Goal: Task Accomplishment & Management: Complete application form

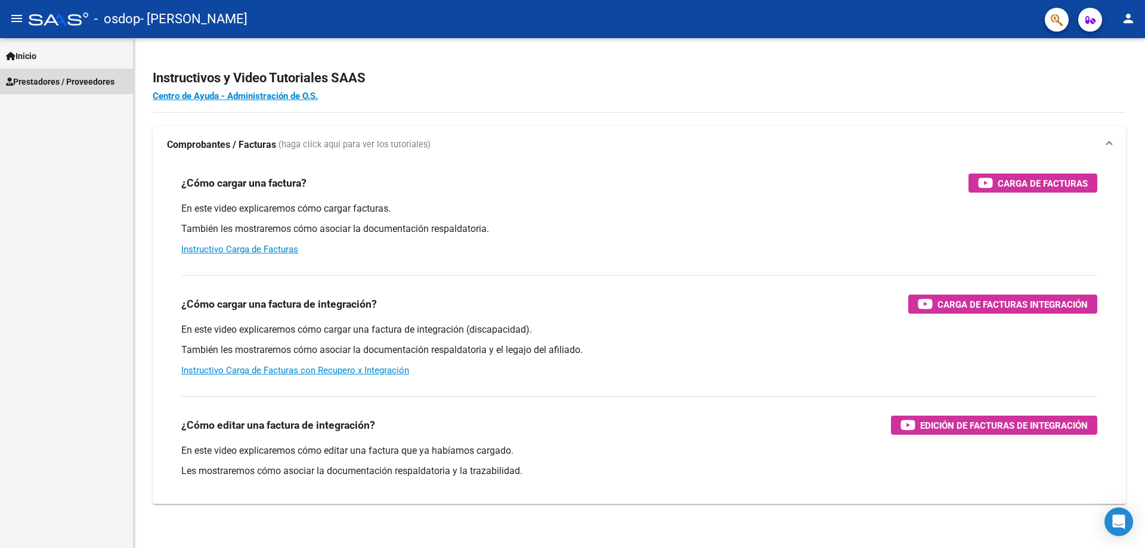
click at [52, 81] on span "Prestadores / Proveedores" at bounding box center [60, 81] width 109 height 13
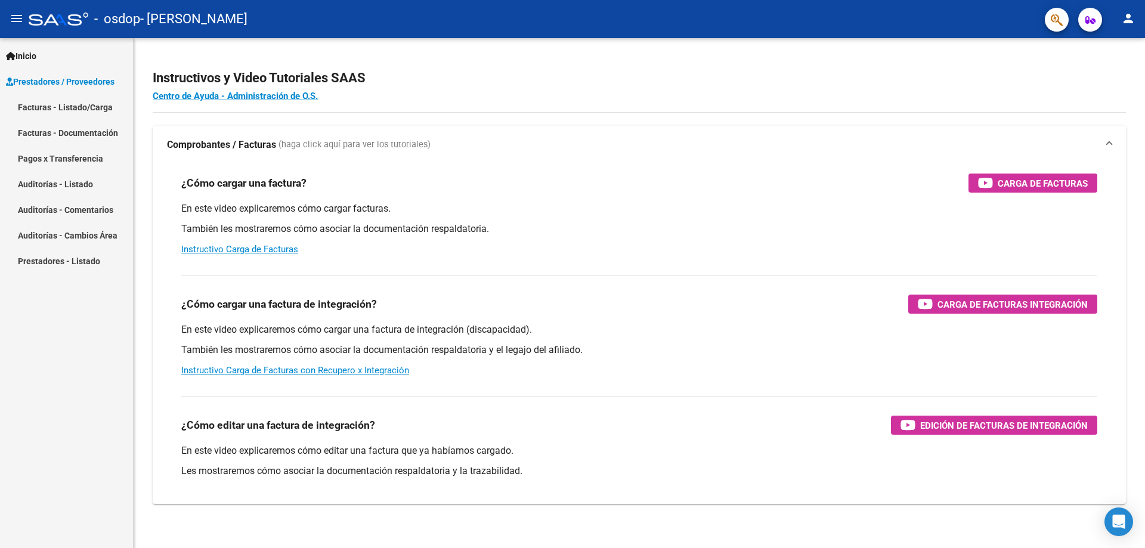
click at [76, 107] on link "Facturas - Listado/Carga" at bounding box center [66, 107] width 133 height 26
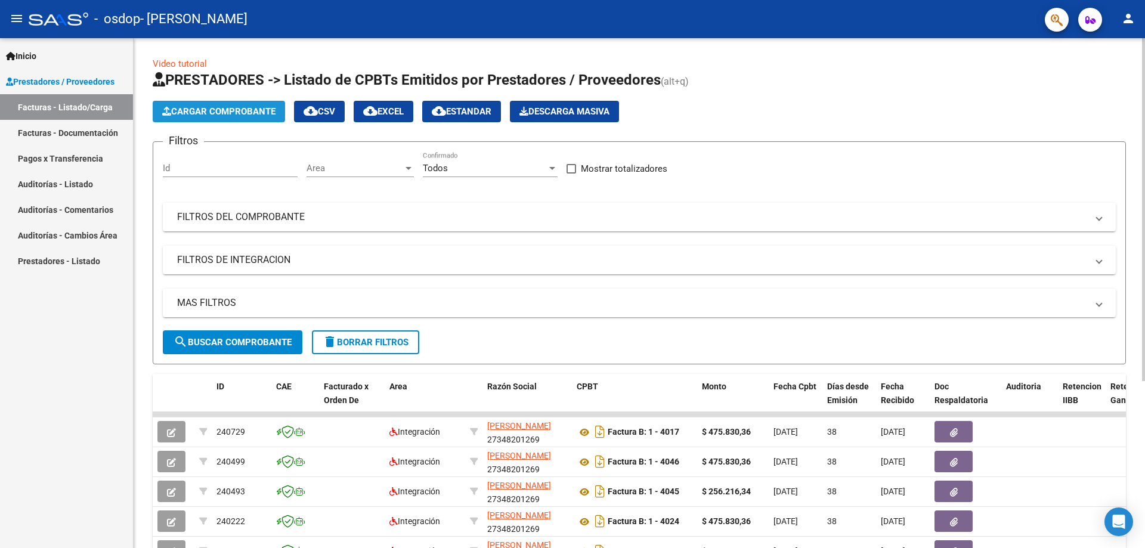
click at [234, 108] on span "Cargar Comprobante" at bounding box center [218, 111] width 113 height 11
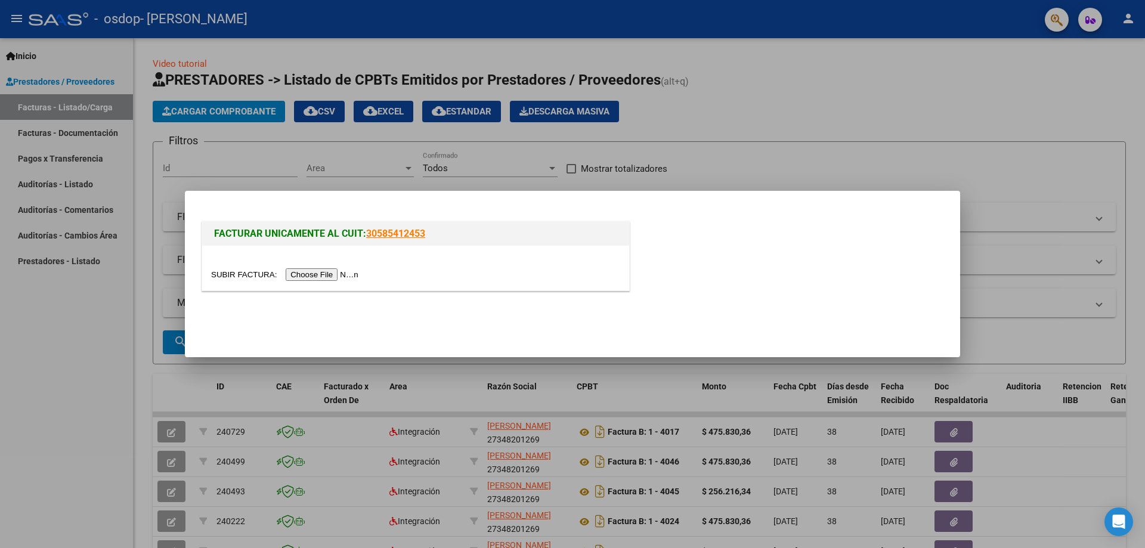
click at [329, 276] on input "file" at bounding box center [286, 274] width 151 height 13
click at [322, 271] on input "file" at bounding box center [286, 274] width 151 height 13
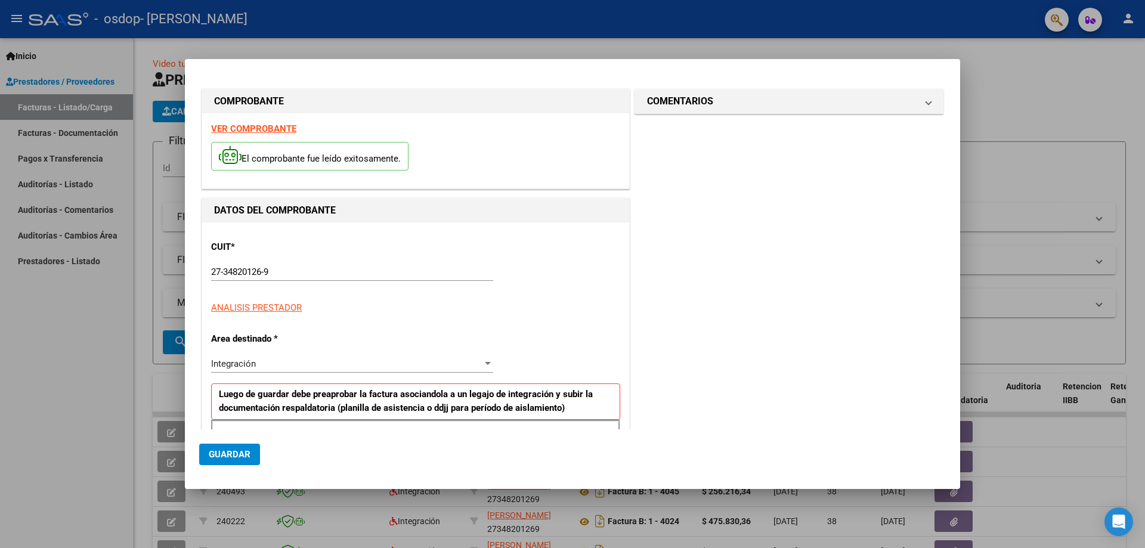
scroll to position [215, 0]
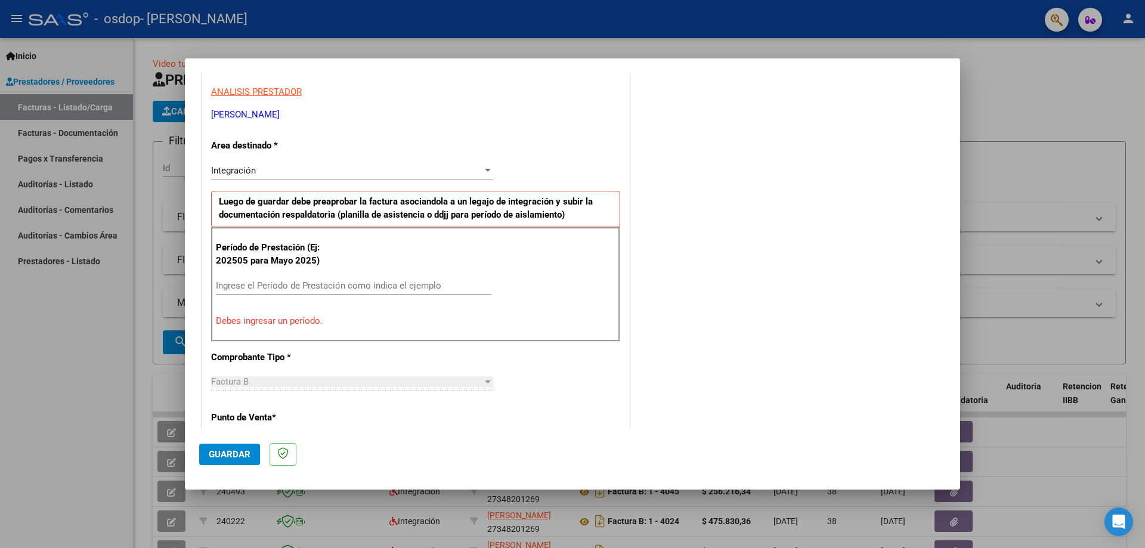
click at [287, 289] on input "Ingrese el Período de Prestación como indica el ejemplo" at bounding box center [354, 285] width 276 height 11
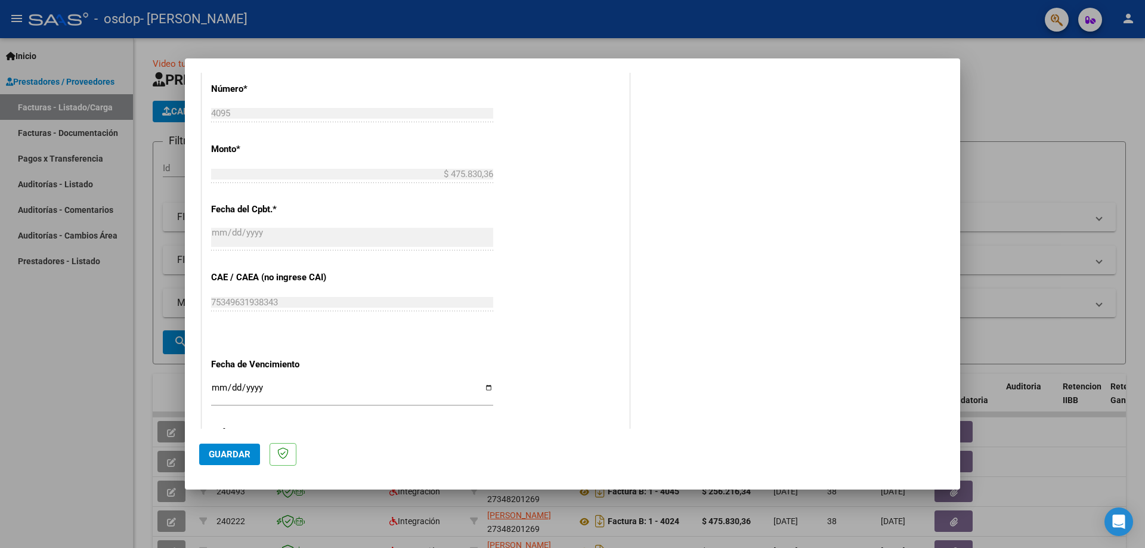
scroll to position [632, 0]
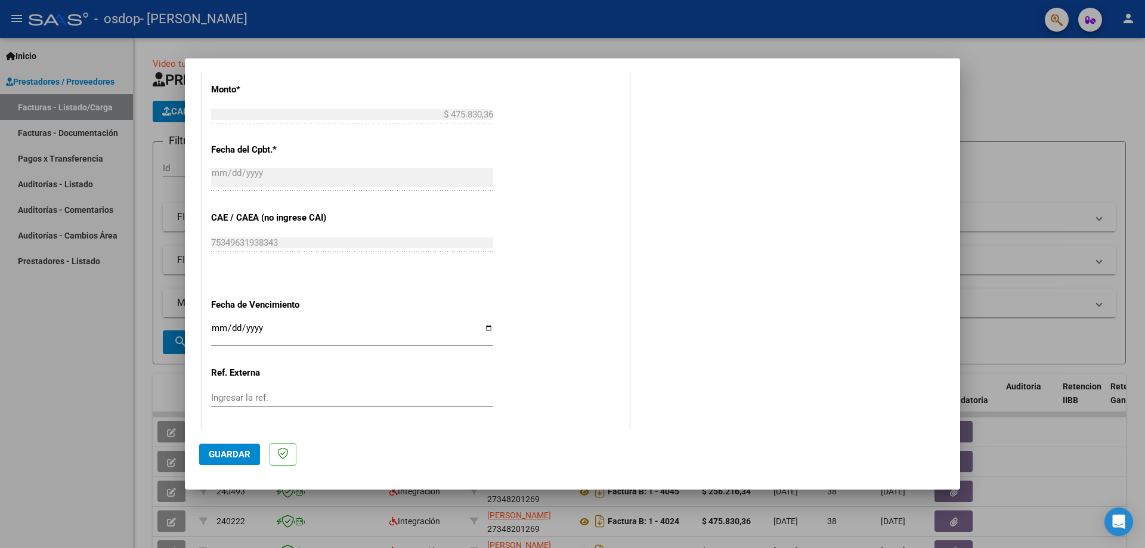
type input "202508"
click at [484, 330] on input "Ingresar la fecha" at bounding box center [352, 332] width 282 height 19
type input "[DATE]"
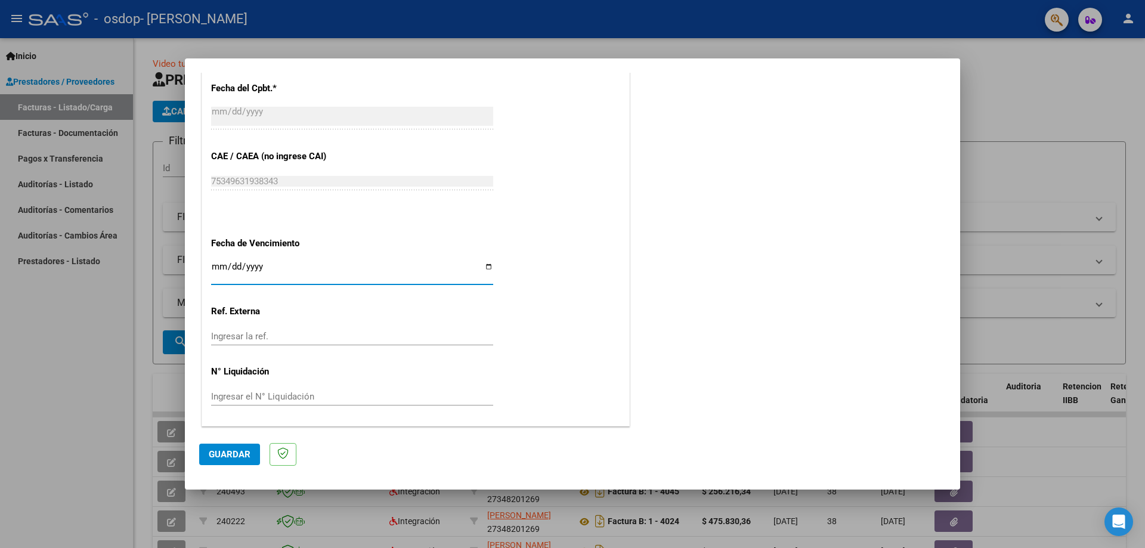
click at [240, 453] on span "Guardar" at bounding box center [230, 454] width 42 height 11
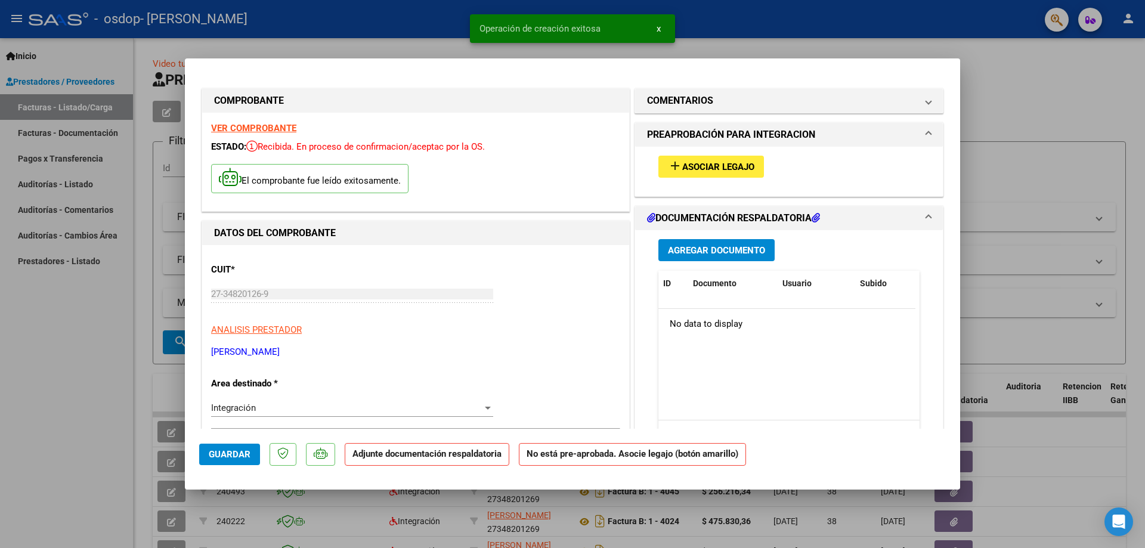
click at [689, 166] on span "Asociar Legajo" at bounding box center [718, 167] width 72 height 11
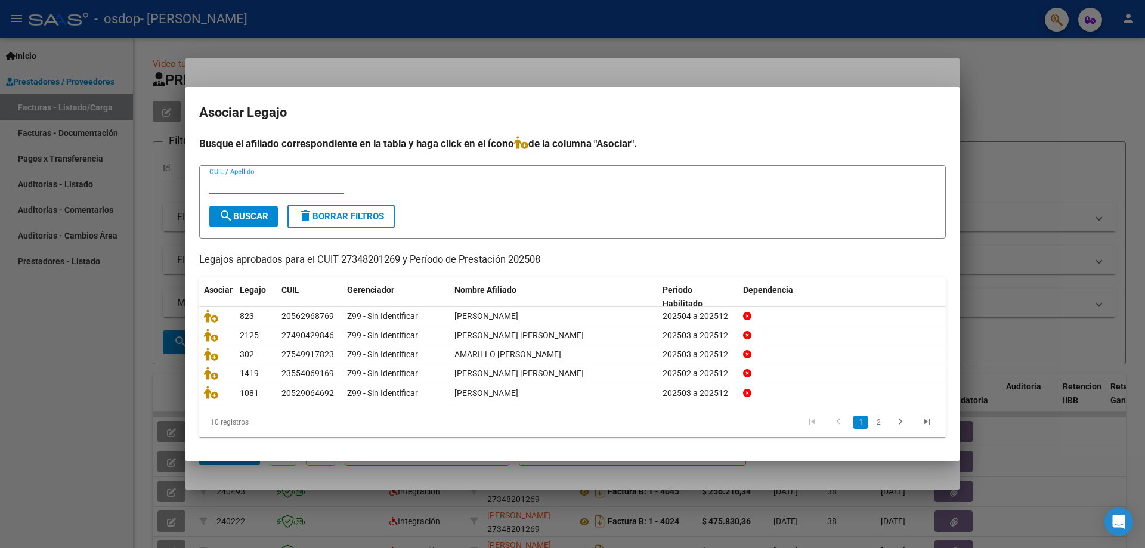
paste input "49202449."
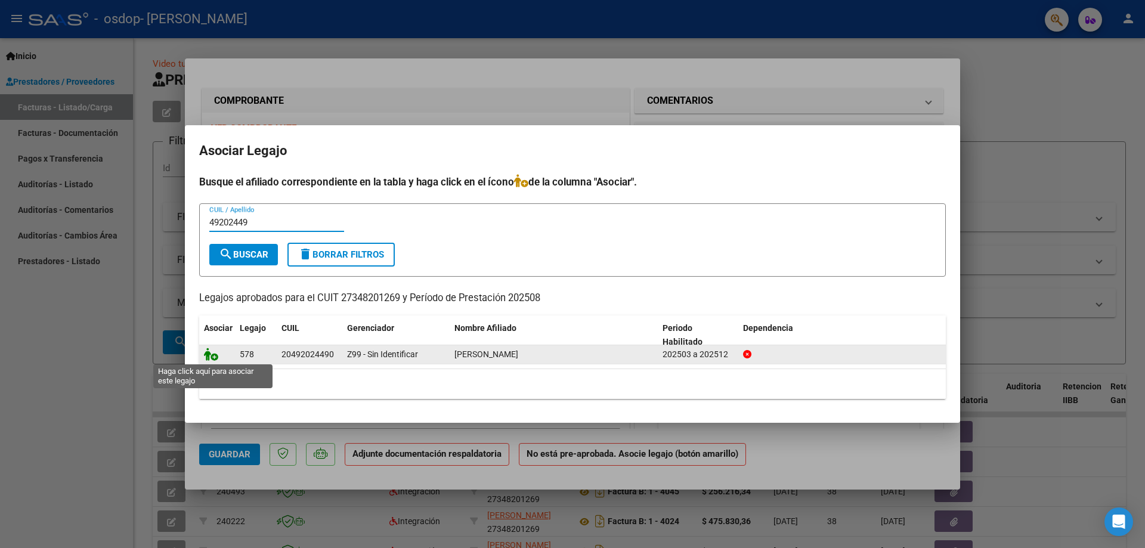
type input "49202449"
click at [210, 357] on icon at bounding box center [211, 354] width 14 height 13
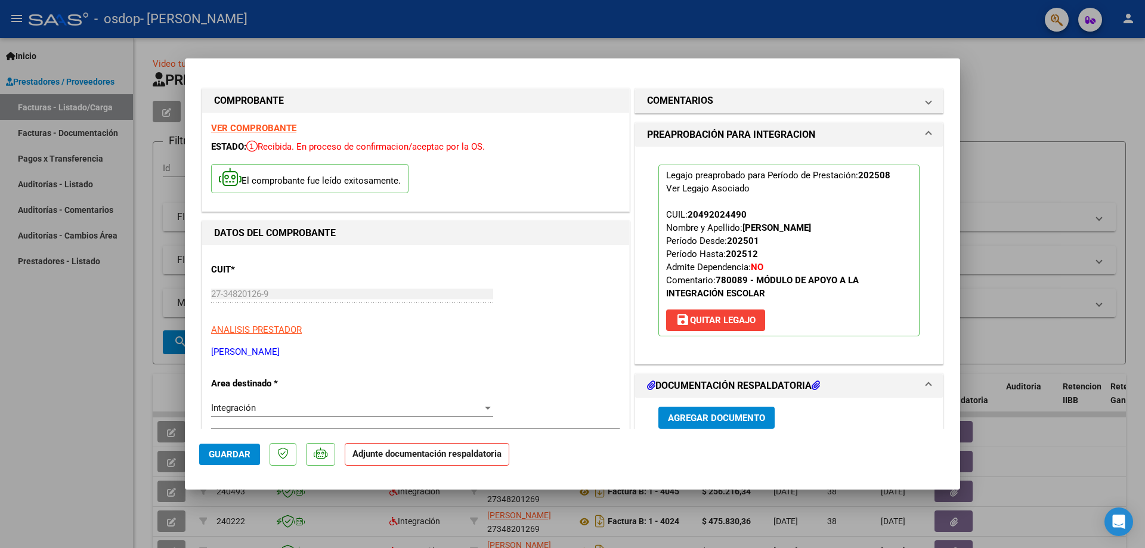
scroll to position [179, 0]
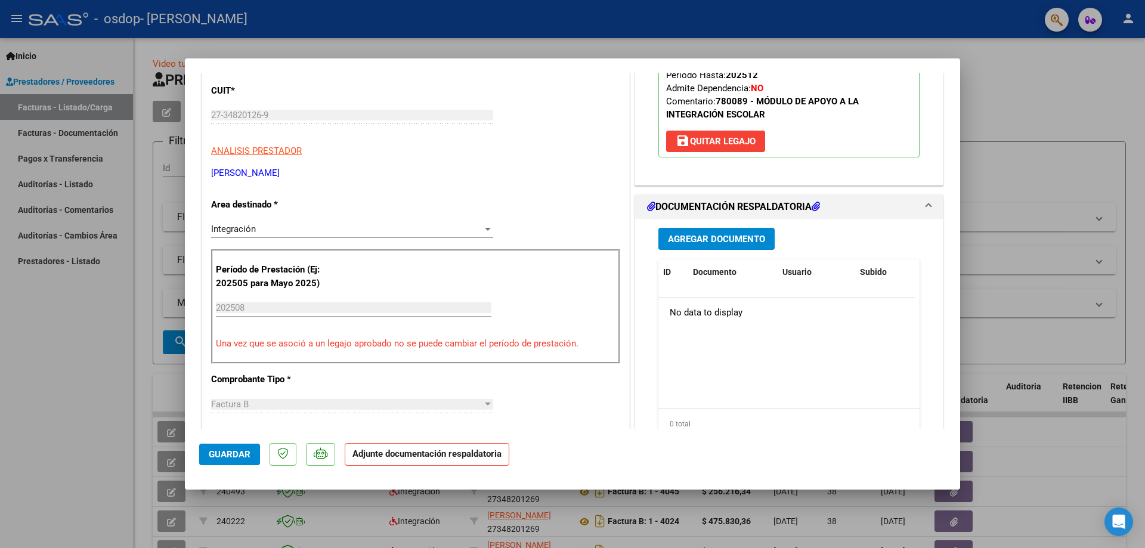
click at [701, 238] on span "Agregar Documento" at bounding box center [716, 239] width 97 height 11
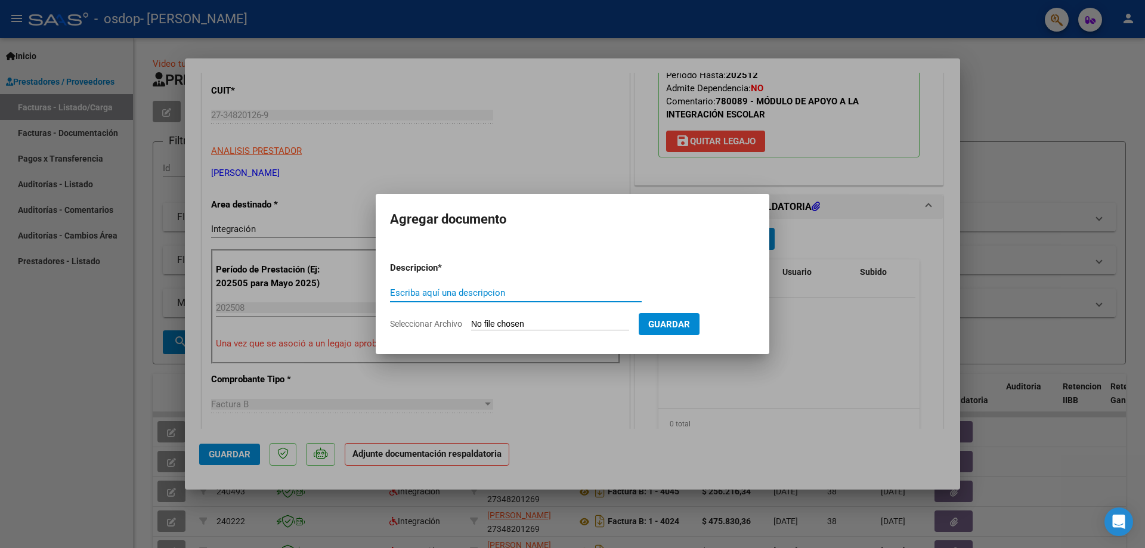
click at [498, 294] on input "Escriba aquí una descripcion" at bounding box center [516, 293] width 252 height 11
type input "asistencia"
click at [521, 324] on input "Seleccionar Archivo" at bounding box center [550, 324] width 158 height 11
type input "C:\fakepath\Copia de Asistencia Agus [PERSON_NAME] -[DATE].pdf"
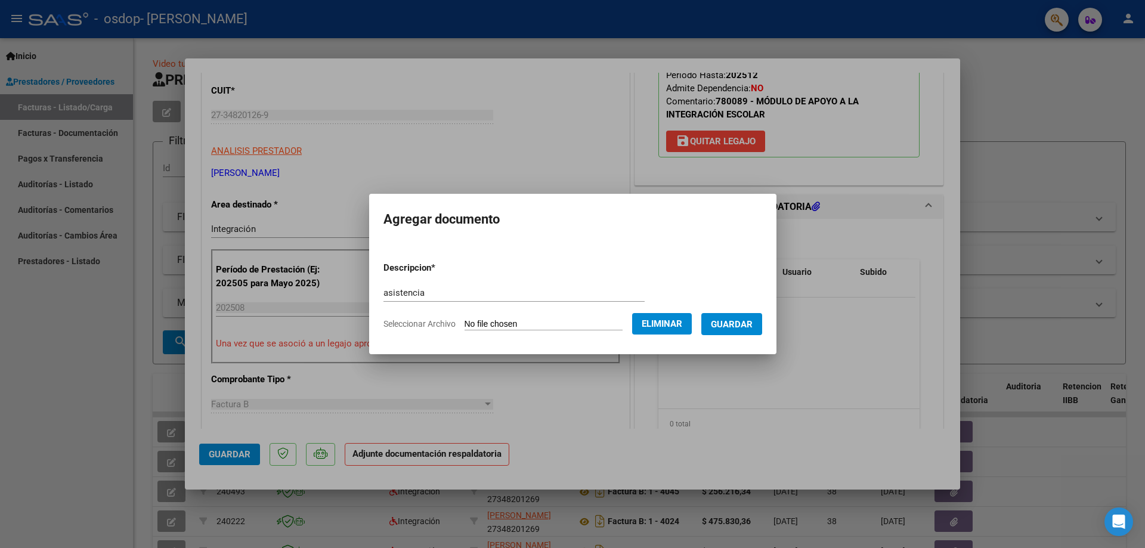
click at [752, 323] on span "Guardar" at bounding box center [732, 324] width 42 height 11
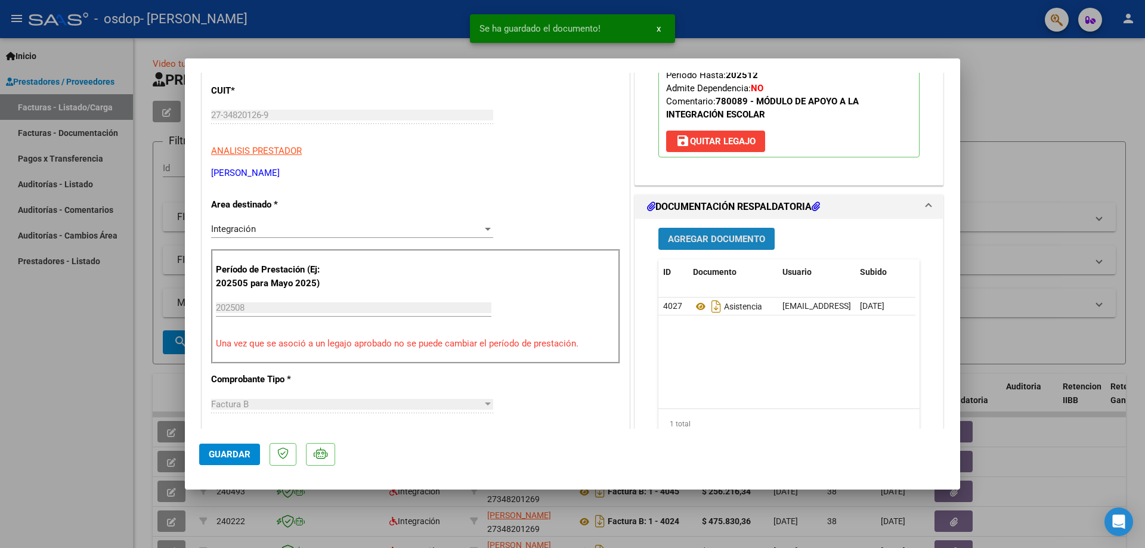
click at [686, 242] on span "Agregar Documento" at bounding box center [716, 239] width 97 height 11
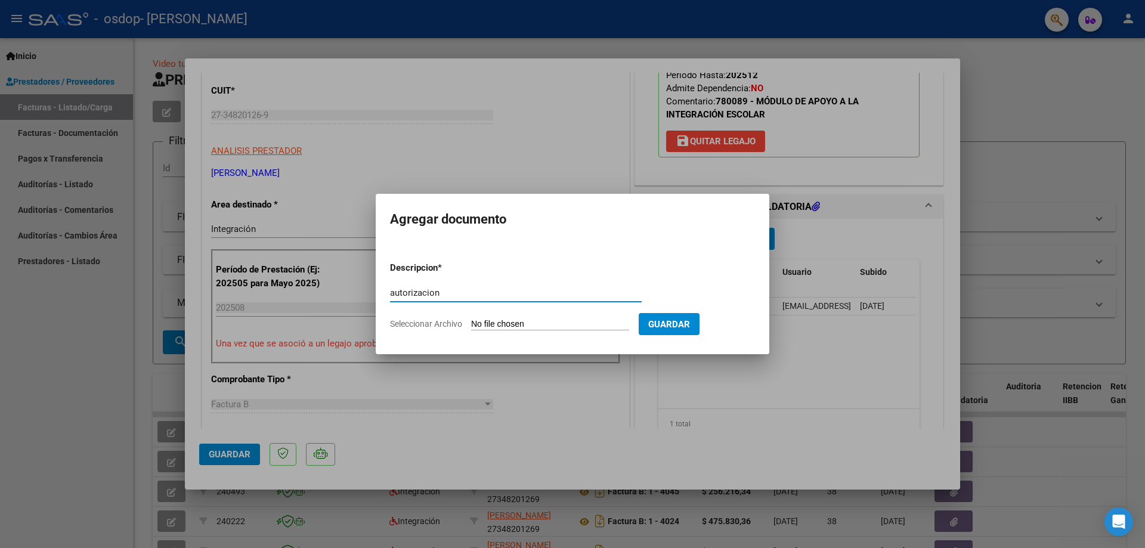
type input "autorizacion"
click at [495, 322] on input "Seleccionar Archivo" at bounding box center [550, 324] width 158 height 11
type input "C:\fakepath\aut [PERSON_NAME].png"
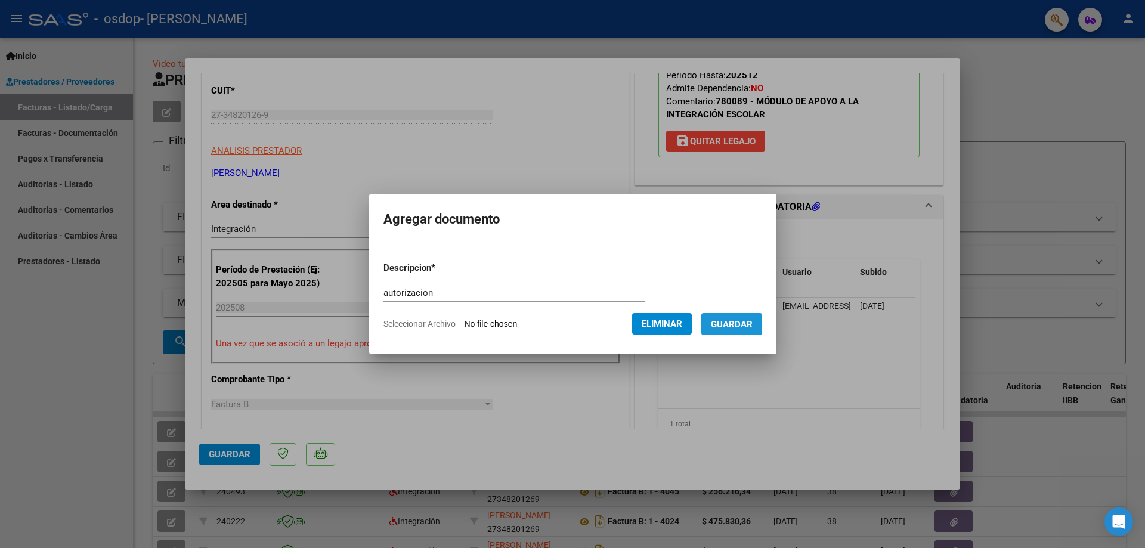
click at [753, 326] on span "Guardar" at bounding box center [732, 324] width 42 height 11
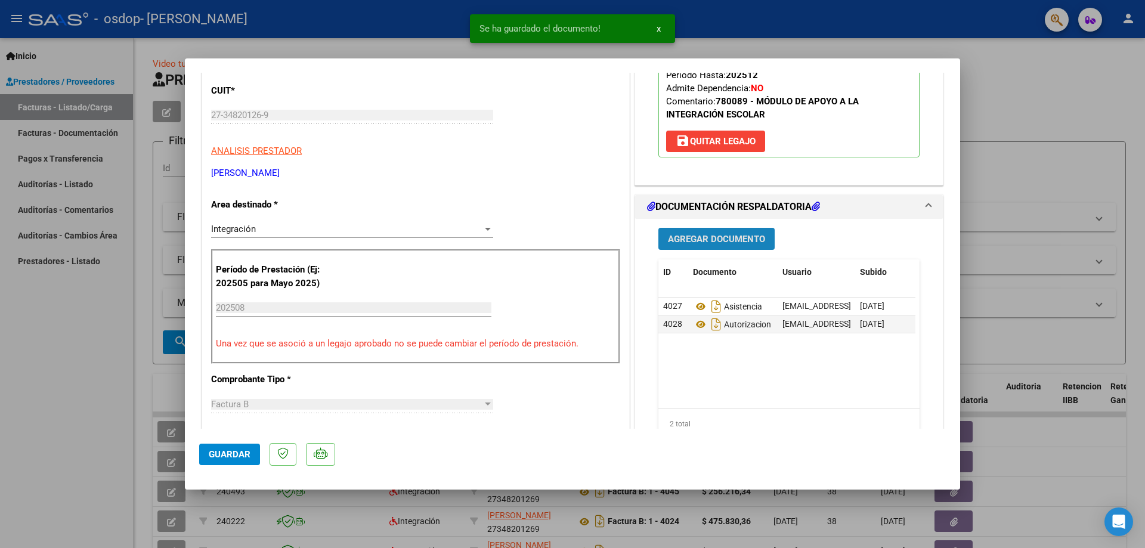
click at [733, 236] on span "Agregar Documento" at bounding box center [716, 239] width 97 height 11
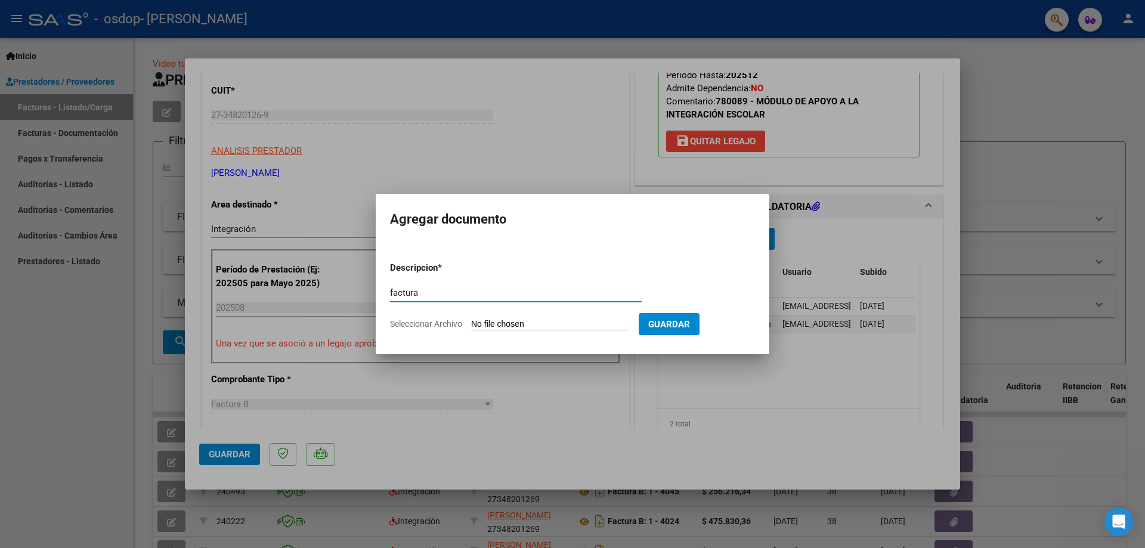
type input "factura"
click at [496, 322] on input "Seleccionar Archivo" at bounding box center [550, 324] width 158 height 11
type input "C:\fakepath\27348201269_006_00001_00004095.pdf"
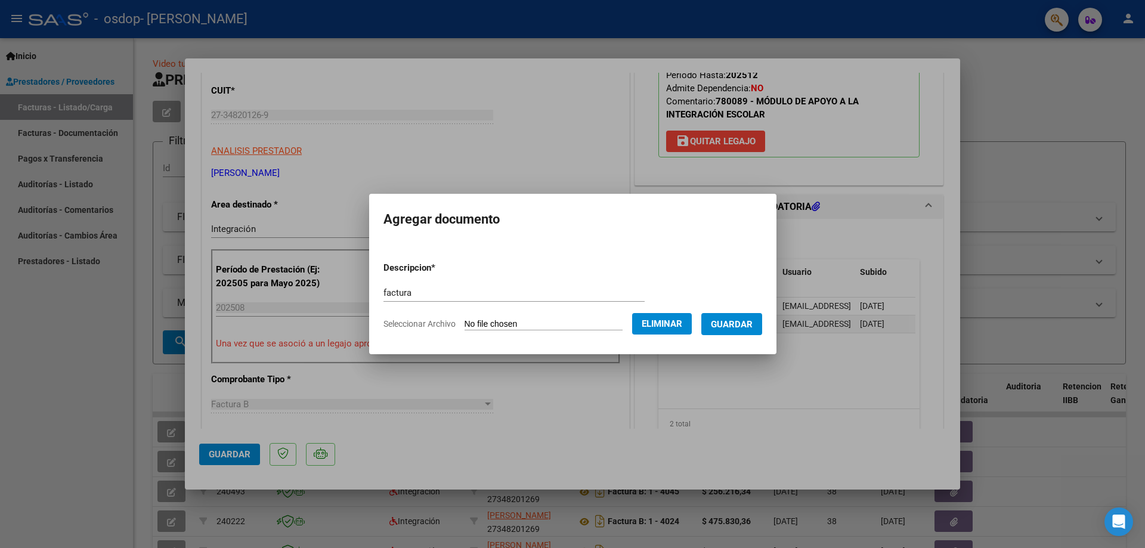
click at [737, 327] on span "Guardar" at bounding box center [732, 324] width 42 height 11
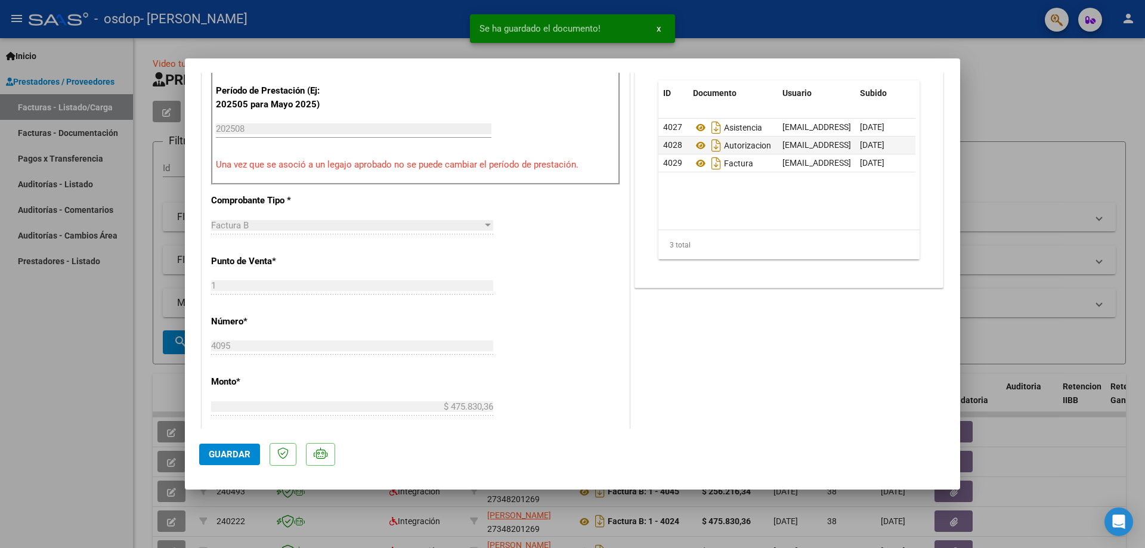
scroll to position [418, 0]
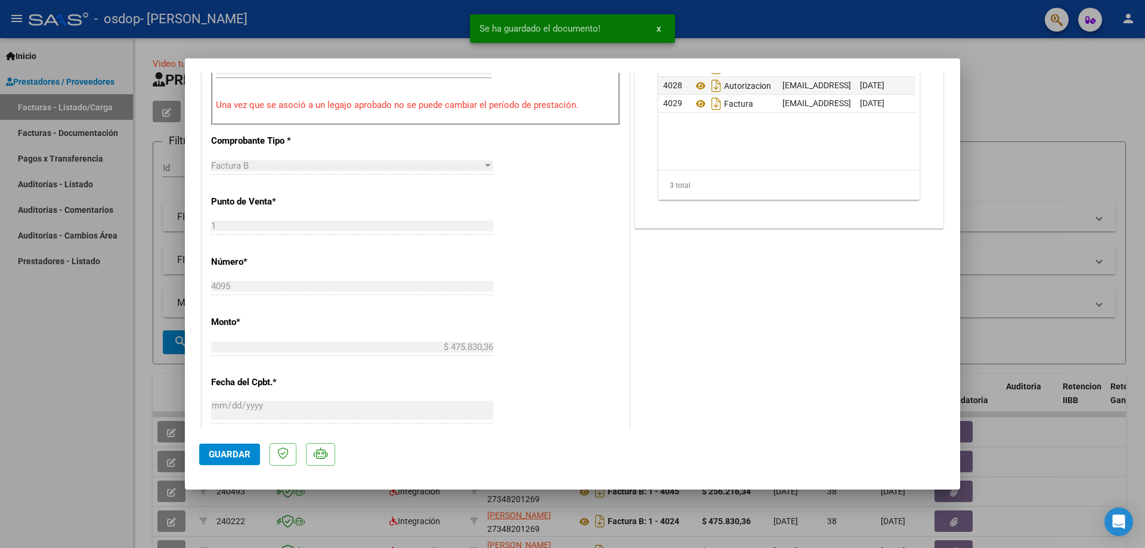
click at [228, 454] on span "Guardar" at bounding box center [230, 454] width 42 height 11
click at [70, 480] on div at bounding box center [572, 274] width 1145 height 548
type input "$ 0,00"
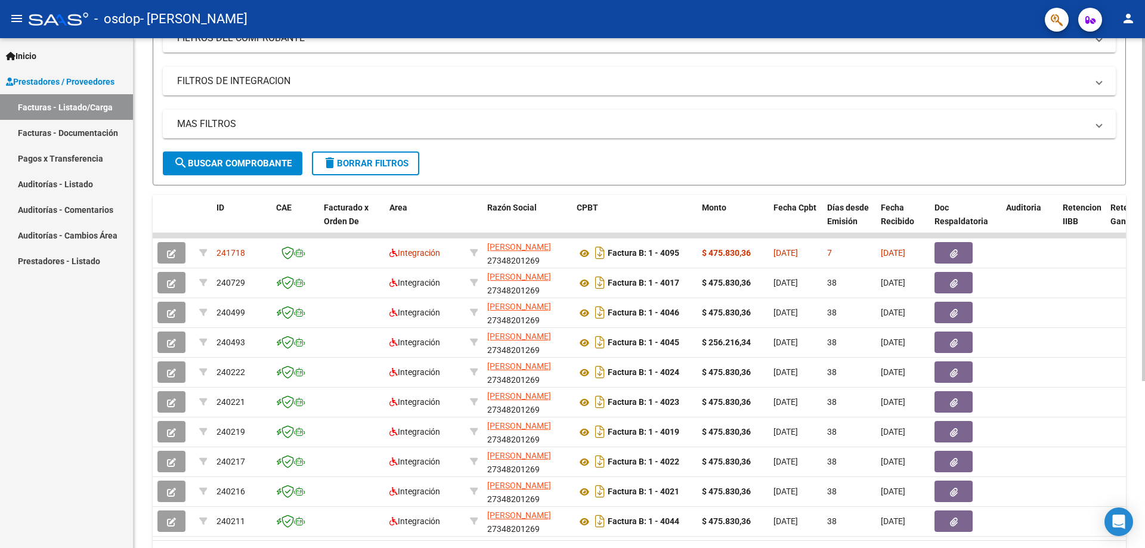
scroll to position [0, 0]
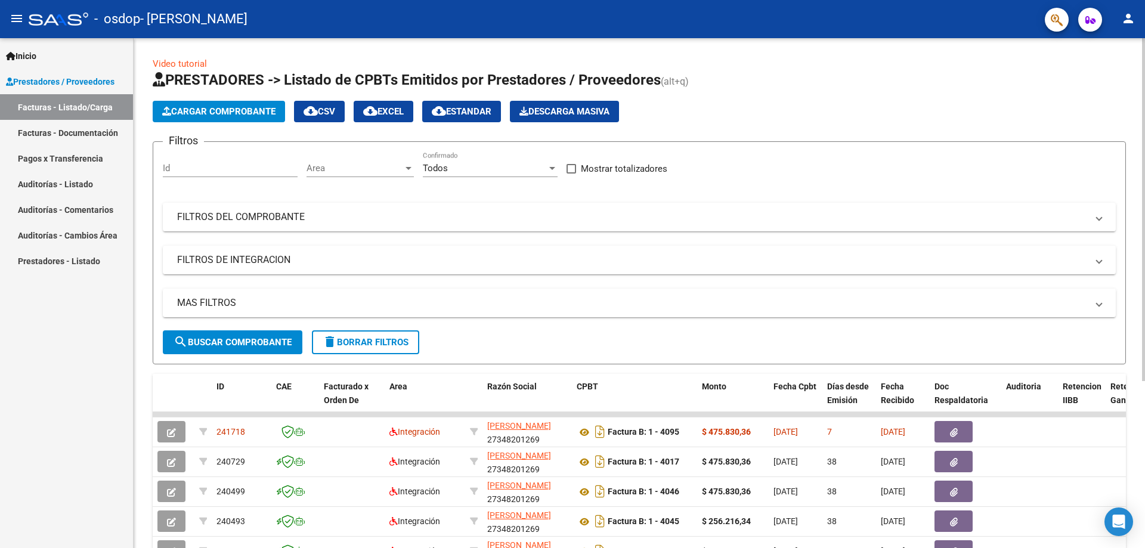
click at [237, 113] on span "Cargar Comprobante" at bounding box center [218, 111] width 113 height 11
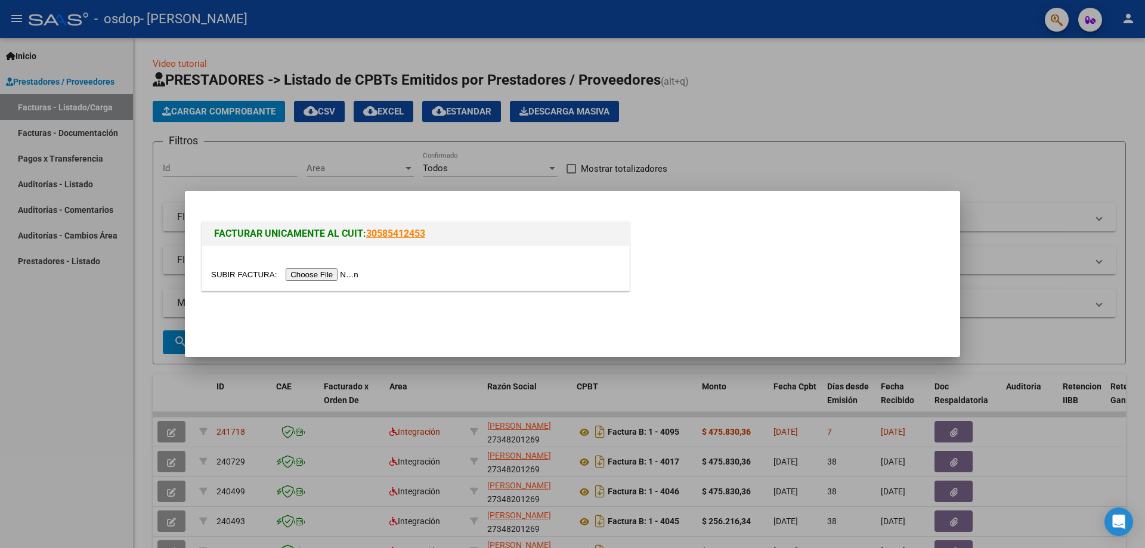
click at [323, 272] on input "file" at bounding box center [286, 274] width 151 height 13
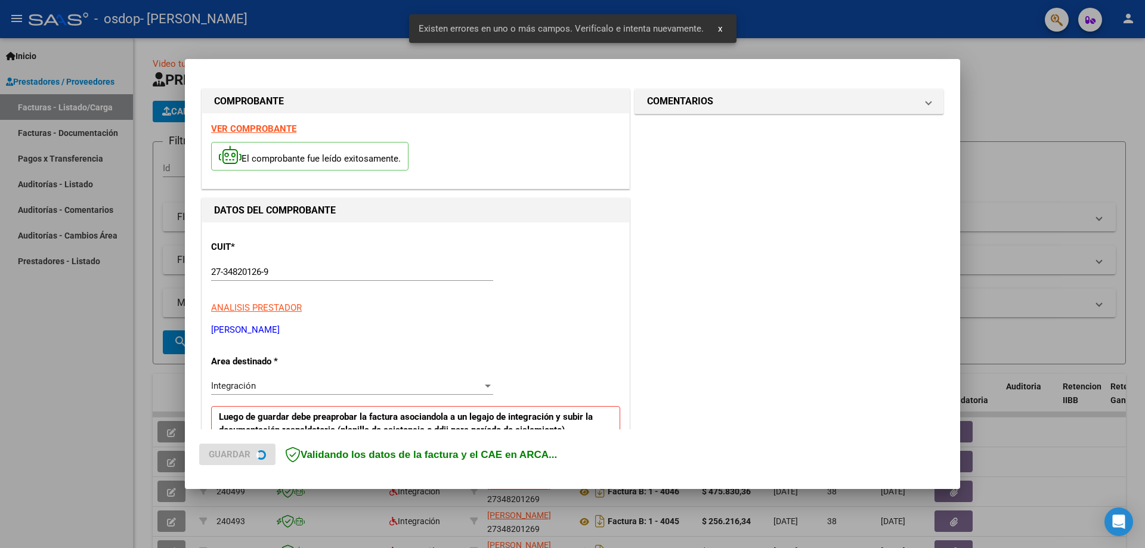
scroll to position [215, 0]
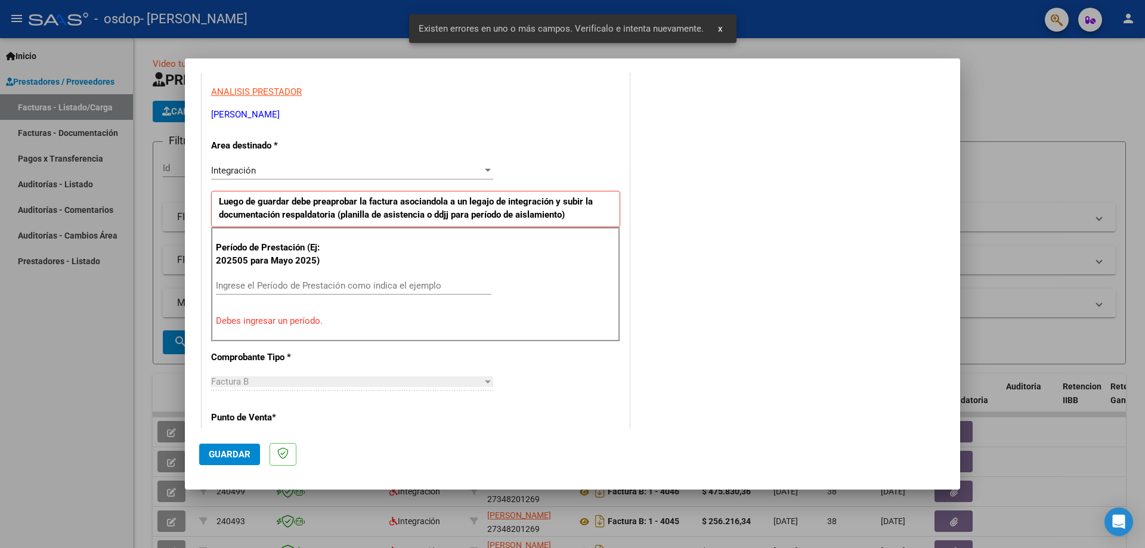
click at [269, 285] on input "Ingrese el Período de Prestación como indica el ejemplo" at bounding box center [354, 285] width 276 height 11
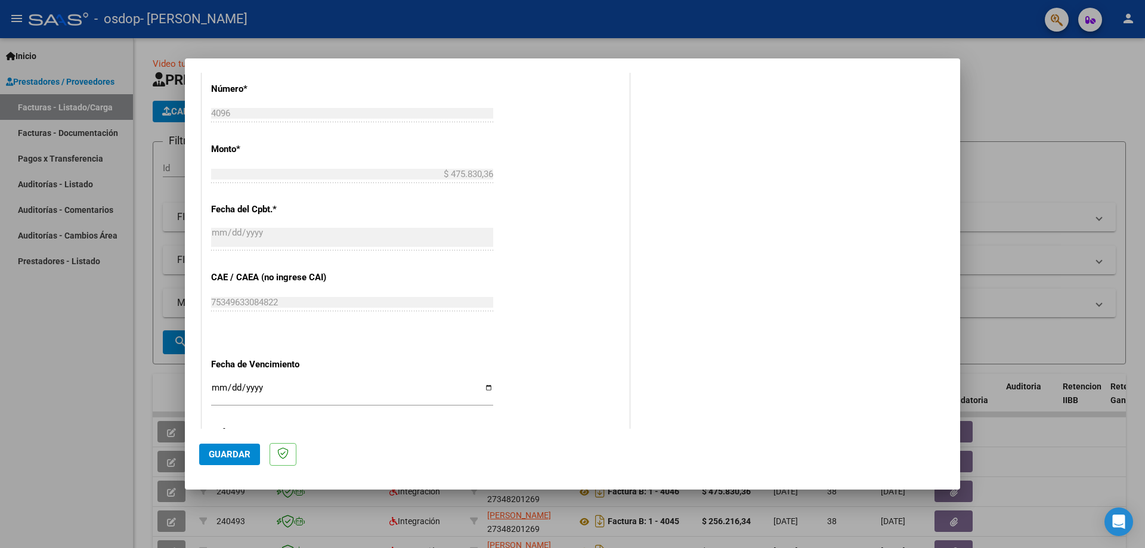
scroll to position [694, 0]
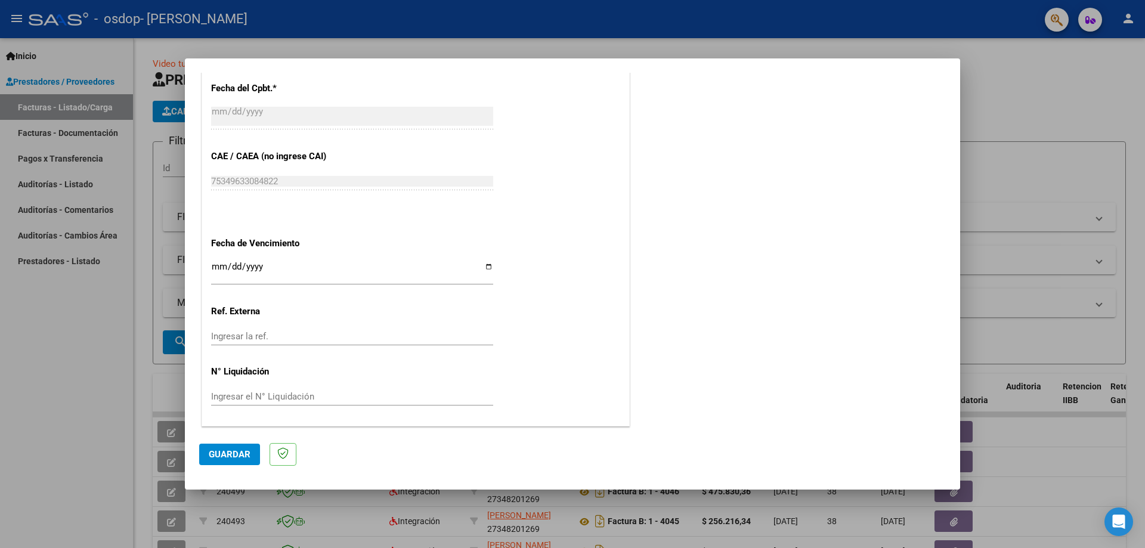
type input "202508"
click at [485, 267] on input "Ingresar la fecha" at bounding box center [352, 271] width 282 height 19
type input "[DATE]"
click at [242, 452] on span "Guardar" at bounding box center [230, 454] width 42 height 11
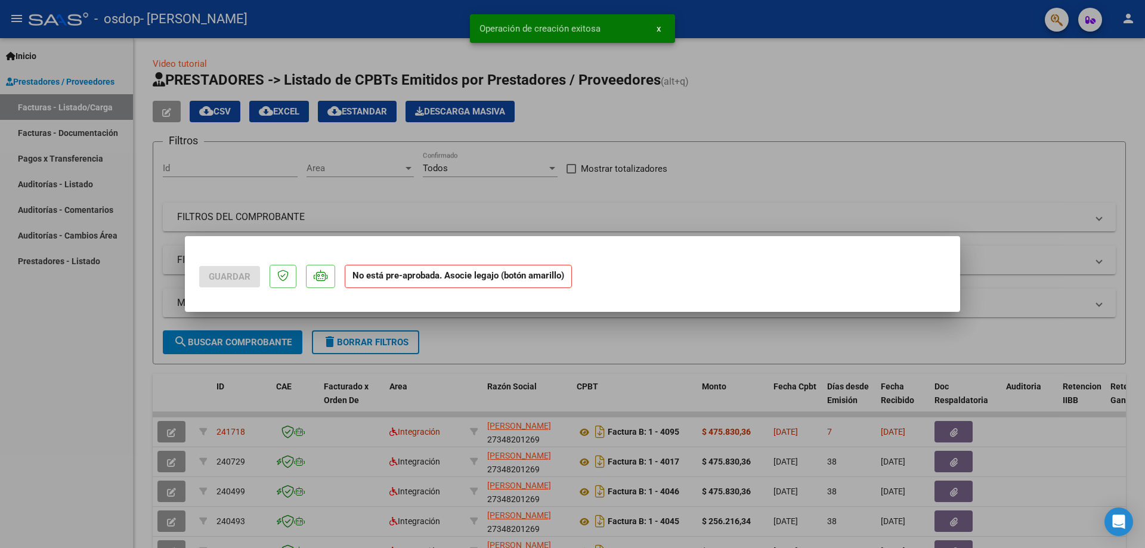
scroll to position [0, 0]
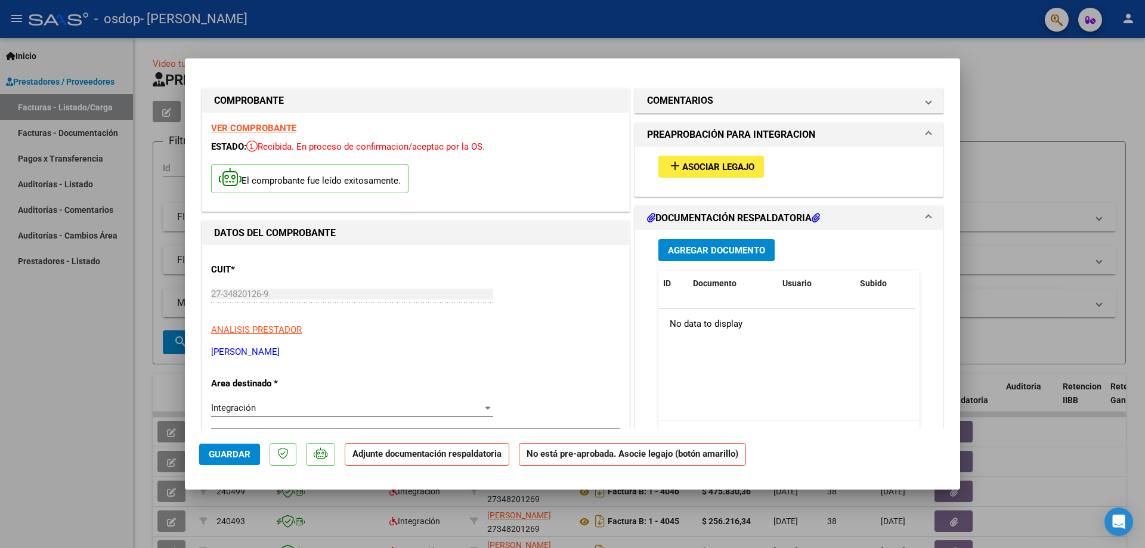
click at [700, 168] on span "Asociar Legajo" at bounding box center [718, 167] width 72 height 11
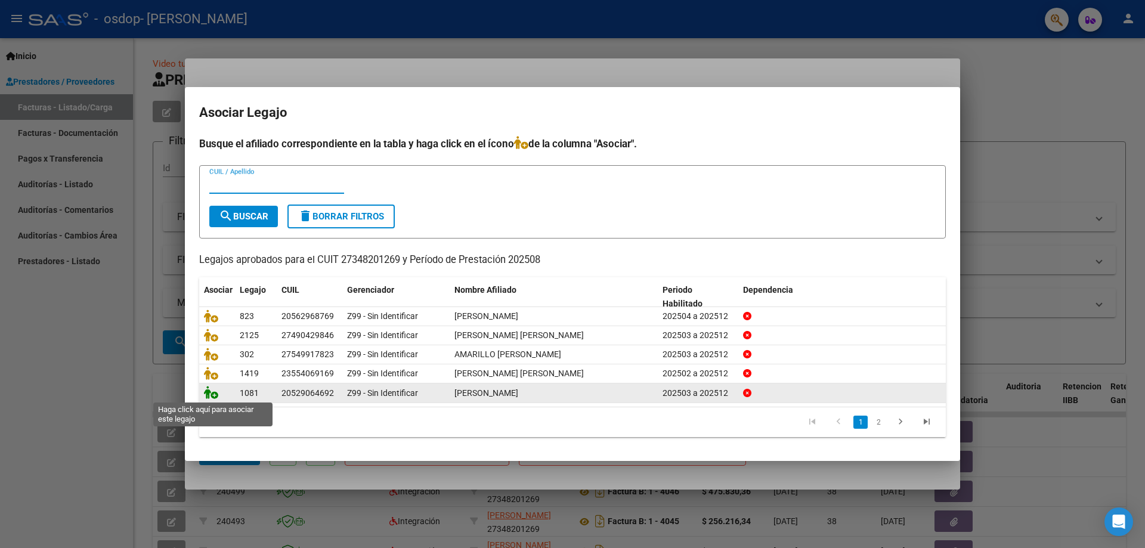
click at [209, 393] on icon at bounding box center [211, 392] width 14 height 13
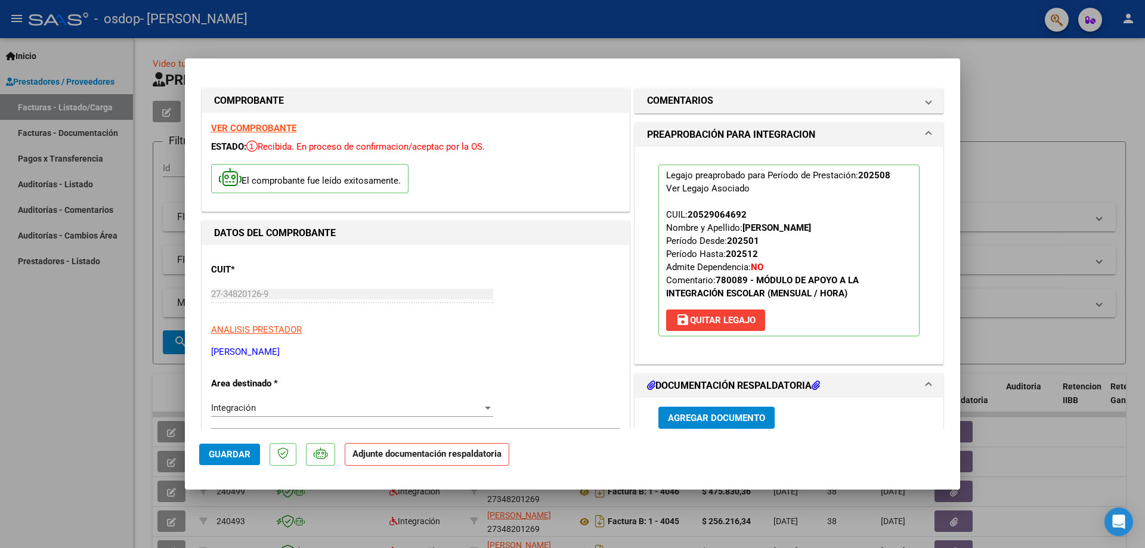
scroll to position [179, 0]
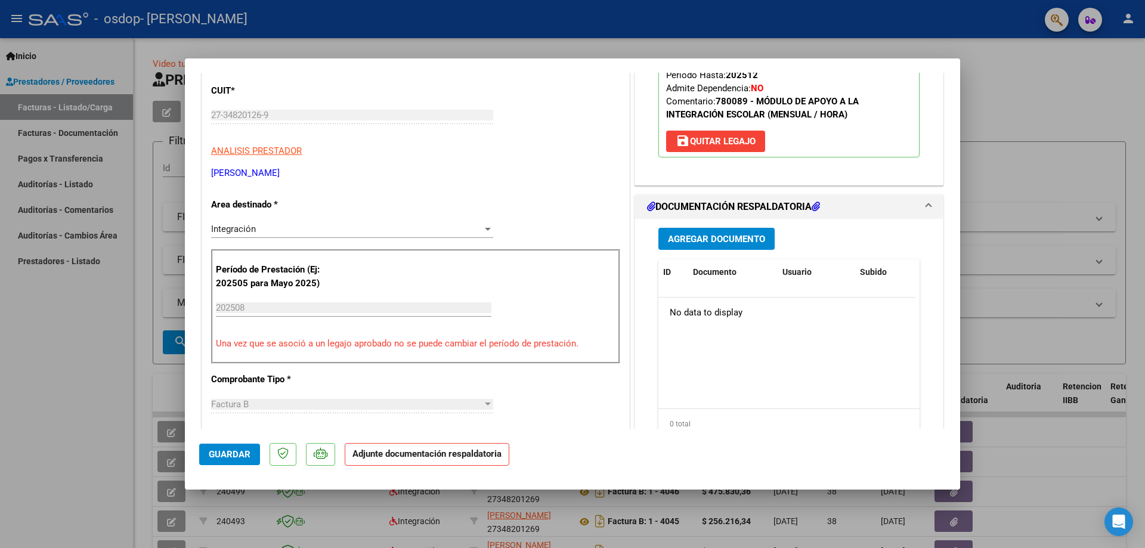
click at [697, 235] on span "Agregar Documento" at bounding box center [716, 239] width 97 height 11
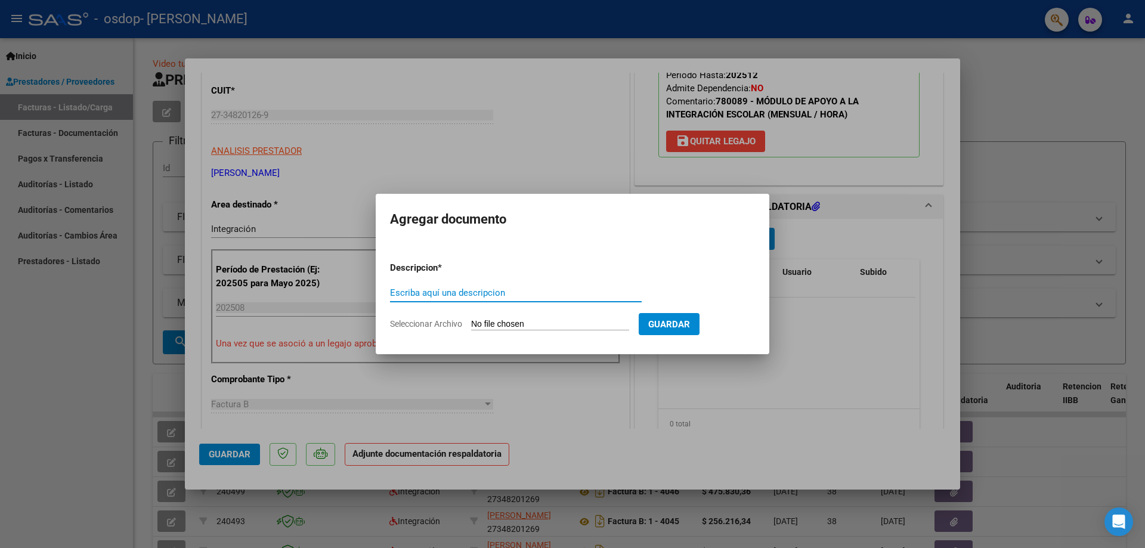
click at [476, 295] on input "Escriba aquí una descripcion" at bounding box center [516, 293] width 252 height 11
click at [489, 295] on input "Escriba aquí una descripcion" at bounding box center [516, 293] width 252 height 11
type input "asistencia"
click at [499, 320] on input "Seleccionar Archivo" at bounding box center [550, 324] width 158 height 11
type input "C:\fakepath\ASISTENCIA .pdf"
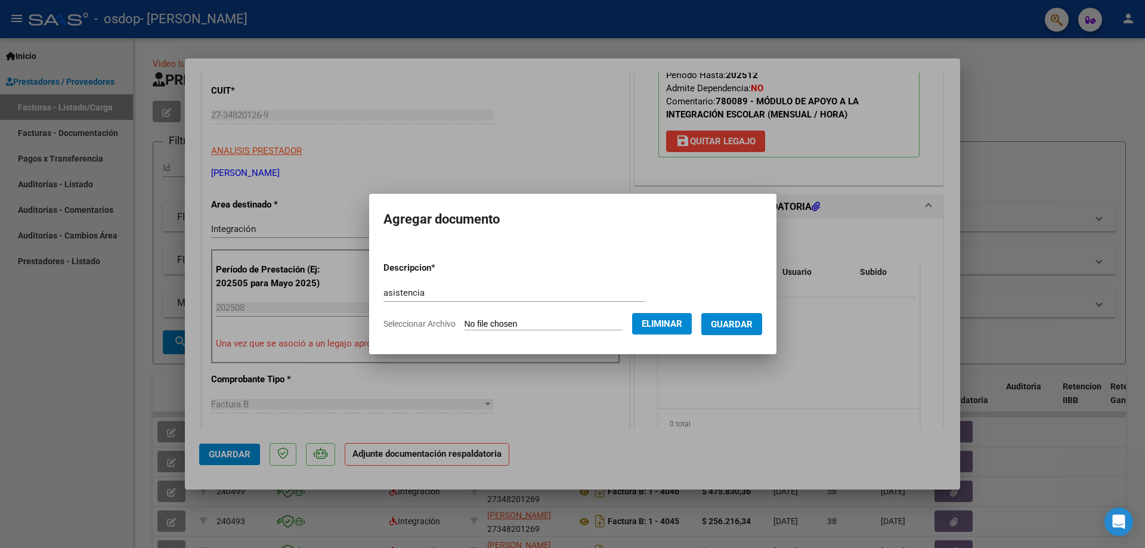
click at [750, 336] on form "Descripcion * asistencia Escriba aquí una descripcion Seleccionar Archivo Elimi…" at bounding box center [573, 295] width 379 height 87
click at [751, 333] on button "Guardar" at bounding box center [732, 324] width 61 height 22
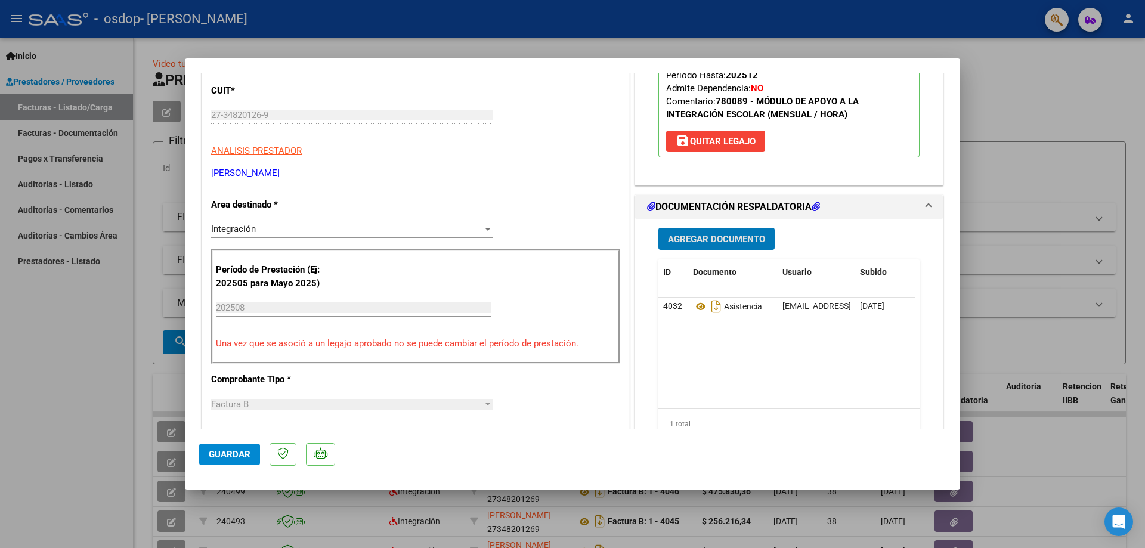
click at [690, 231] on button "Agregar Documento" at bounding box center [717, 239] width 116 height 22
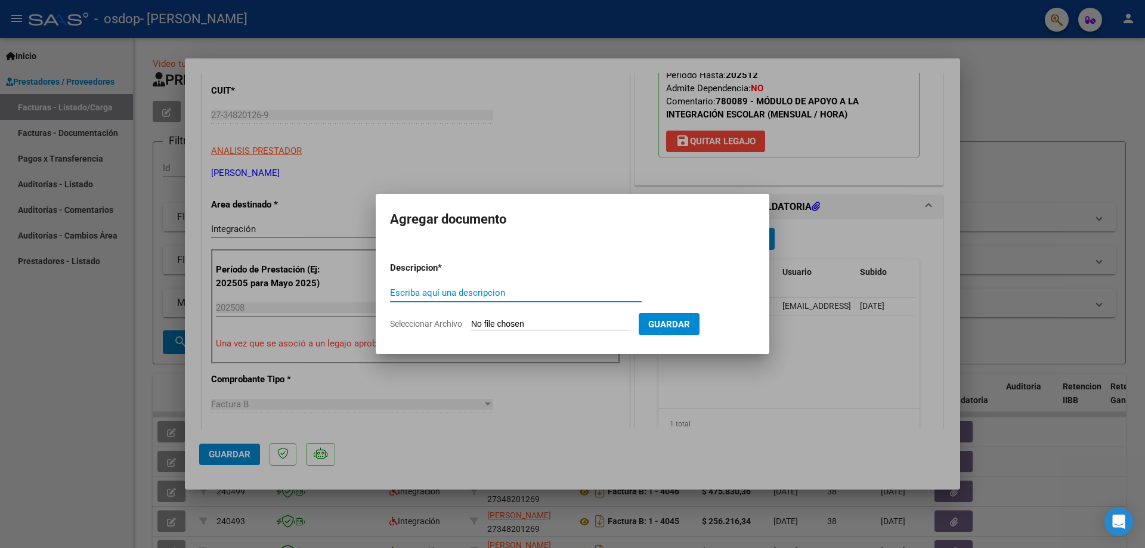
click at [452, 291] on input "Escriba aquí una descripcion" at bounding box center [516, 293] width 252 height 11
type input "autorizacion"
click at [501, 323] on input "Seleccionar Archivo" at bounding box center [550, 324] width 158 height 11
type input "C:\fakepath\[PERSON_NAME].png"
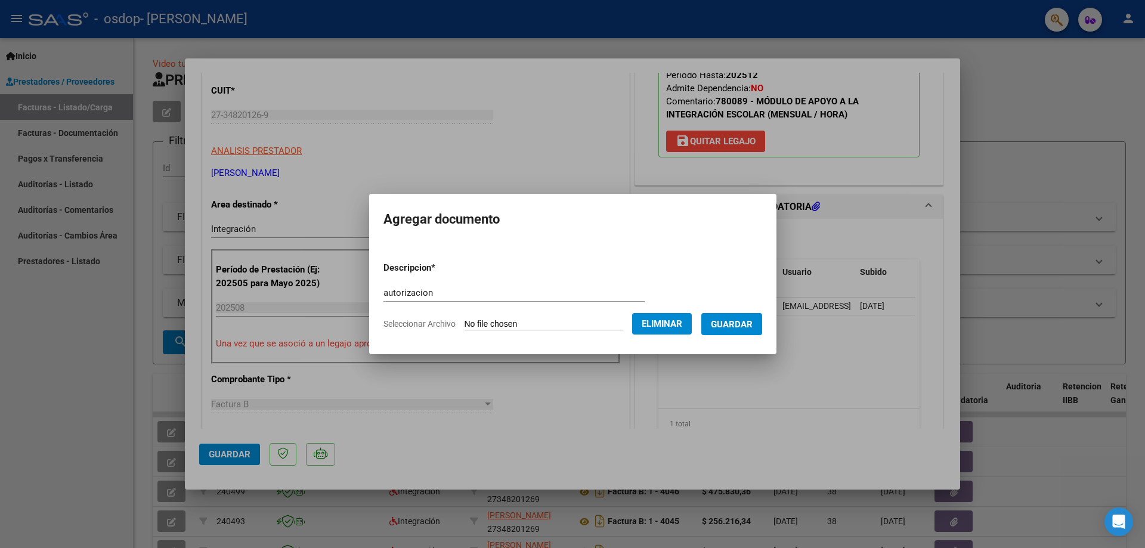
click at [733, 325] on span "Guardar" at bounding box center [732, 324] width 42 height 11
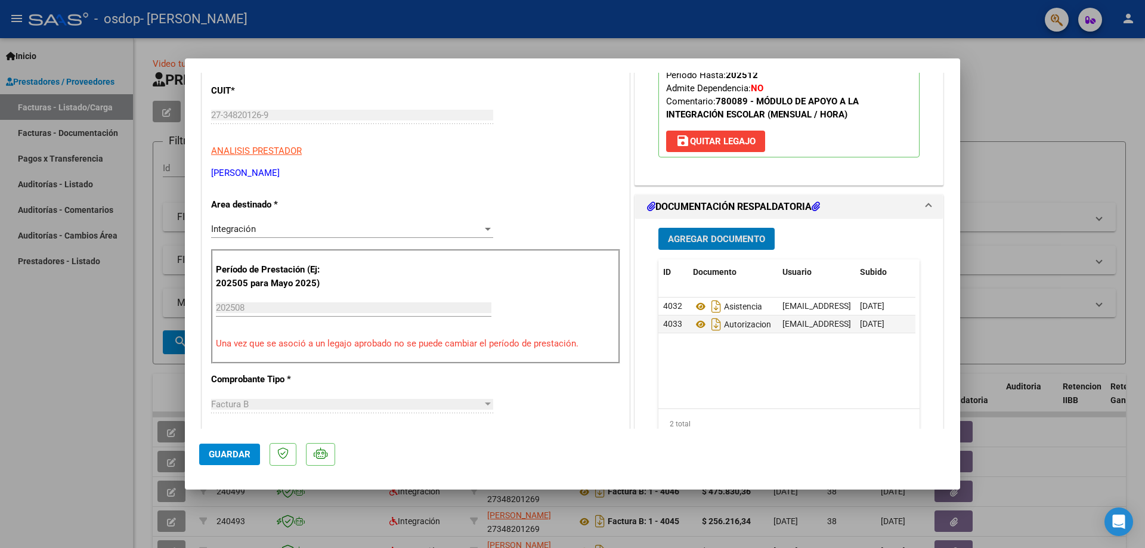
click at [721, 242] on span "Agregar Documento" at bounding box center [716, 239] width 97 height 11
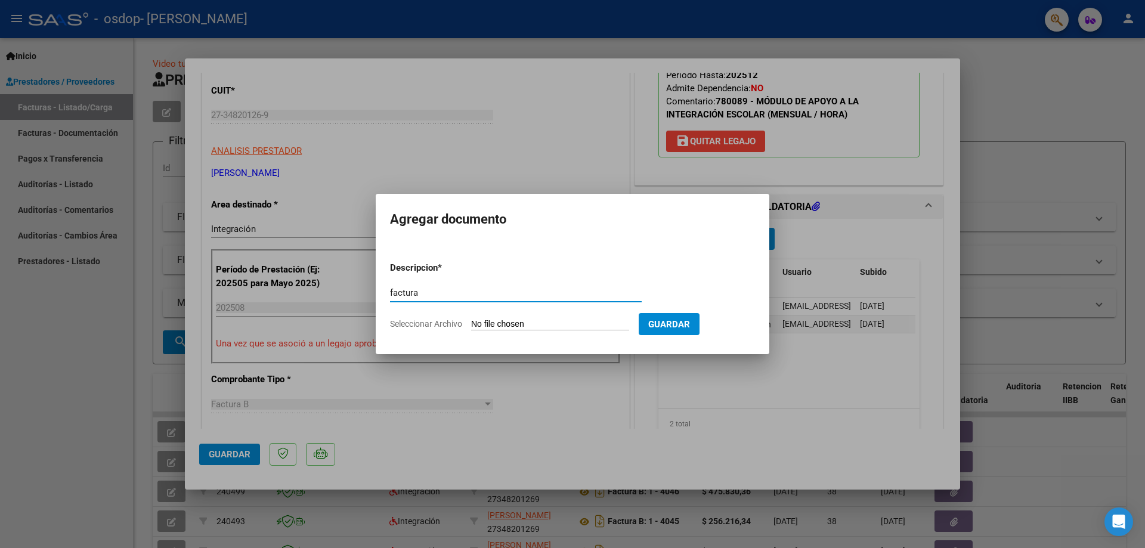
type input "factura"
click at [690, 325] on span "Guardar" at bounding box center [669, 324] width 42 height 11
click at [603, 323] on input "Seleccionar Archivo" at bounding box center [550, 324] width 158 height 11
type input "C:\fakepath\27348201269_006_00001_00004096.pdf"
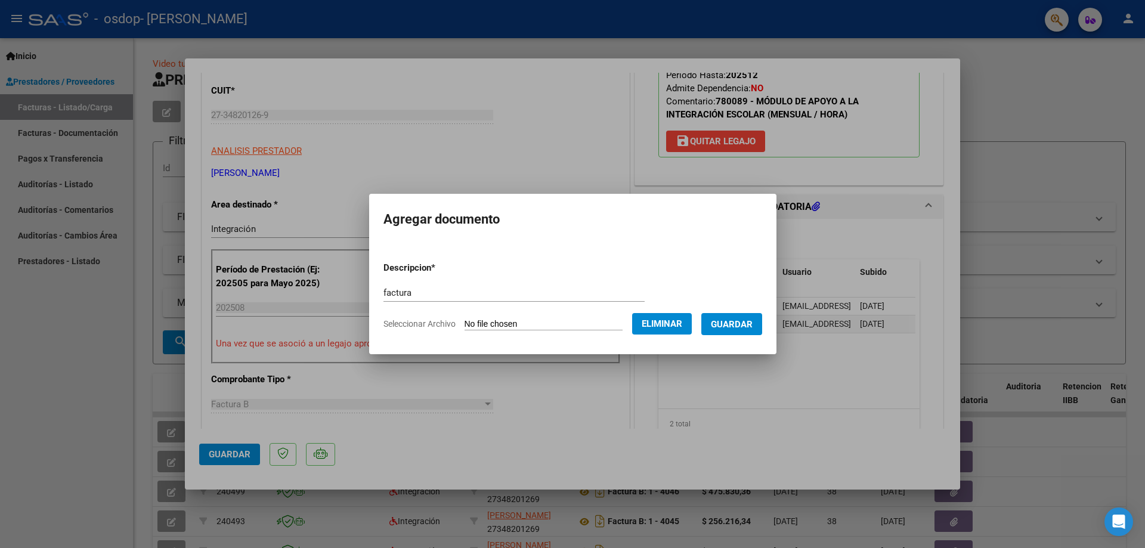
click at [746, 322] on span "Guardar" at bounding box center [732, 324] width 42 height 11
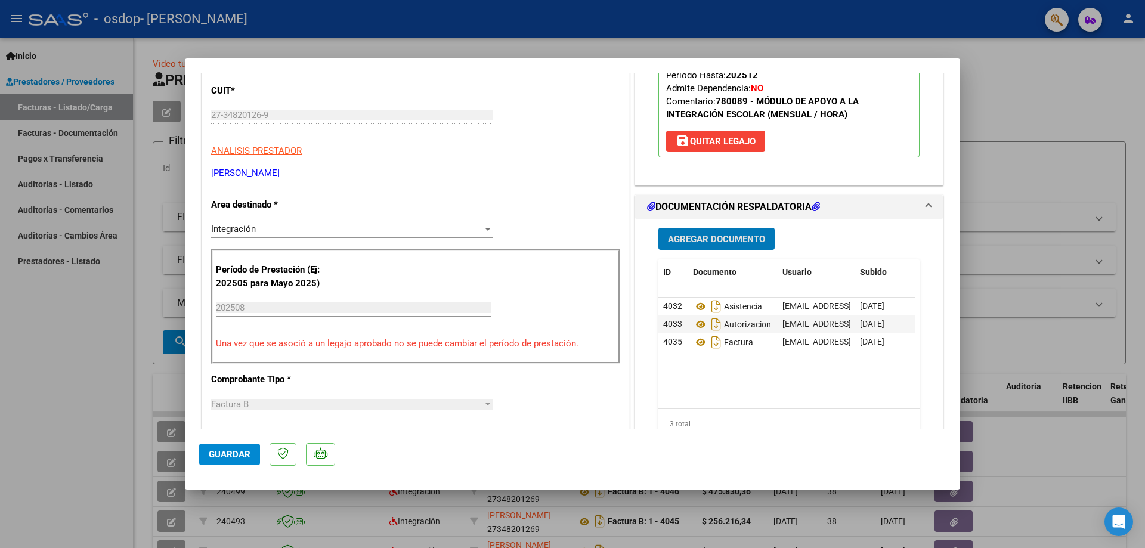
click at [244, 459] on span "Guardar" at bounding box center [230, 454] width 42 height 11
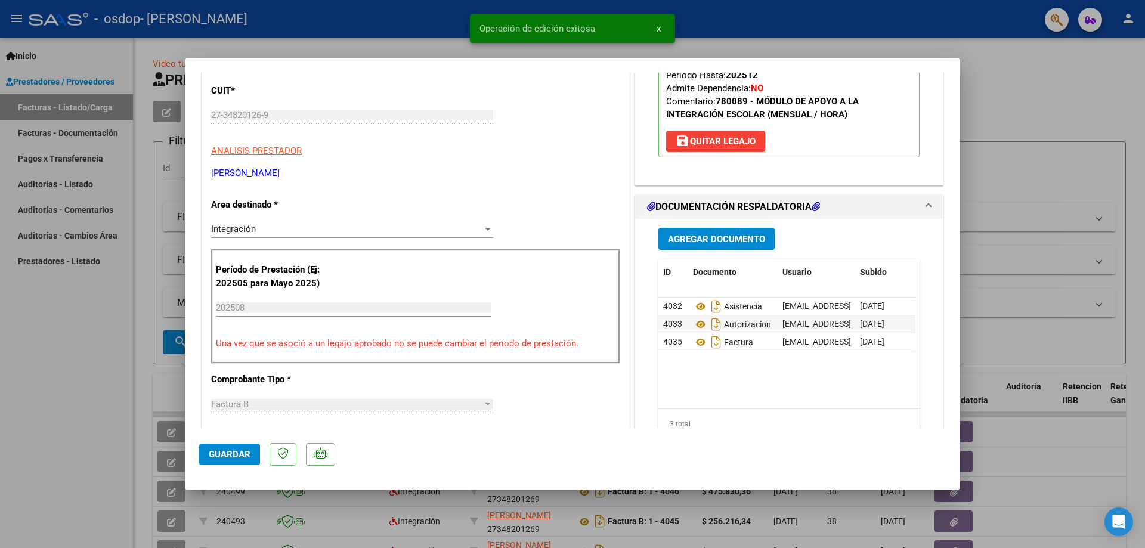
click at [89, 436] on div at bounding box center [572, 274] width 1145 height 548
type input "$ 0,00"
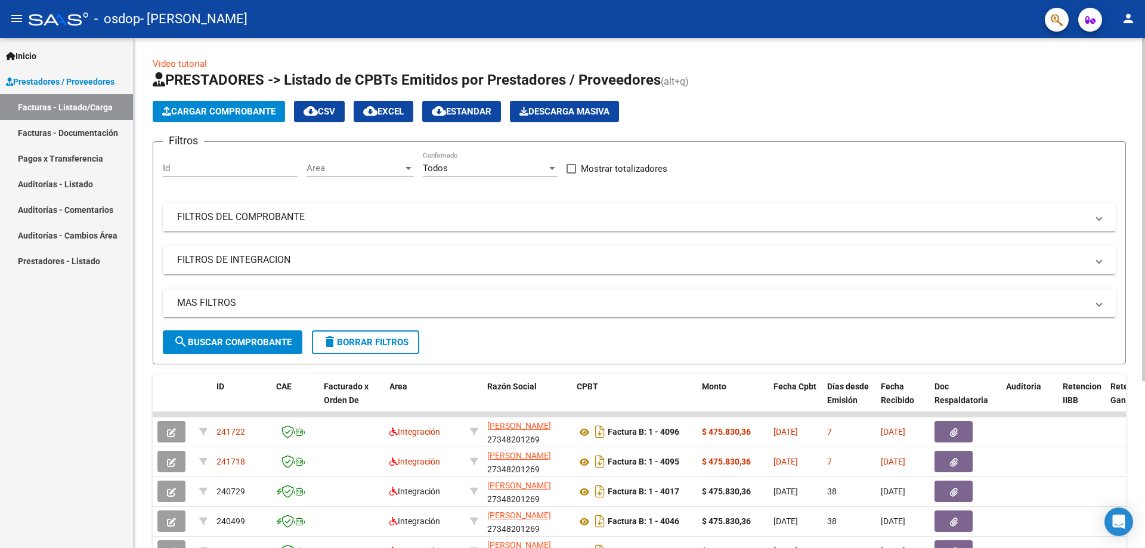
click at [225, 109] on span "Cargar Comprobante" at bounding box center [218, 111] width 113 height 11
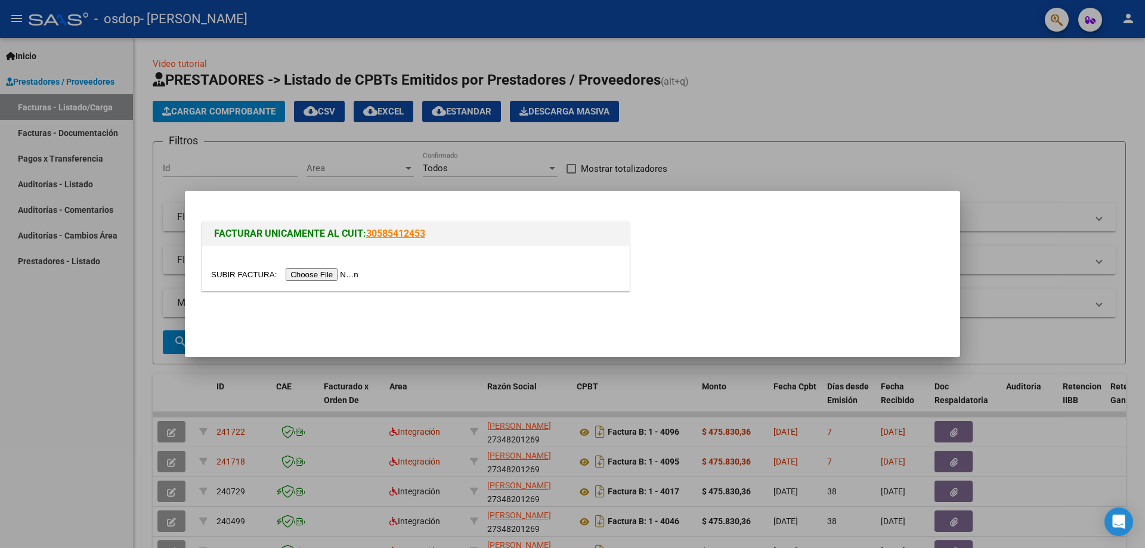
click at [323, 280] on input "file" at bounding box center [286, 274] width 151 height 13
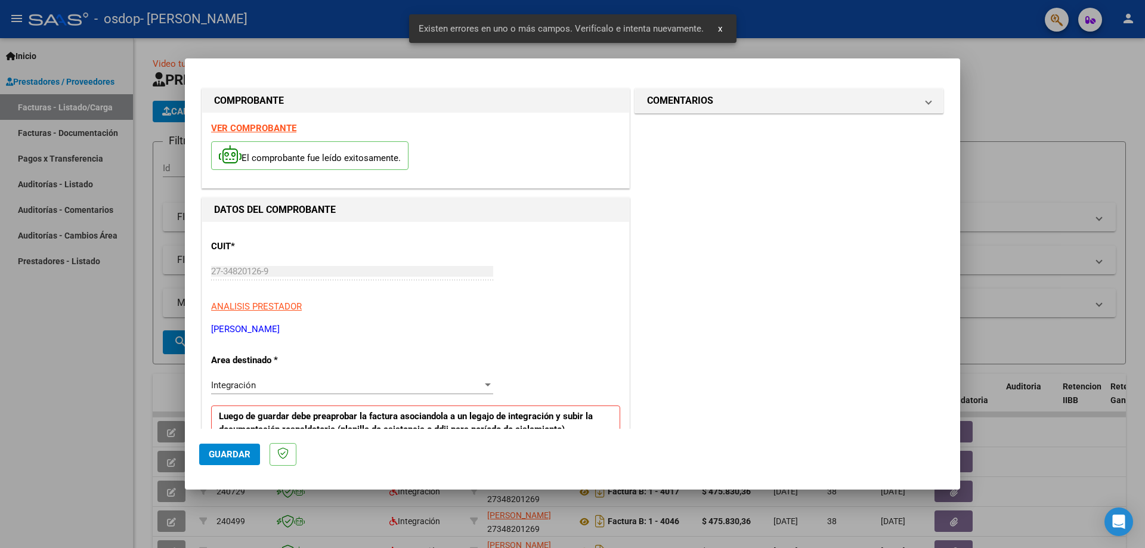
scroll to position [215, 0]
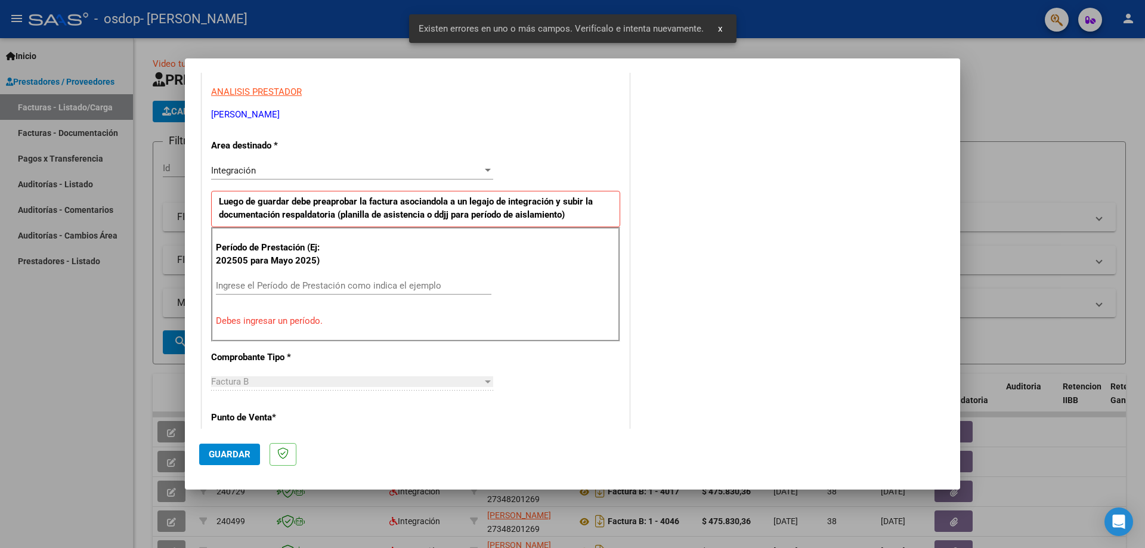
click at [316, 286] on input "Ingrese el Período de Prestación como indica el ejemplo" at bounding box center [354, 285] width 276 height 11
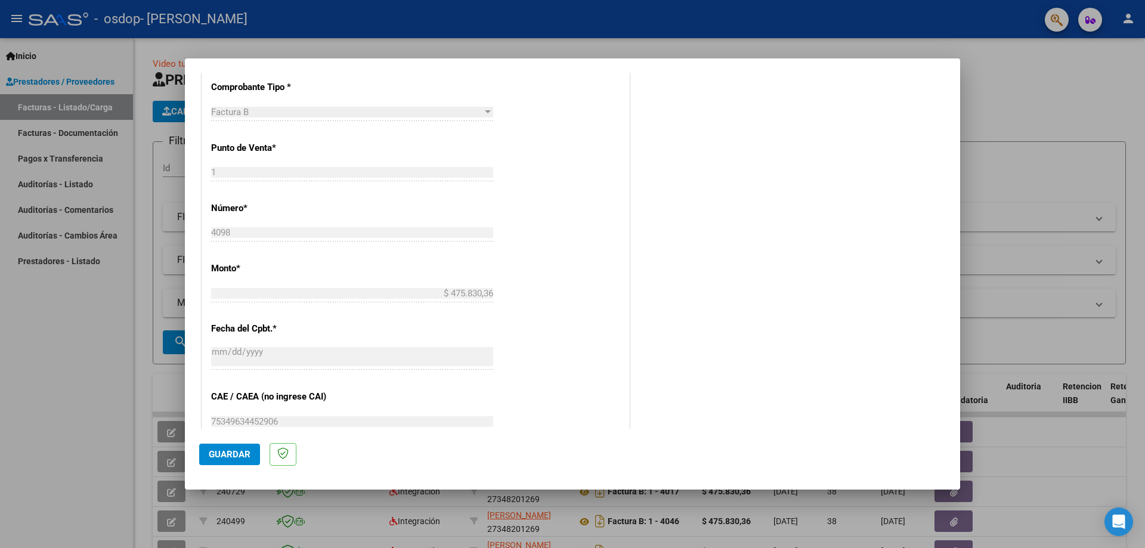
scroll to position [632, 0]
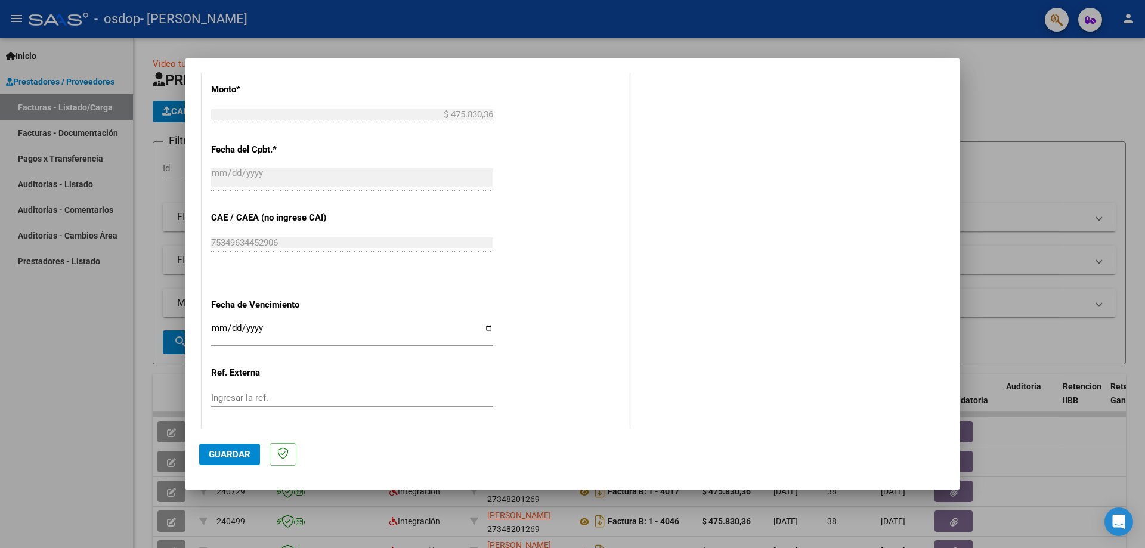
type input "202508"
click at [484, 329] on input "Ingresar la fecha" at bounding box center [352, 332] width 282 height 19
type input "[DATE]"
click at [539, 347] on div "CUIT * 27-34820126-9 Ingresar CUIT ANALISIS PRESTADOR [PERSON_NAME] [PERSON_NAM…" at bounding box center [415, 39] width 427 height 898
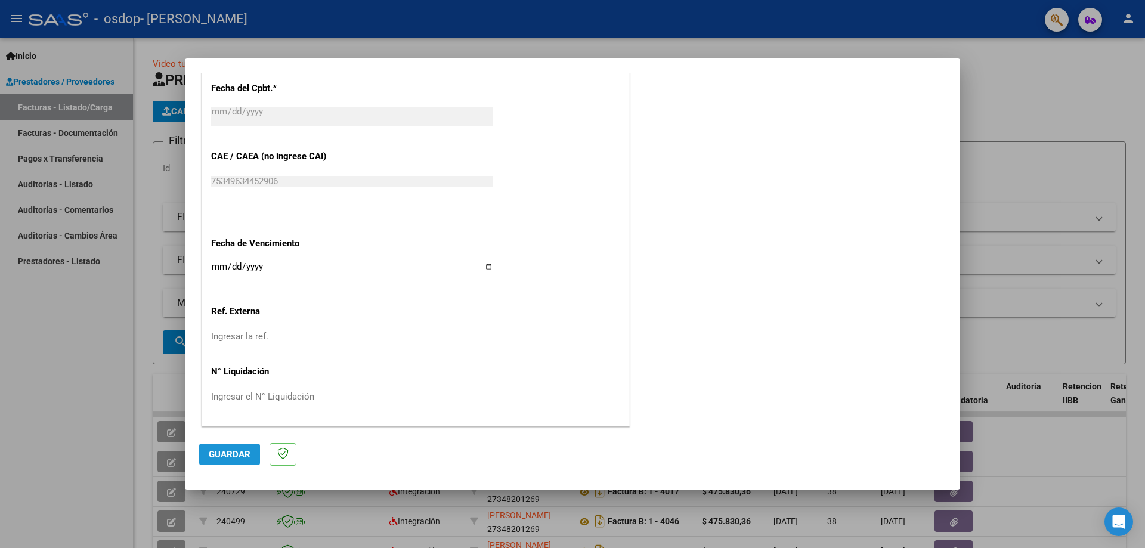
click at [233, 453] on span "Guardar" at bounding box center [230, 454] width 42 height 11
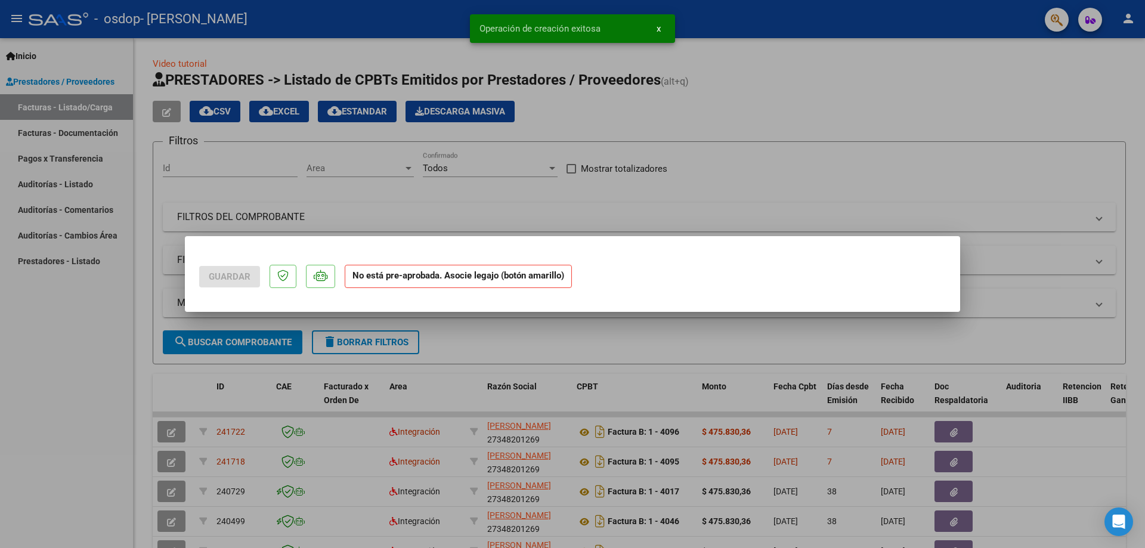
scroll to position [0, 0]
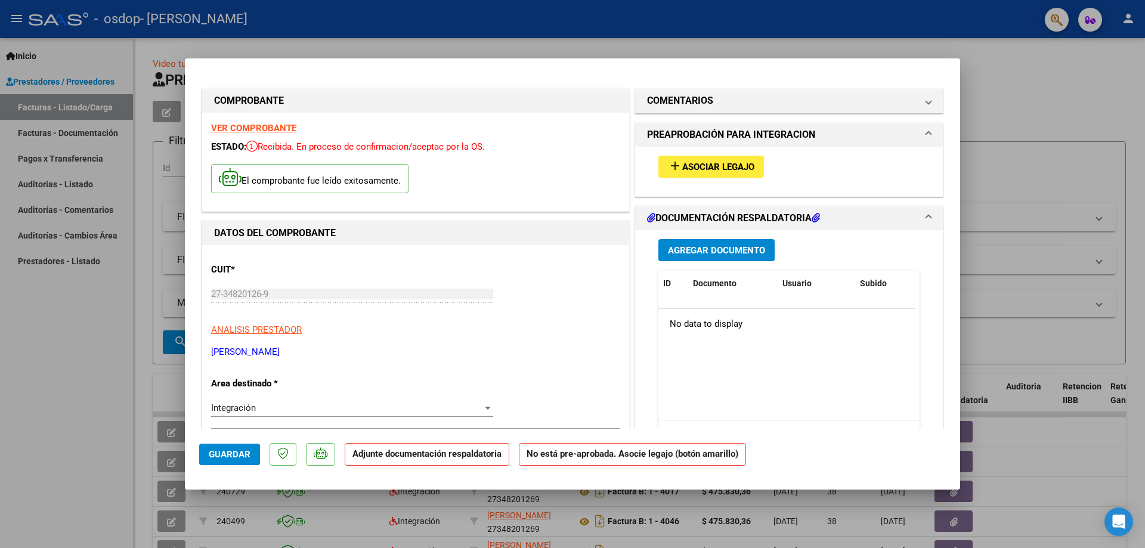
click at [715, 163] on span "Asociar Legajo" at bounding box center [718, 167] width 72 height 11
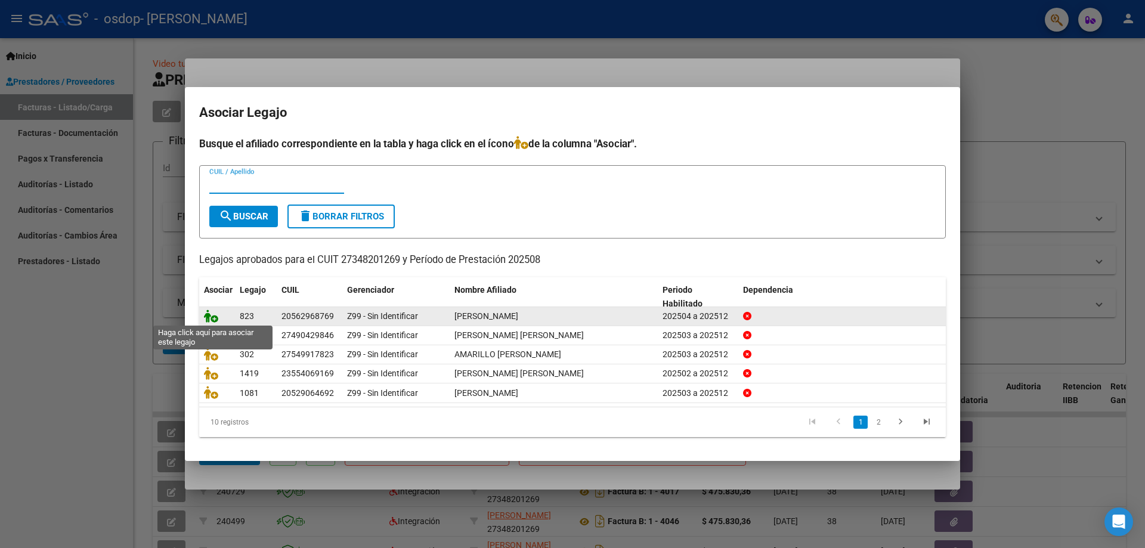
click at [208, 317] on icon at bounding box center [211, 316] width 14 height 13
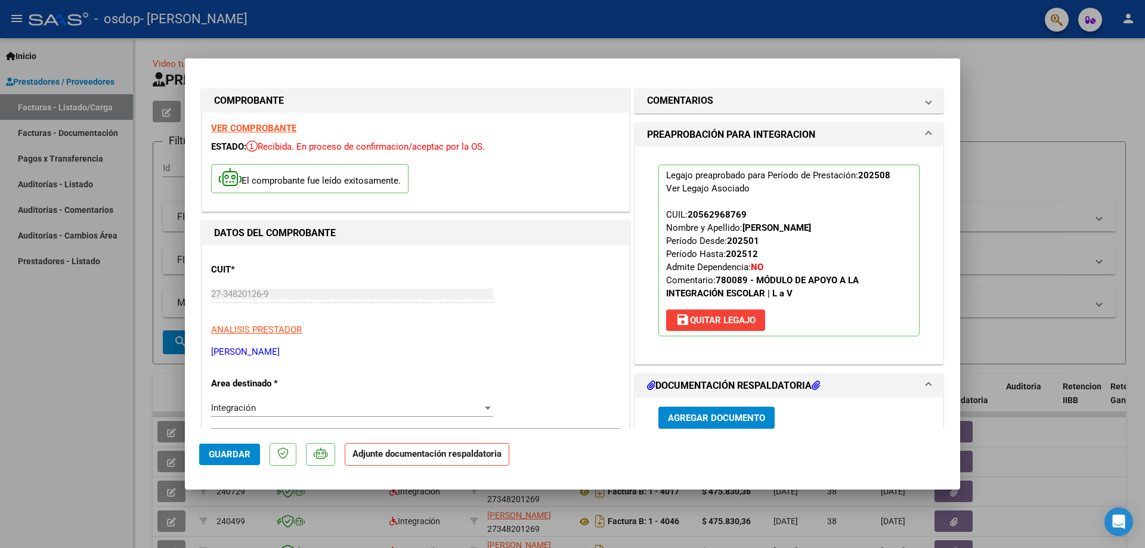
click at [705, 422] on span "Agregar Documento" at bounding box center [716, 418] width 97 height 11
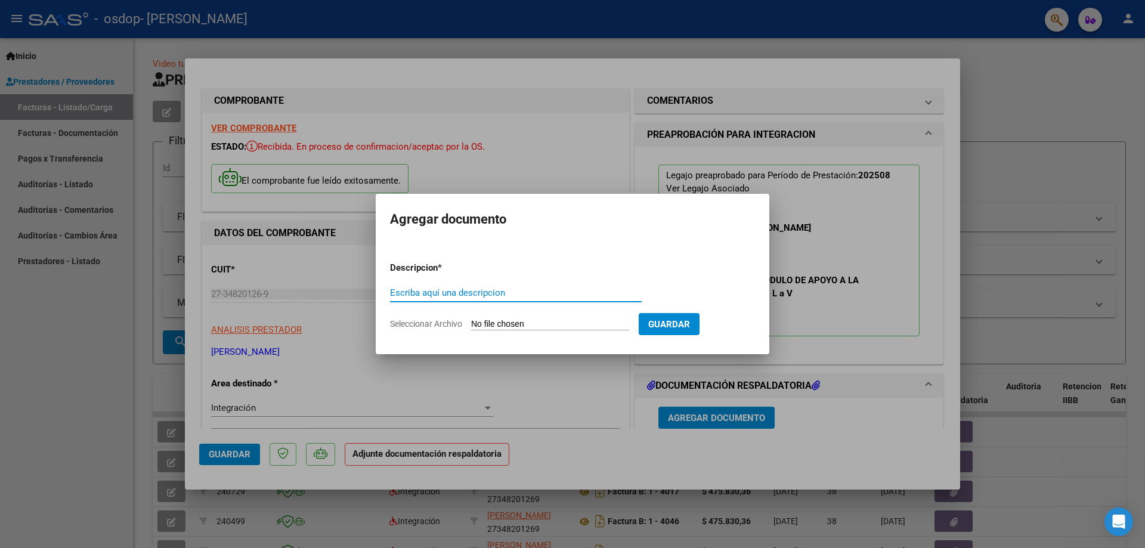
click at [540, 292] on input "Escriba aquí una descripcion" at bounding box center [516, 293] width 252 height 11
type input "asistencia"
click at [542, 317] on form "Descripcion * asistencia Escriba aquí una descripcion Seleccionar Archivo Guard…" at bounding box center [572, 295] width 365 height 87
click at [542, 329] on input "Seleccionar Archivo" at bounding box center [550, 324] width 158 height 11
type input "C:\fakepath\Screenshot_20250820_151730_CamScanner.jpg"
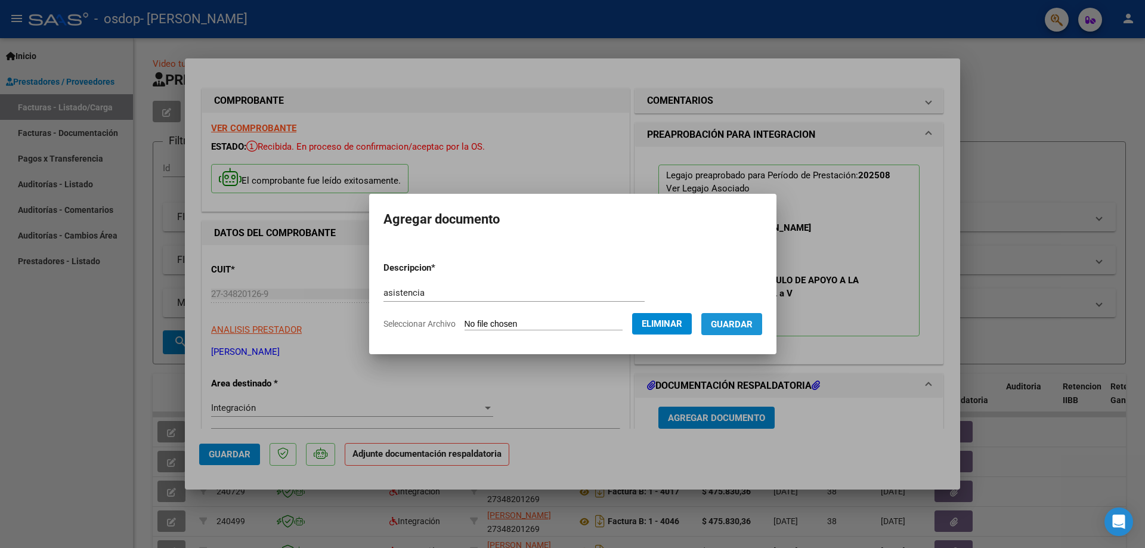
click at [740, 324] on span "Guardar" at bounding box center [732, 324] width 42 height 11
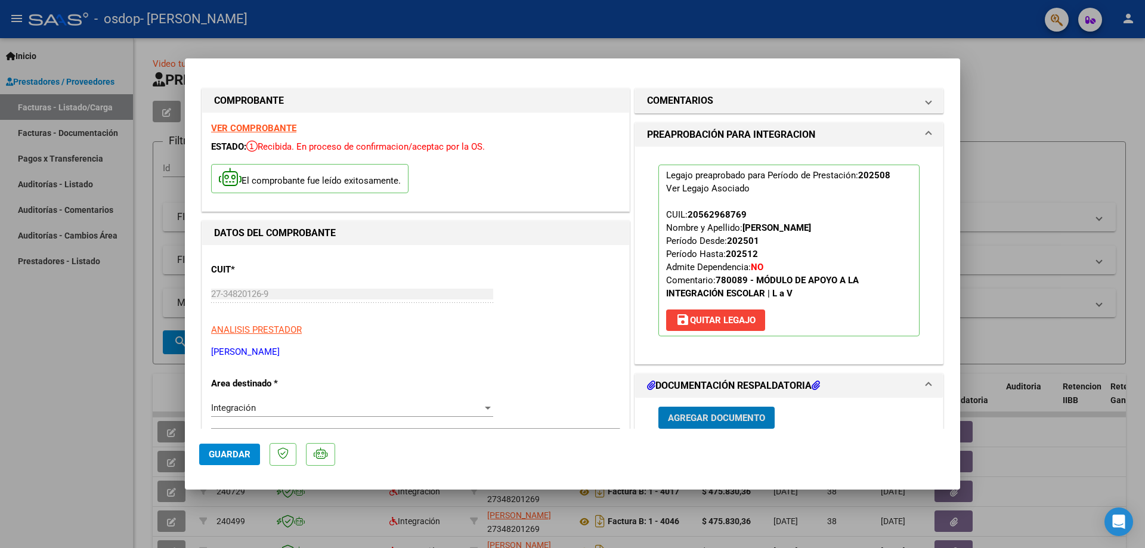
scroll to position [239, 0]
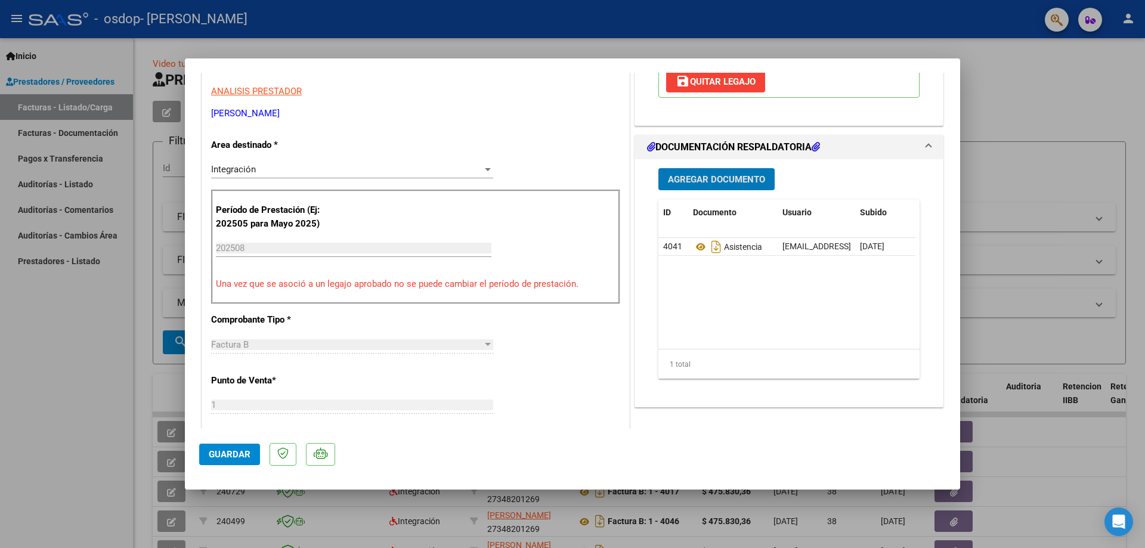
click at [716, 178] on span "Agregar Documento" at bounding box center [716, 179] width 97 height 11
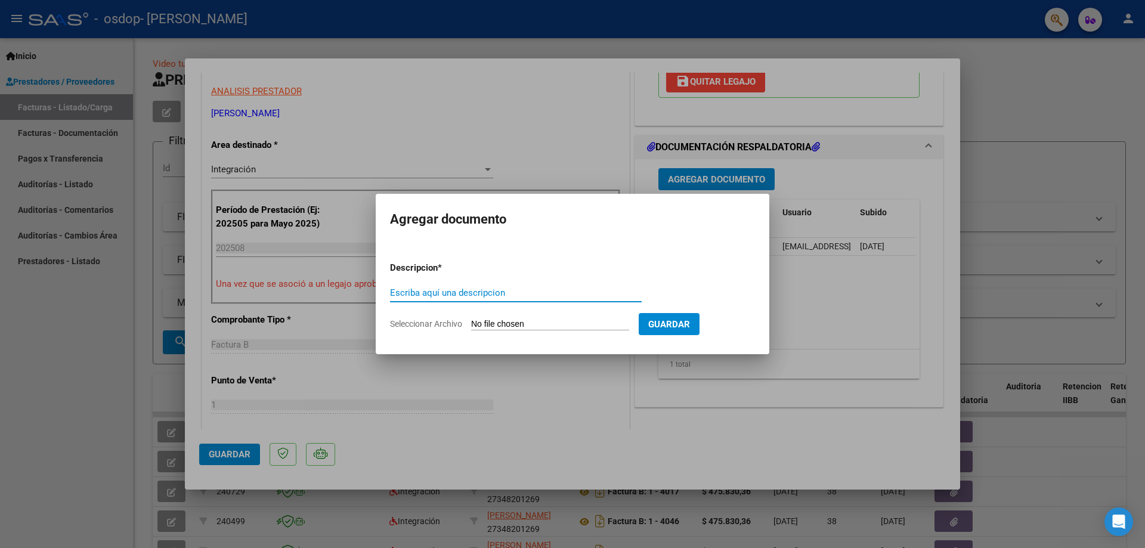
click at [490, 296] on input "Escriba aquí una descripcion" at bounding box center [516, 293] width 252 height 11
type input "autorizacion"
click at [513, 323] on input "Seleccionar Archivo" at bounding box center [550, 324] width 158 height 11
type input "C:\fakepath\WhatsApp Image [DATE] 12.44.22.jpeg"
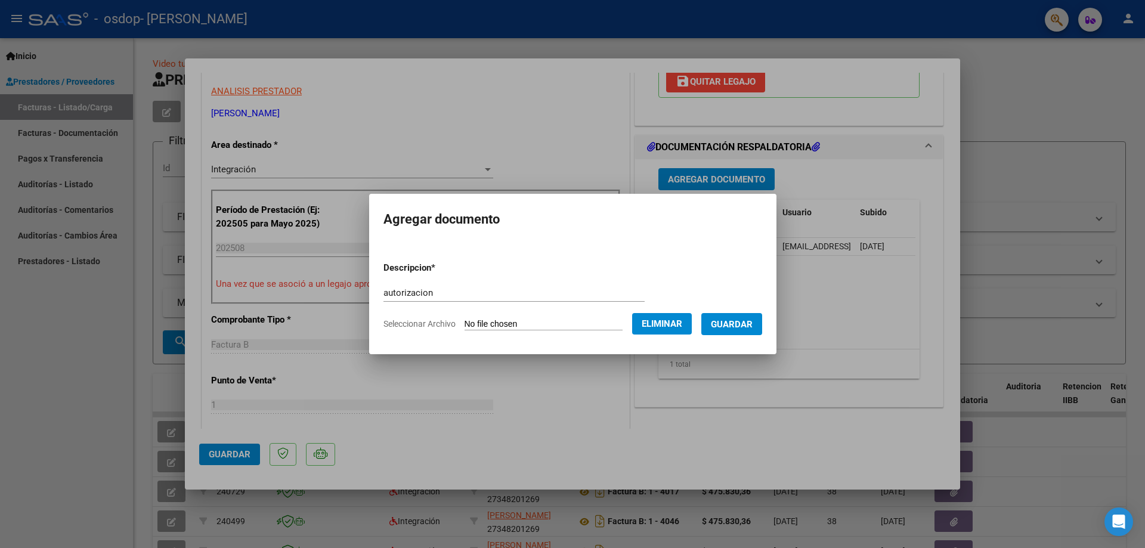
click at [740, 330] on button "Guardar" at bounding box center [732, 324] width 61 height 22
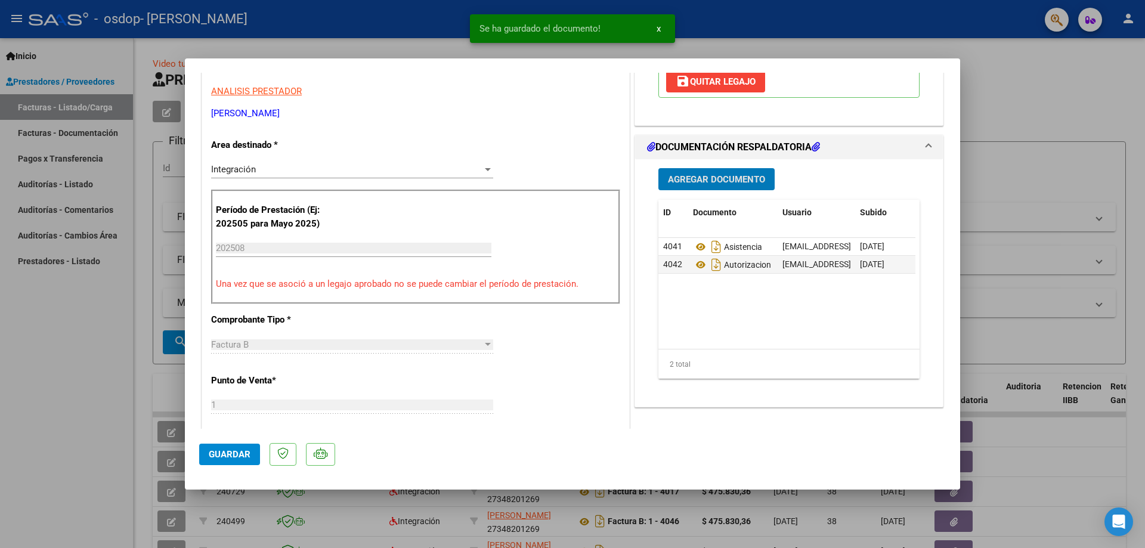
click at [718, 181] on span "Agregar Documento" at bounding box center [716, 179] width 97 height 11
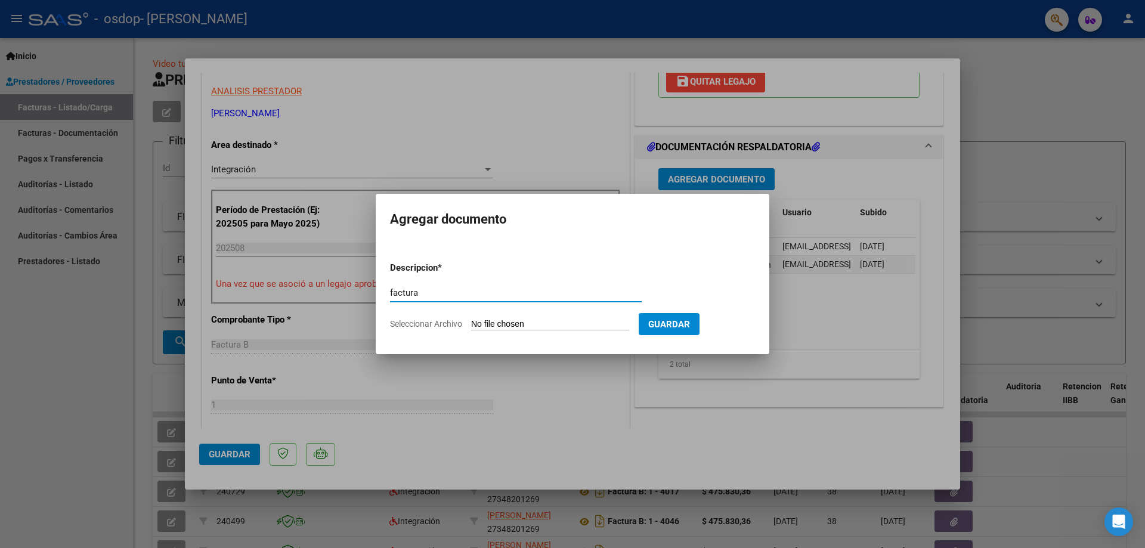
type input "factura"
click at [520, 322] on input "Seleccionar Archivo" at bounding box center [550, 324] width 158 height 11
type input "C:\fakepath\27348201269_006_00001_00004098.pdf"
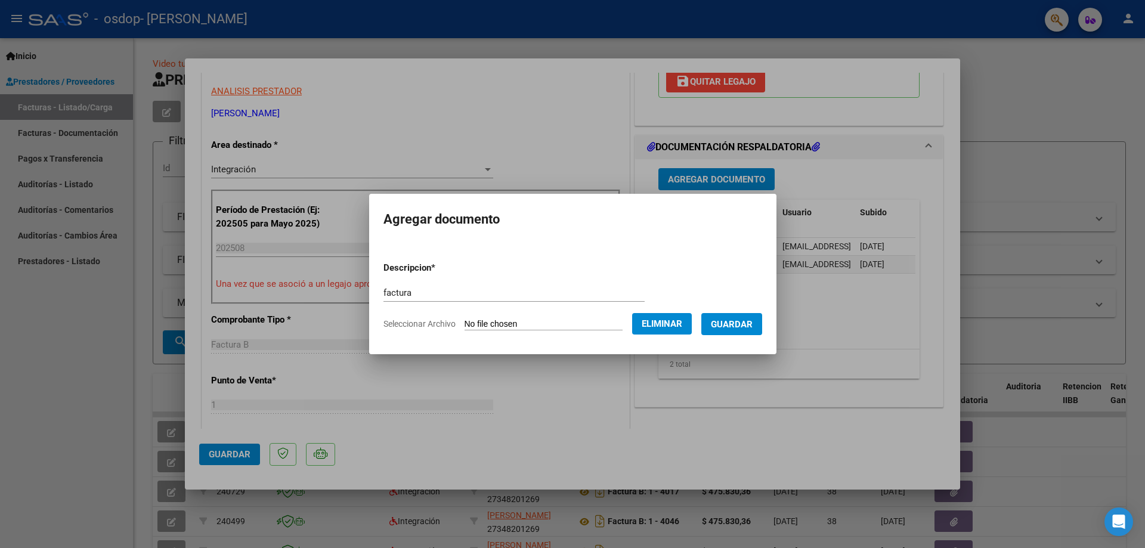
click at [753, 327] on span "Guardar" at bounding box center [732, 324] width 42 height 11
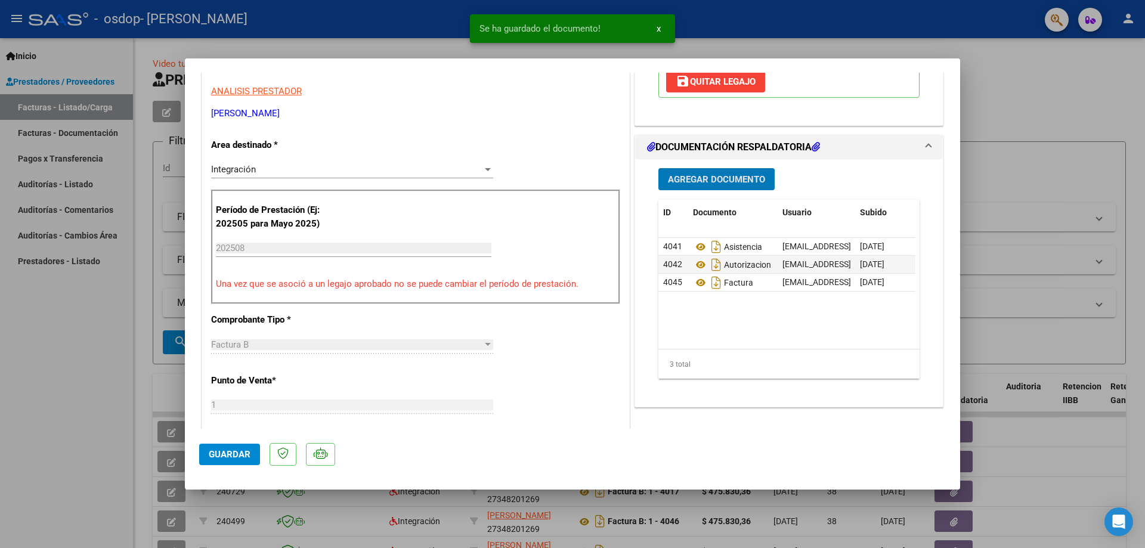
scroll to position [0, 0]
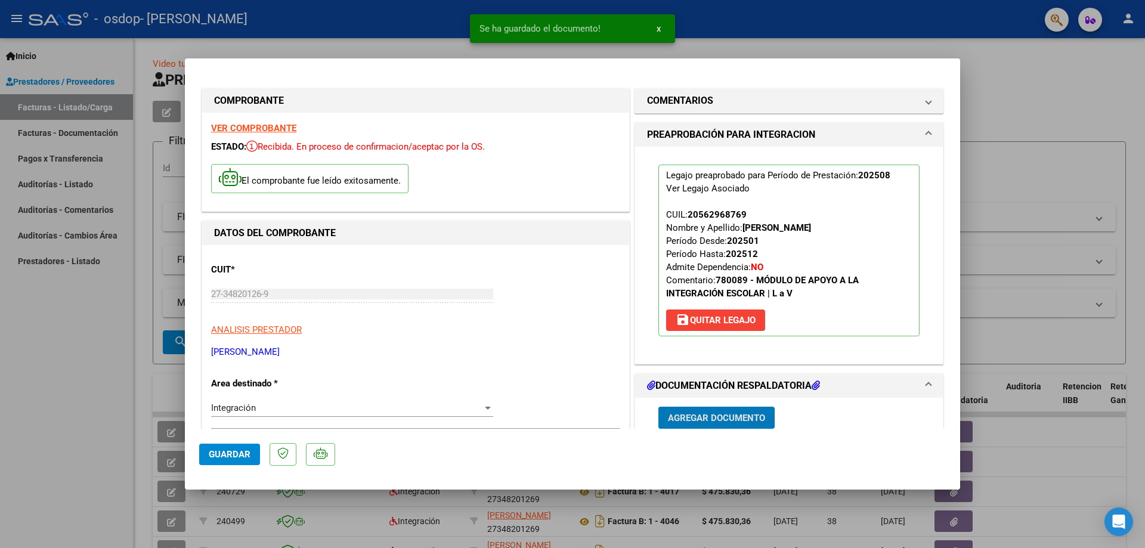
click at [243, 456] on span "Guardar" at bounding box center [230, 454] width 42 height 11
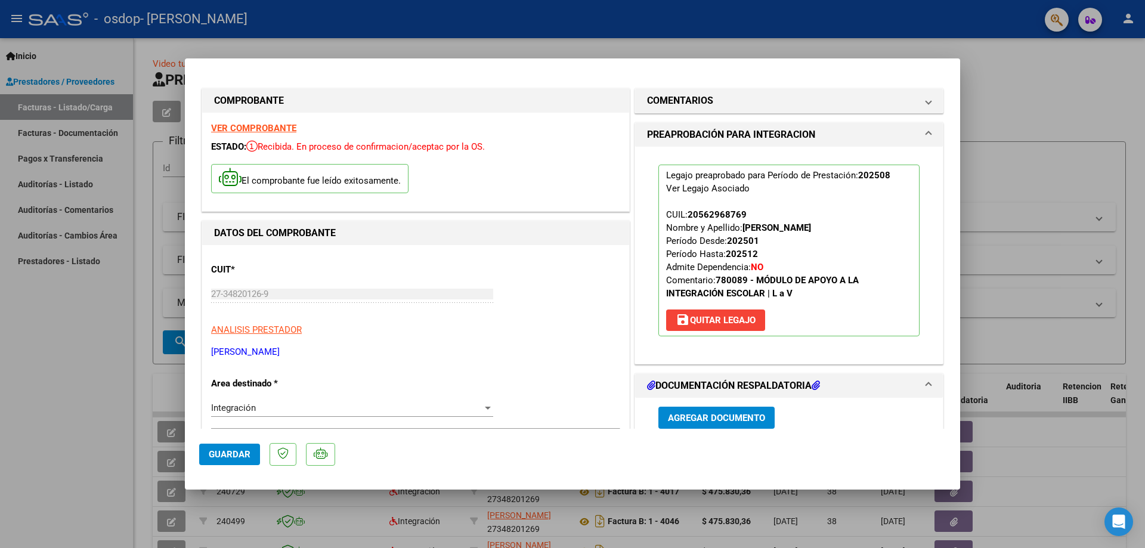
click at [212, 455] on span "Guardar" at bounding box center [230, 454] width 42 height 11
click at [69, 430] on div at bounding box center [572, 274] width 1145 height 548
type input "$ 0,00"
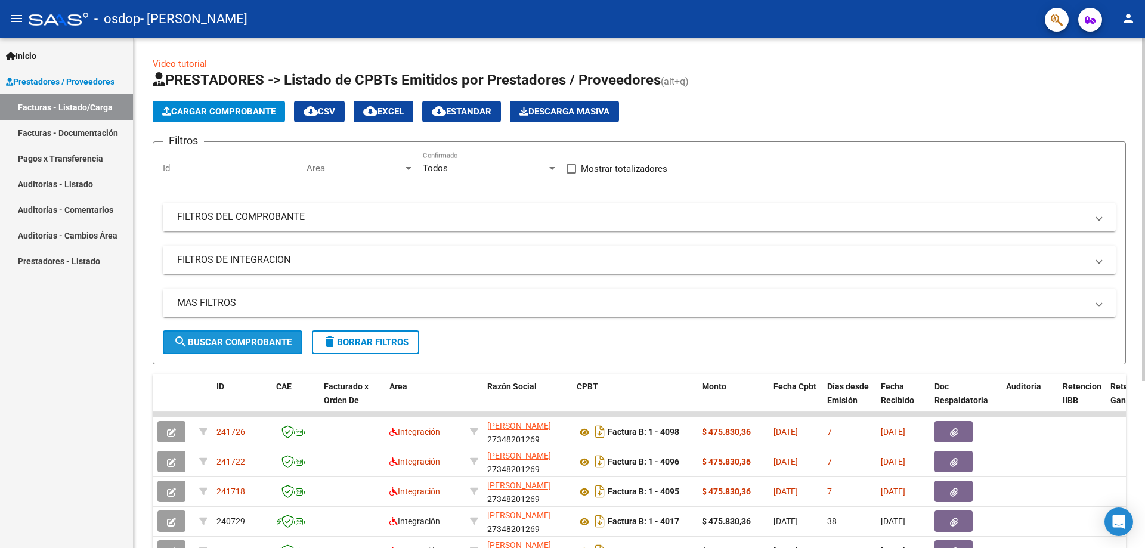
click at [231, 338] on span "search Buscar Comprobante" at bounding box center [233, 342] width 118 height 11
click at [252, 107] on span "Cargar Comprobante" at bounding box center [218, 111] width 113 height 11
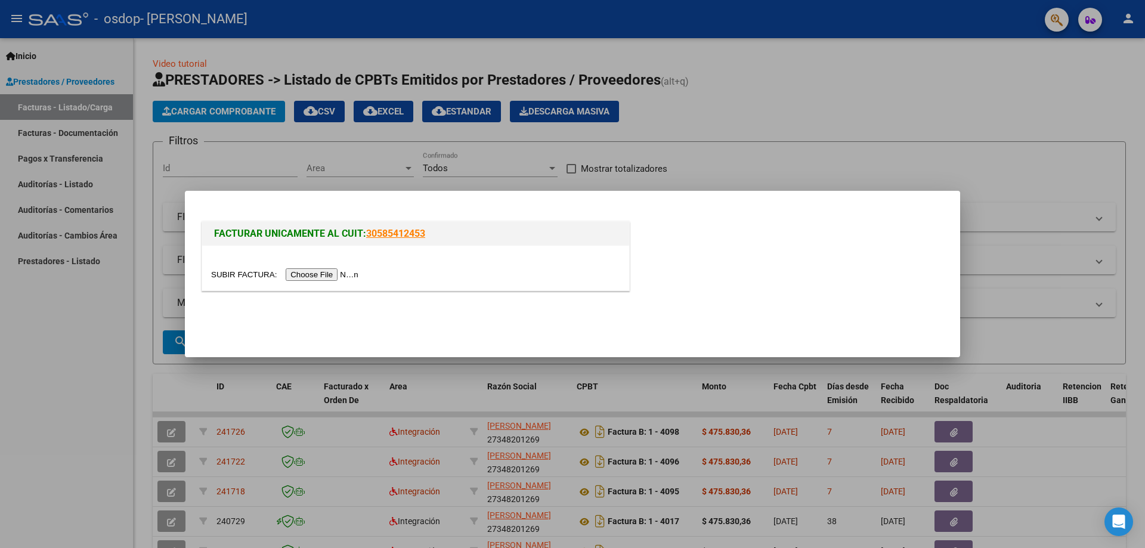
click at [325, 272] on input "file" at bounding box center [286, 274] width 151 height 13
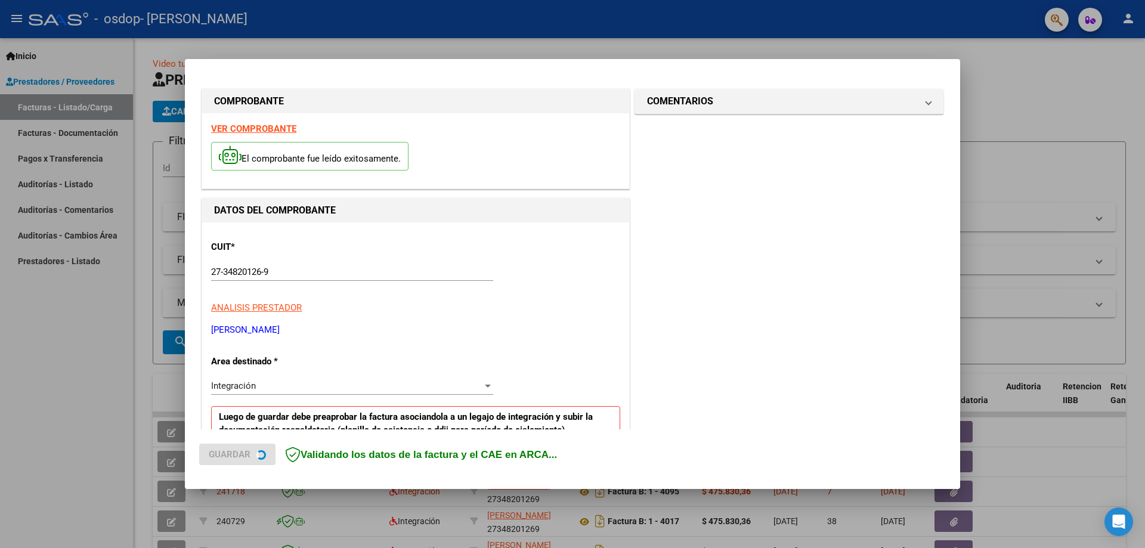
scroll to position [237, 0]
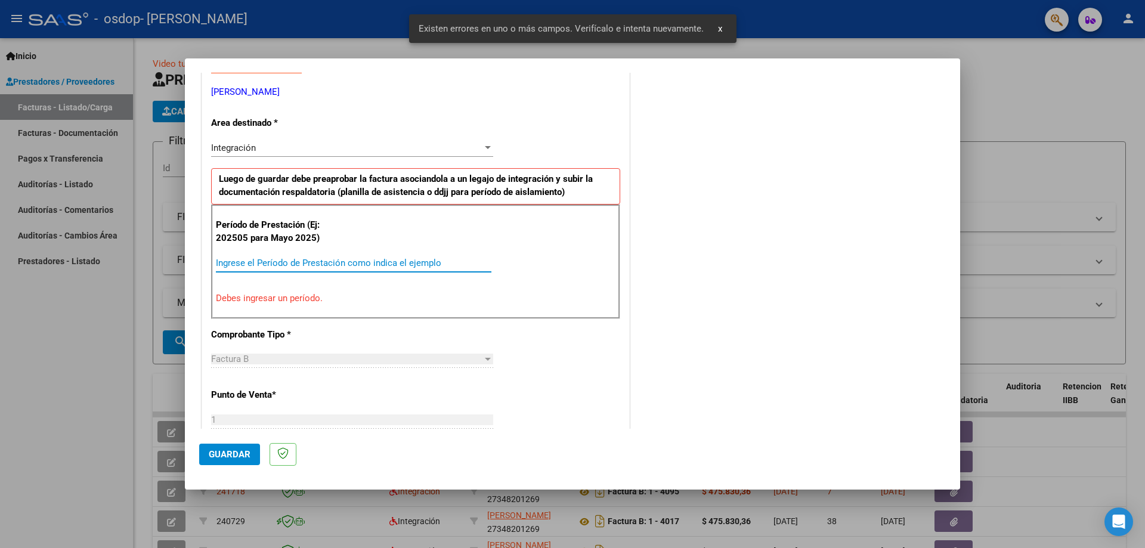
click at [346, 266] on input "Ingrese el Período de Prestación como indica el ejemplo" at bounding box center [354, 263] width 276 height 11
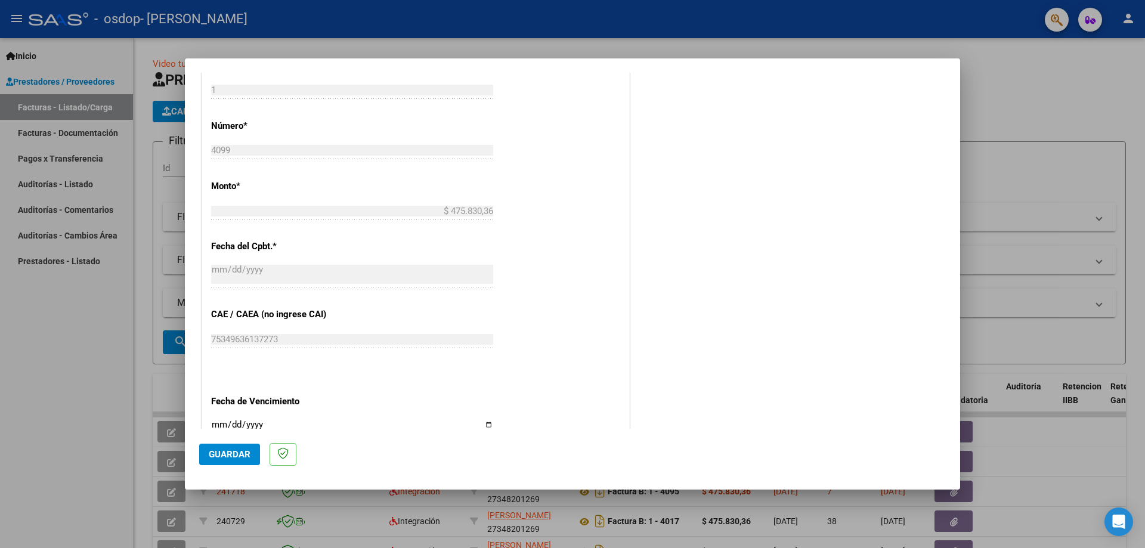
scroll to position [595, 0]
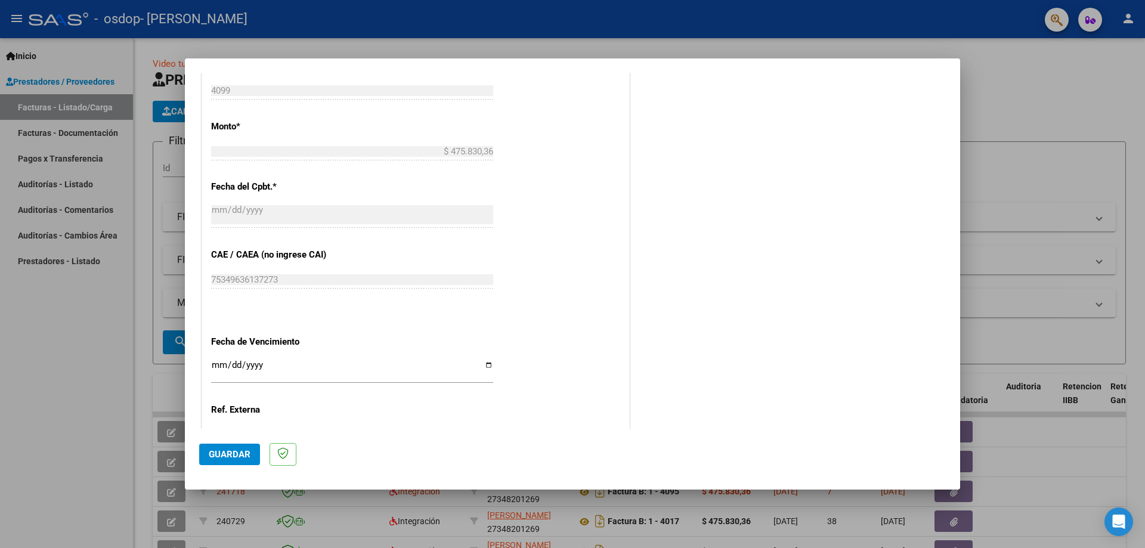
type input "202508"
click at [483, 366] on input "Ingresar la fecha" at bounding box center [352, 369] width 282 height 19
type input "[DATE]"
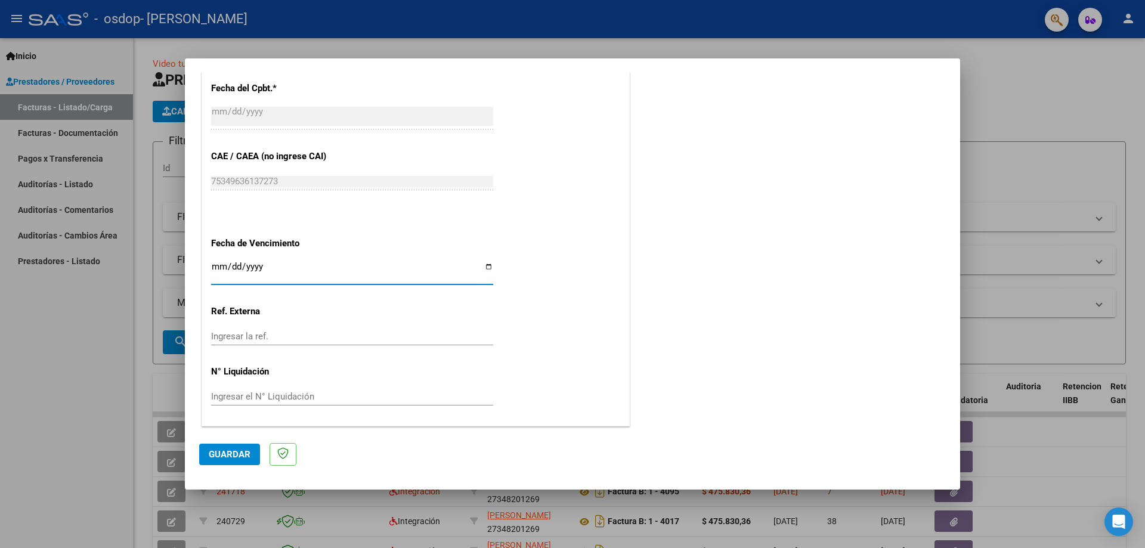
click at [246, 453] on span "Guardar" at bounding box center [230, 454] width 42 height 11
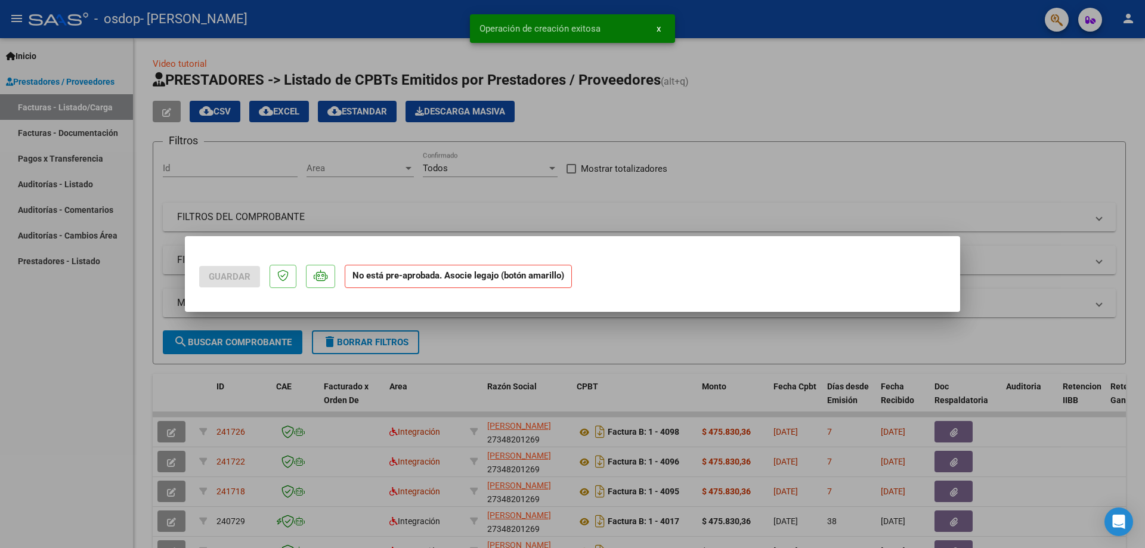
scroll to position [0, 0]
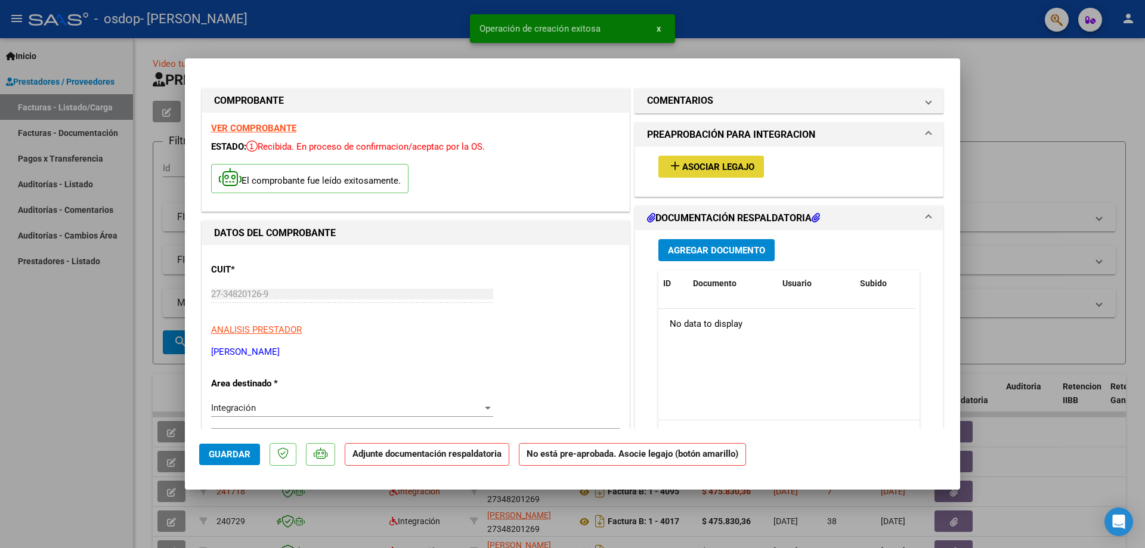
click at [731, 159] on button "add Asociar Legajo" at bounding box center [712, 167] width 106 height 22
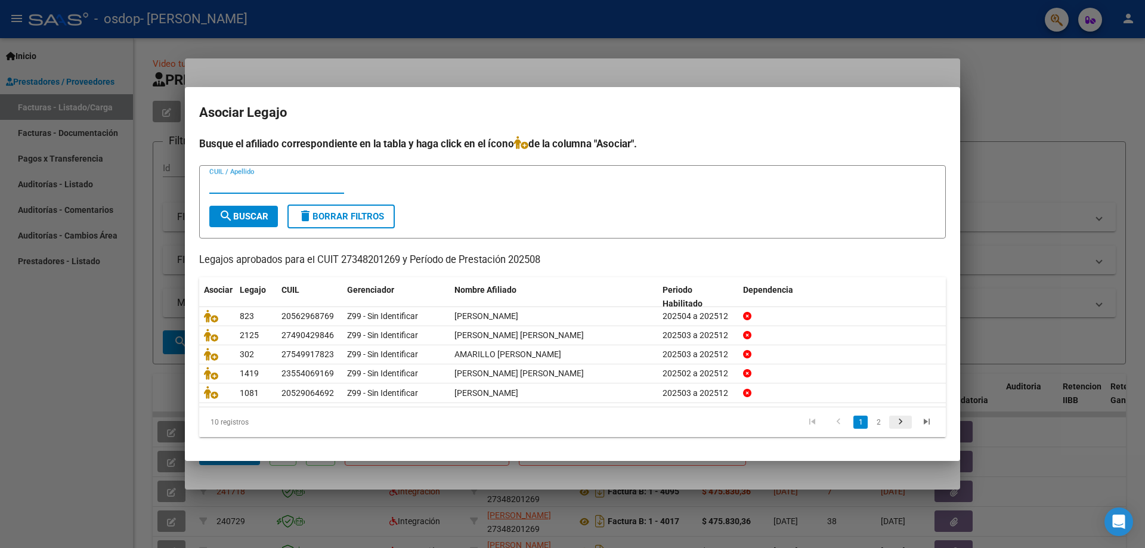
click at [901, 419] on icon "go to next page" at bounding box center [901, 423] width 16 height 14
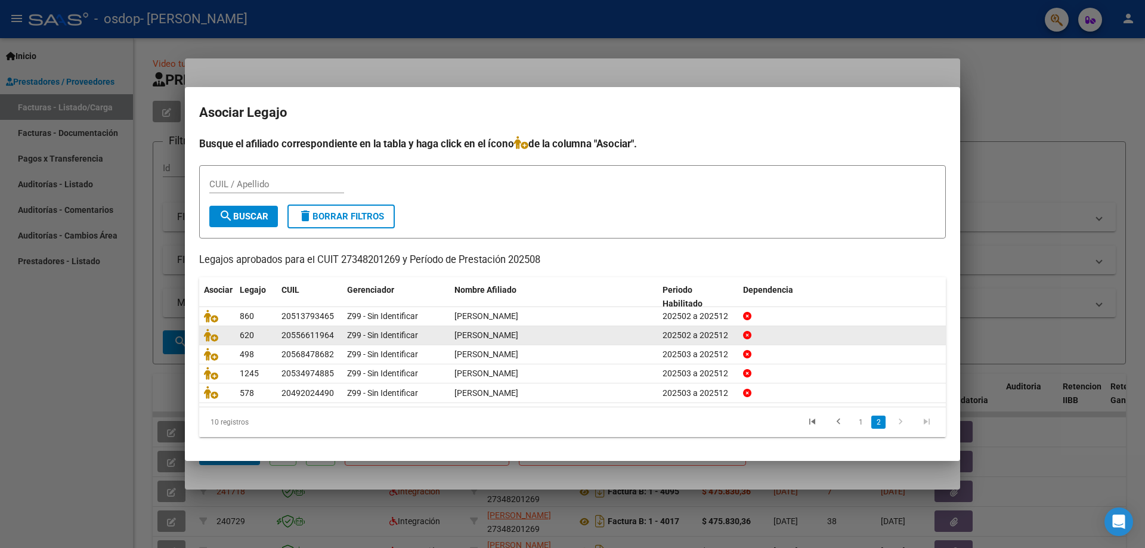
click at [749, 336] on icon at bounding box center [747, 335] width 8 height 8
click at [208, 336] on icon at bounding box center [211, 335] width 14 height 13
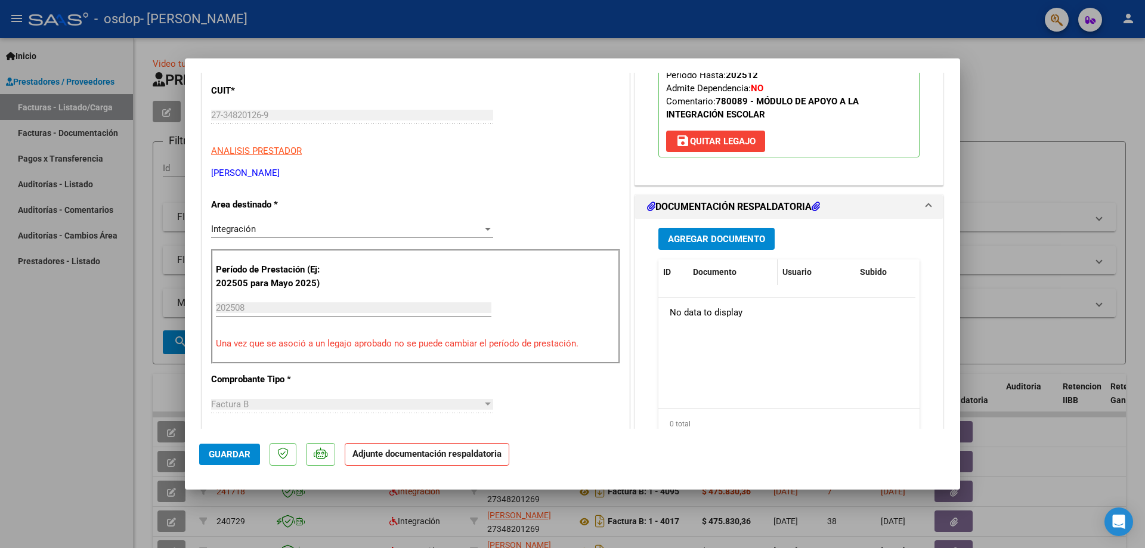
scroll to position [239, 0]
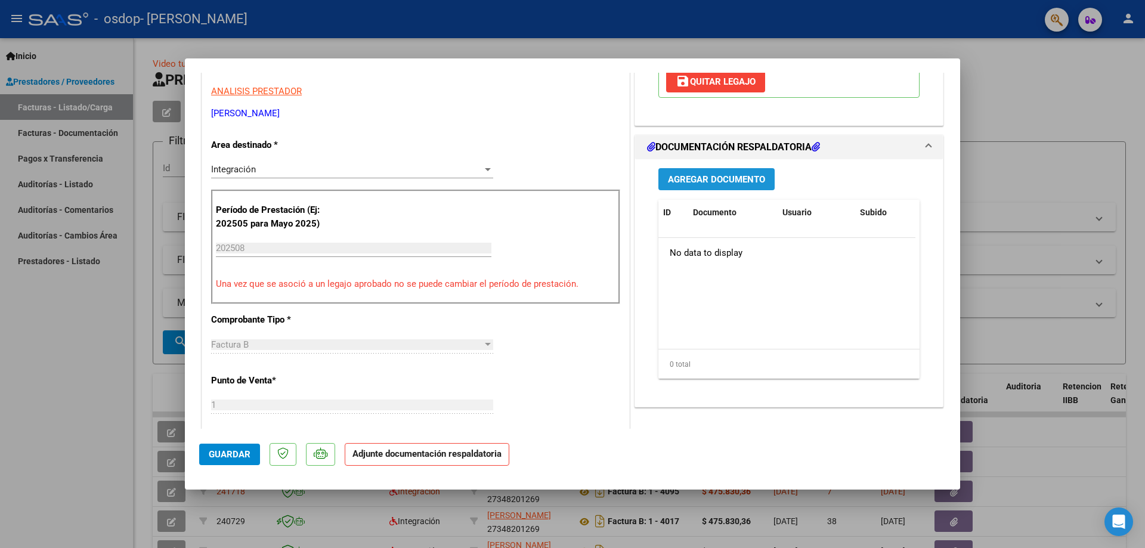
click at [731, 183] on span "Agregar Documento" at bounding box center [716, 179] width 97 height 11
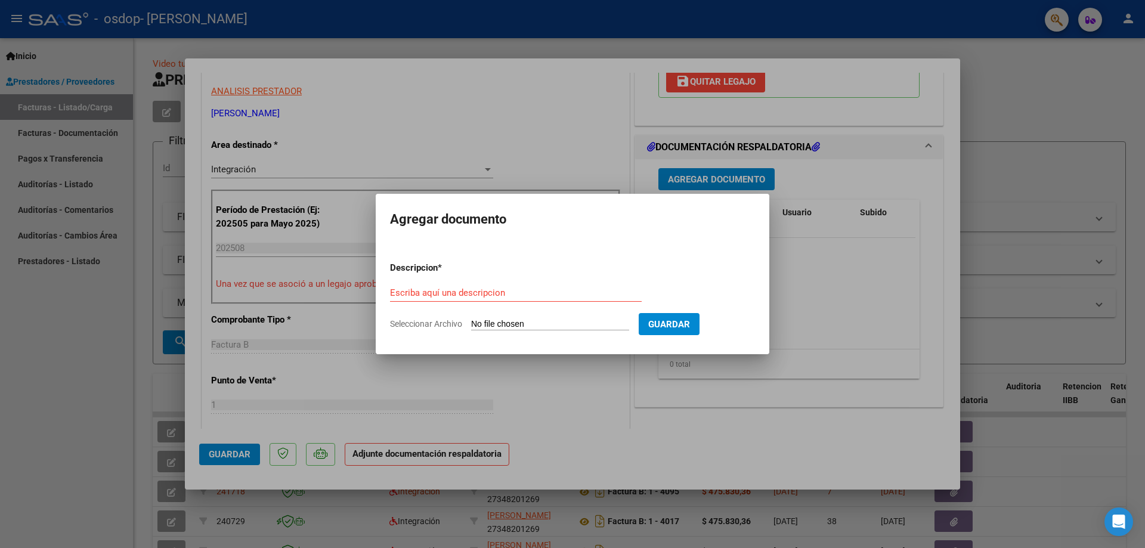
click at [460, 286] on div "Escriba aquí una descripcion" at bounding box center [516, 293] width 252 height 18
type input "asistencia"
click at [522, 325] on input "Seleccionar Archivo" at bounding box center [550, 324] width 158 height 11
type input "C:\fakepath\Asistencia Antu.pdf"
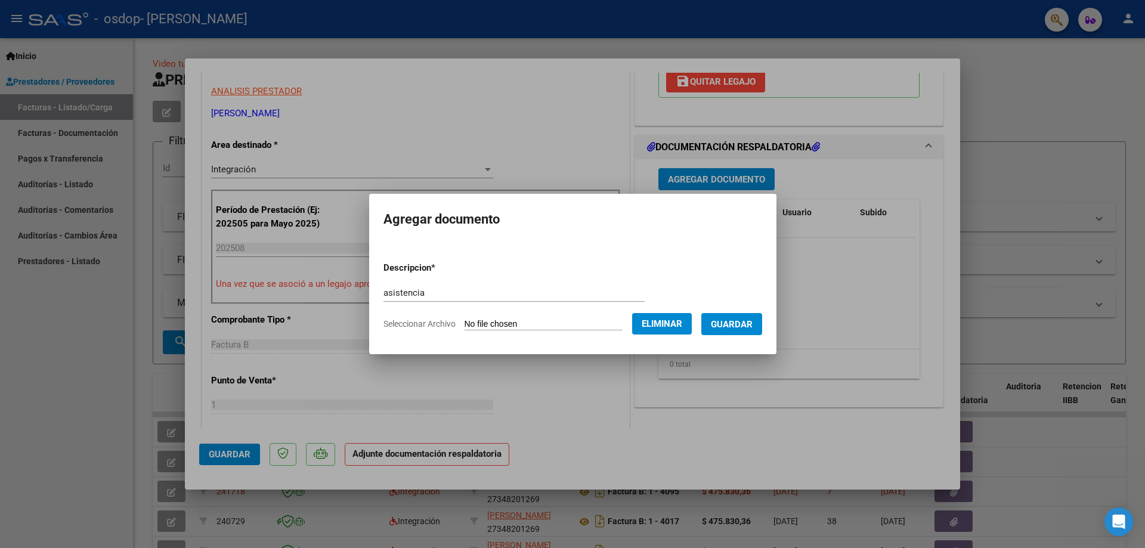
click at [737, 330] on button "Guardar" at bounding box center [732, 324] width 61 height 22
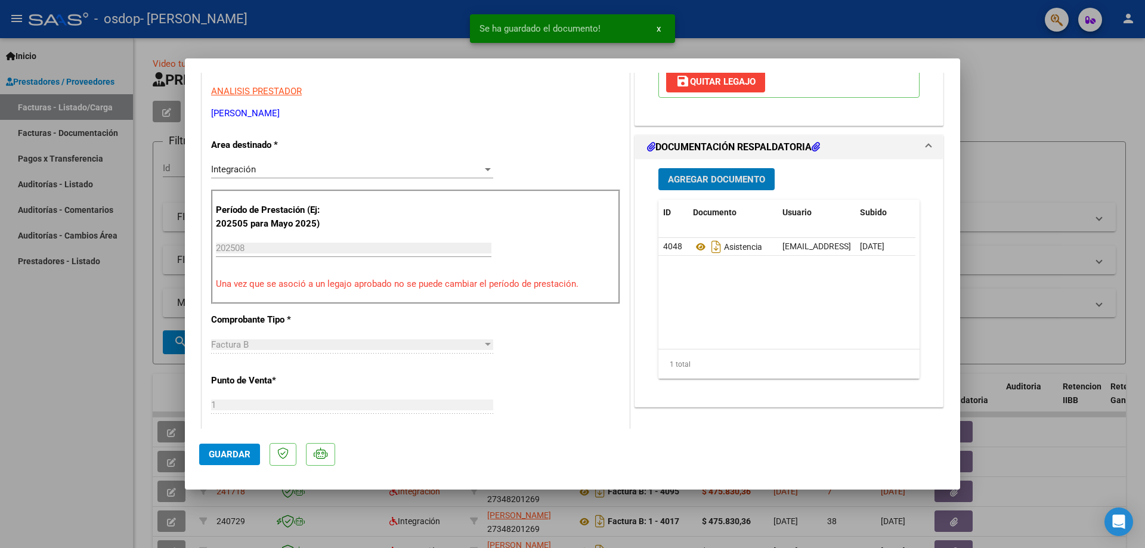
click at [730, 179] on span "Agregar Documento" at bounding box center [716, 179] width 97 height 11
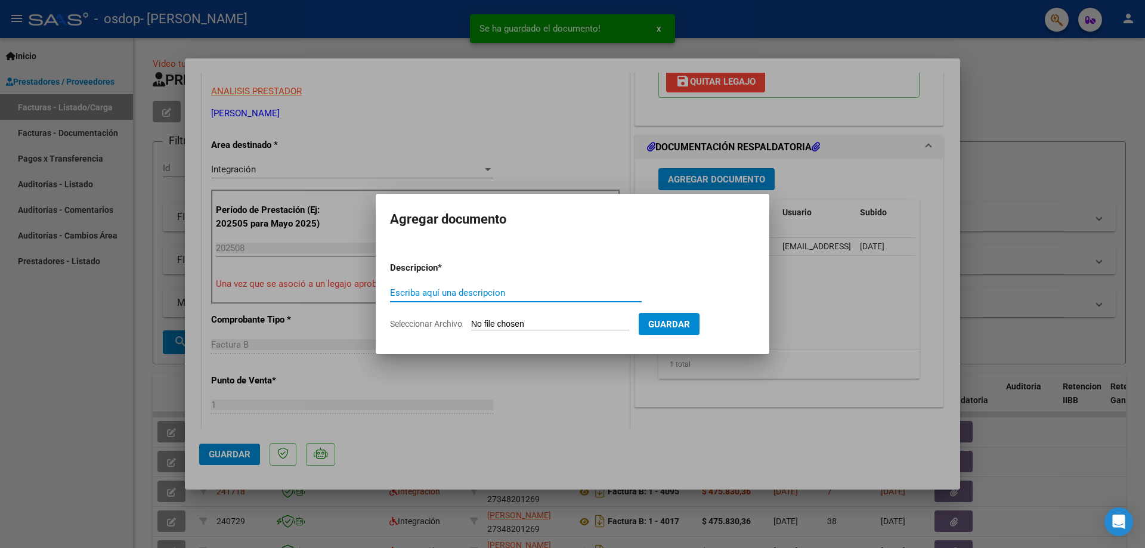
click at [511, 290] on input "Escriba aquí una descripcion" at bounding box center [516, 293] width 252 height 11
type input "autorizacion"
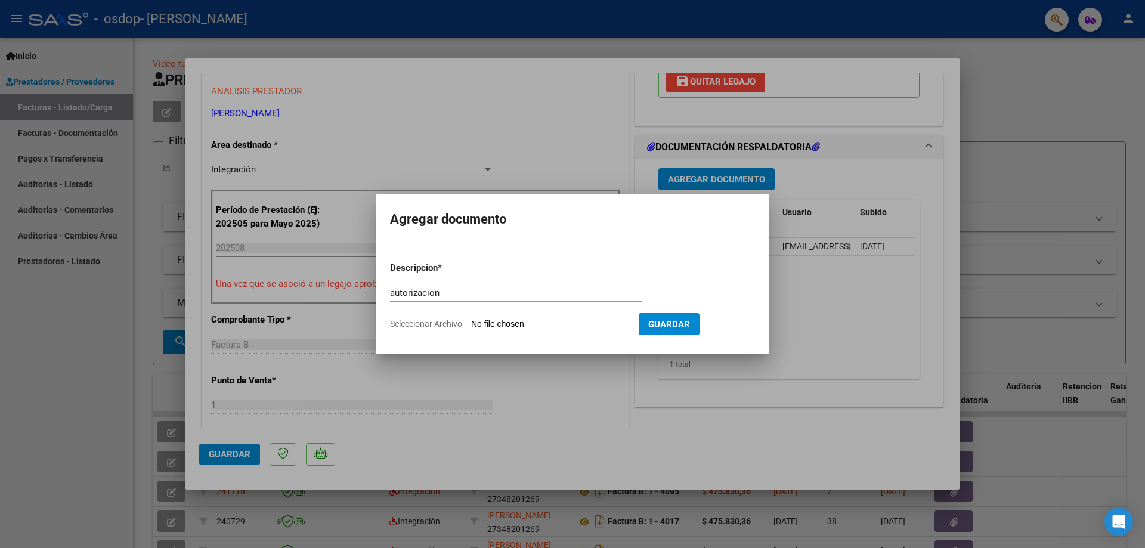
click at [533, 324] on input "Seleccionar Archivo" at bounding box center [550, 324] width 158 height 11
type input "C:\fakepath\aut nueva antu.png"
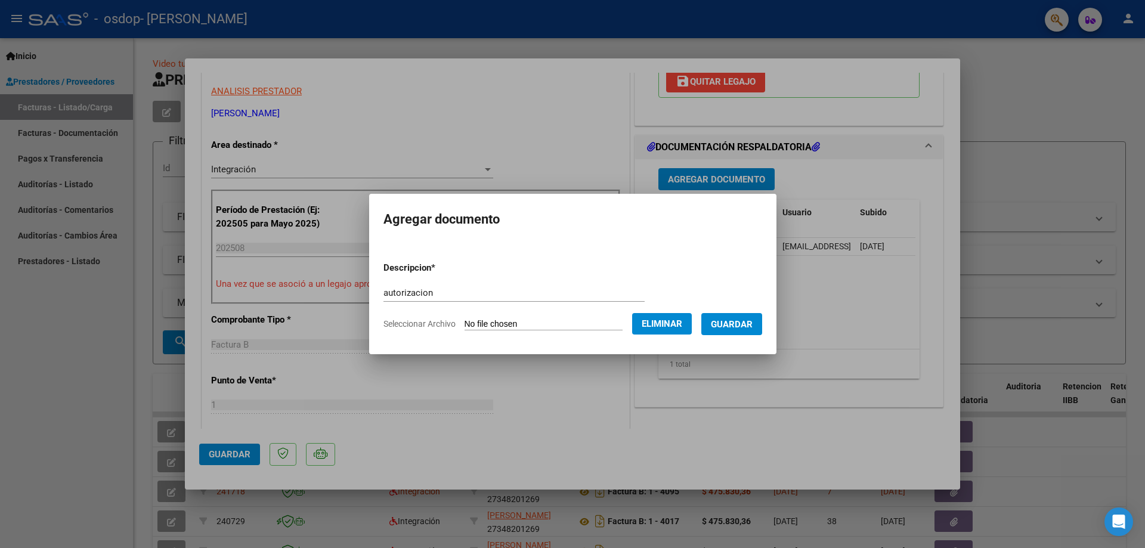
click at [753, 326] on span "Guardar" at bounding box center [732, 324] width 42 height 11
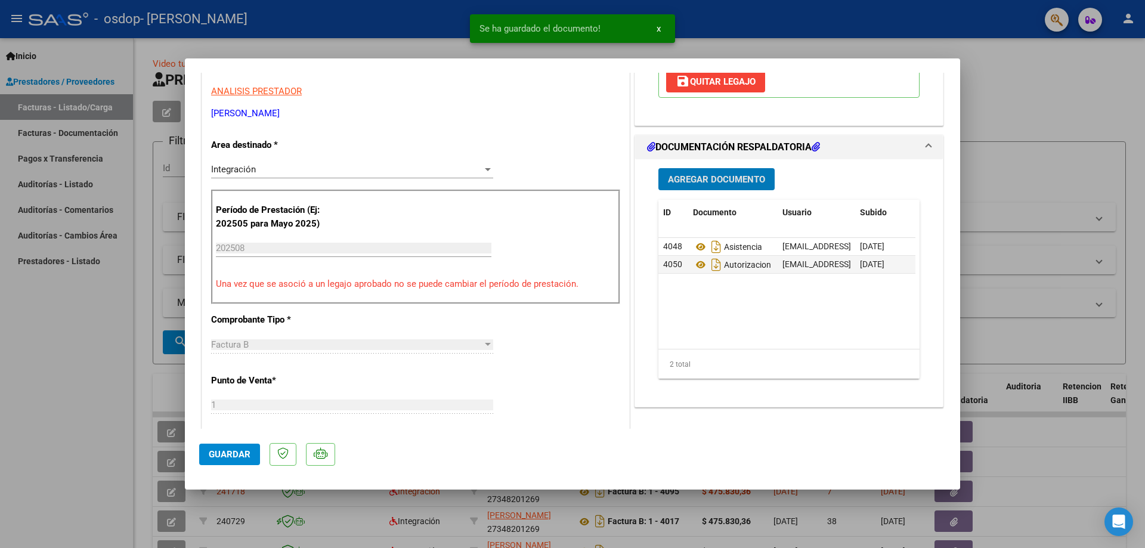
click at [700, 177] on span "Agregar Documento" at bounding box center [716, 179] width 97 height 11
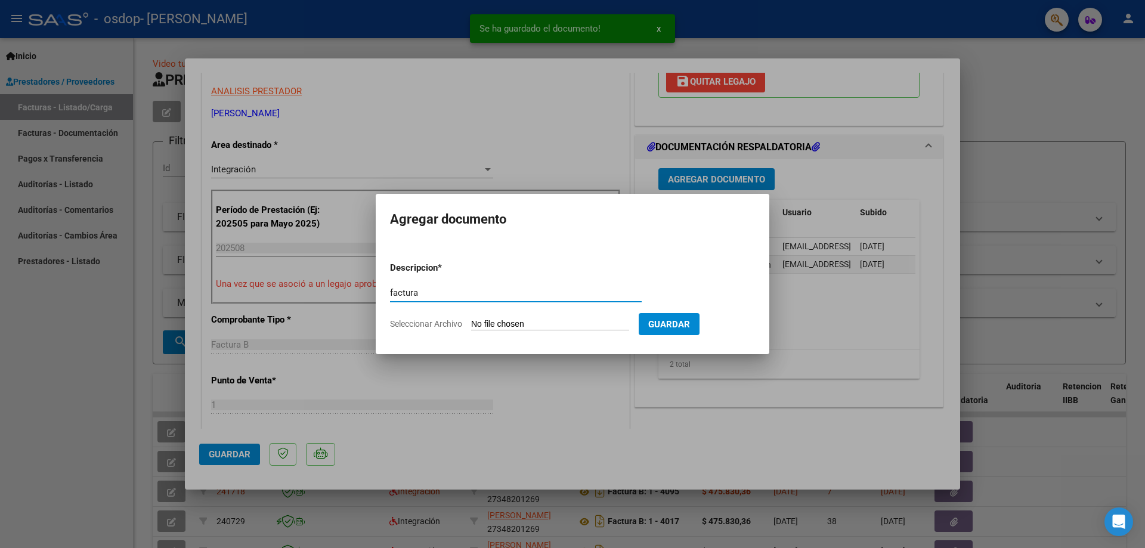
type input "factura"
click at [554, 320] on input "Seleccionar Archivo" at bounding box center [550, 324] width 158 height 11
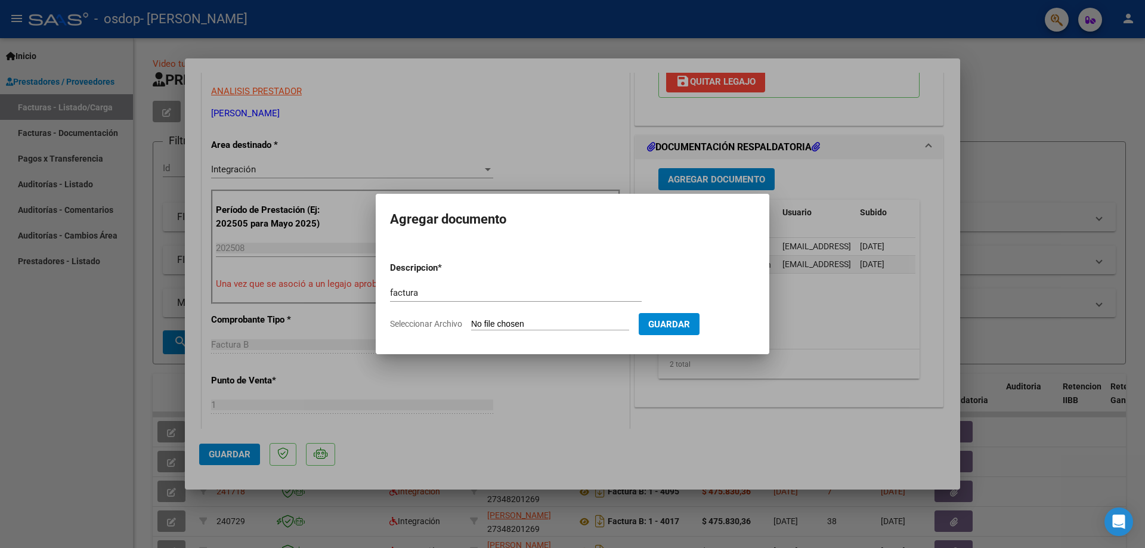
type input "C:\fakepath\27348201269_006_00001_00004099.pdf"
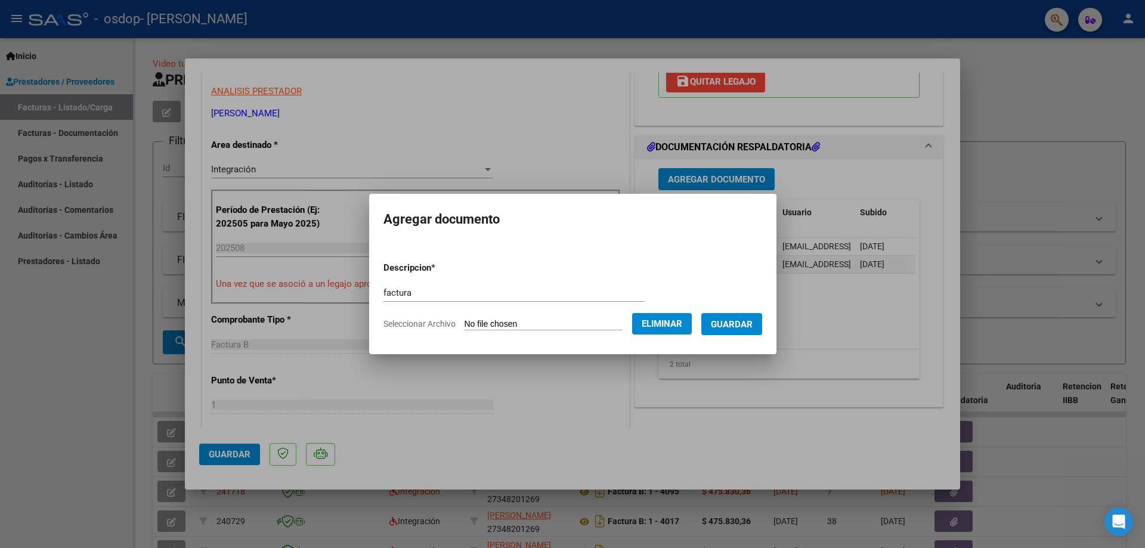
click at [753, 321] on span "Guardar" at bounding box center [732, 324] width 42 height 11
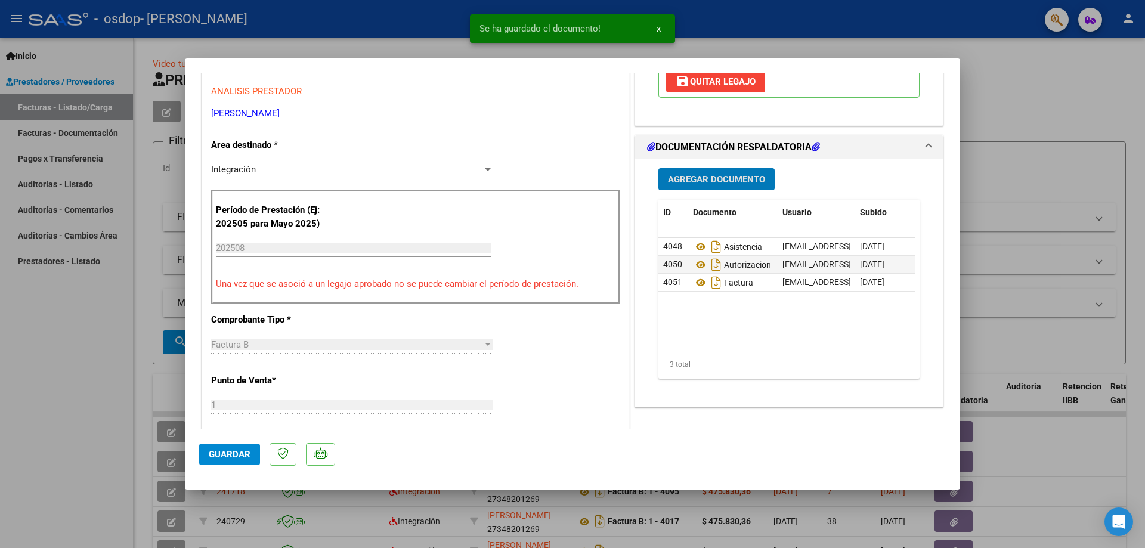
click at [233, 454] on span "Guardar" at bounding box center [230, 454] width 42 height 11
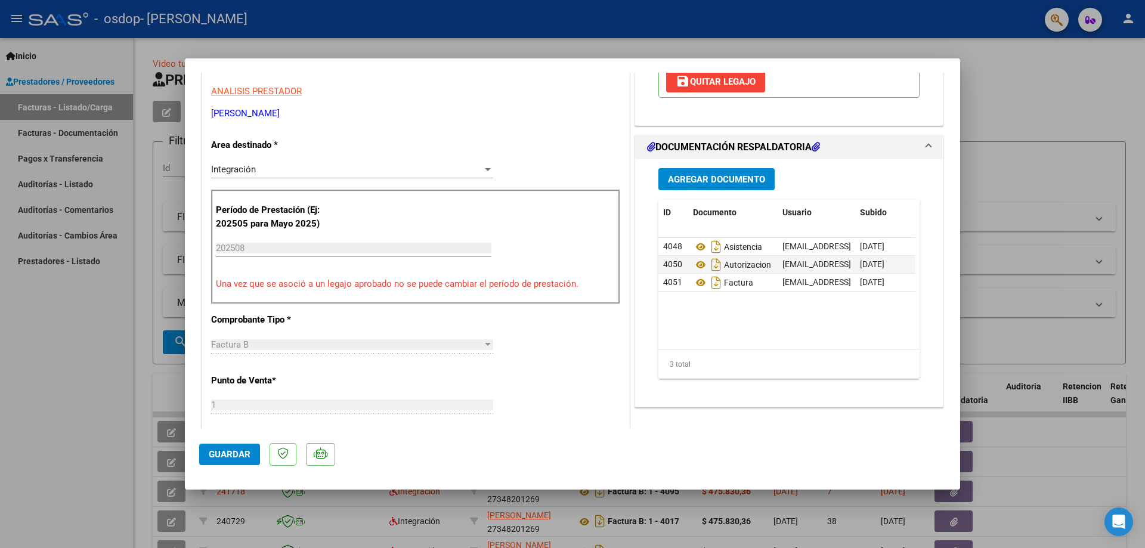
click at [103, 470] on div at bounding box center [572, 274] width 1145 height 548
type input "$ 0,00"
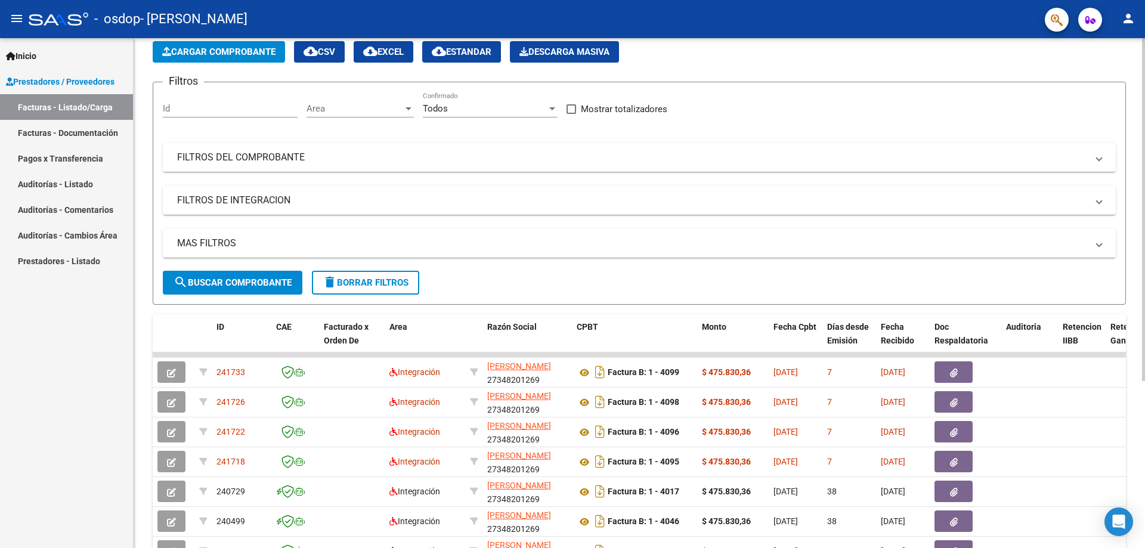
scroll to position [0, 0]
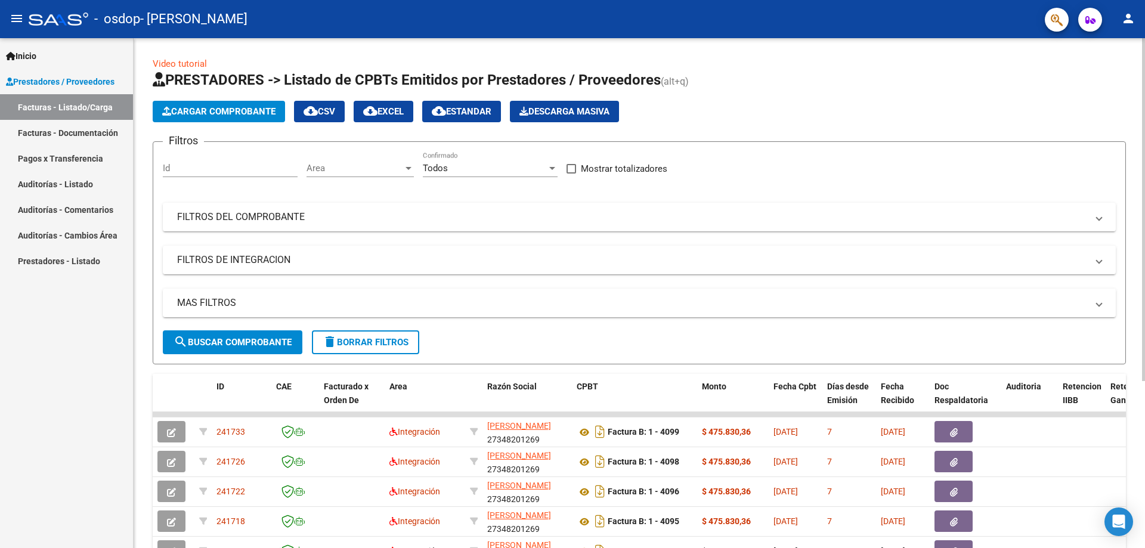
click at [206, 108] on span "Cargar Comprobante" at bounding box center [218, 111] width 113 height 11
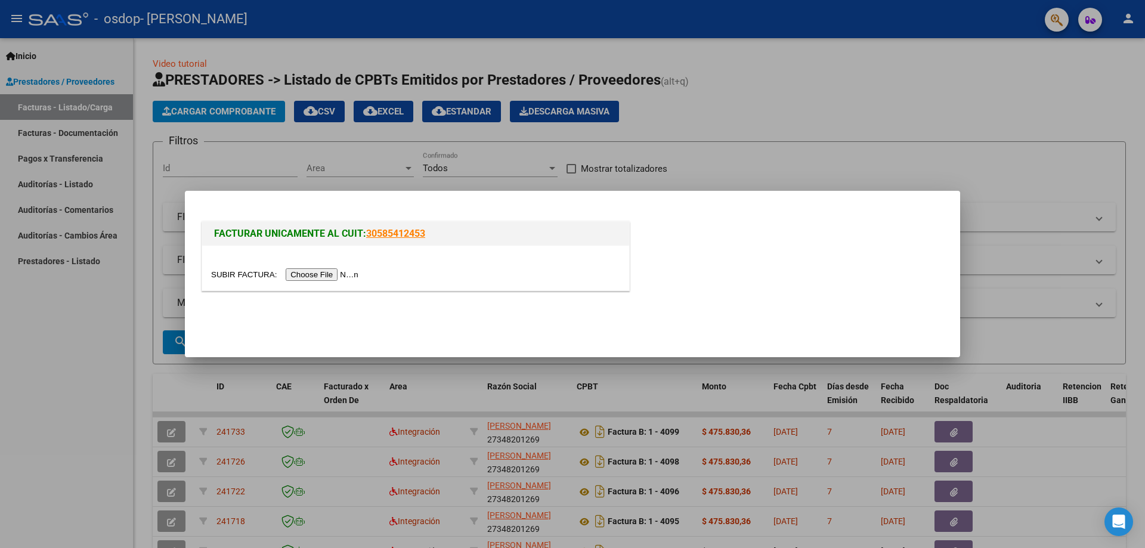
click at [317, 275] on input "file" at bounding box center [286, 274] width 151 height 13
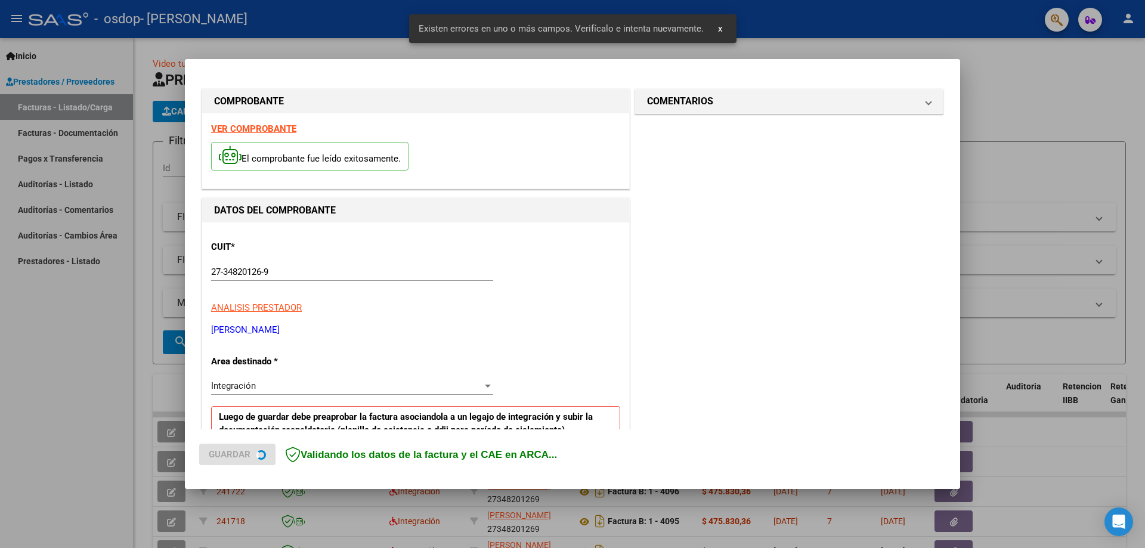
scroll to position [215, 0]
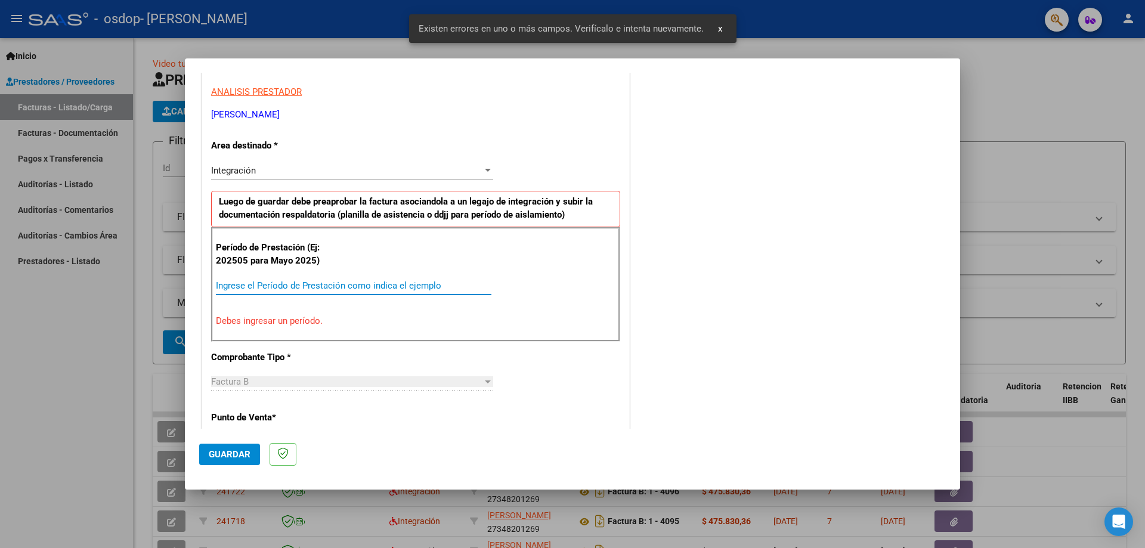
click at [323, 288] on input "Ingrese el Período de Prestación como indica el ejemplo" at bounding box center [354, 285] width 276 height 11
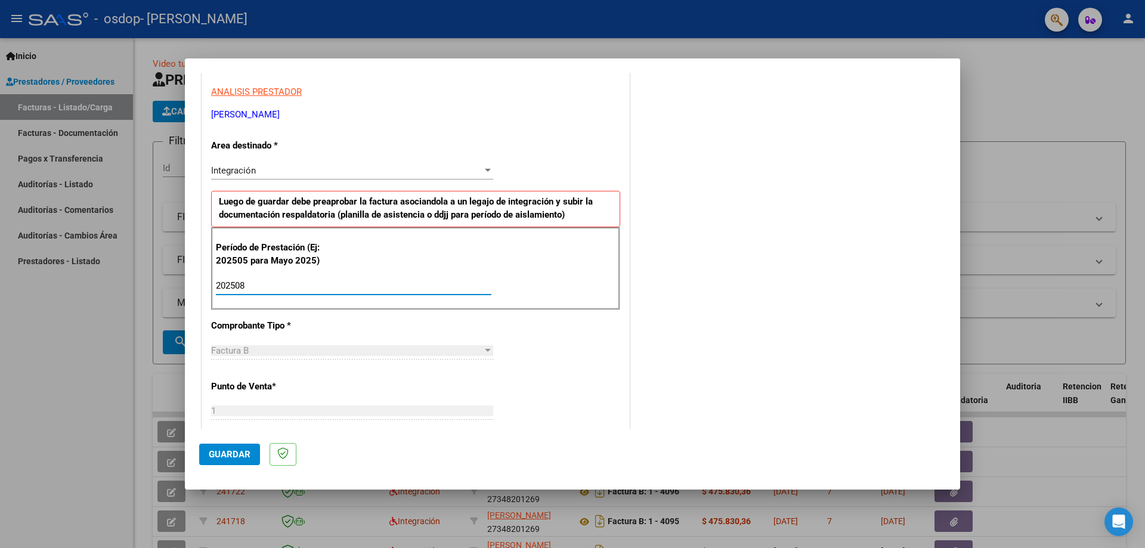
type input "202508"
click at [579, 376] on div "CUIT * 27-34820126-9 Ingresar CUIT ANALISIS PRESTADOR [PERSON_NAME] [PERSON_NAM…" at bounding box center [415, 456] width 427 height 898
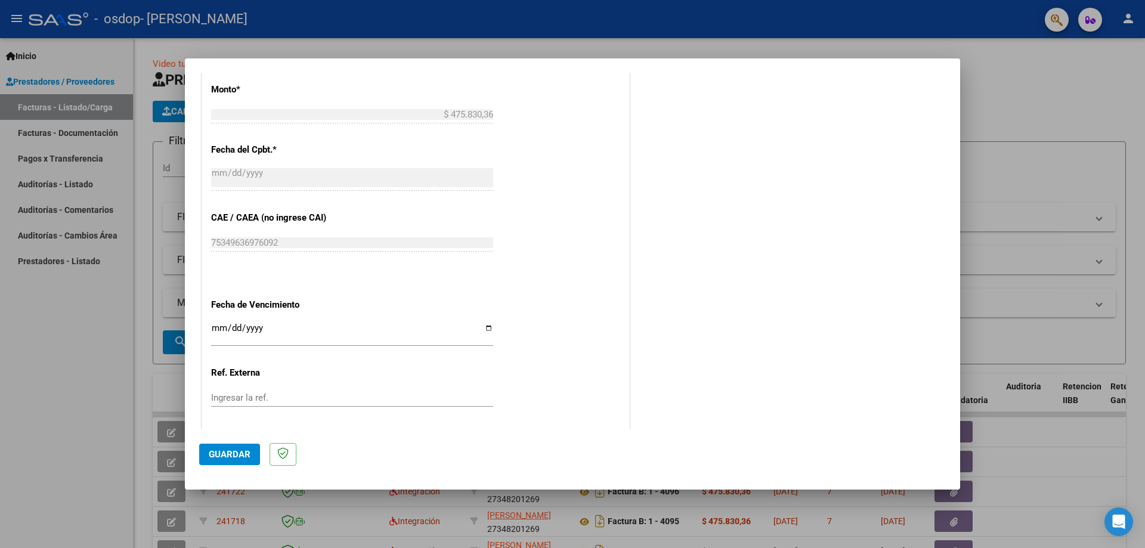
scroll to position [692, 0]
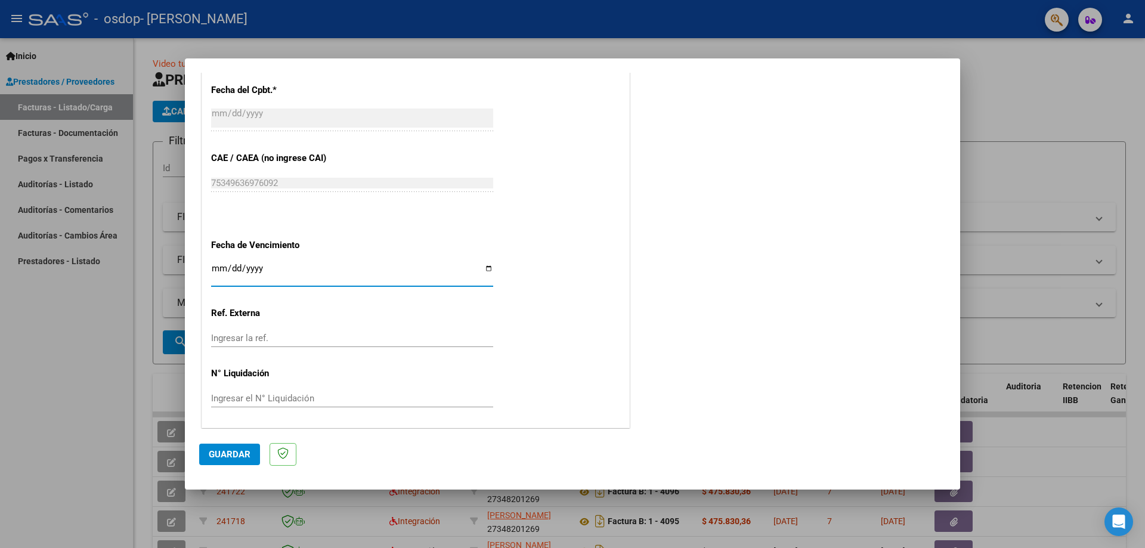
click at [485, 271] on input "Ingresar la fecha" at bounding box center [352, 273] width 282 height 19
type input "[DATE]"
click at [242, 449] on span "Guardar" at bounding box center [230, 454] width 42 height 11
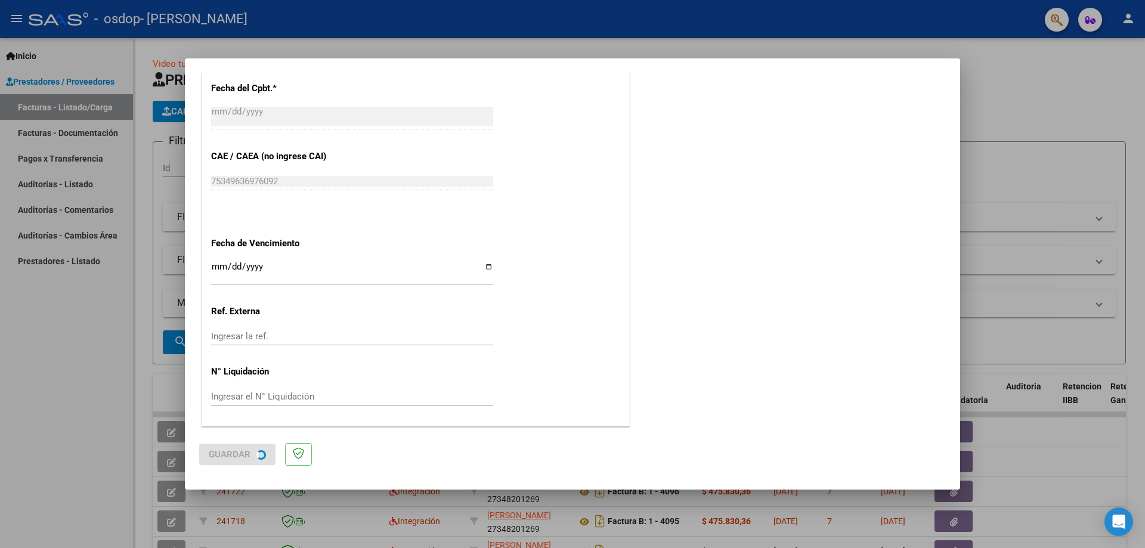
scroll to position [0, 0]
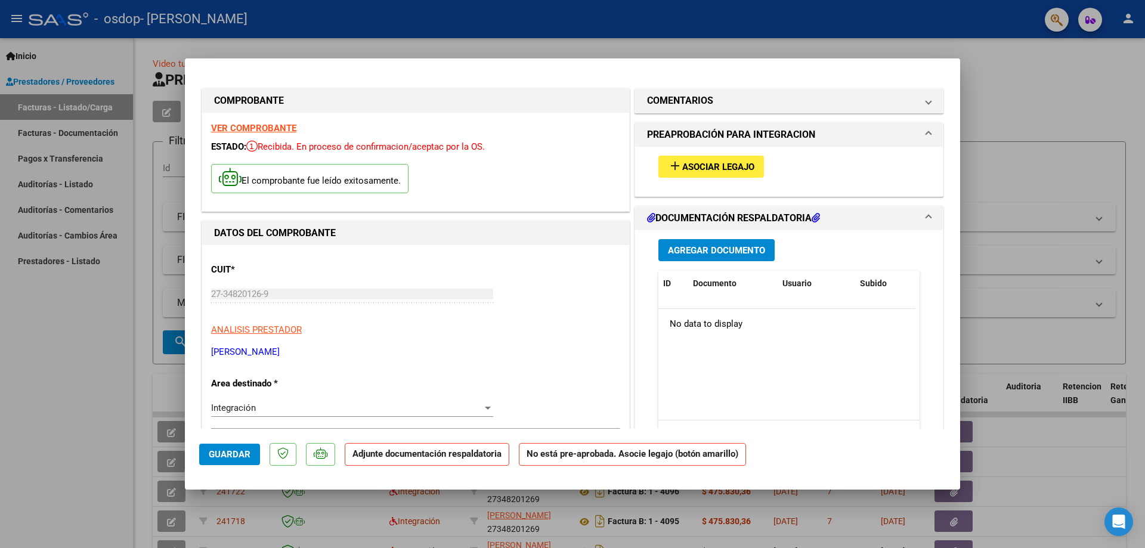
click at [682, 159] on button "add Asociar Legajo" at bounding box center [712, 167] width 106 height 22
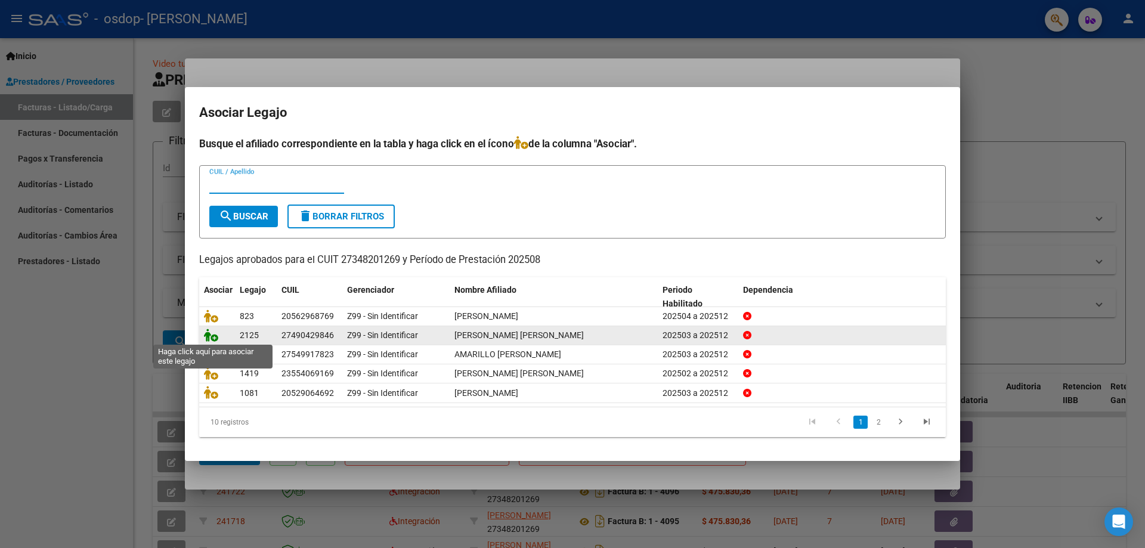
click at [212, 338] on icon at bounding box center [211, 335] width 14 height 13
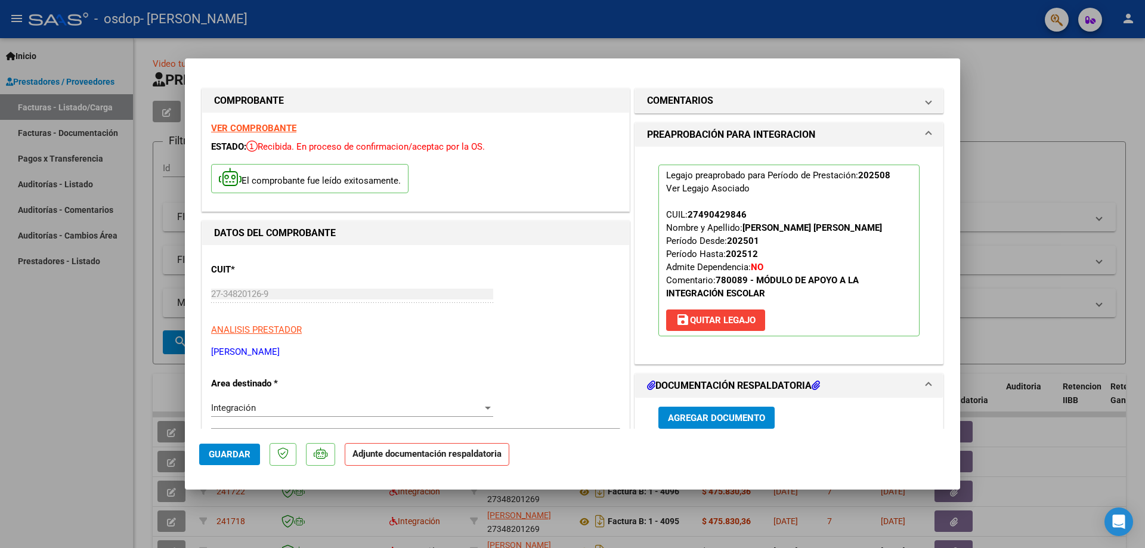
click at [718, 418] on span "Agregar Documento" at bounding box center [716, 418] width 97 height 11
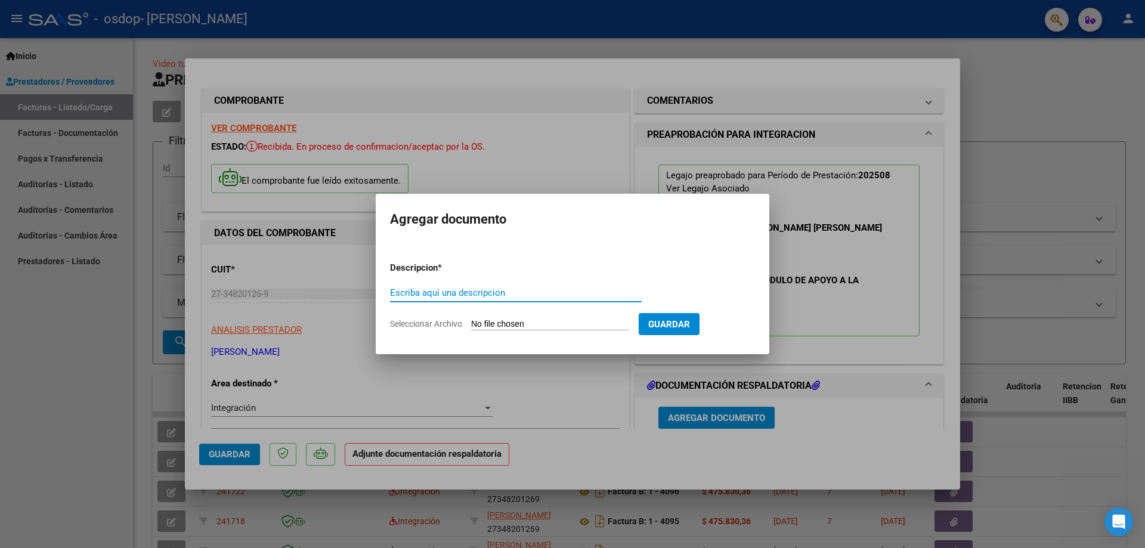
click at [480, 291] on input "Escriba aquí una descripcion" at bounding box center [516, 293] width 252 height 11
click at [521, 326] on input "Seleccionar Archivo" at bounding box center [550, 324] width 158 height 11
type input "C:\fakepath\27348201269_006_00001_00004100.pdf"
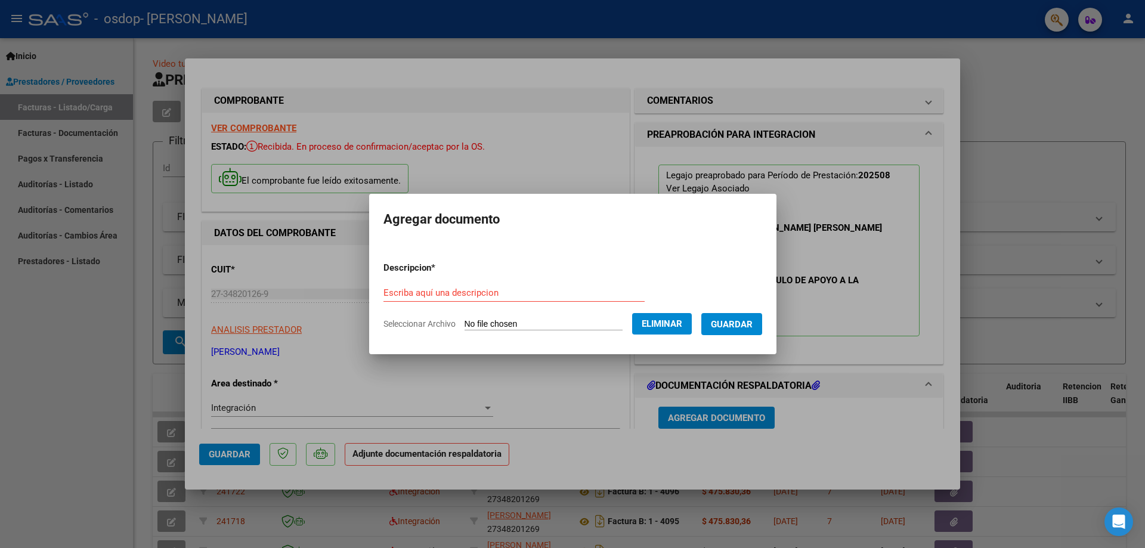
click at [734, 328] on span "Guardar" at bounding box center [732, 324] width 42 height 11
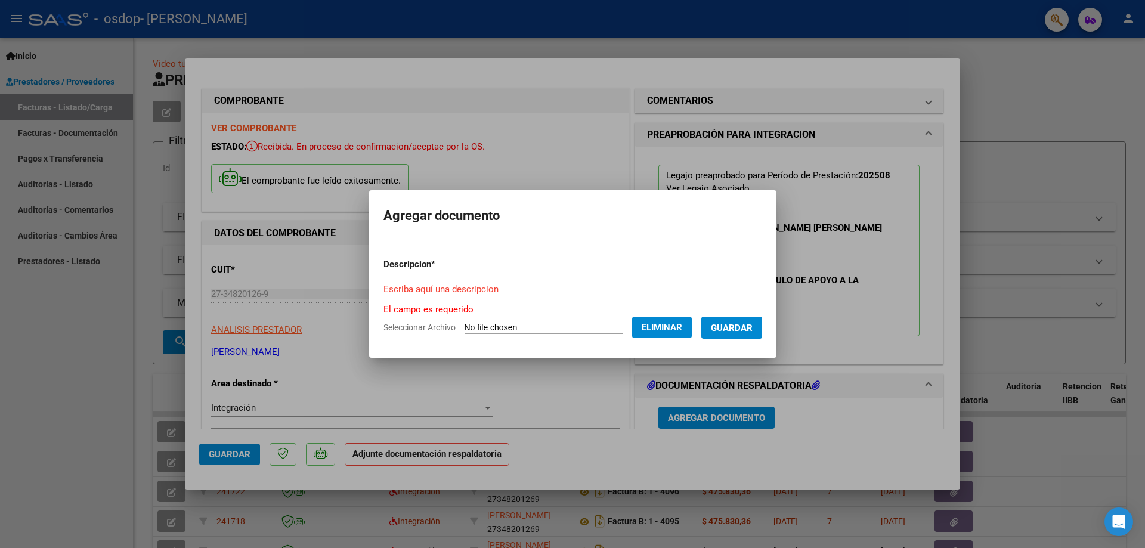
click at [539, 292] on input "Escriba aquí una descripcion" at bounding box center [514, 289] width 261 height 11
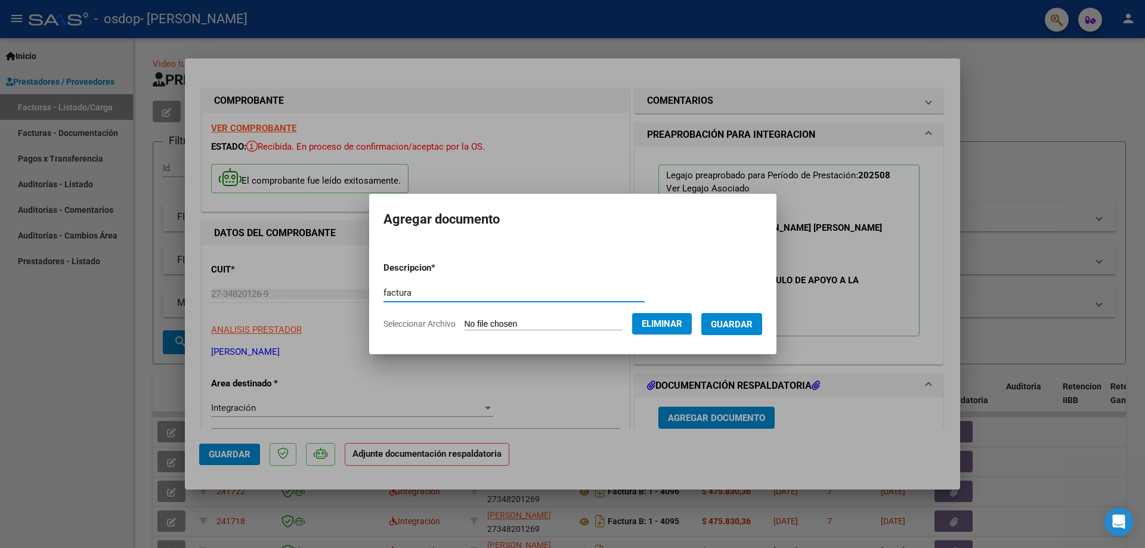
type input "factura"
click at [742, 325] on span "Guardar" at bounding box center [732, 324] width 42 height 11
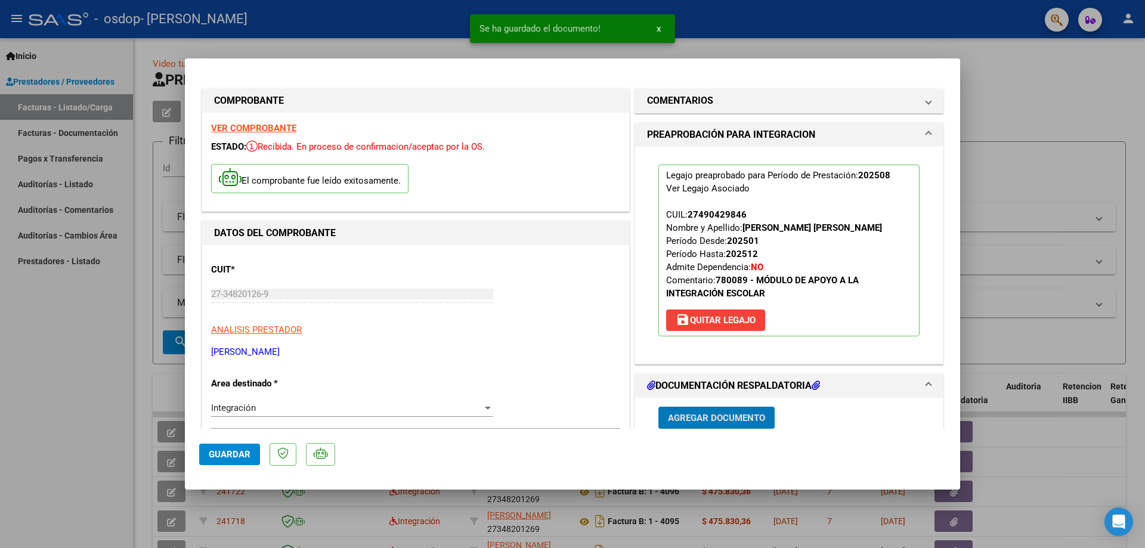
scroll to position [119, 0]
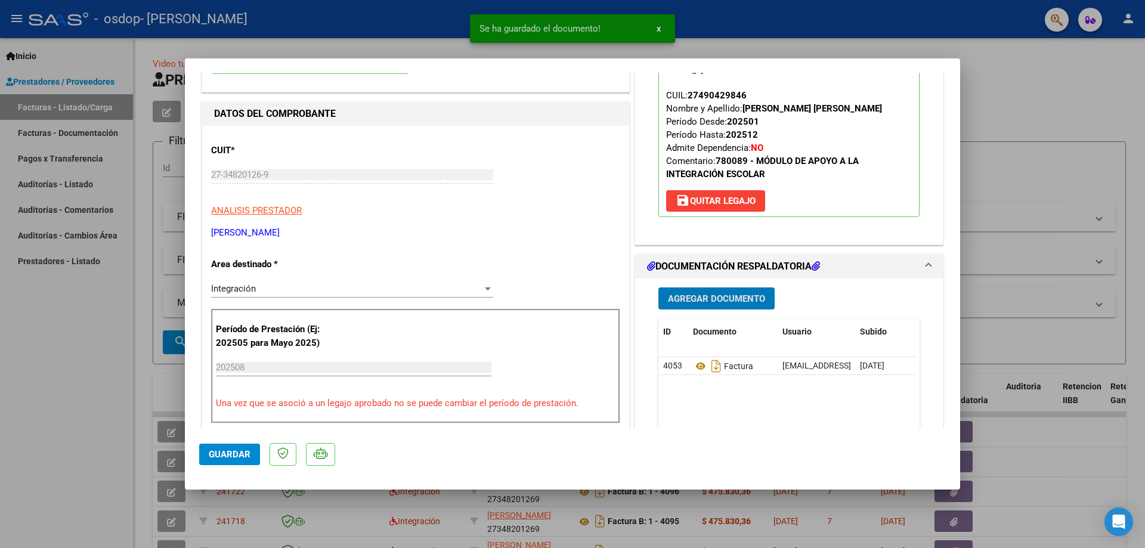
click at [733, 302] on span "Agregar Documento" at bounding box center [716, 299] width 97 height 11
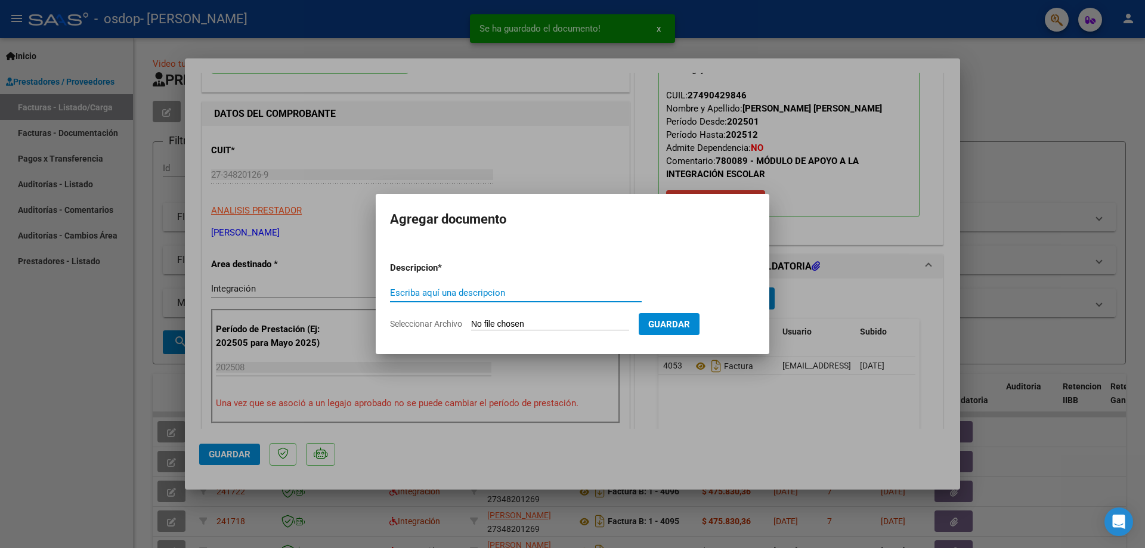
click at [482, 292] on input "Escriba aquí una descripcion" at bounding box center [516, 293] width 252 height 11
type input "asistencia"
click at [518, 321] on input "Seleccionar Archivo" at bounding box center [550, 324] width 158 height 11
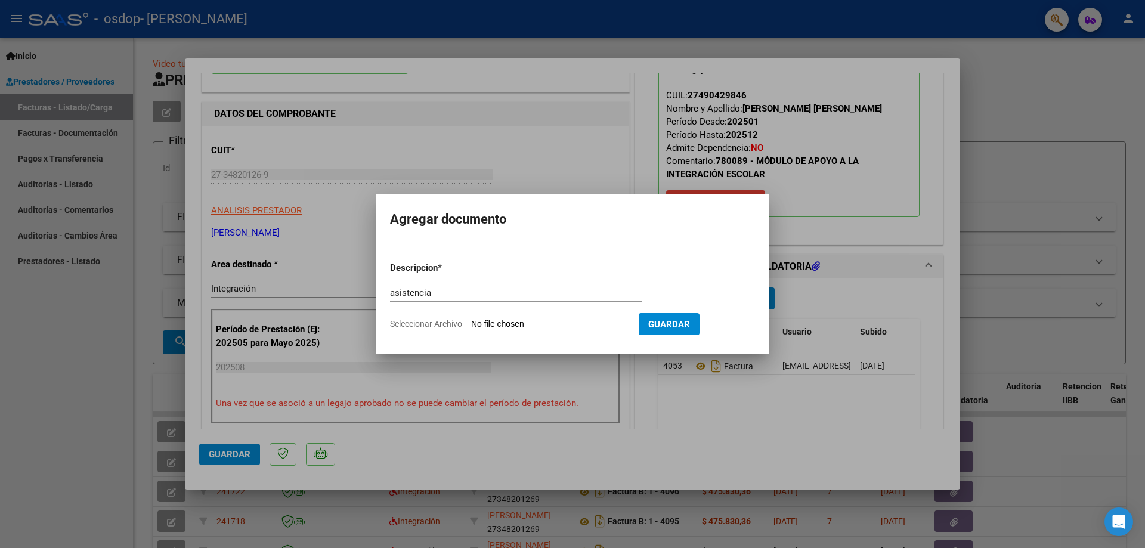
type input "C:\fakepath\[PERSON_NAME].jpg"
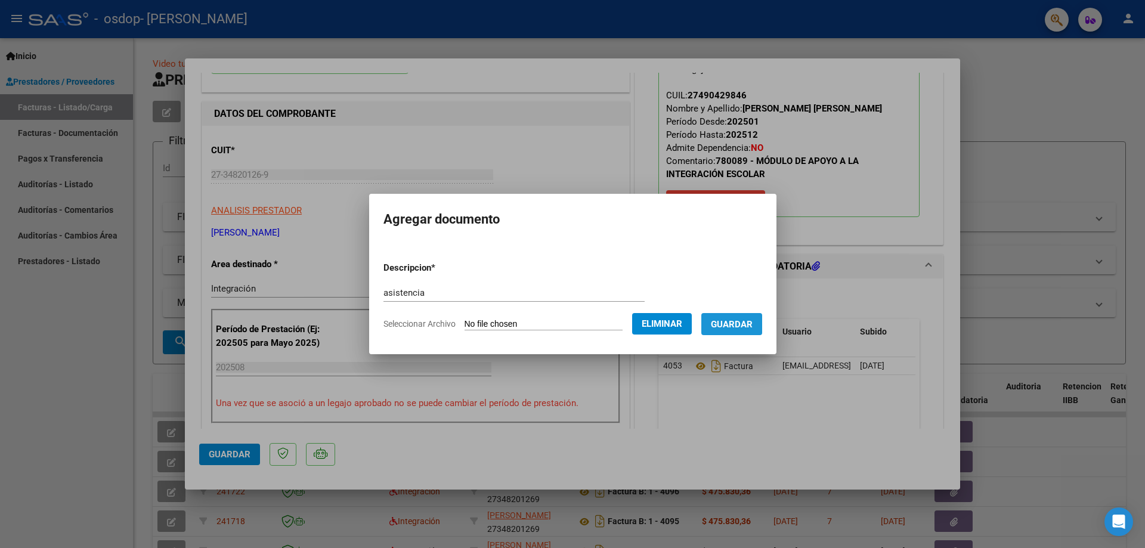
click at [737, 322] on span "Guardar" at bounding box center [732, 324] width 42 height 11
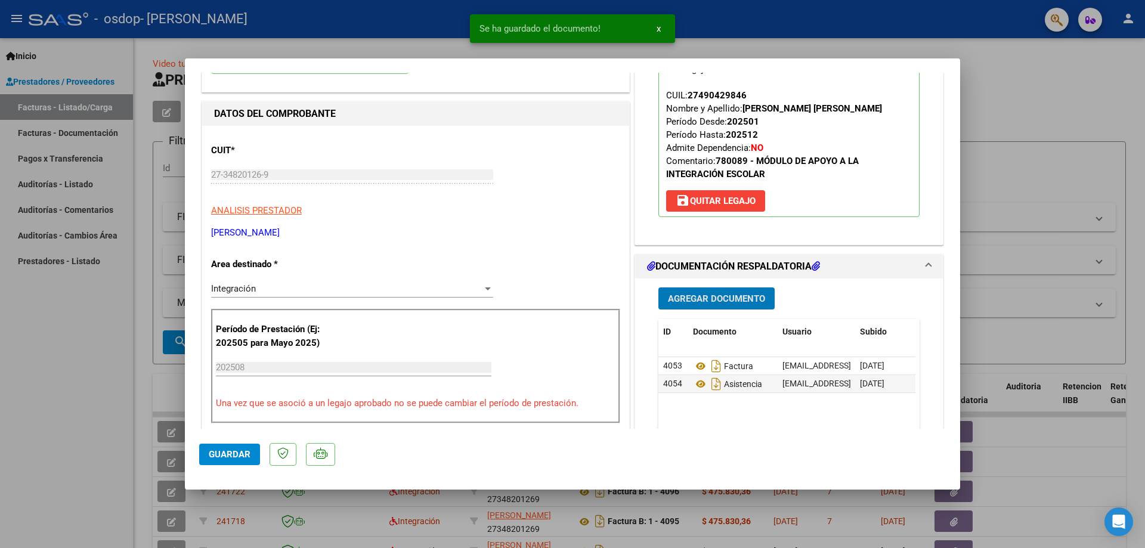
click at [725, 299] on span "Agregar Documento" at bounding box center [716, 299] width 97 height 11
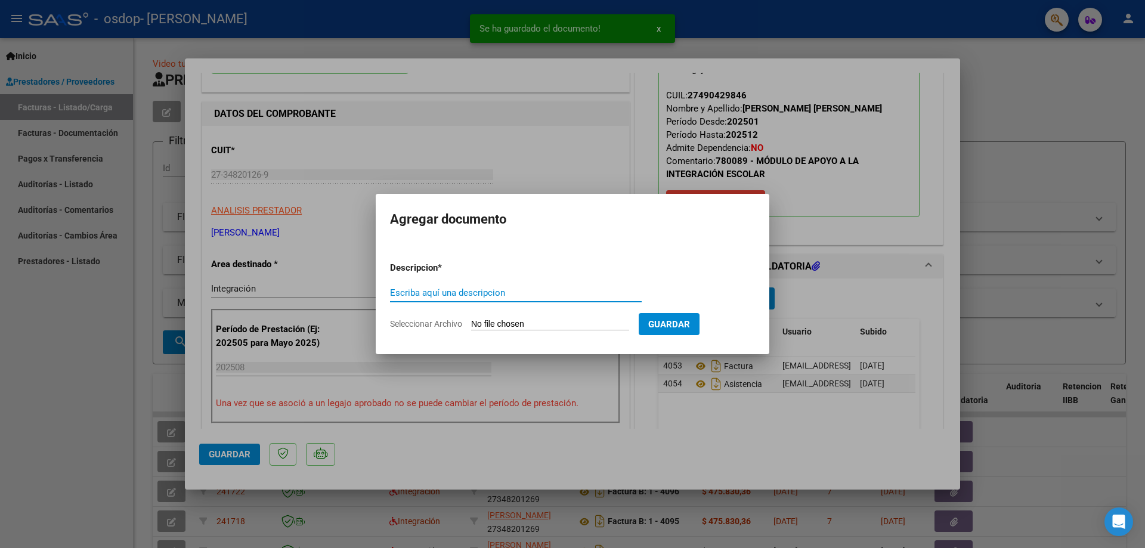
click at [513, 296] on input "Escriba aquí una descripcion" at bounding box center [516, 293] width 252 height 11
type input "autorizacion"
click at [521, 322] on input "Seleccionar Archivo" at bounding box center [550, 324] width 158 height 11
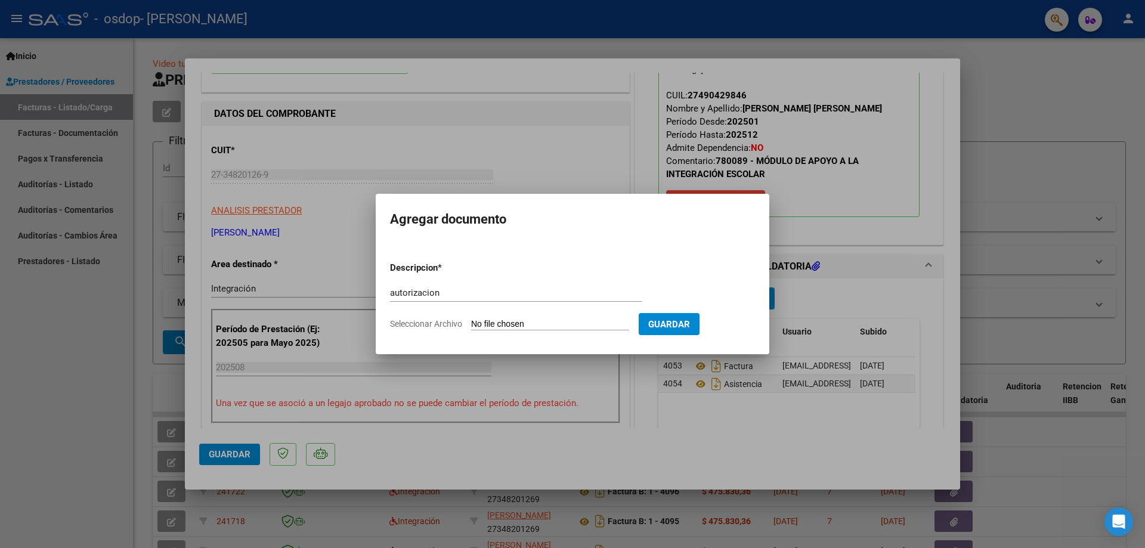
type input "C:\fakepath\WhatsApp Image [DATE] 11.14.19.jpeg"
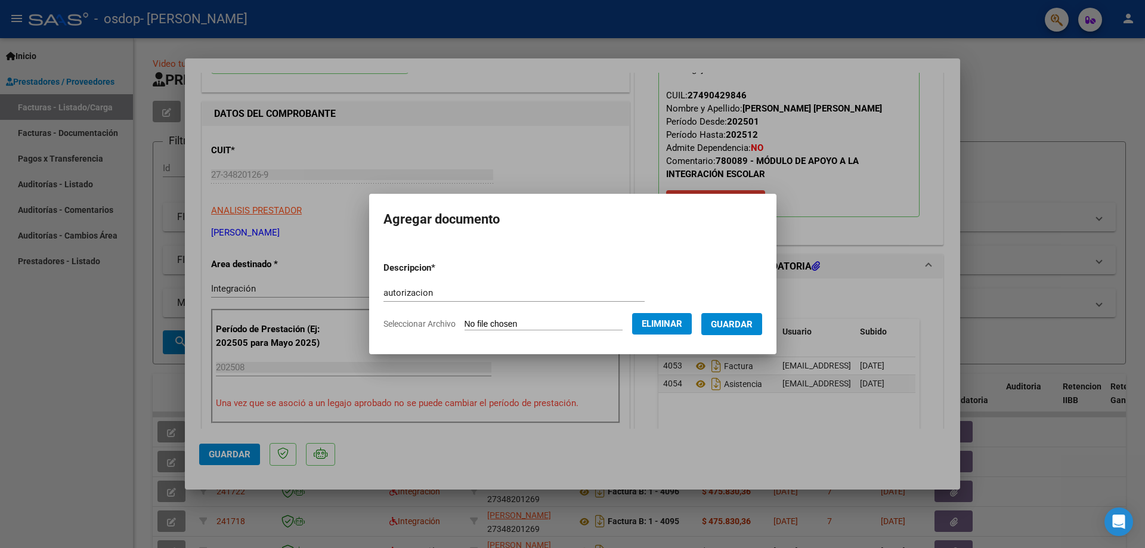
click at [732, 328] on span "Guardar" at bounding box center [732, 324] width 42 height 11
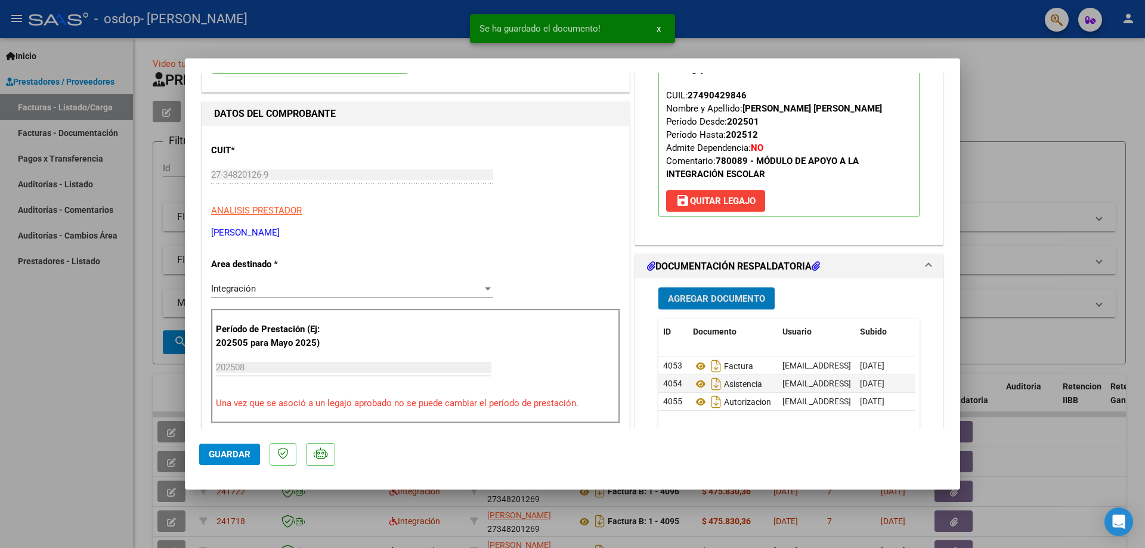
click at [244, 454] on span "Guardar" at bounding box center [230, 454] width 42 height 11
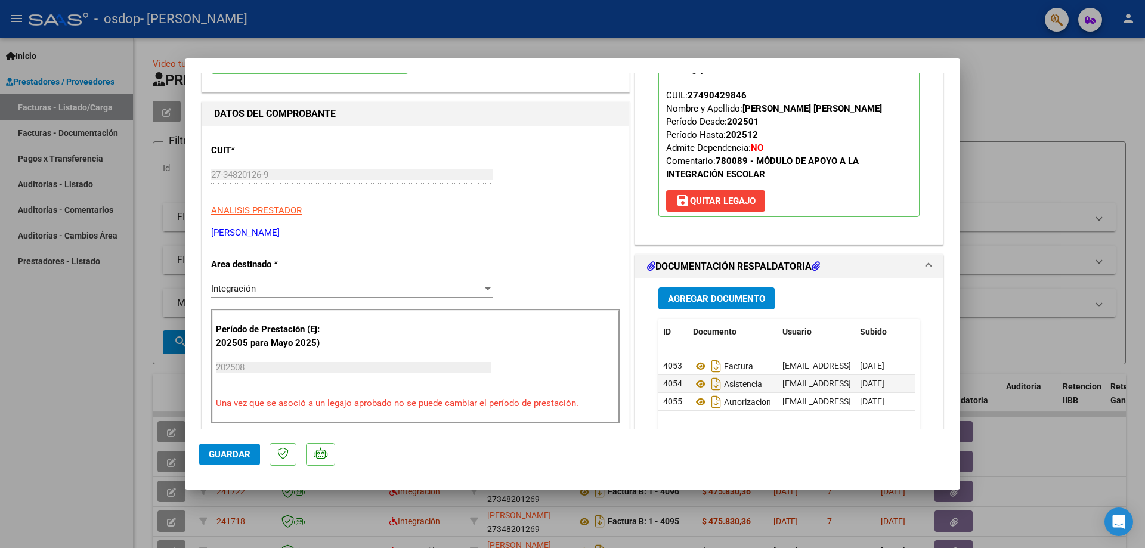
click at [244, 454] on span "Guardar" at bounding box center [230, 454] width 42 height 11
click at [68, 455] on div at bounding box center [572, 274] width 1145 height 548
type input "$ 0,00"
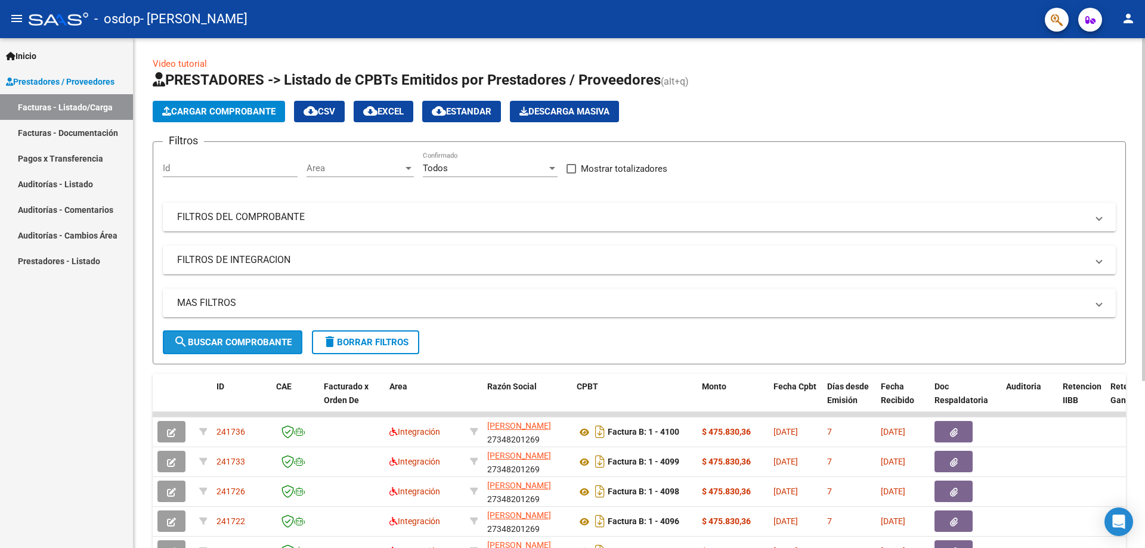
click at [206, 337] on span "search Buscar Comprobante" at bounding box center [233, 342] width 118 height 11
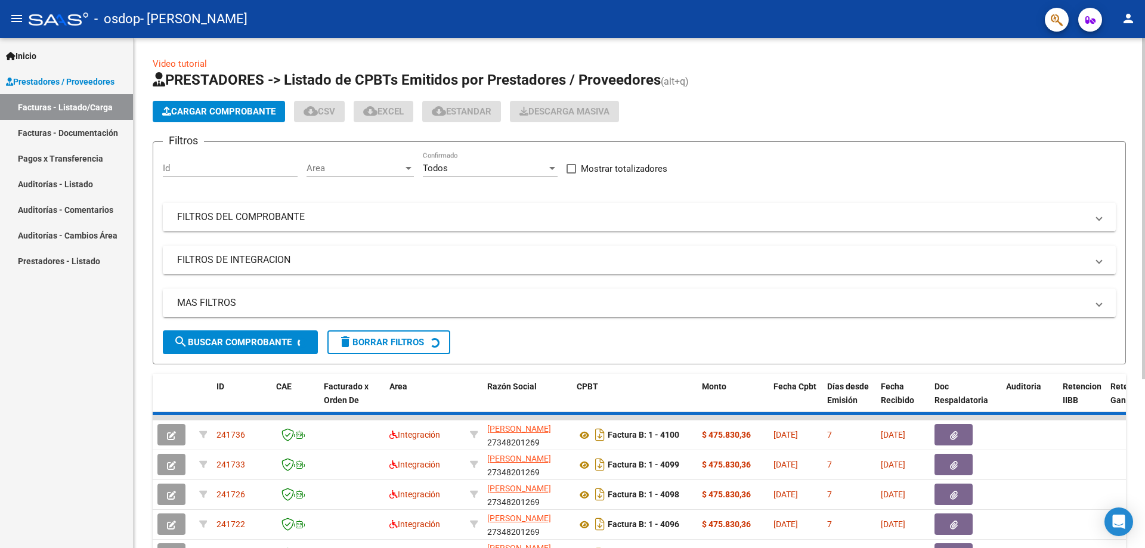
click at [220, 108] on span "Cargar Comprobante" at bounding box center [218, 111] width 113 height 11
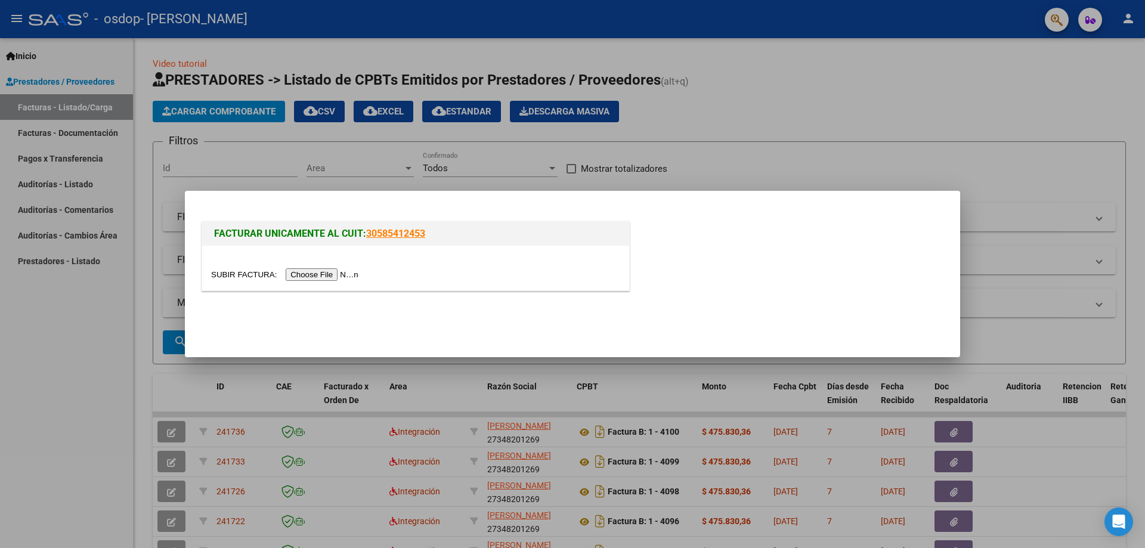
click at [337, 272] on input "file" at bounding box center [286, 274] width 151 height 13
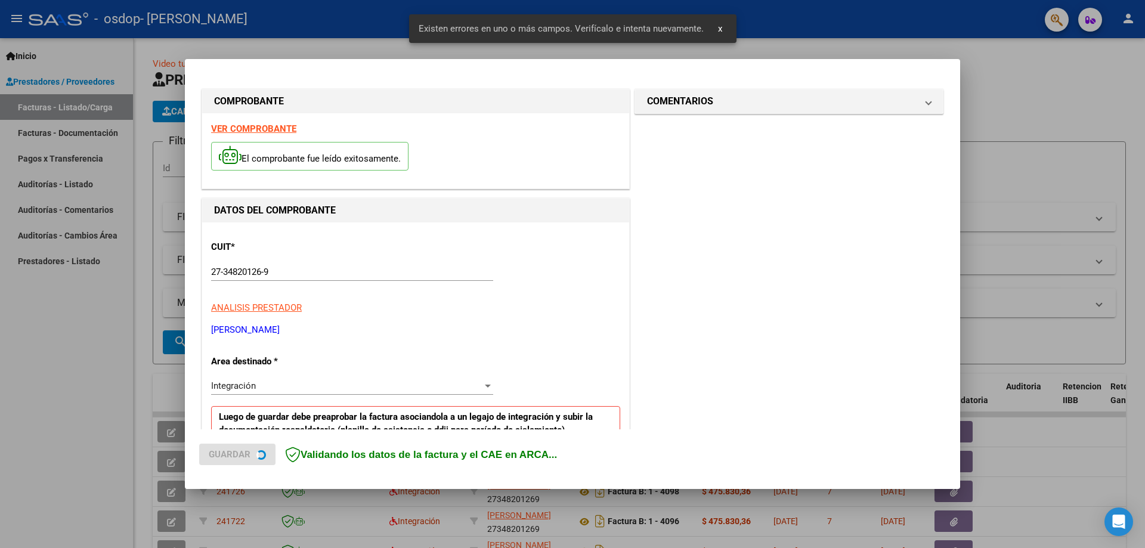
scroll to position [237, 0]
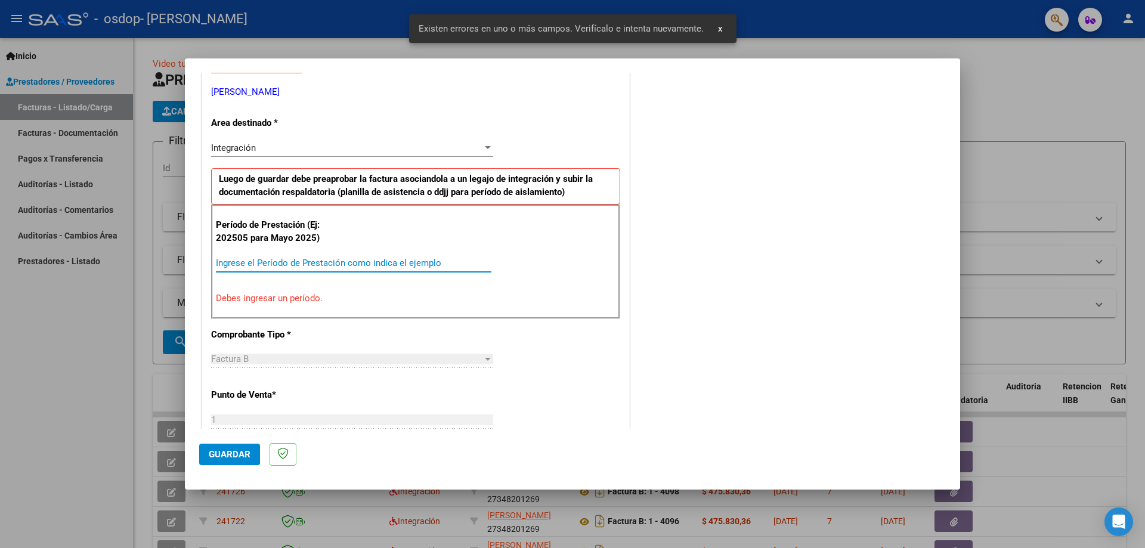
click at [349, 260] on input "Ingrese el Período de Prestación como indica el ejemplo" at bounding box center [354, 263] width 276 height 11
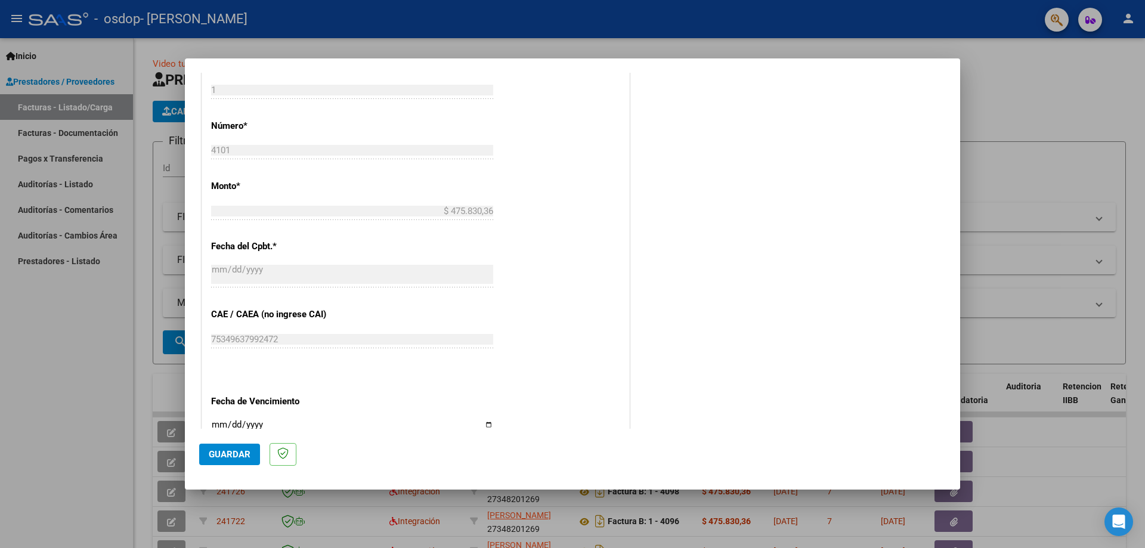
scroll to position [694, 0]
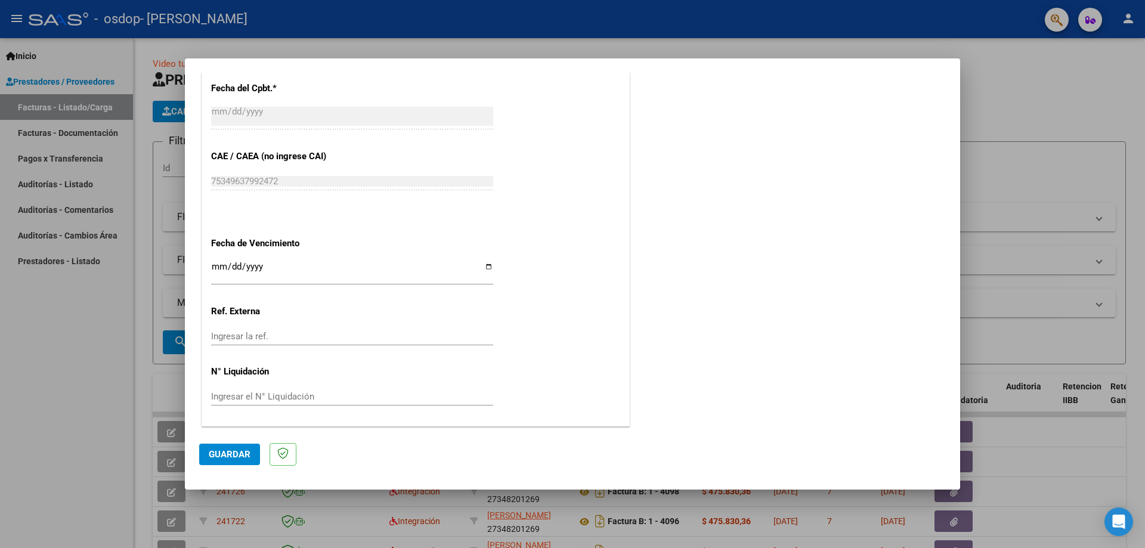
type input "202508"
click at [480, 265] on input "Ingresar la fecha" at bounding box center [352, 271] width 282 height 19
click at [483, 265] on input "Ingresar la fecha" at bounding box center [352, 271] width 282 height 19
type input "[DATE]"
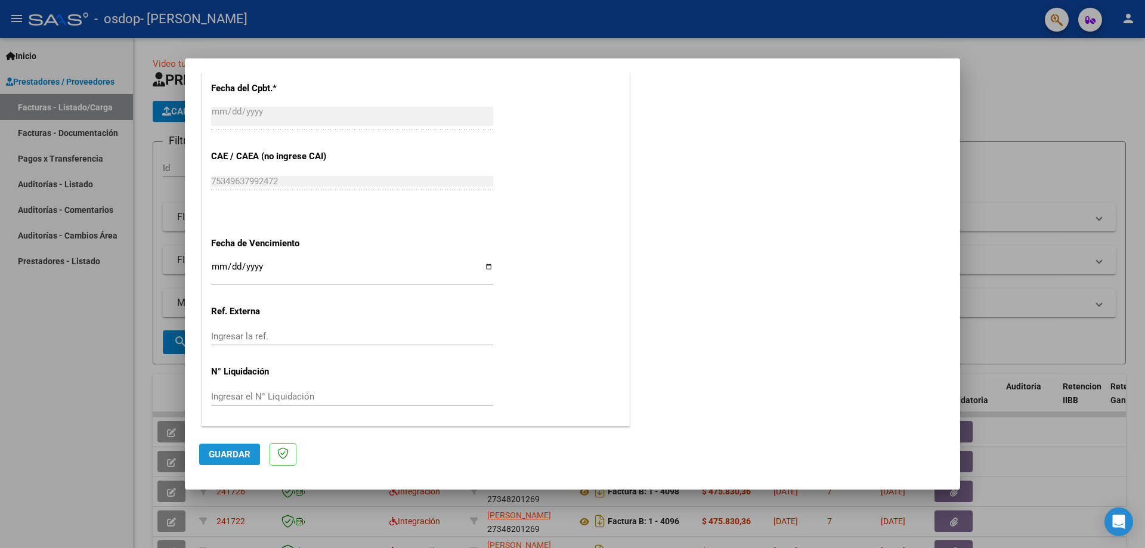
click at [236, 451] on span "Guardar" at bounding box center [230, 454] width 42 height 11
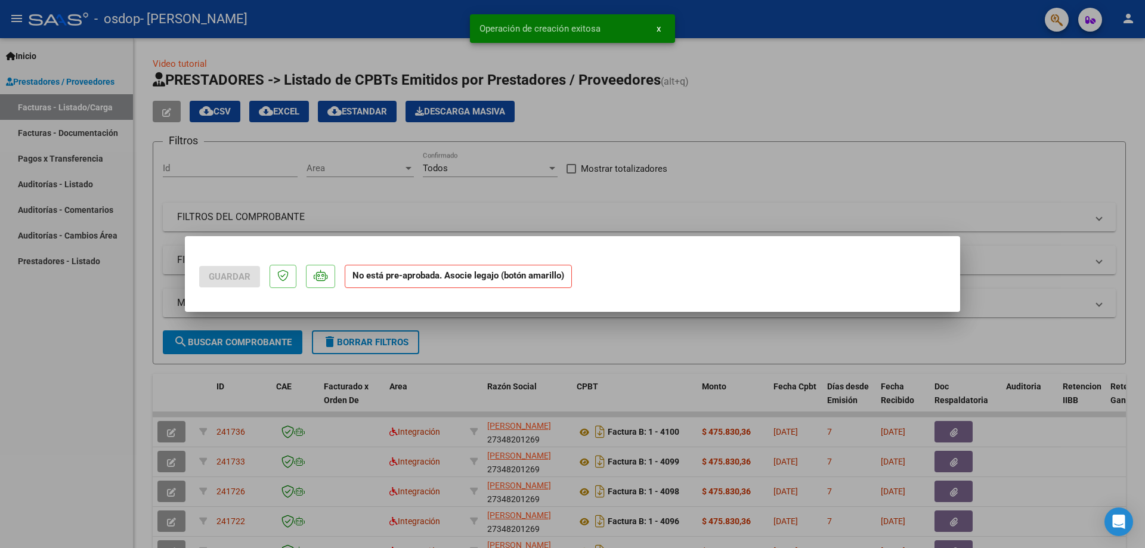
scroll to position [0, 0]
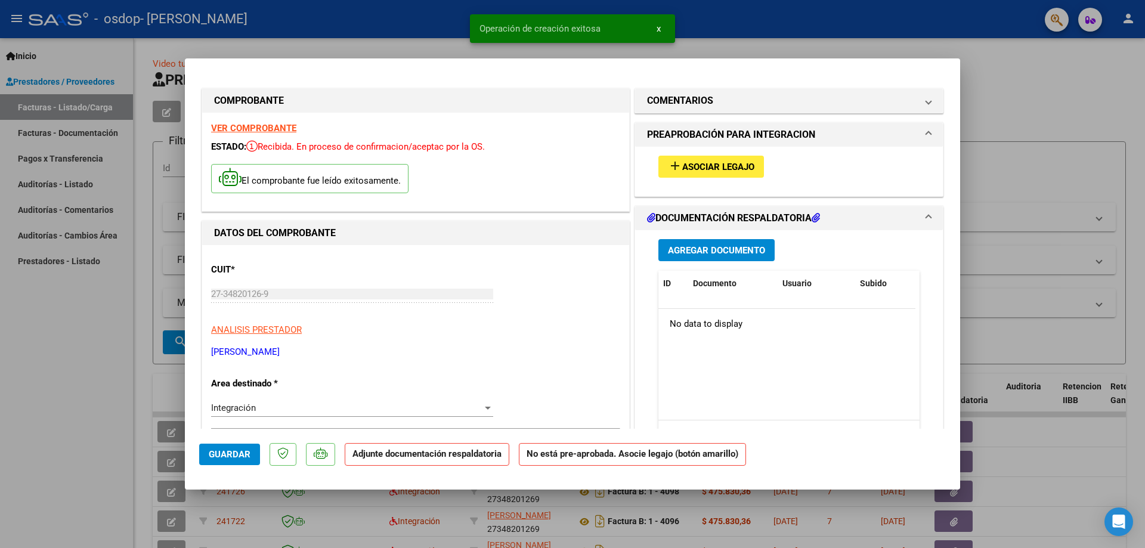
click at [685, 166] on span "Asociar Legajo" at bounding box center [718, 167] width 72 height 11
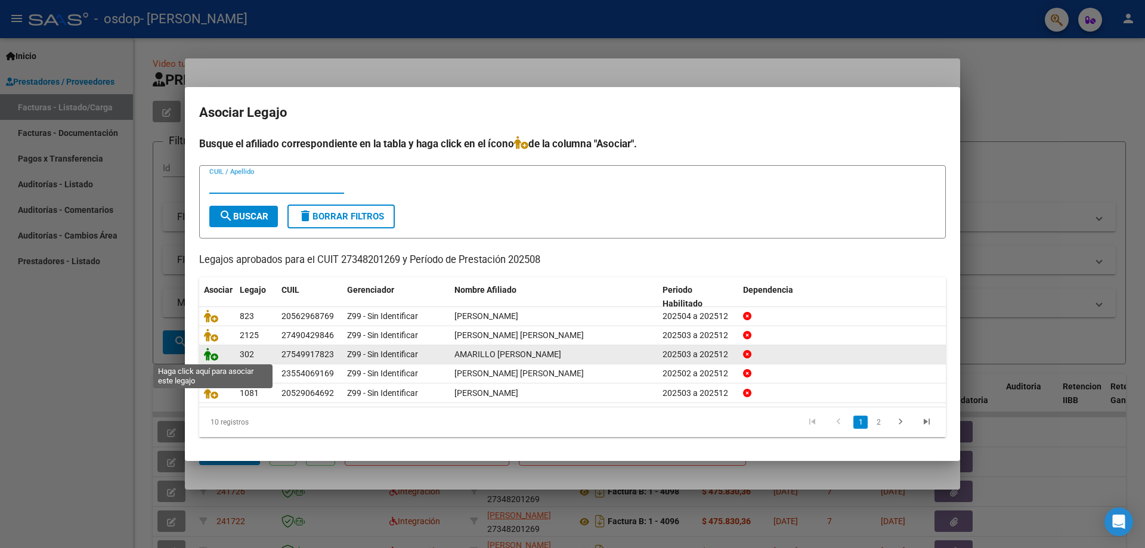
click at [208, 358] on icon at bounding box center [211, 354] width 14 height 13
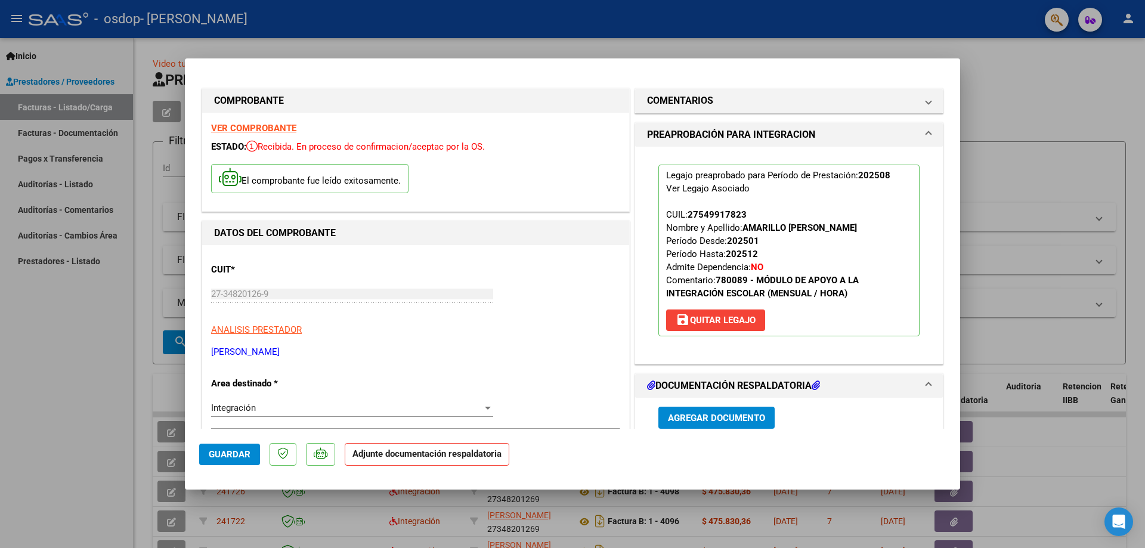
scroll to position [179, 0]
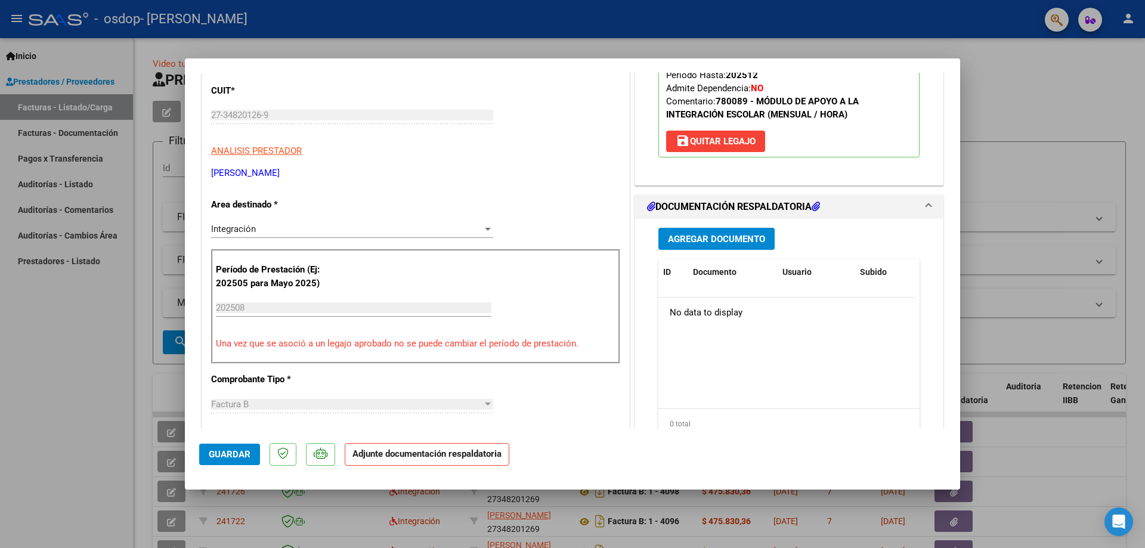
click at [717, 242] on span "Agregar Documento" at bounding box center [716, 239] width 97 height 11
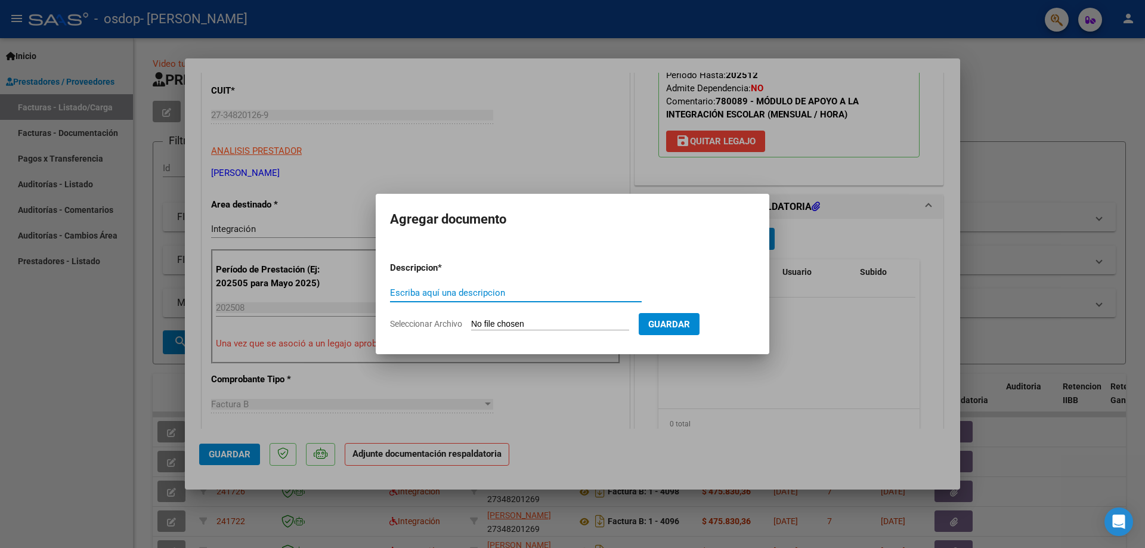
click at [439, 292] on input "Escriba aquí una descripcion" at bounding box center [516, 293] width 252 height 11
type input "factura"
click at [530, 326] on input "Seleccionar Archivo" at bounding box center [550, 324] width 158 height 11
type input "C:\fakepath\27348201269_006_00001_00004101.pdf"
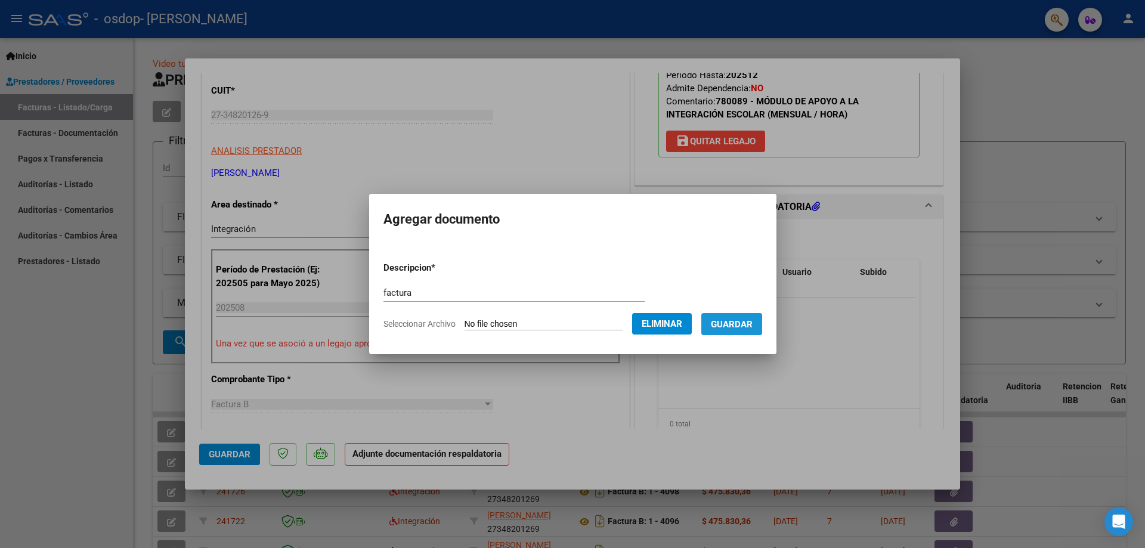
click at [736, 326] on span "Guardar" at bounding box center [732, 324] width 42 height 11
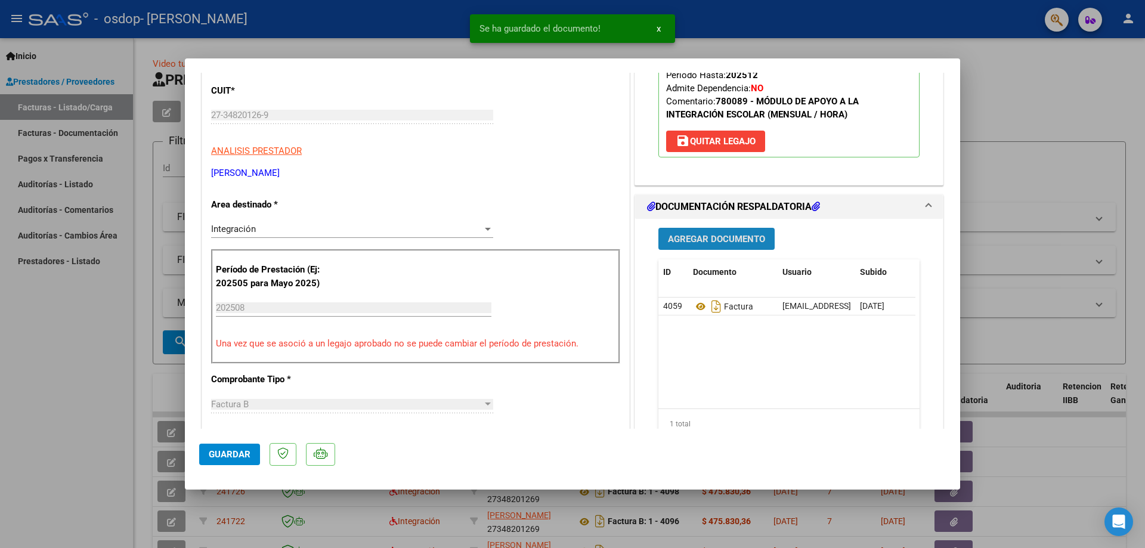
click at [709, 236] on span "Agregar Documento" at bounding box center [716, 239] width 97 height 11
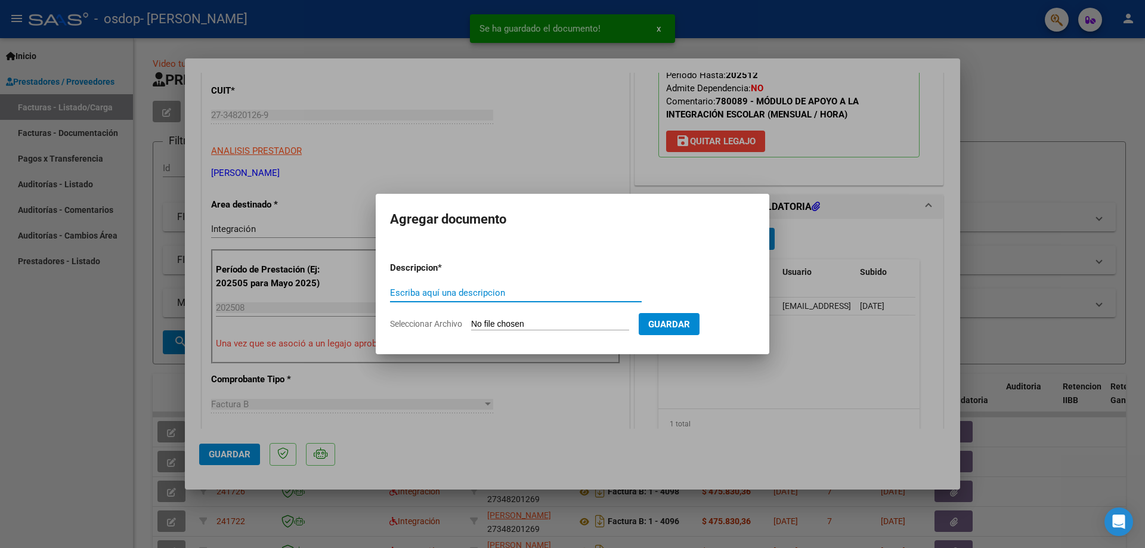
click at [425, 295] on input "Escriba aquí una descripcion" at bounding box center [516, 293] width 252 height 11
type input "autorizacion"
click at [539, 323] on input "Seleccionar Archivo" at bounding box center [550, 324] width 158 height 11
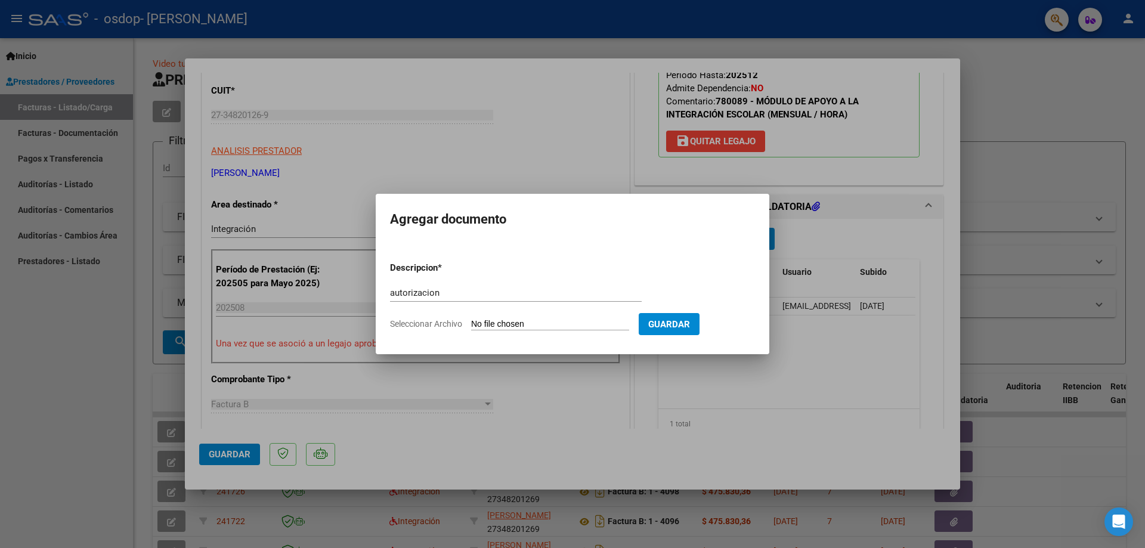
type input "C:\fakepath\amarillo aut.png"
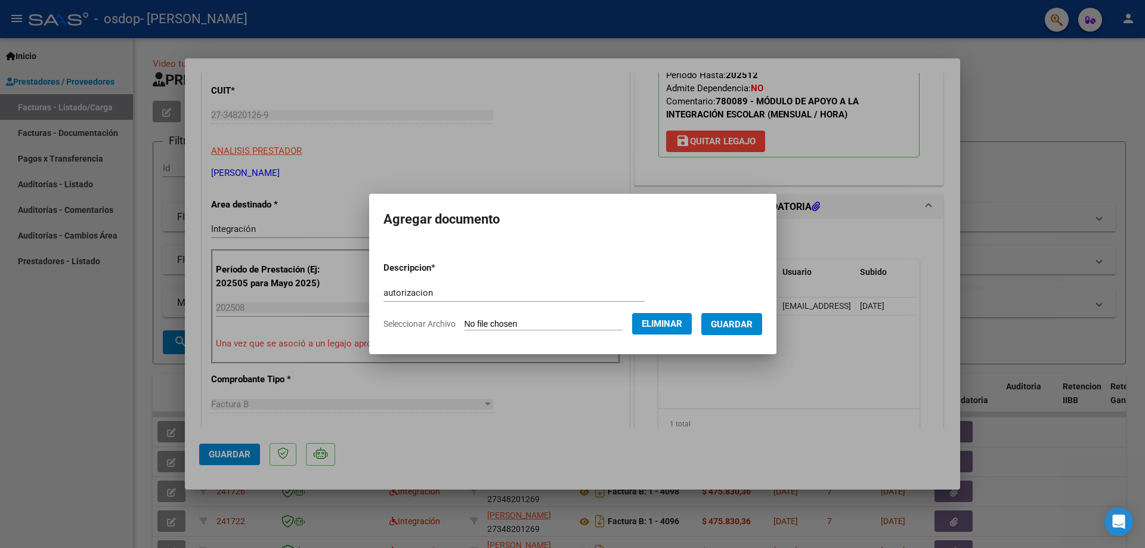
click at [737, 322] on span "Guardar" at bounding box center [732, 324] width 42 height 11
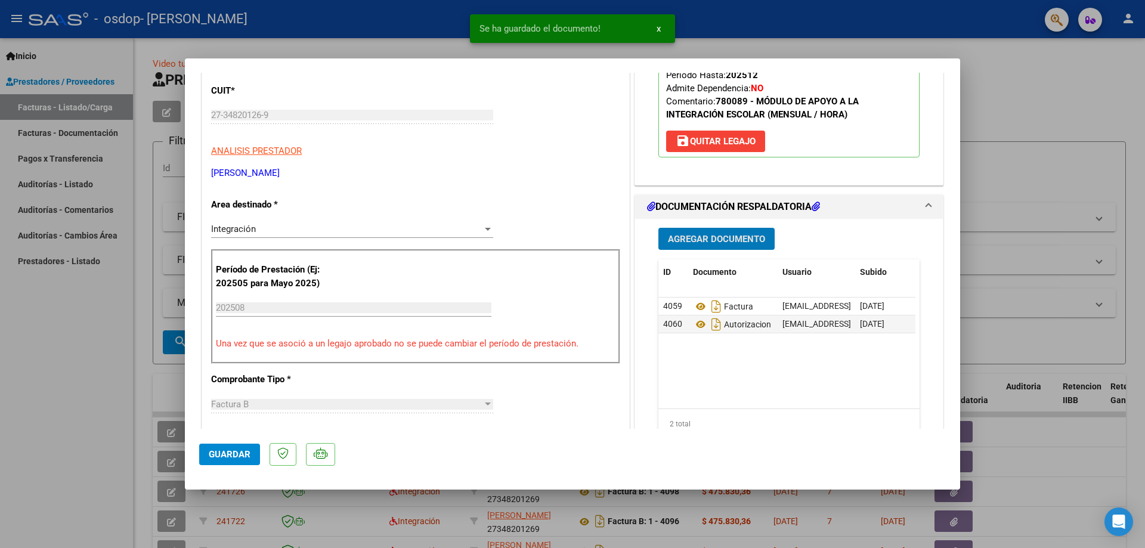
click at [723, 241] on span "Agregar Documento" at bounding box center [716, 239] width 97 height 11
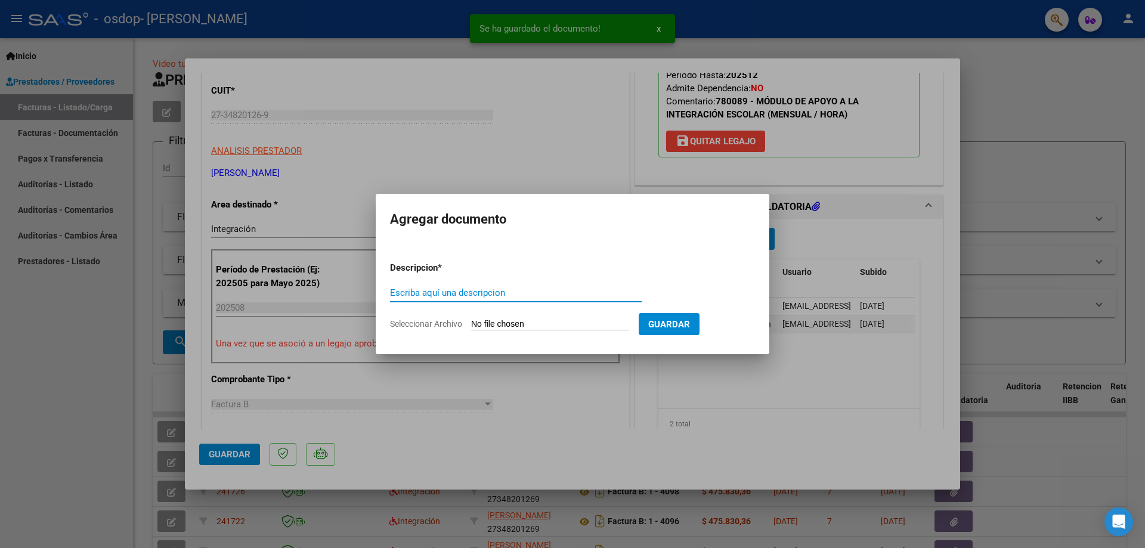
click at [483, 293] on input "Escriba aquí una descripcion" at bounding box center [516, 293] width 252 height 11
type input "asistencia"
click at [499, 328] on input "Seleccionar Archivo" at bounding box center [550, 324] width 158 height 11
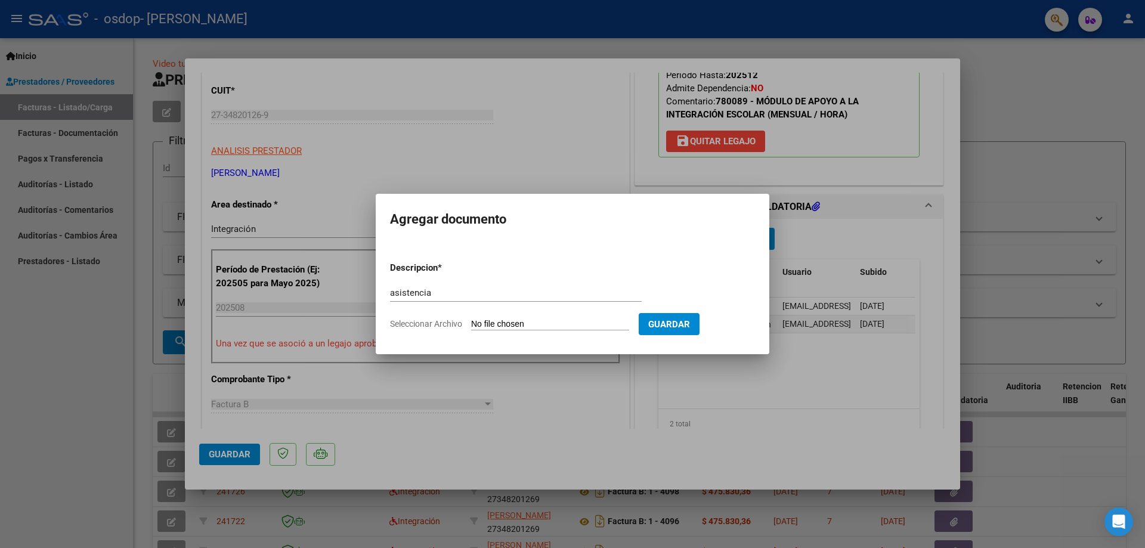
type input "C:\fakepath\Copia de Planilla [PERSON_NAME].pdf"
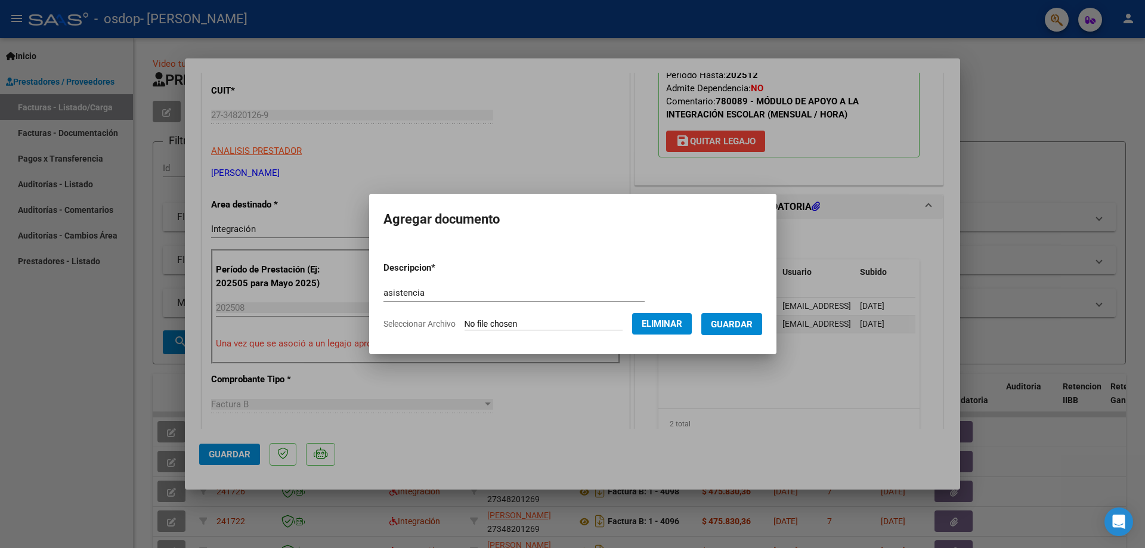
click at [750, 325] on span "Guardar" at bounding box center [732, 324] width 42 height 11
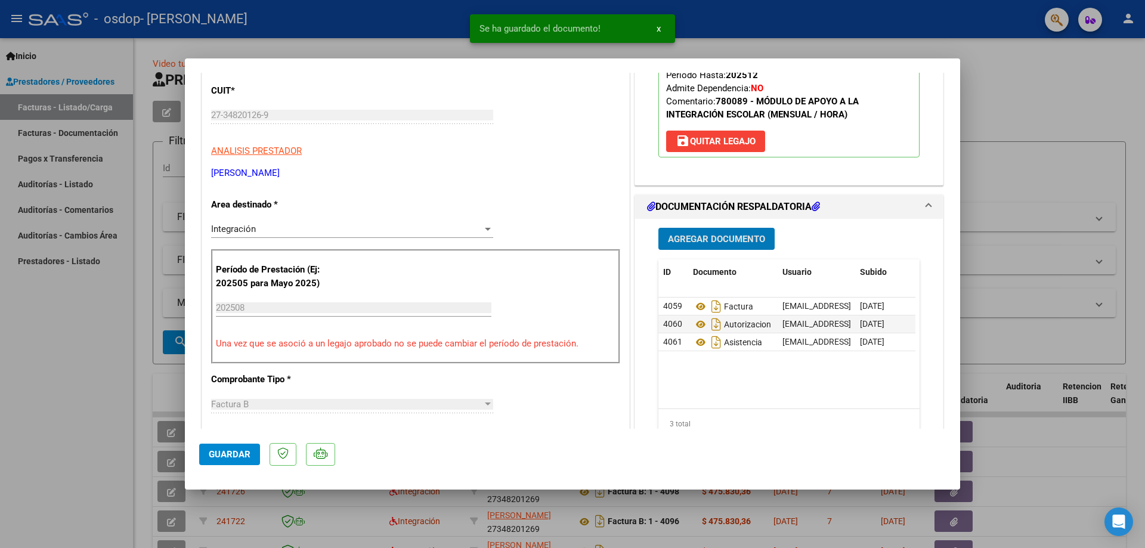
click at [228, 452] on span "Guardar" at bounding box center [230, 454] width 42 height 11
click at [107, 396] on div at bounding box center [572, 274] width 1145 height 548
type input "$ 0,00"
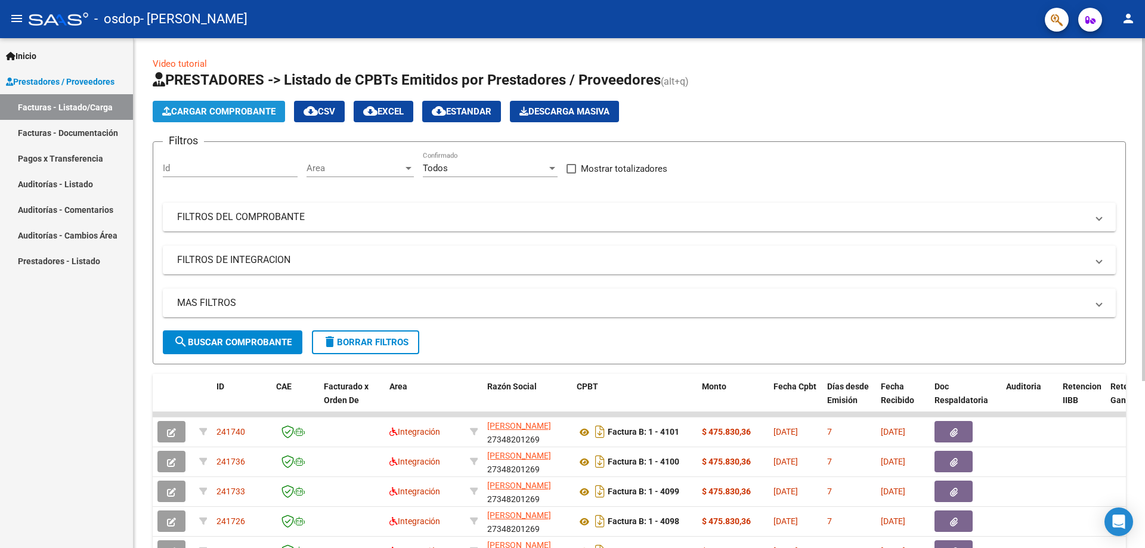
click at [236, 113] on span "Cargar Comprobante" at bounding box center [218, 111] width 113 height 11
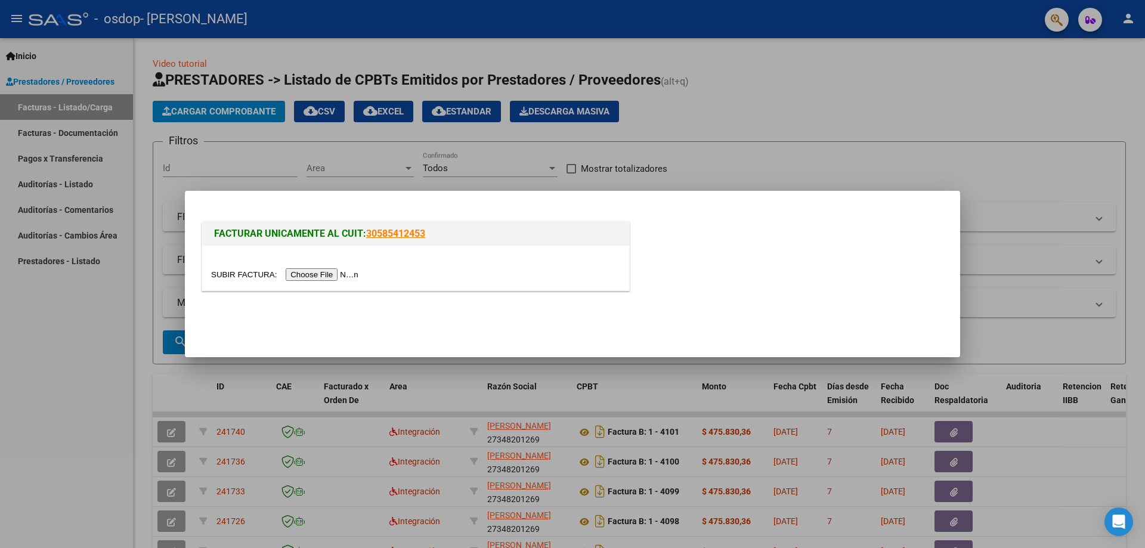
click at [317, 276] on input "file" at bounding box center [286, 274] width 151 height 13
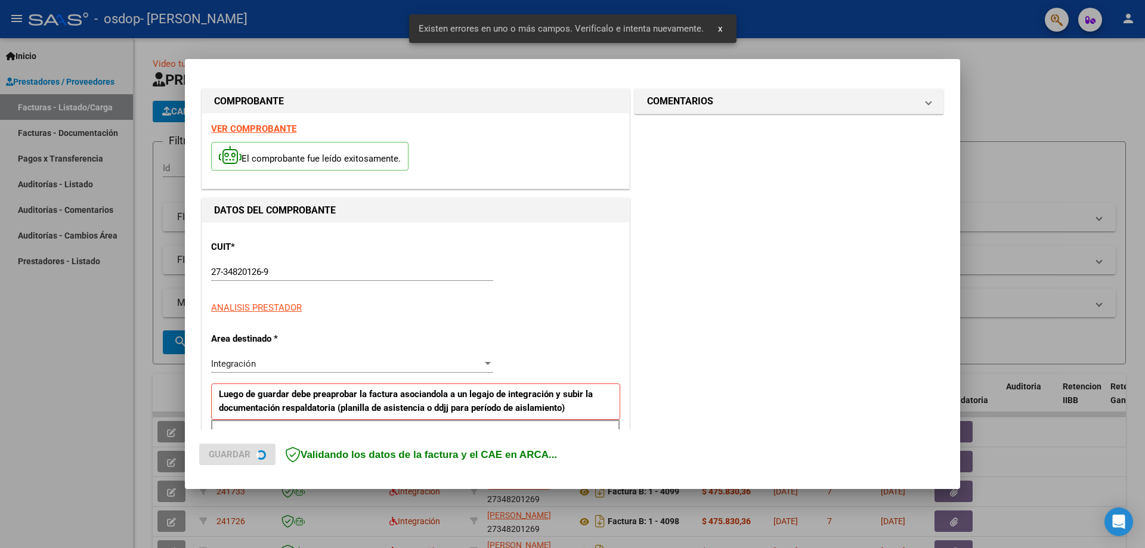
scroll to position [215, 0]
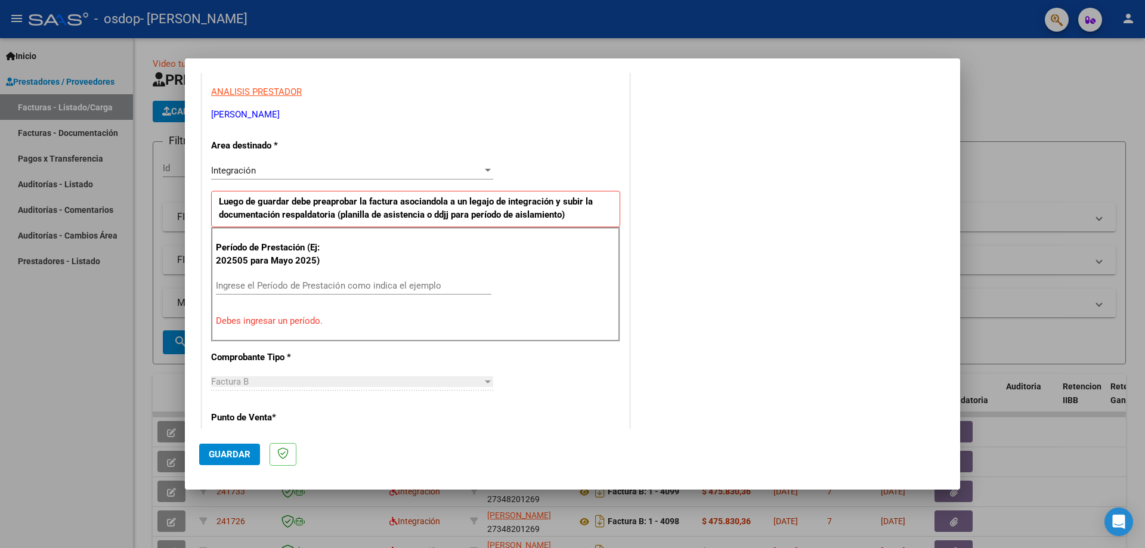
click at [317, 289] on input "Ingrese el Período de Prestación como indica el ejemplo" at bounding box center [354, 285] width 276 height 11
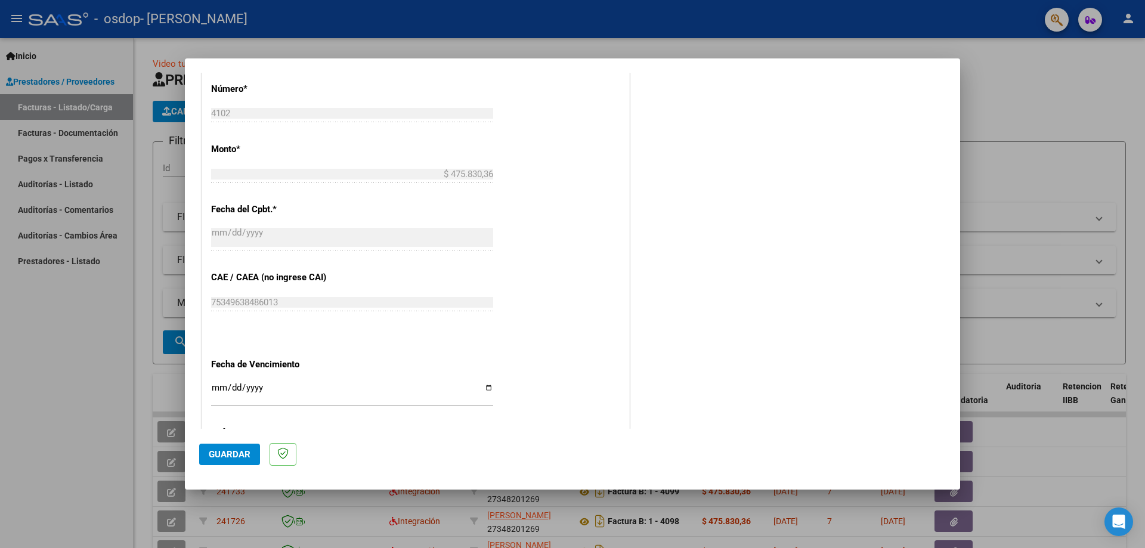
scroll to position [632, 0]
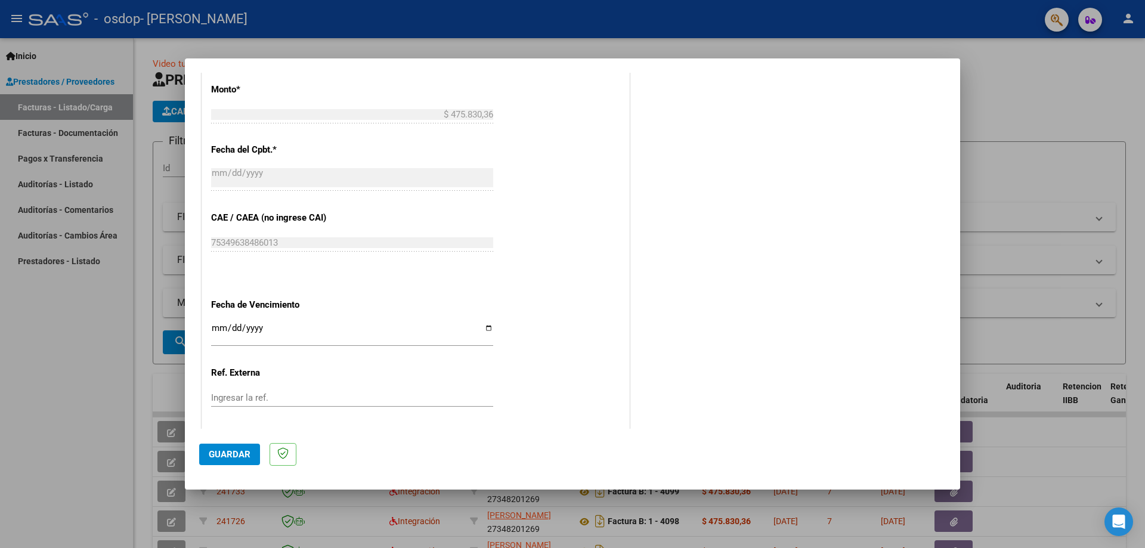
type input "202508"
click at [486, 326] on input "Ingresar la fecha" at bounding box center [352, 332] width 282 height 19
type input "[DATE]"
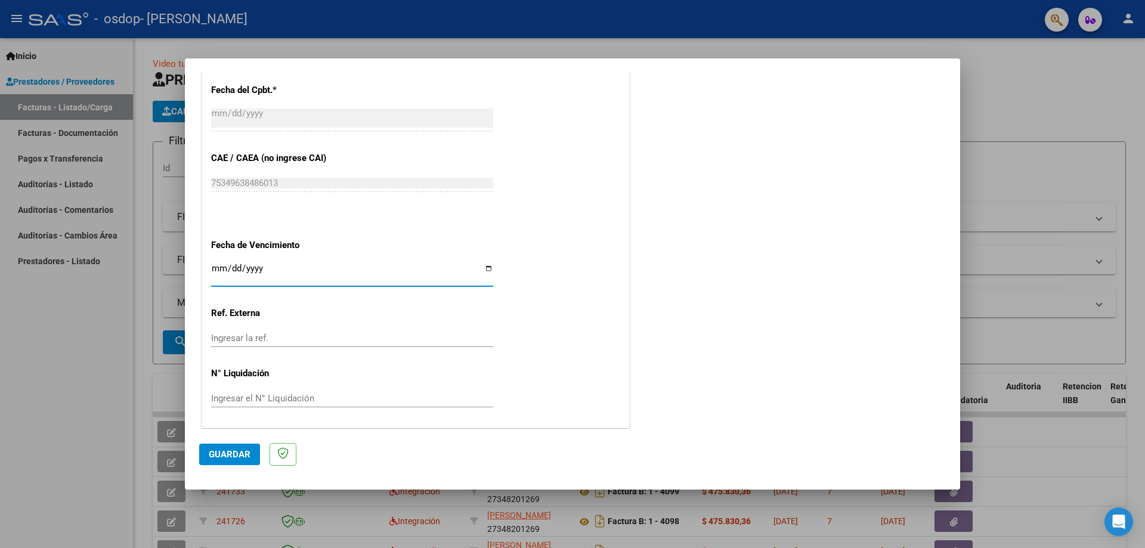
scroll to position [694, 0]
click at [233, 457] on span "Guardar" at bounding box center [230, 454] width 42 height 11
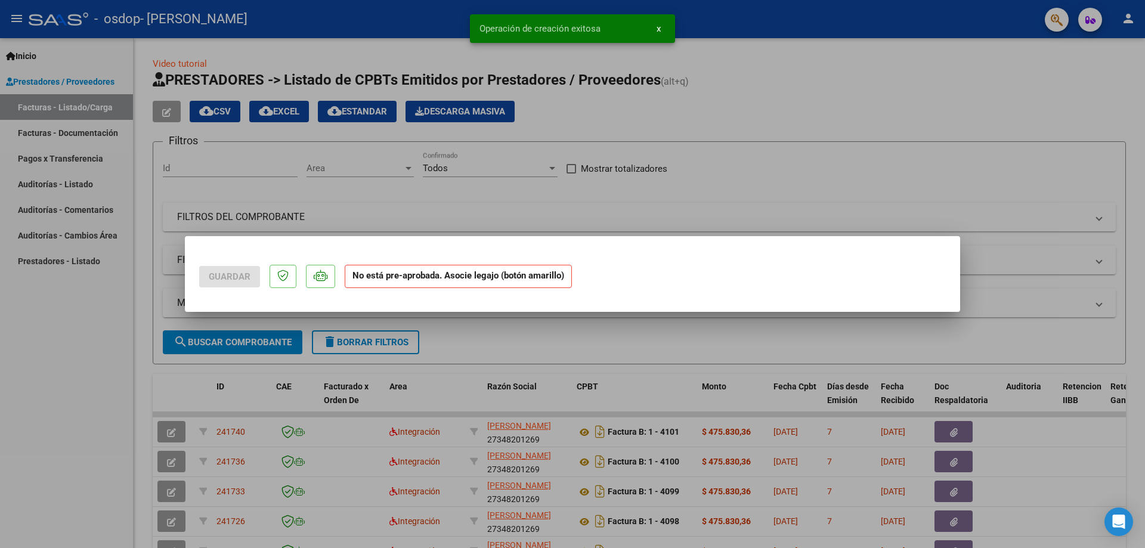
scroll to position [0, 0]
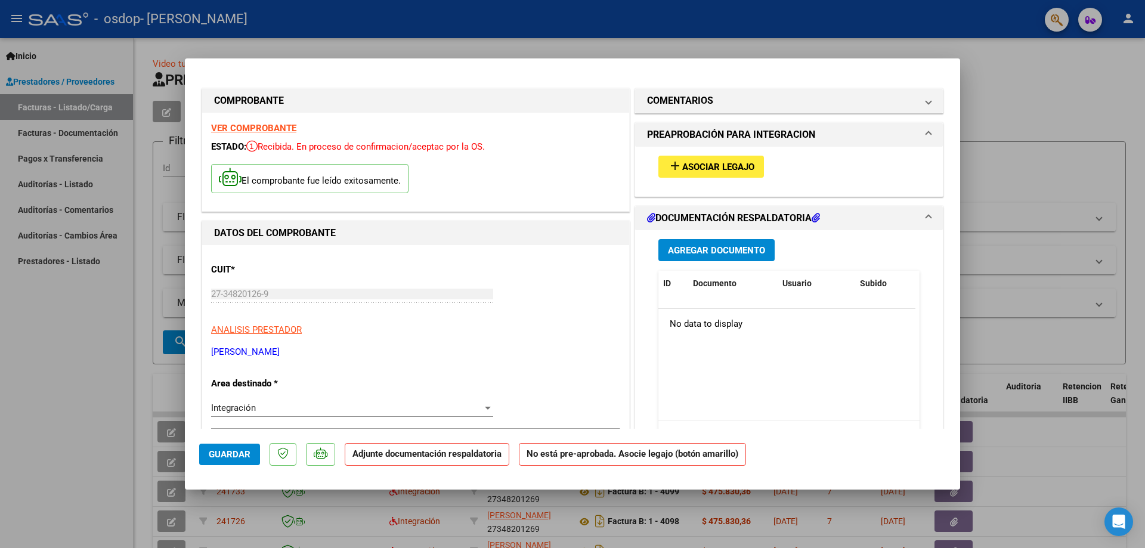
click at [699, 165] on span "Asociar Legajo" at bounding box center [718, 167] width 72 height 11
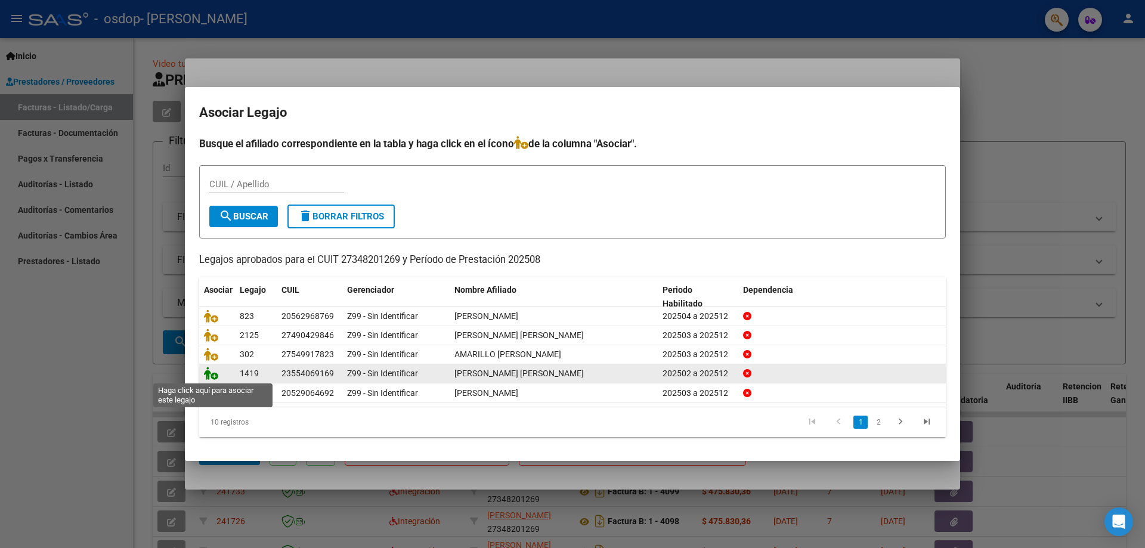
click at [215, 377] on icon at bounding box center [211, 373] width 14 height 13
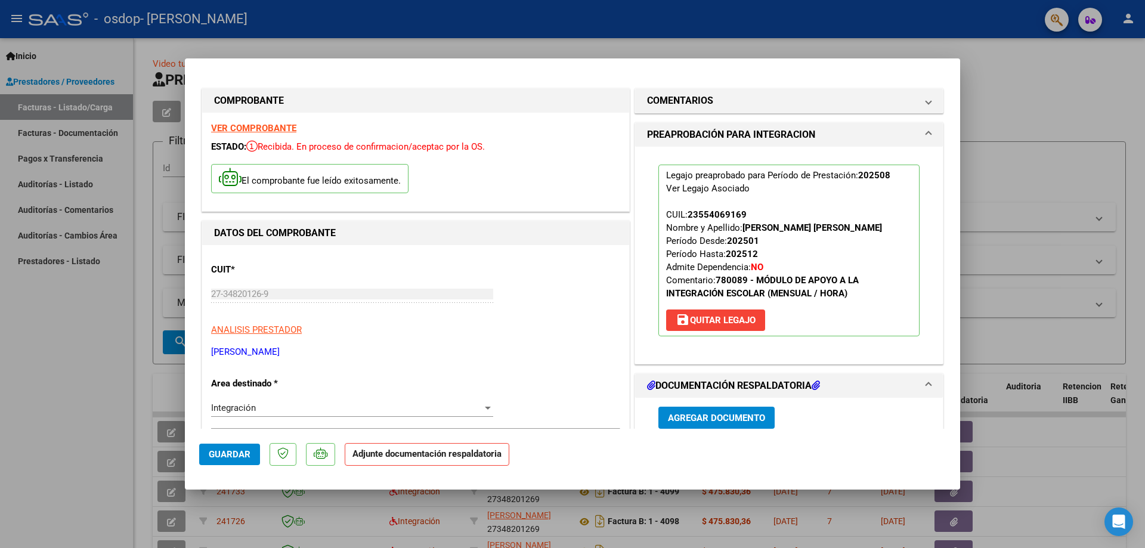
scroll to position [179, 0]
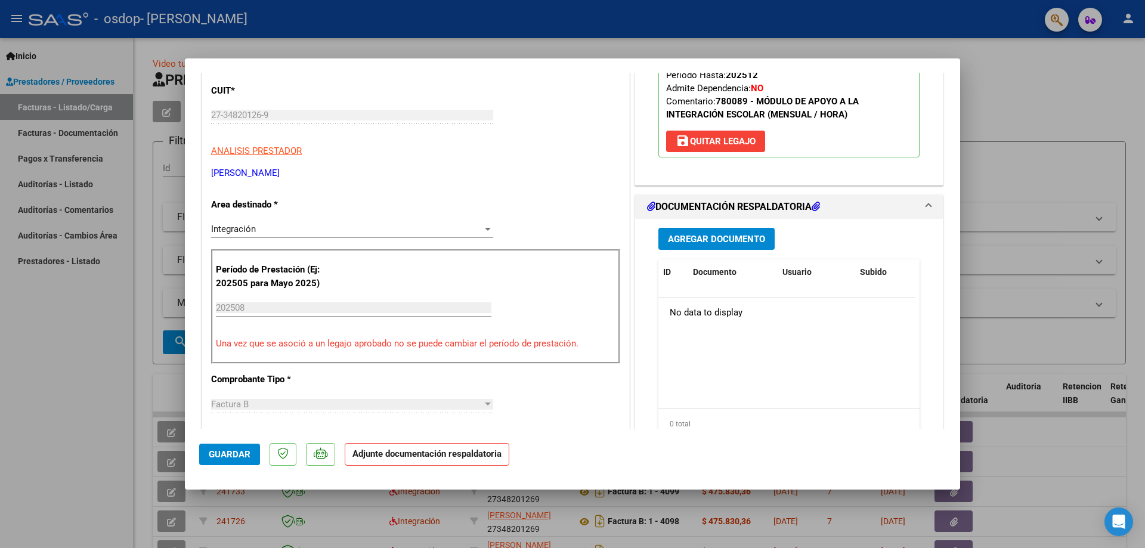
click at [724, 234] on span "Agregar Documento" at bounding box center [716, 239] width 97 height 11
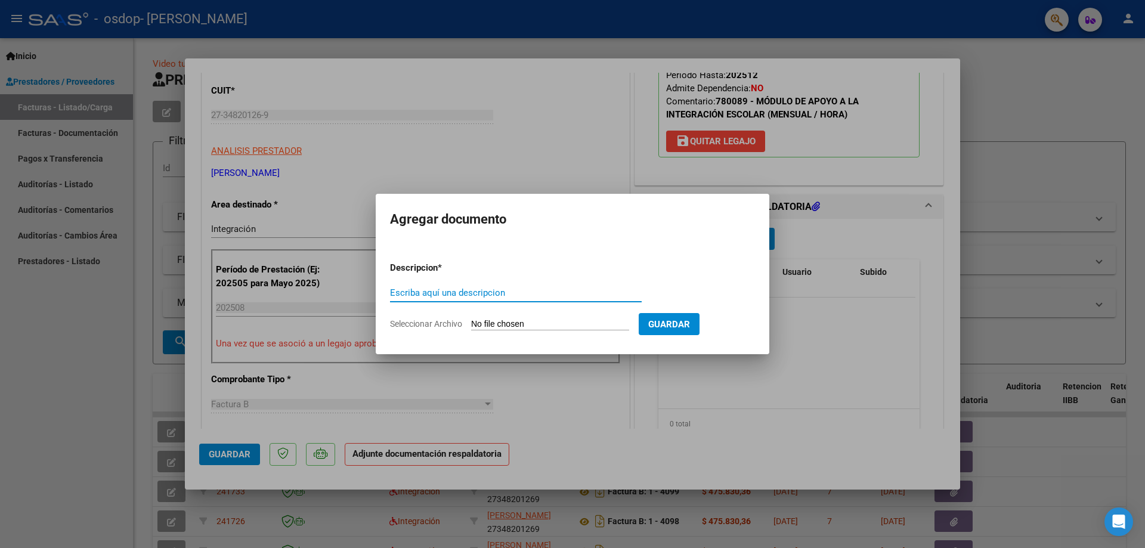
click at [478, 289] on input "Escriba aquí una descripcion" at bounding box center [516, 293] width 252 height 11
type input "factura"
click at [515, 327] on input "Seleccionar Archivo" at bounding box center [550, 324] width 158 height 11
type input "C:\fakepath\27348201269_006_00001_00004102.pdf"
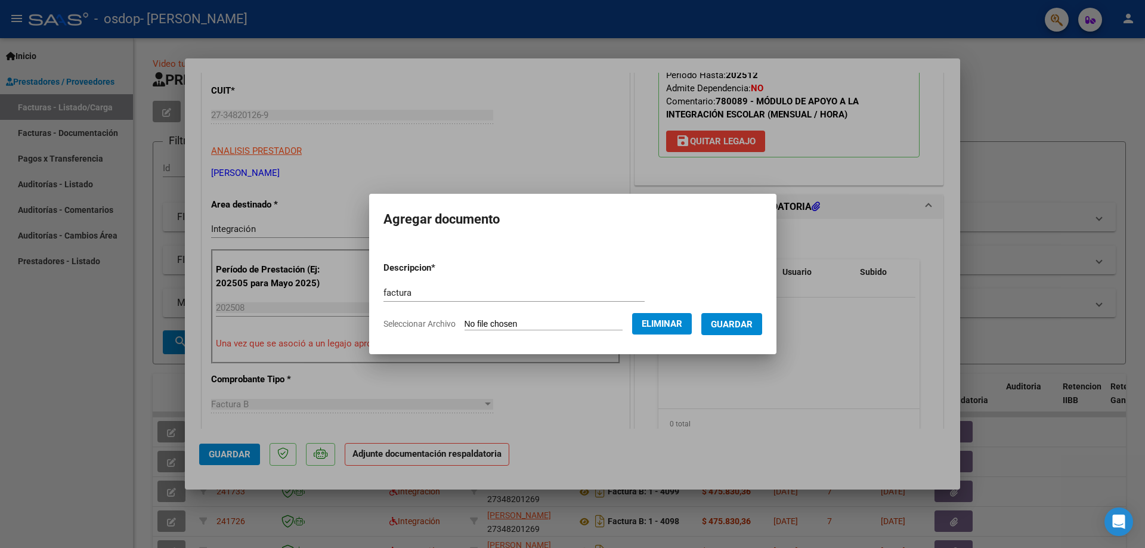
click at [752, 320] on span "Guardar" at bounding box center [732, 324] width 42 height 11
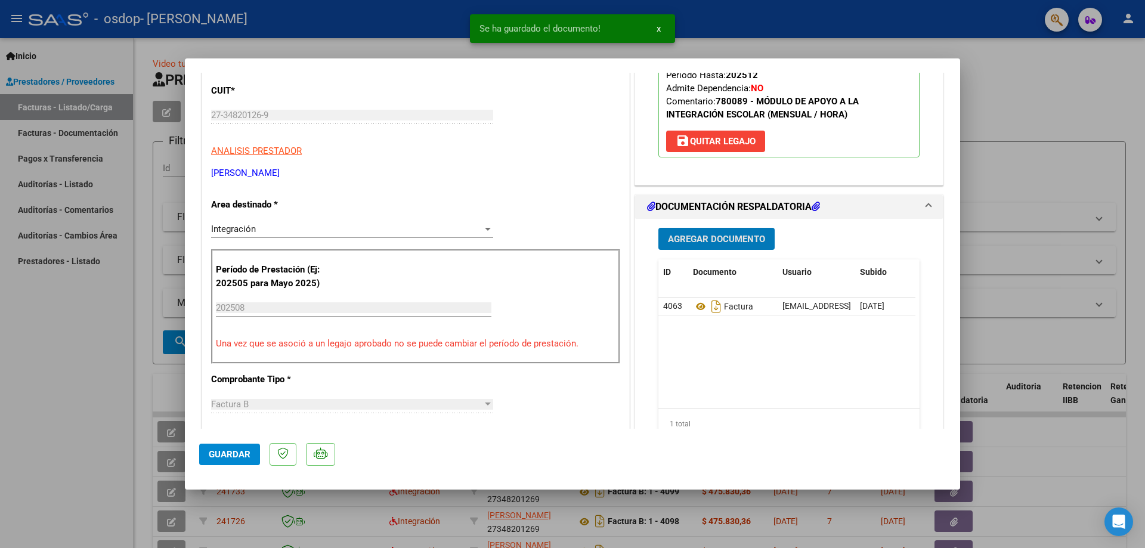
click at [705, 240] on span "Agregar Documento" at bounding box center [716, 239] width 97 height 11
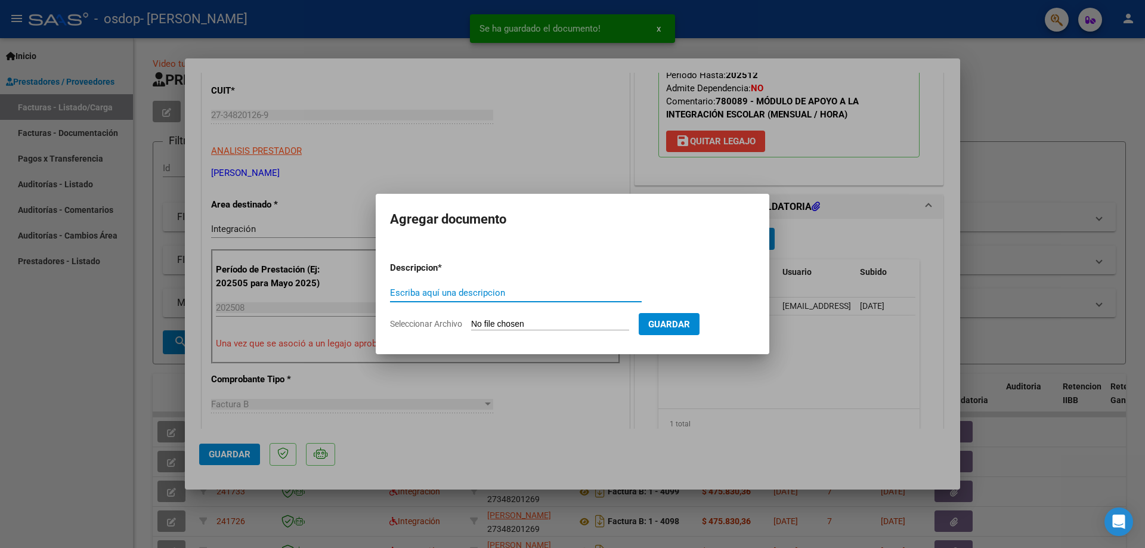
click at [472, 296] on input "Escriba aquí una descripcion" at bounding box center [516, 293] width 252 height 11
type input "autorizacion"
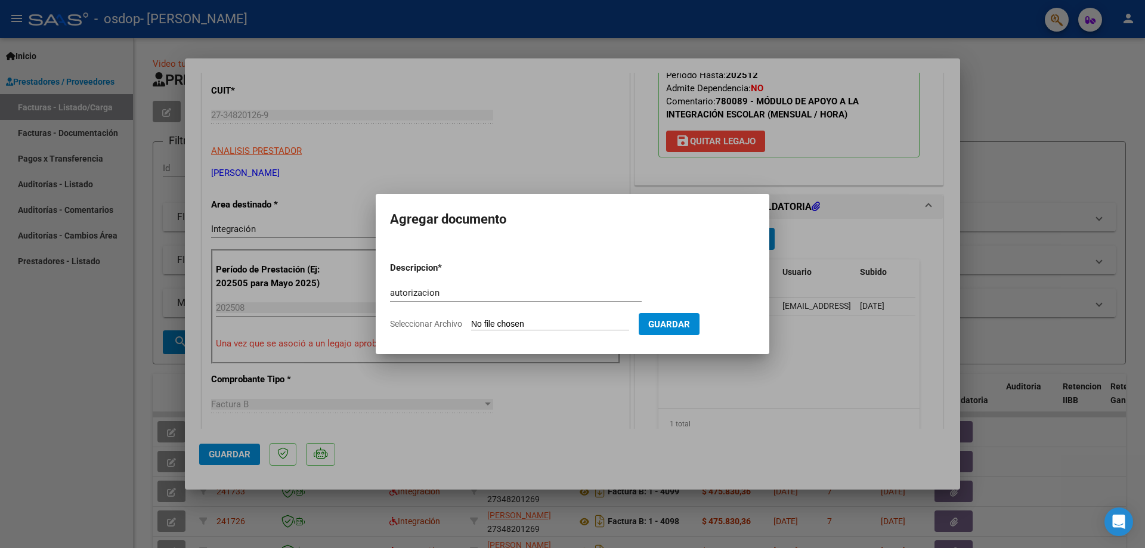
click at [495, 323] on input "Seleccionar Archivo" at bounding box center [550, 324] width 158 height 11
type input "C:\fakepath\[PERSON_NAME] [PERSON_NAME].png"
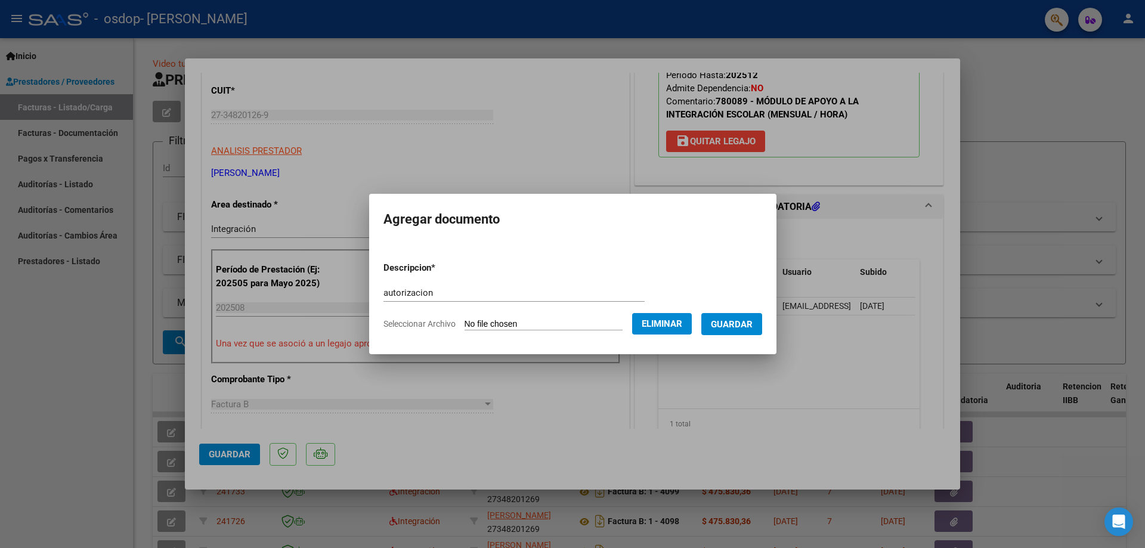
click at [746, 325] on span "Guardar" at bounding box center [732, 324] width 42 height 11
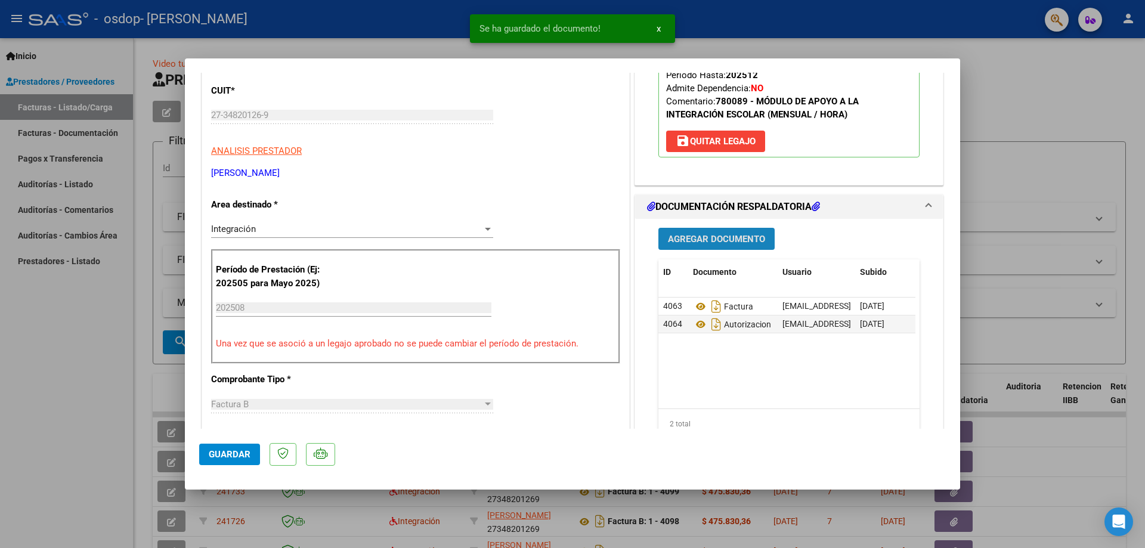
click at [731, 240] on span "Agregar Documento" at bounding box center [716, 239] width 97 height 11
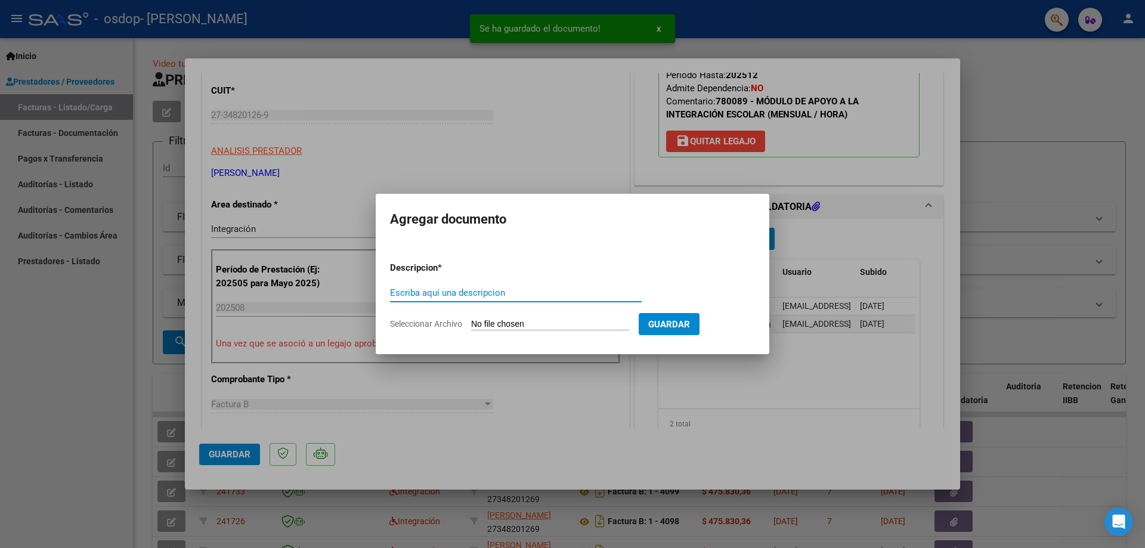
click at [433, 291] on input "Escriba aquí una descripcion" at bounding box center [516, 293] width 252 height 11
type input "asistencia"
click at [538, 326] on input "Seleccionar Archivo" at bounding box center [550, 324] width 158 height 11
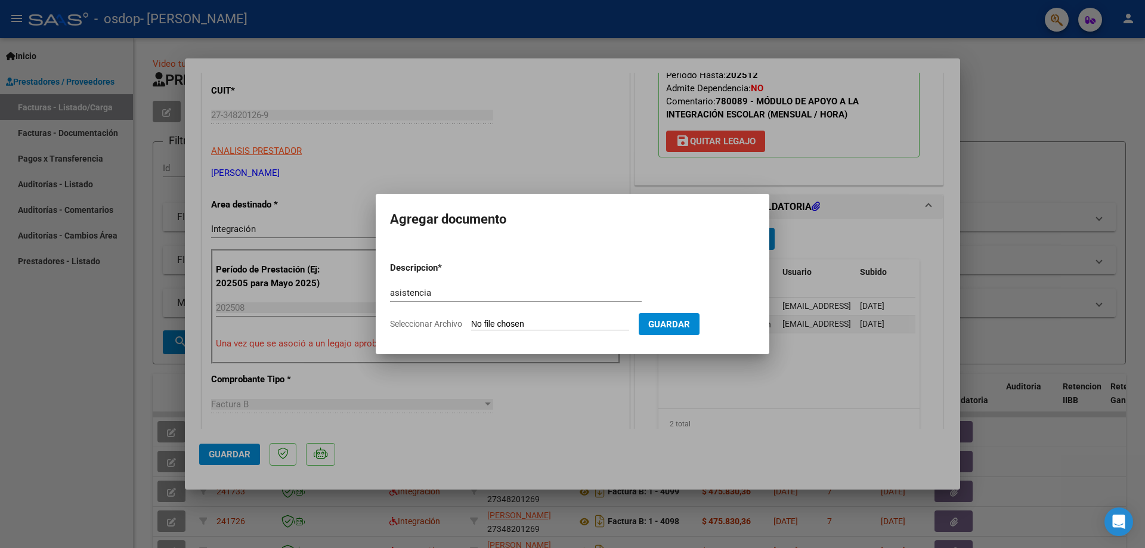
type input "C:\fakepath\asistencia.pdf"
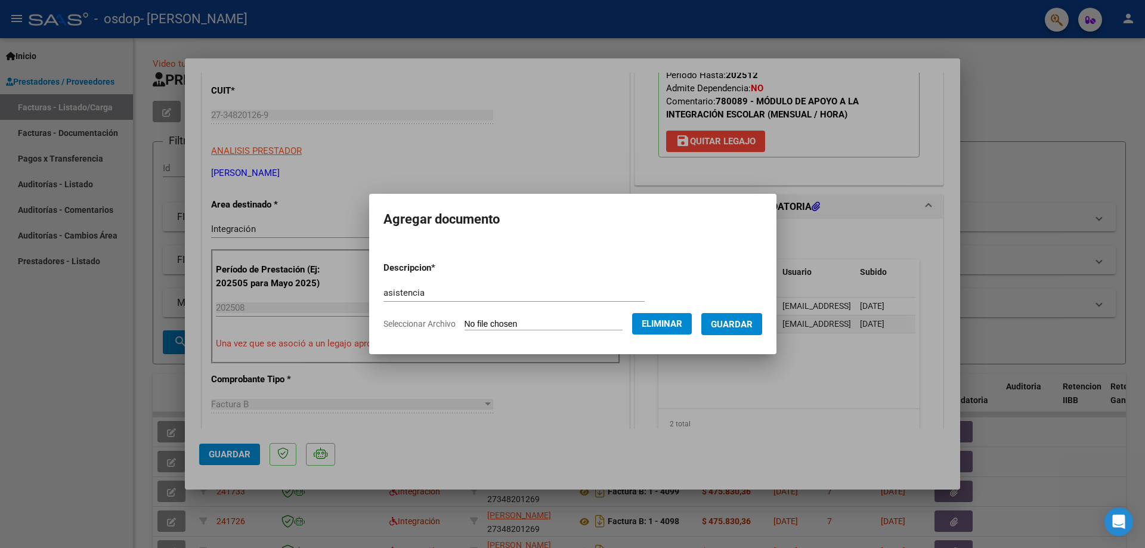
click at [742, 328] on span "Guardar" at bounding box center [732, 324] width 42 height 11
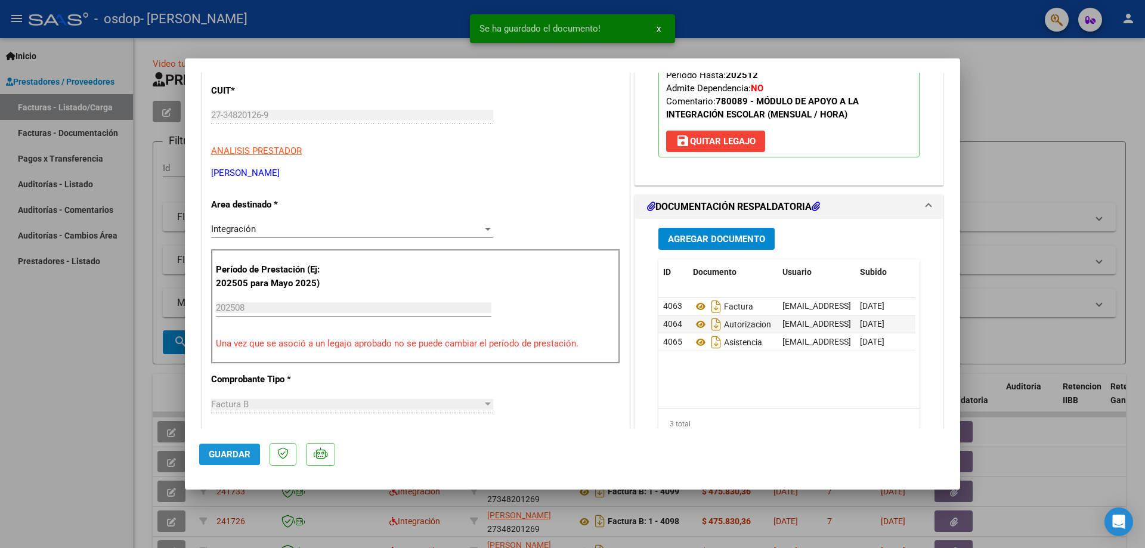
click at [230, 453] on span "Guardar" at bounding box center [230, 454] width 42 height 11
click at [76, 449] on div at bounding box center [572, 274] width 1145 height 548
type input "$ 0,00"
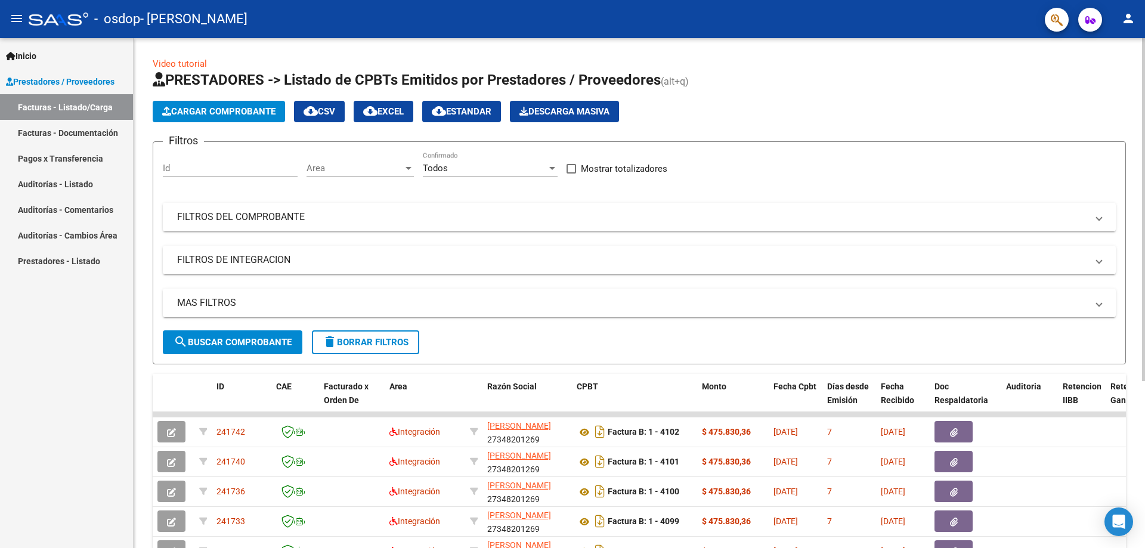
click at [240, 113] on span "Cargar Comprobante" at bounding box center [218, 111] width 113 height 11
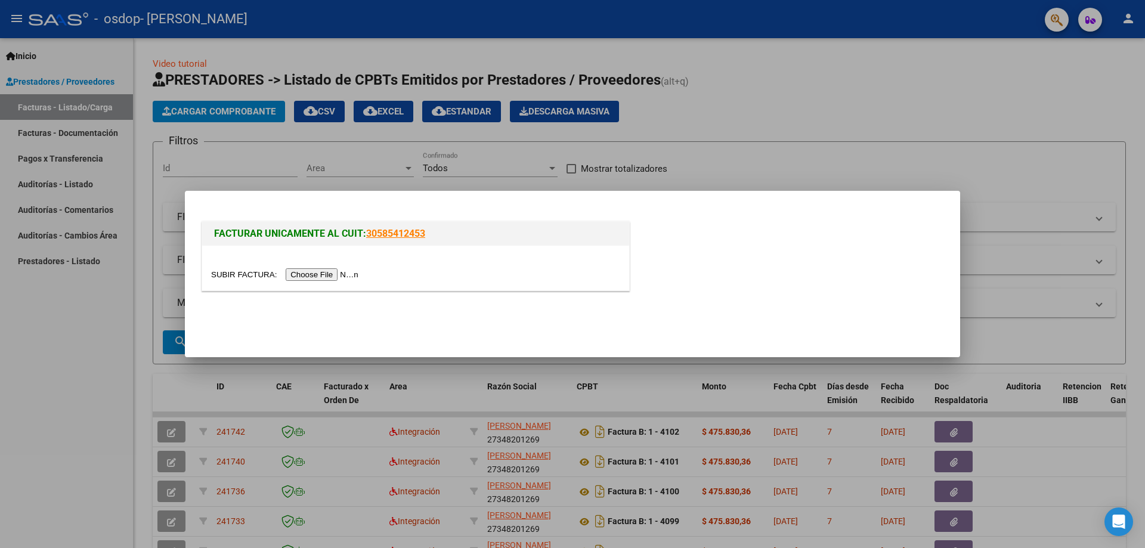
click at [315, 277] on input "file" at bounding box center [286, 274] width 151 height 13
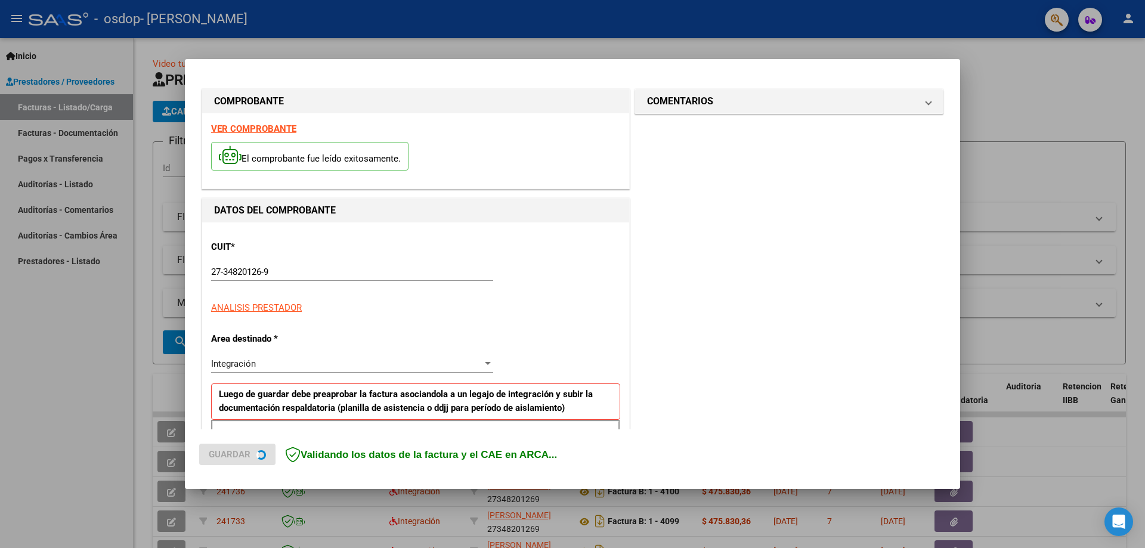
scroll to position [237, 0]
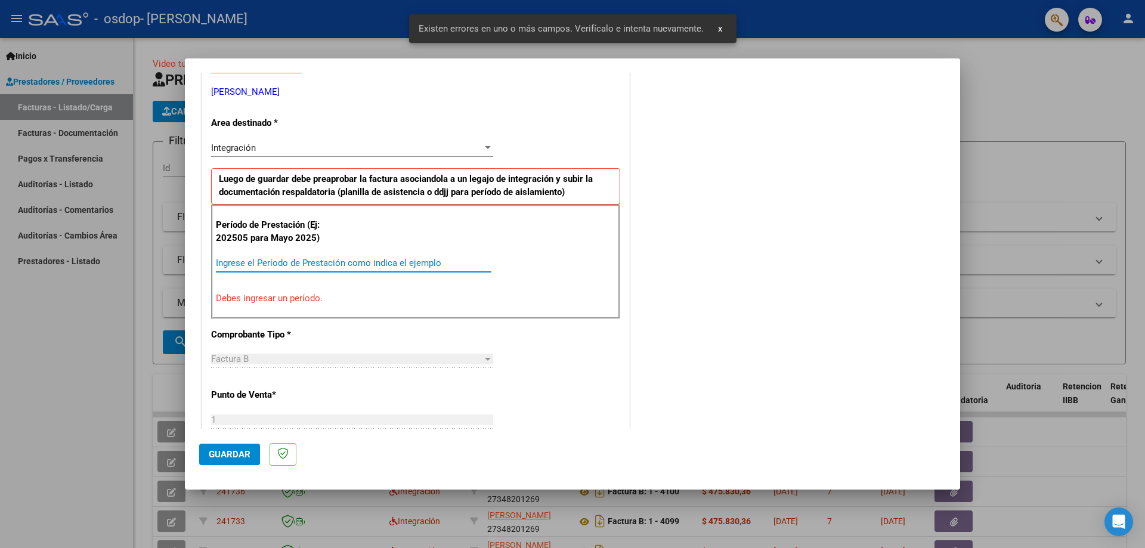
click at [356, 260] on input "Ingrese el Período de Prestación como indica el ejemplo" at bounding box center [354, 263] width 276 height 11
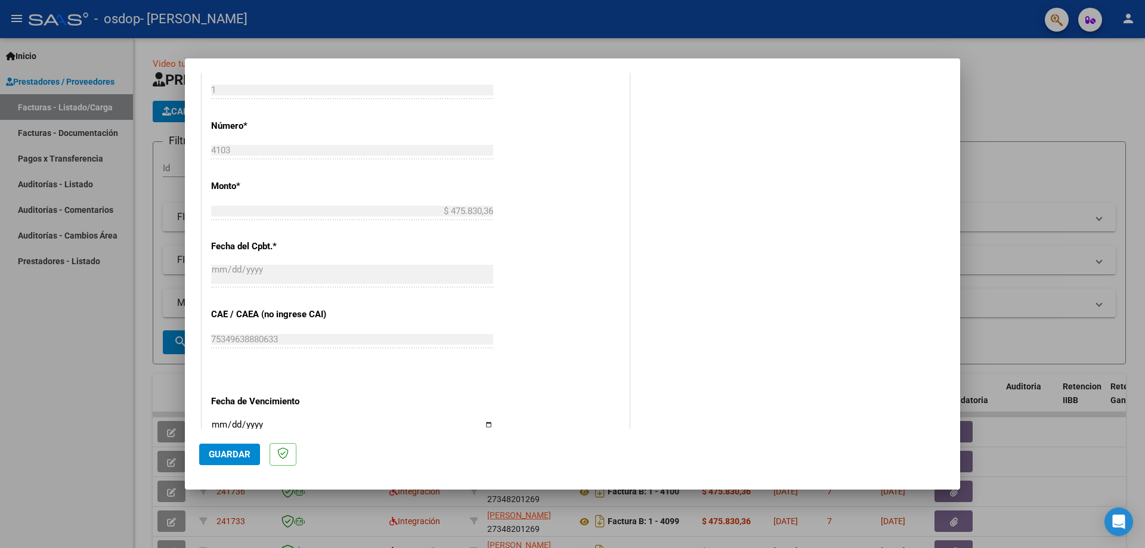
scroll to position [694, 0]
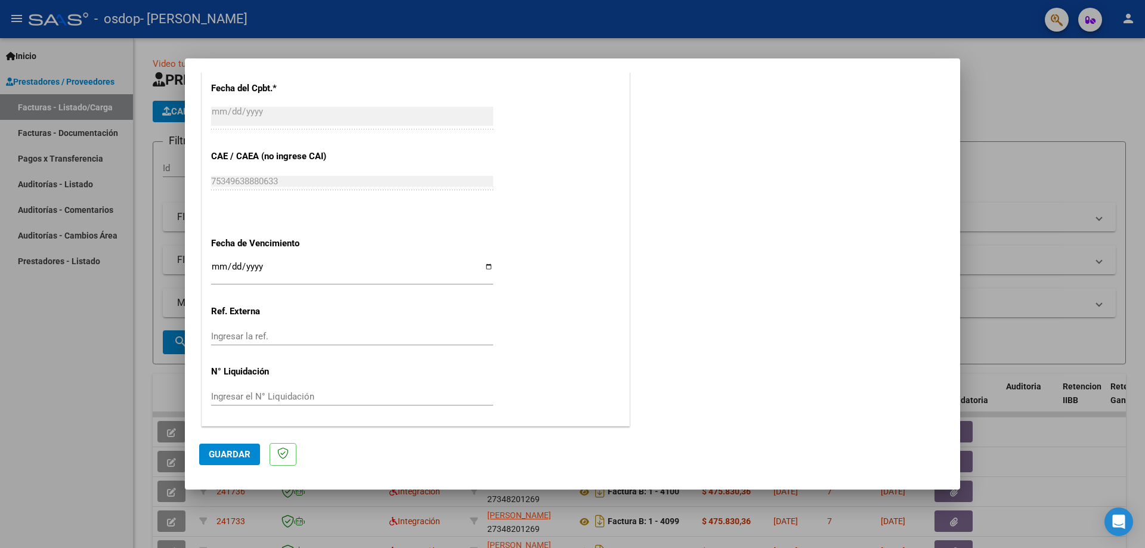
type input "202508"
click at [483, 266] on input "Ingresar la fecha" at bounding box center [352, 271] width 282 height 19
type input "[DATE]"
click at [241, 453] on span "Guardar" at bounding box center [230, 454] width 42 height 11
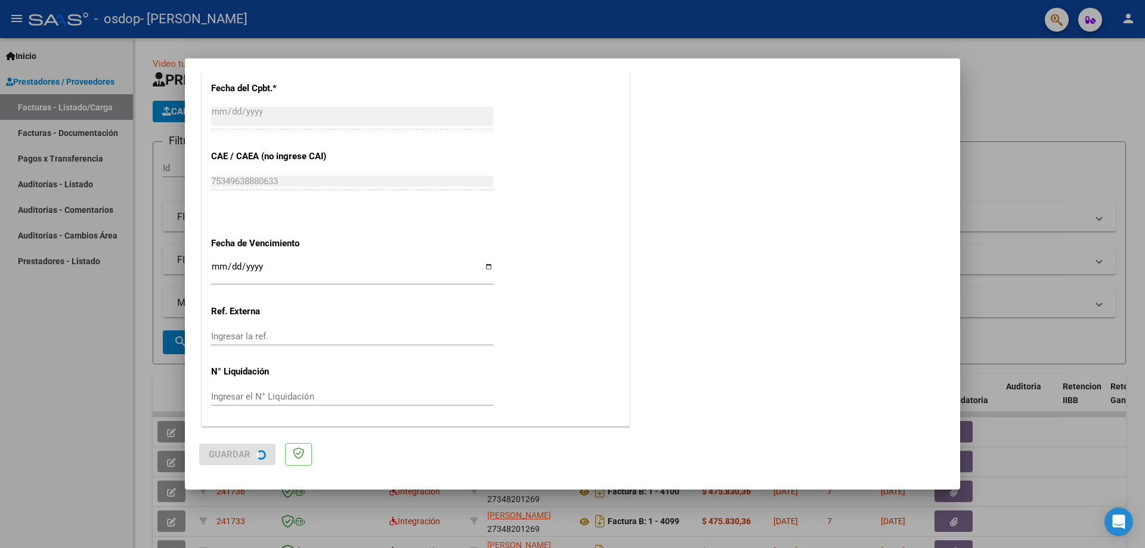
scroll to position [0, 0]
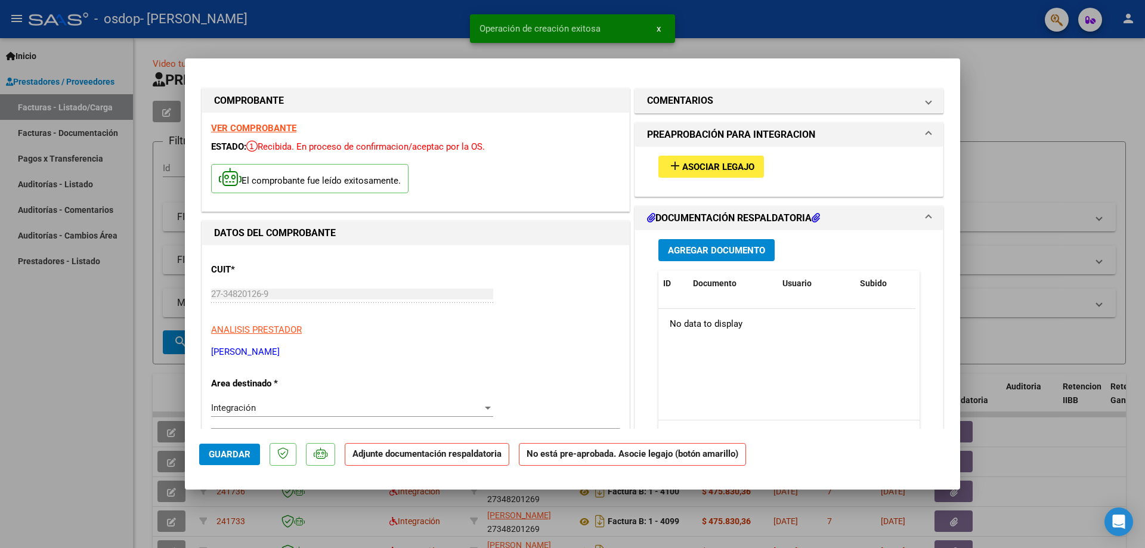
click at [718, 165] on span "Asociar Legajo" at bounding box center [718, 167] width 72 height 11
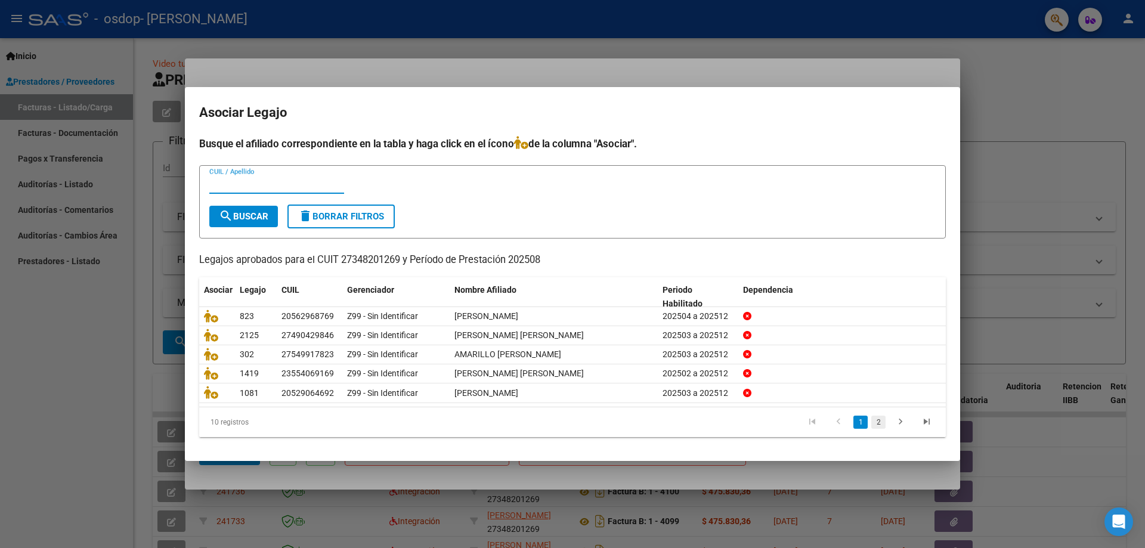
click at [881, 421] on link "2" at bounding box center [879, 422] width 14 height 13
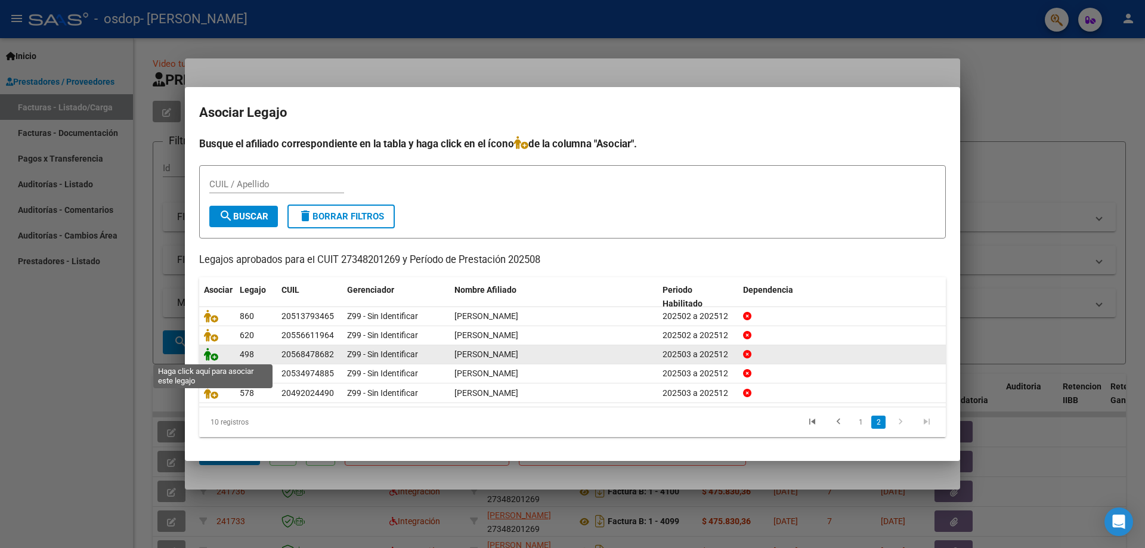
click at [215, 355] on icon at bounding box center [211, 354] width 14 height 13
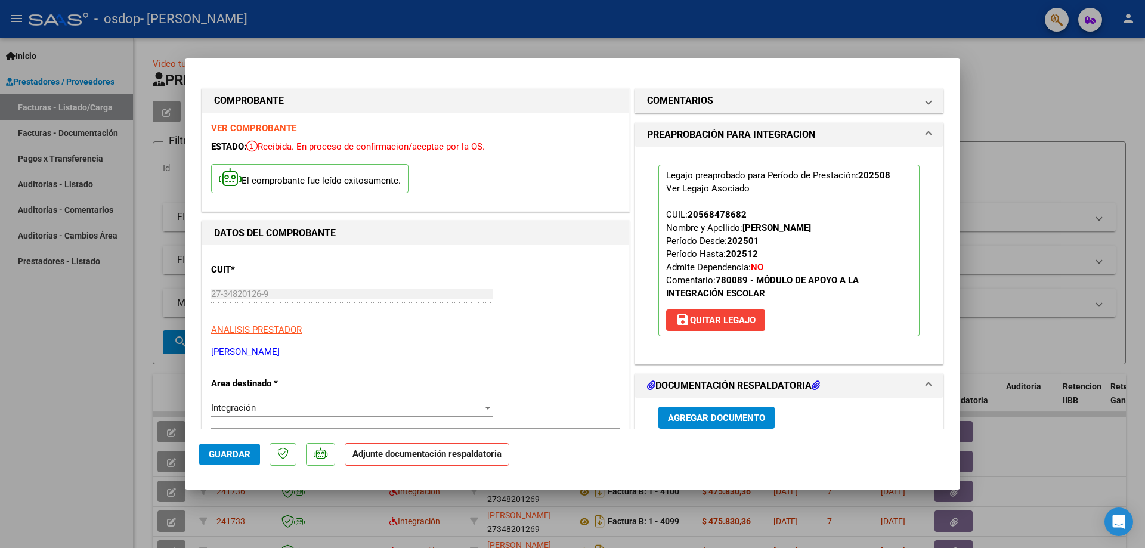
click at [735, 418] on span "Agregar Documento" at bounding box center [716, 418] width 97 height 11
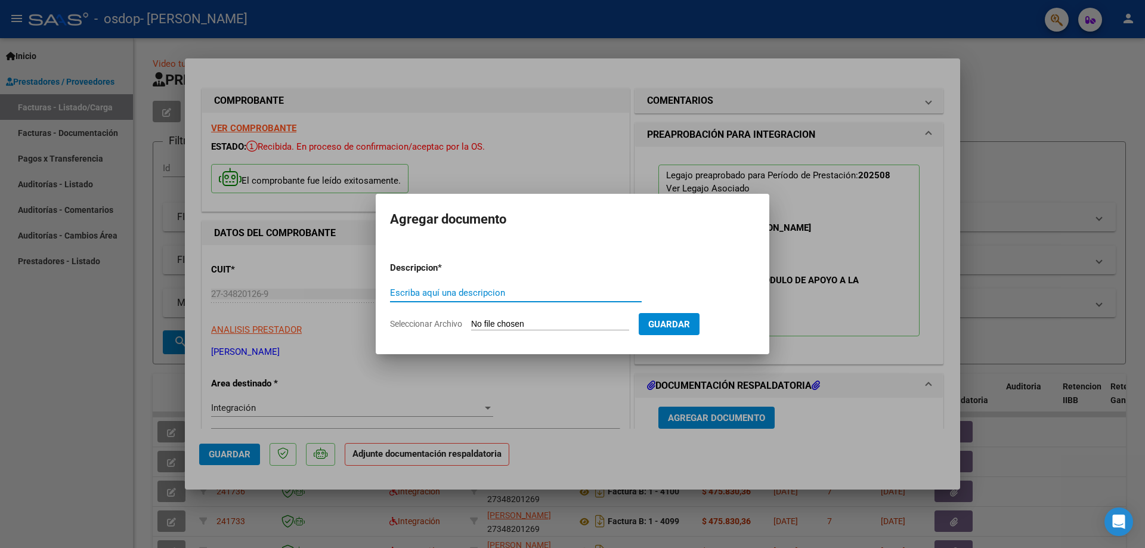
click at [456, 296] on input "Escriba aquí una descripcion" at bounding box center [516, 293] width 252 height 11
type input "autorizacion"
click at [499, 327] on input "Seleccionar Archivo" at bounding box center [550, 324] width 158 height 11
type input "C:\fakepath\WhatsApp Image [DATE] 15.53.42.jpeg"
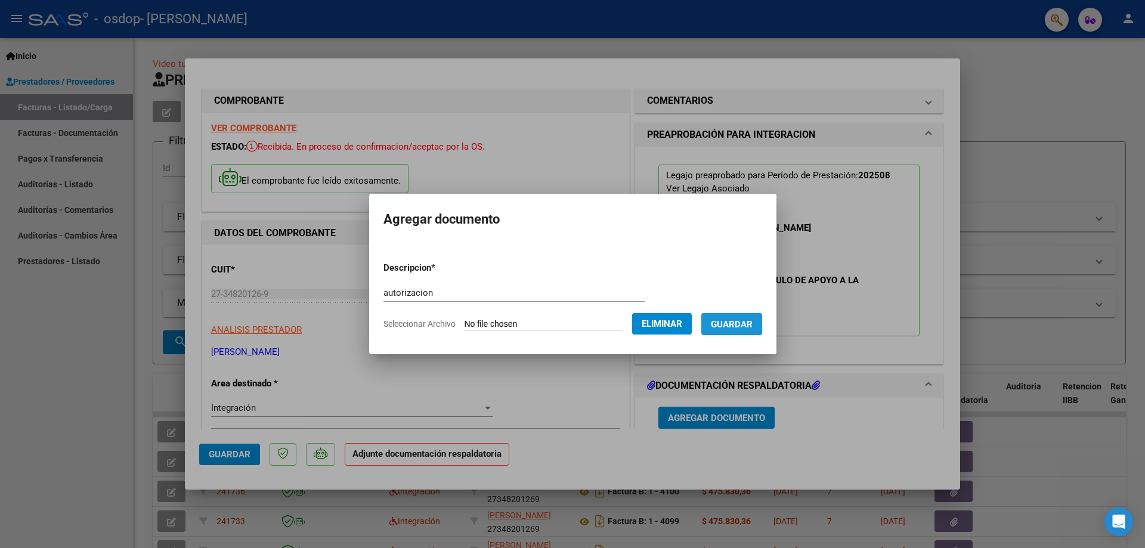
click at [742, 322] on span "Guardar" at bounding box center [732, 324] width 42 height 11
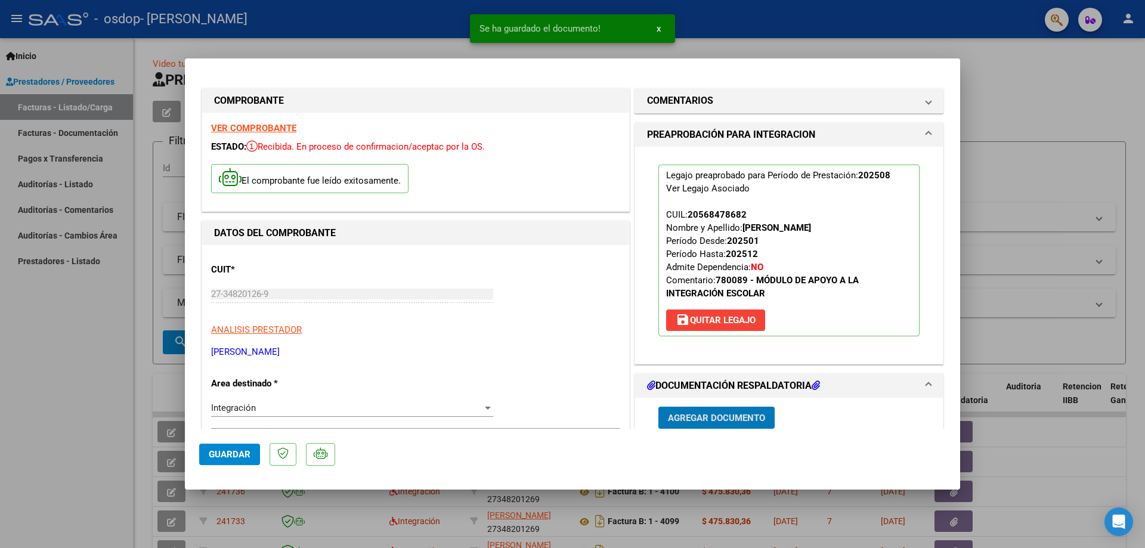
scroll to position [119, 0]
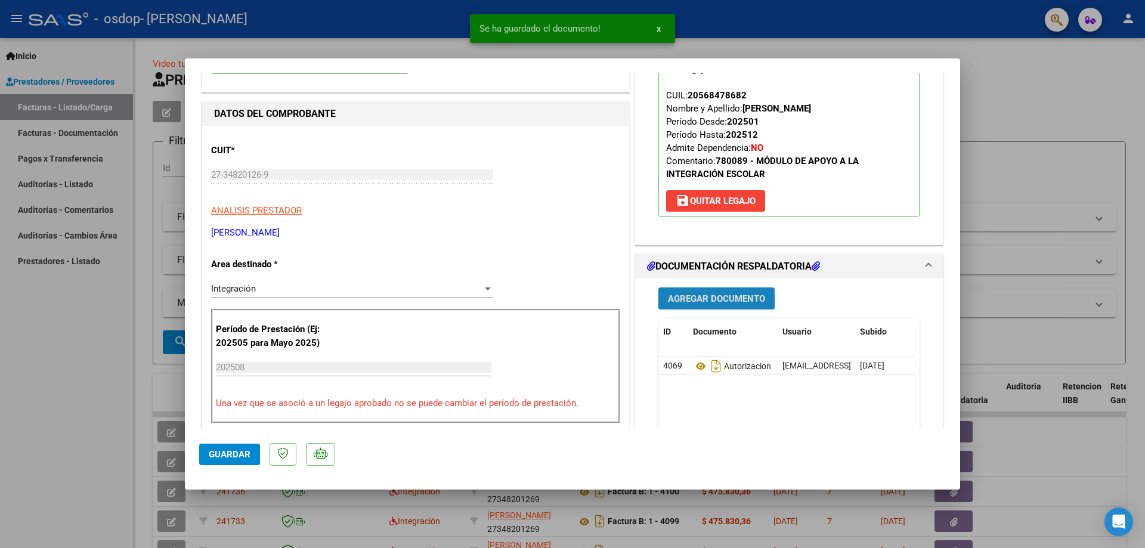
click at [734, 299] on span "Agregar Documento" at bounding box center [716, 299] width 97 height 11
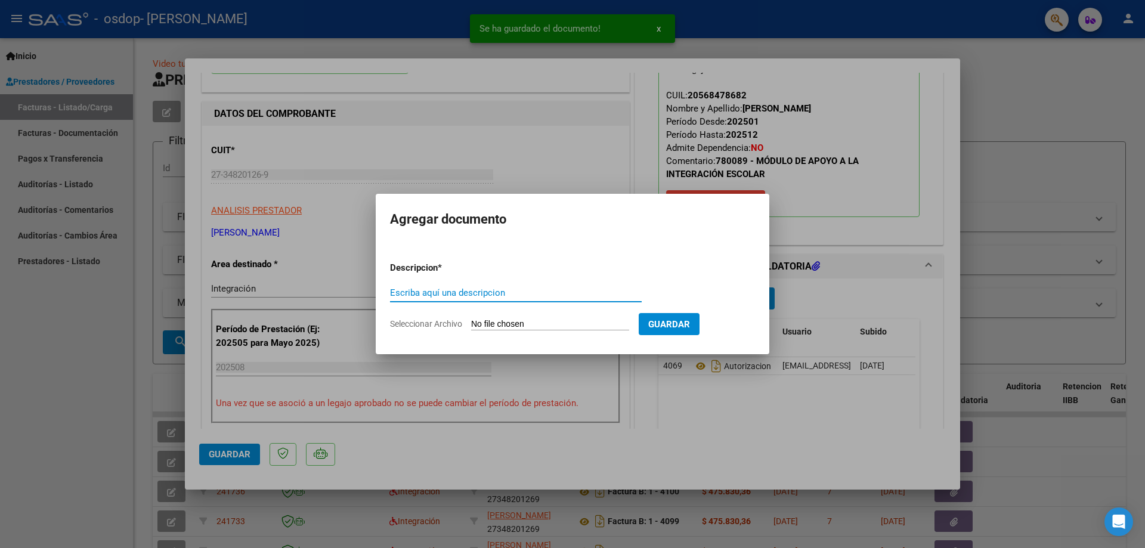
click at [518, 292] on input "Escriba aquí una descripcion" at bounding box center [516, 293] width 252 height 11
type input "asistencia"
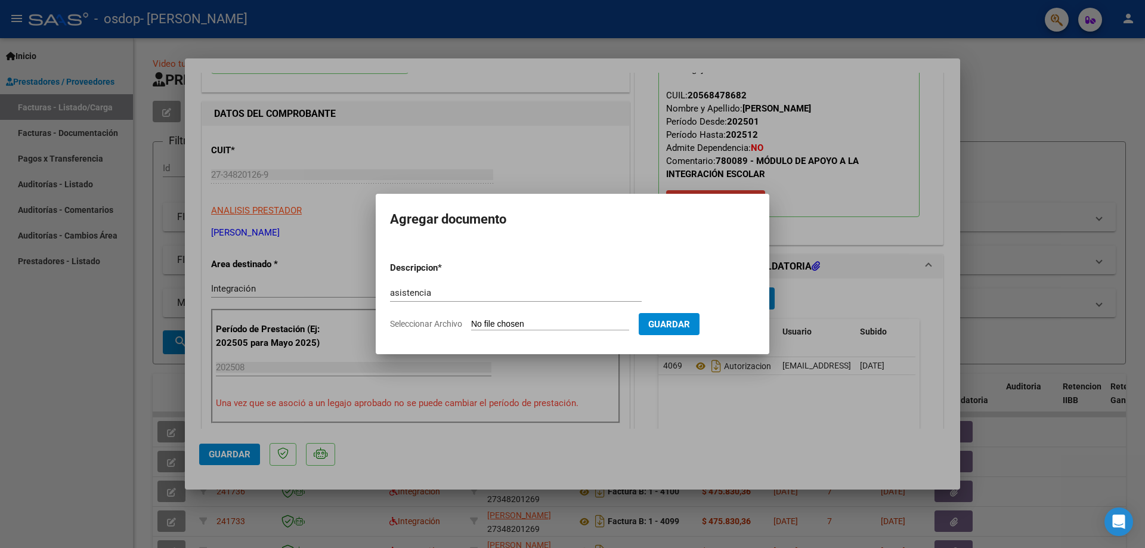
click at [521, 323] on input "Seleccionar Archivo" at bounding box center [550, 324] width 158 height 11
type input "C:\fakepath\Planilla AGOSTO [PERSON_NAME].pdf"
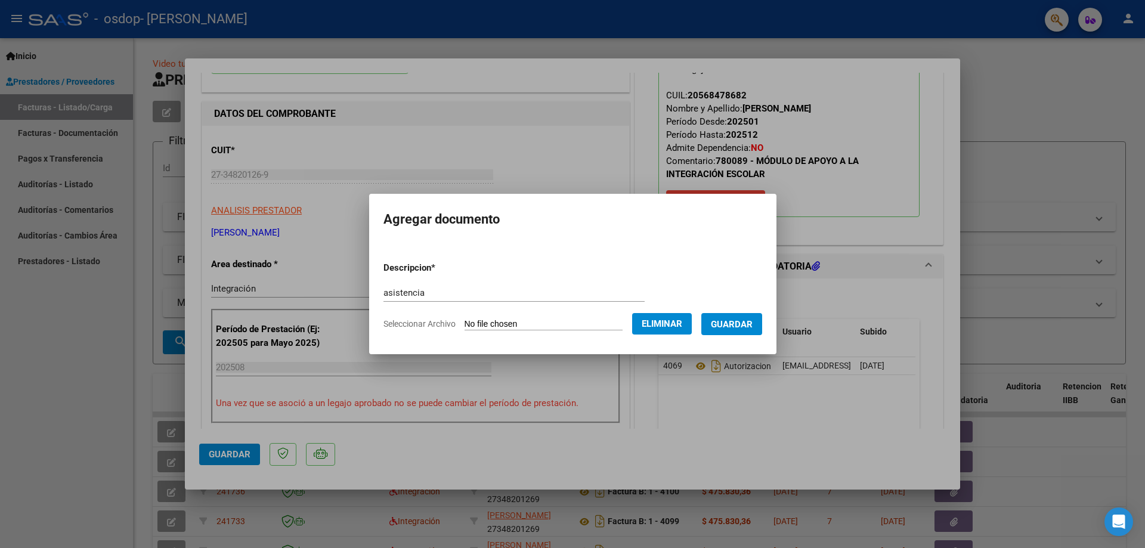
click at [733, 325] on span "Guardar" at bounding box center [732, 324] width 42 height 11
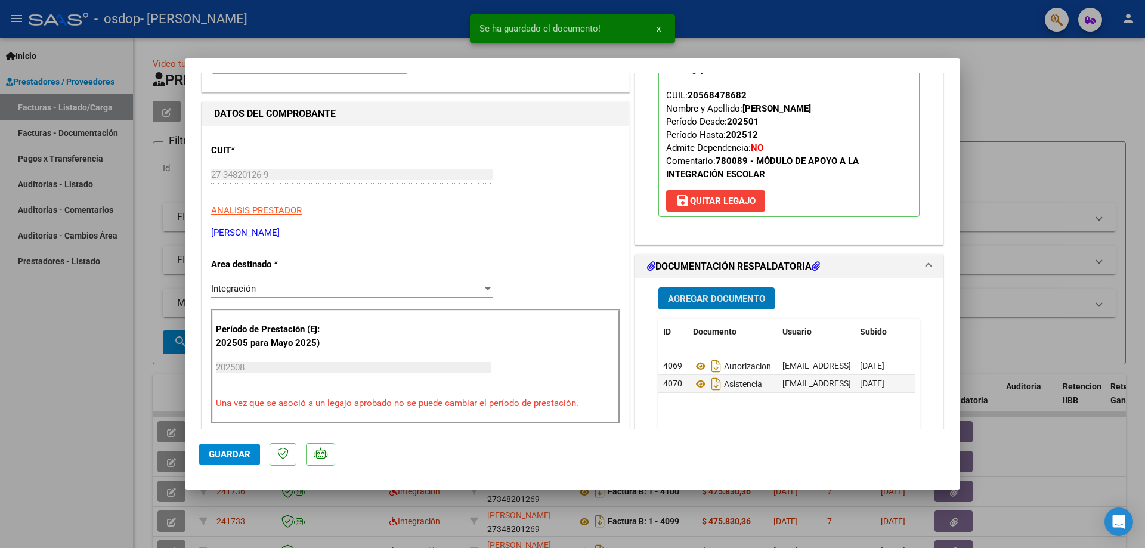
click at [723, 291] on button "Agregar Documento" at bounding box center [717, 299] width 116 height 22
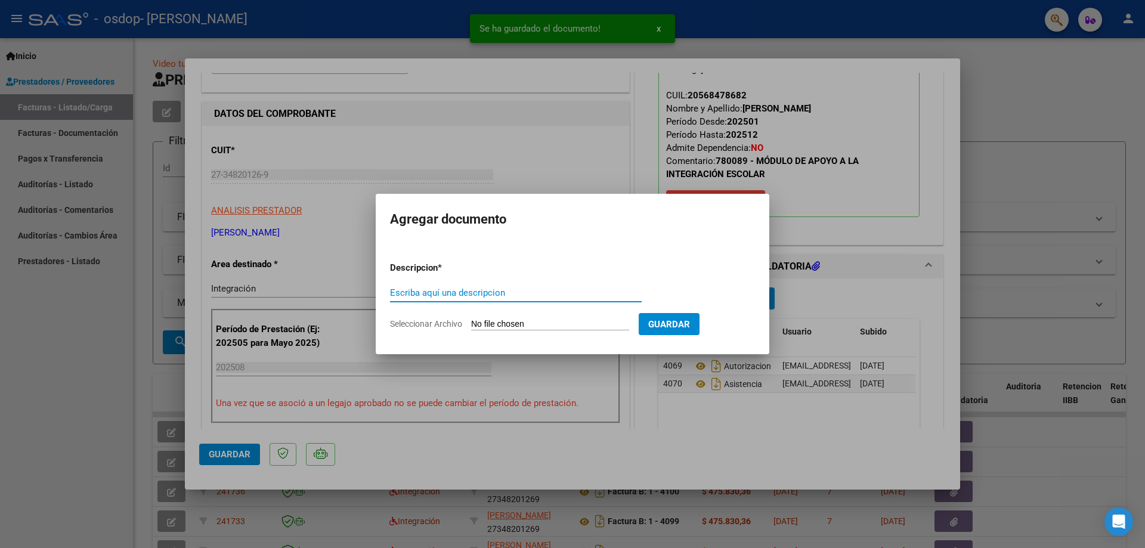
click at [443, 290] on input "Escriba aquí una descripcion" at bounding box center [516, 293] width 252 height 11
type input "factura"
click at [517, 328] on input "Seleccionar Archivo" at bounding box center [550, 324] width 158 height 11
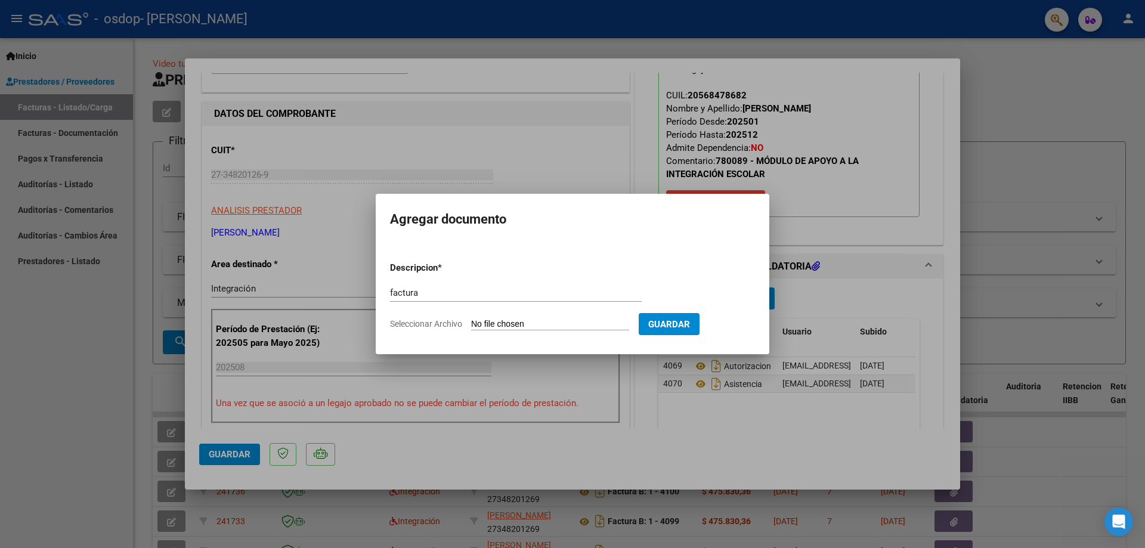
type input "C:\fakepath\27348201269_006_00001_00004103.pdf"
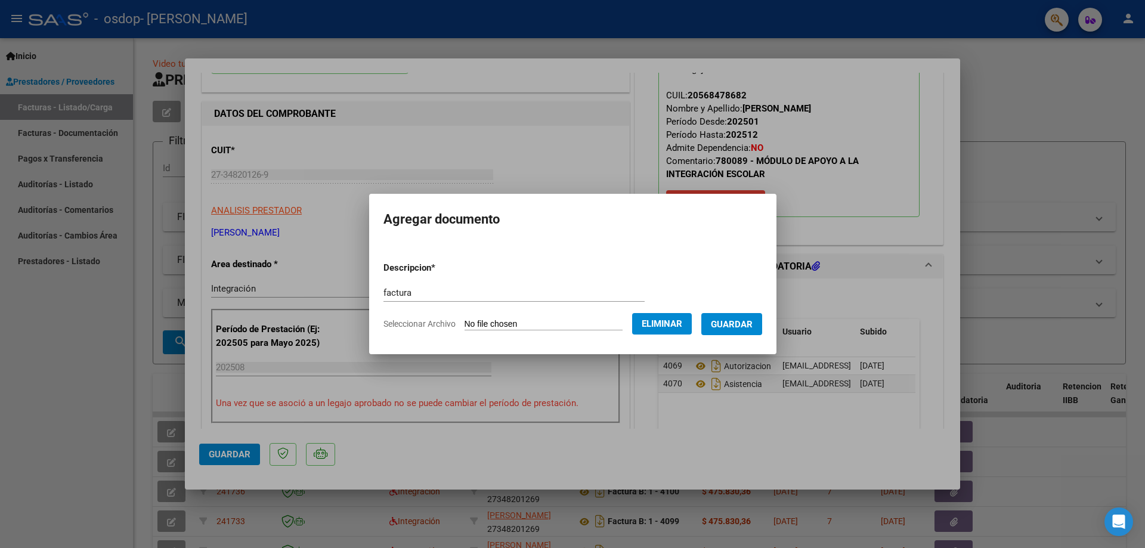
click at [733, 329] on span "Guardar" at bounding box center [732, 324] width 42 height 11
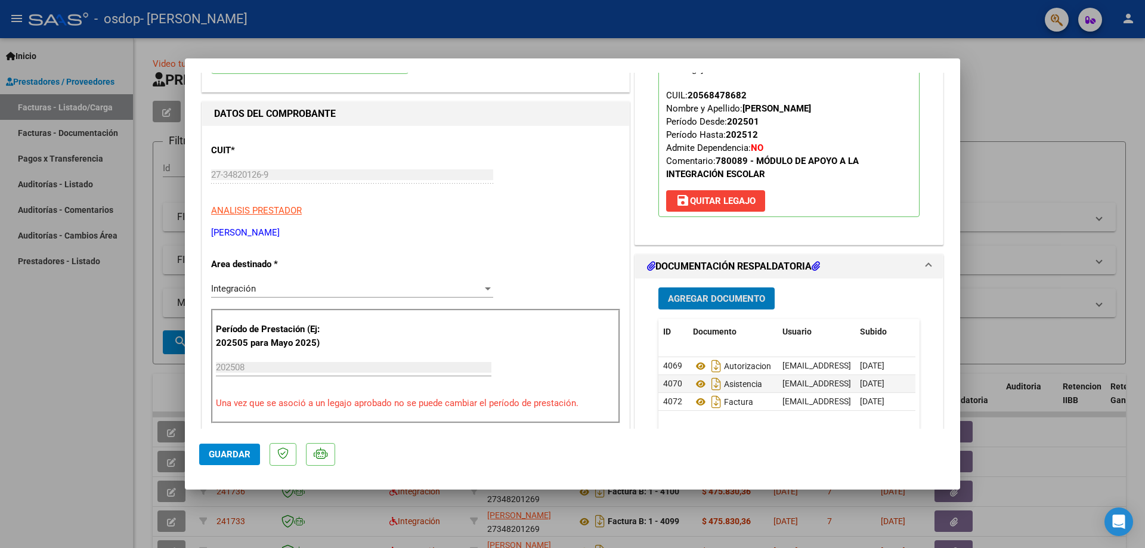
click at [237, 453] on span "Guardar" at bounding box center [230, 454] width 42 height 11
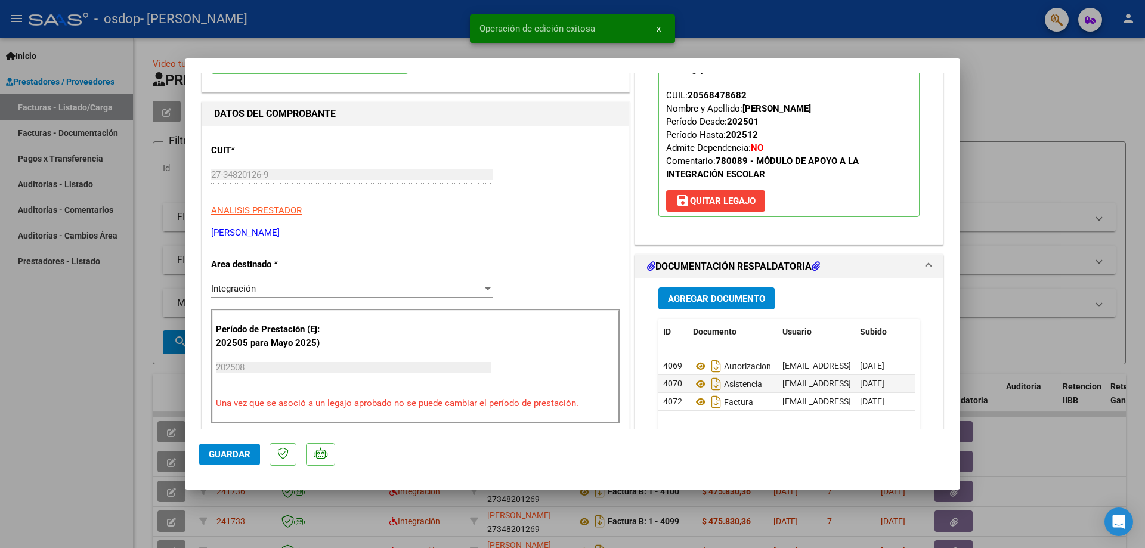
click at [95, 465] on div at bounding box center [572, 274] width 1145 height 548
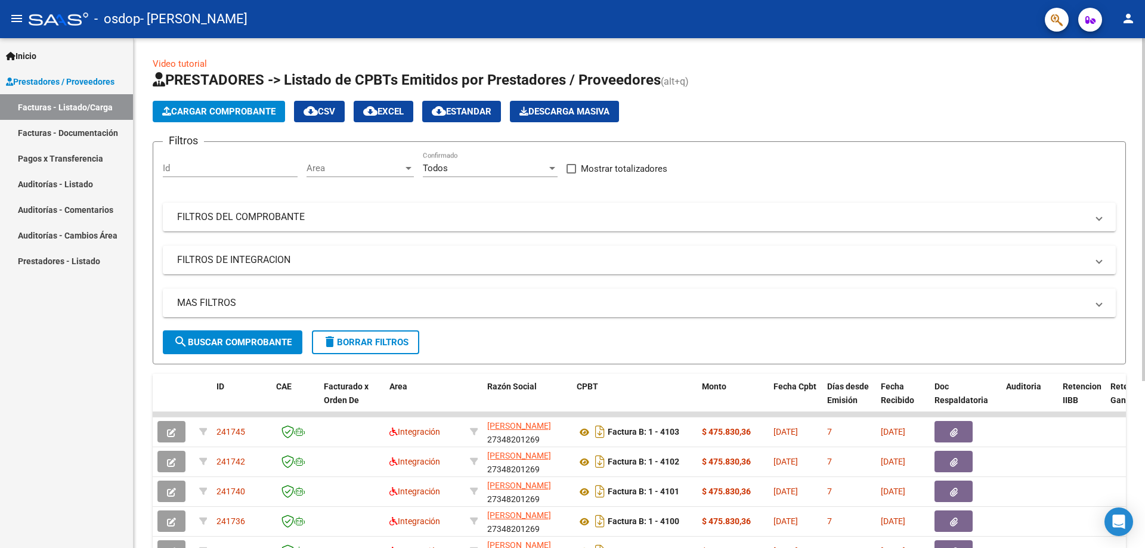
click at [237, 106] on button "Cargar Comprobante" at bounding box center [219, 111] width 132 height 21
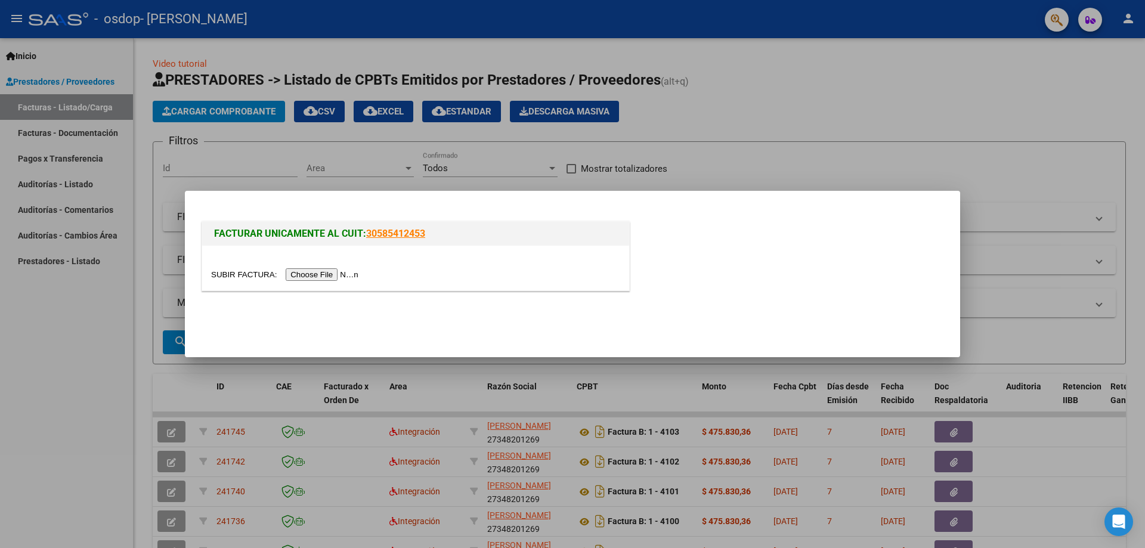
click at [345, 277] on input "file" at bounding box center [286, 274] width 151 height 13
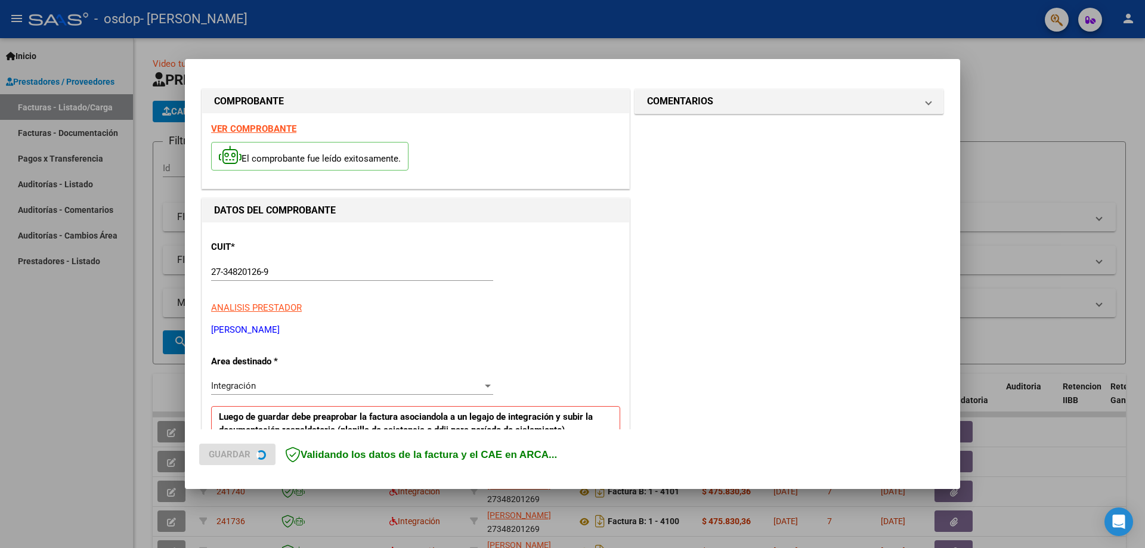
scroll to position [237, 0]
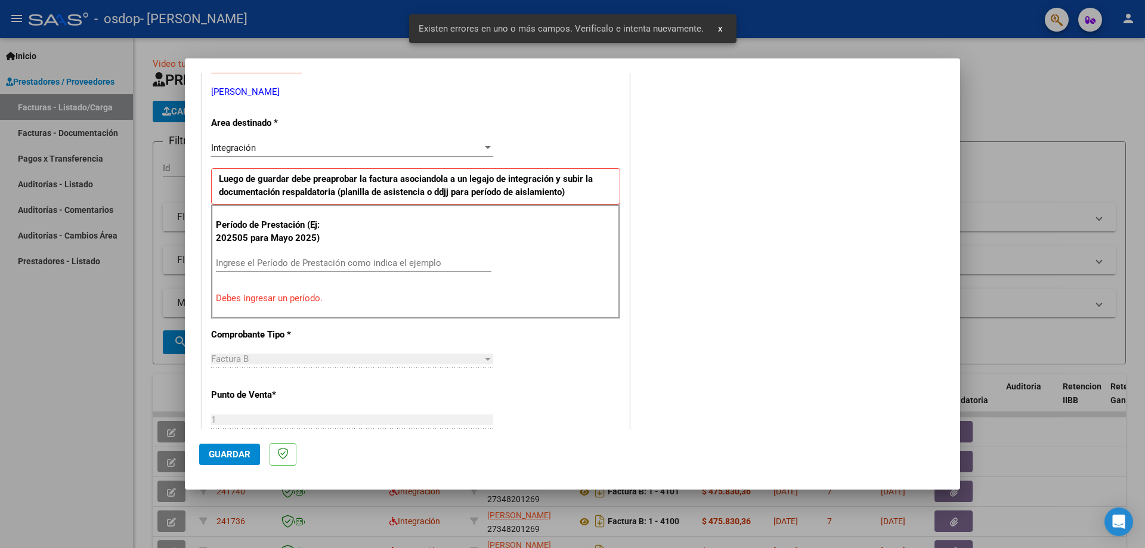
click at [309, 264] on input "Ingrese el Período de Prestación como indica el ejemplo" at bounding box center [354, 263] width 276 height 11
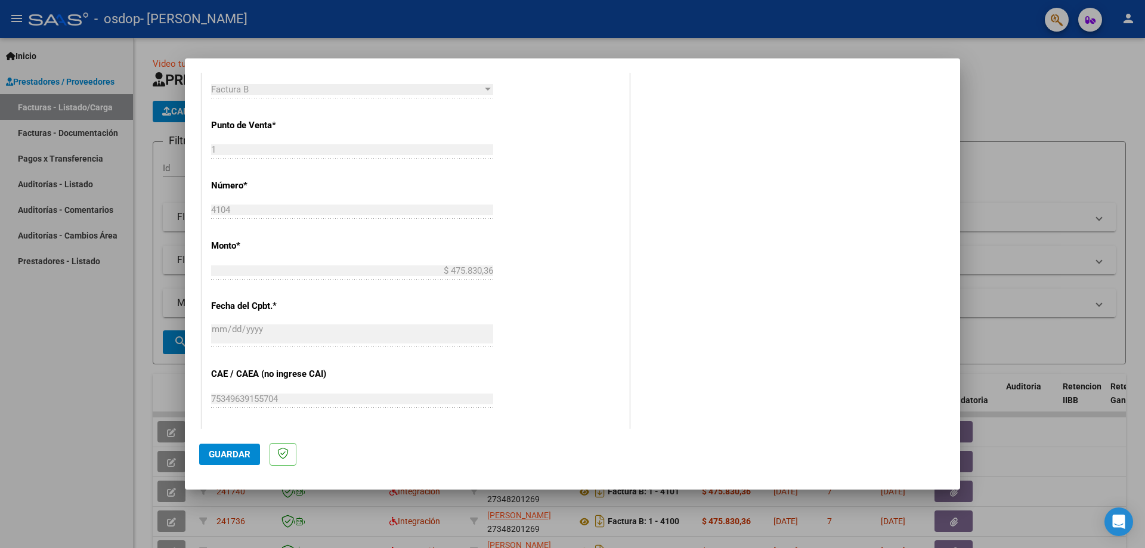
scroll to position [694, 0]
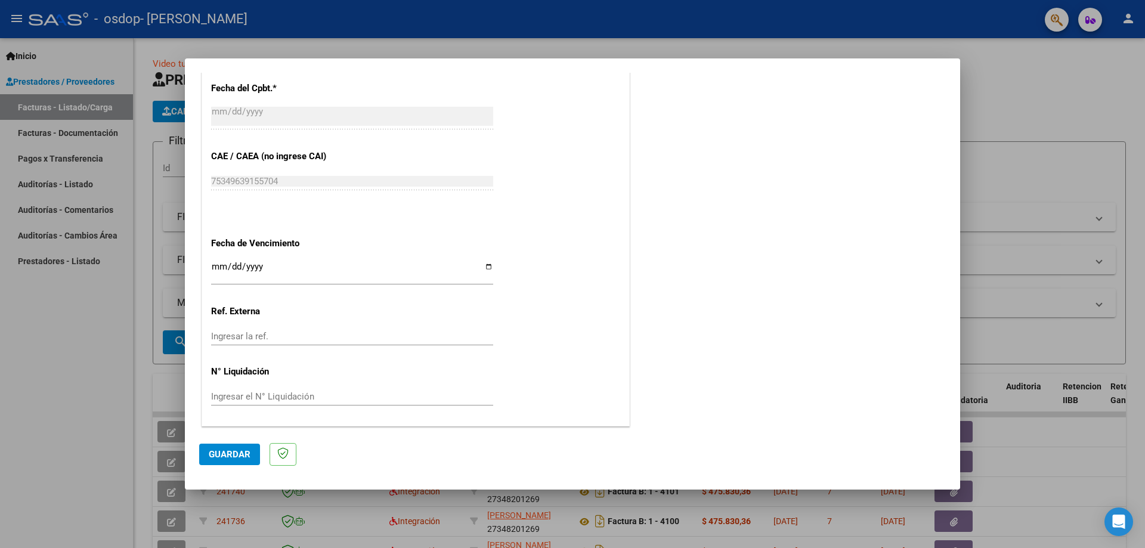
type input "202508"
click at [484, 266] on input "Ingresar la fecha" at bounding box center [352, 271] width 282 height 19
type input "[DATE]"
click at [234, 453] on span "Guardar" at bounding box center [230, 454] width 42 height 11
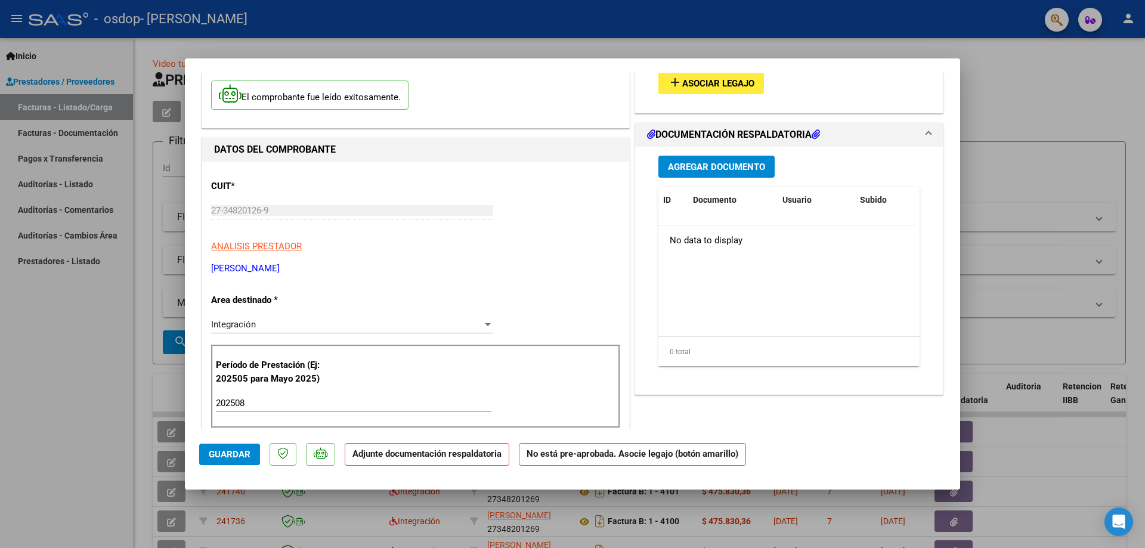
scroll to position [0, 0]
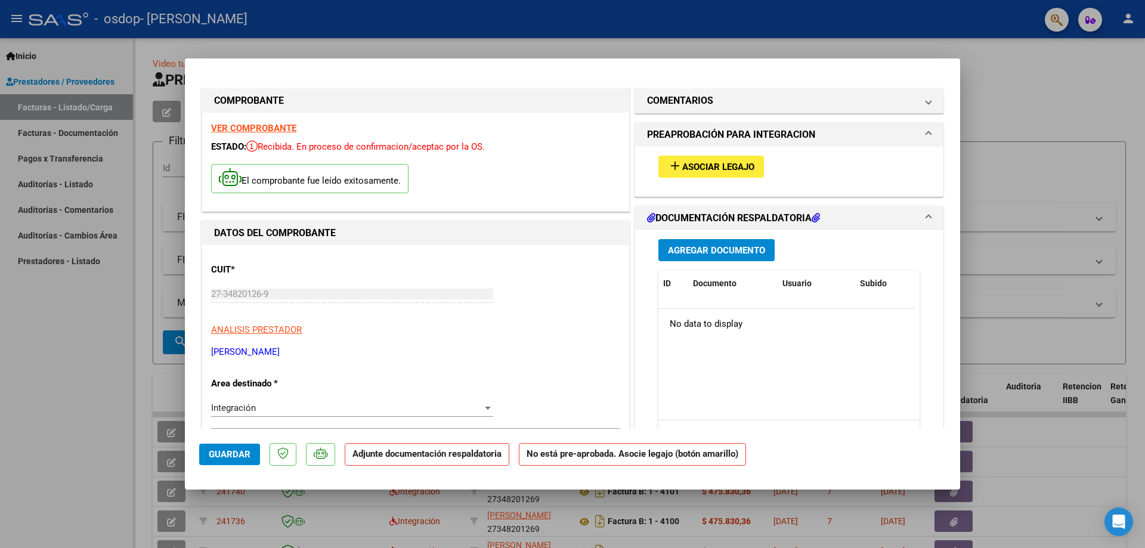
click at [731, 162] on span "Asociar Legajo" at bounding box center [718, 167] width 72 height 11
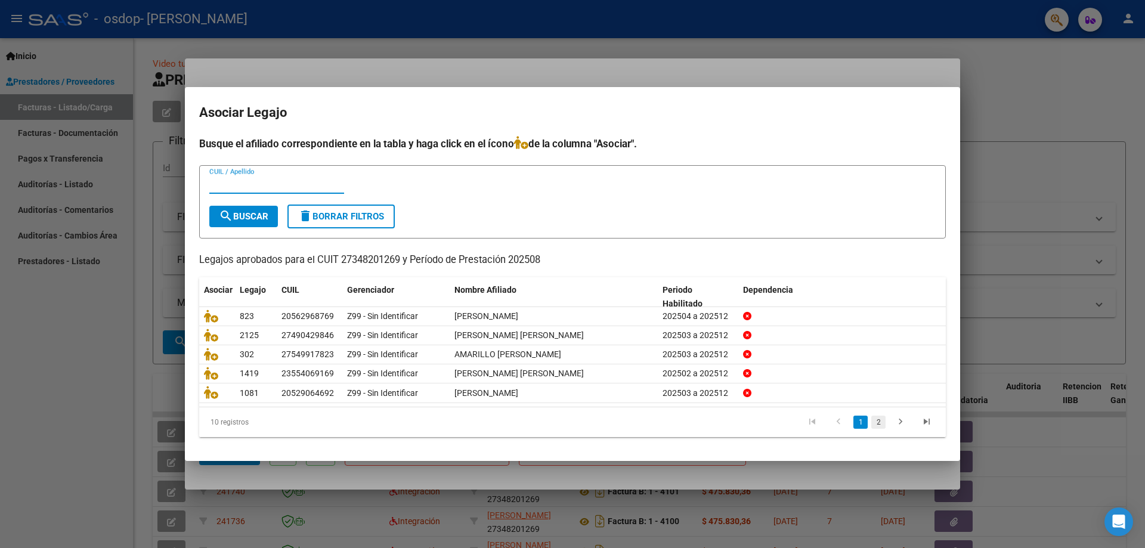
click at [877, 421] on link "2" at bounding box center [879, 422] width 14 height 13
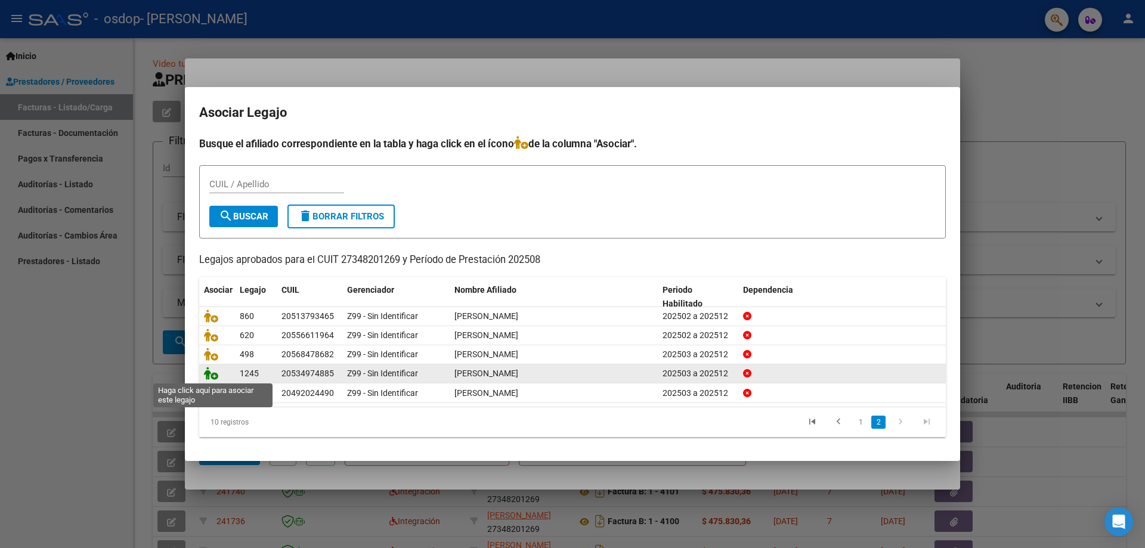
click at [211, 375] on icon at bounding box center [211, 373] width 14 height 13
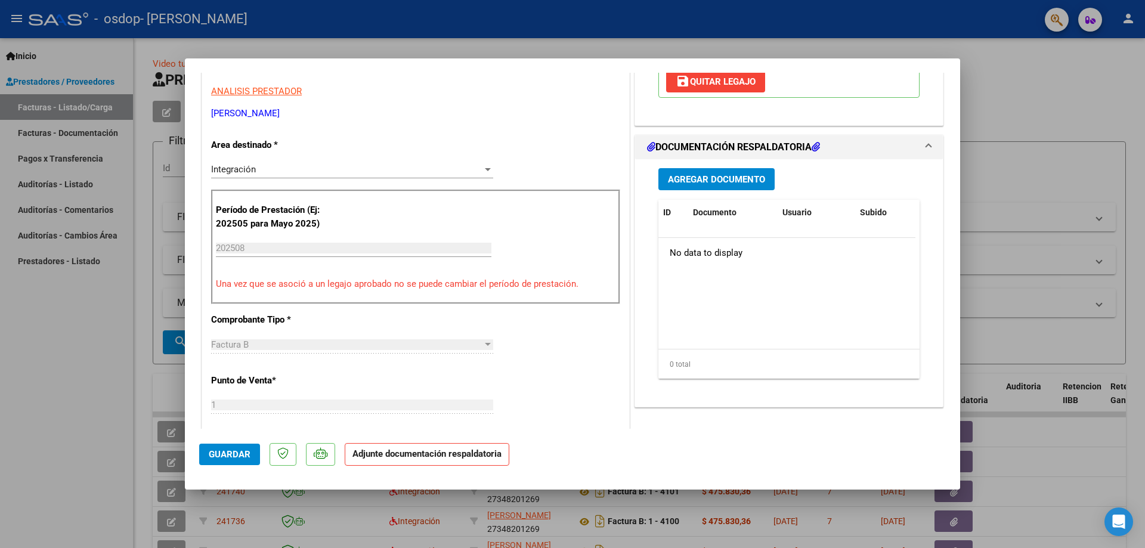
scroll to position [298, 0]
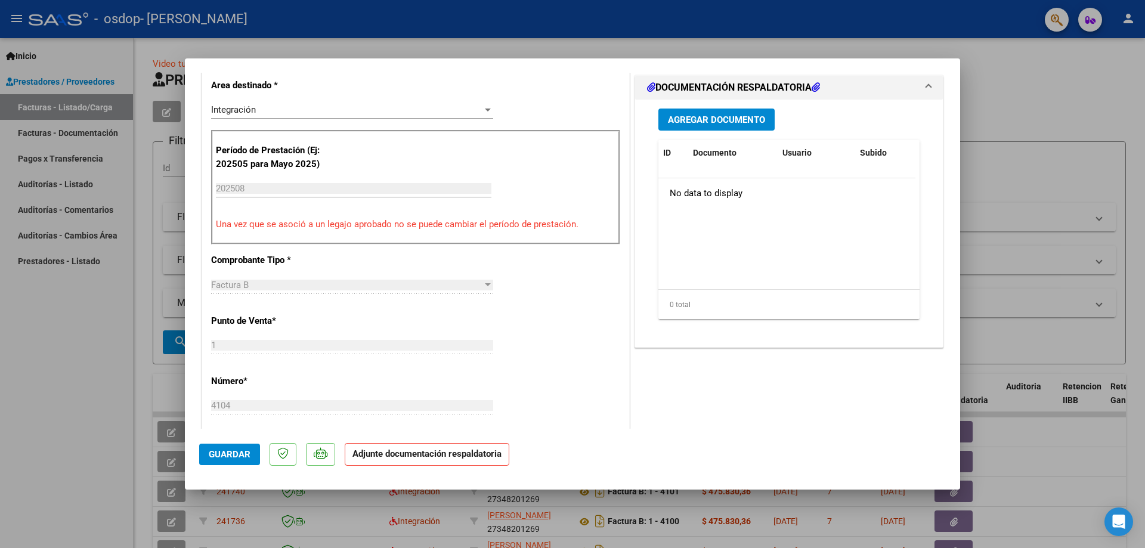
click at [706, 117] on span "Agregar Documento" at bounding box center [716, 120] width 97 height 11
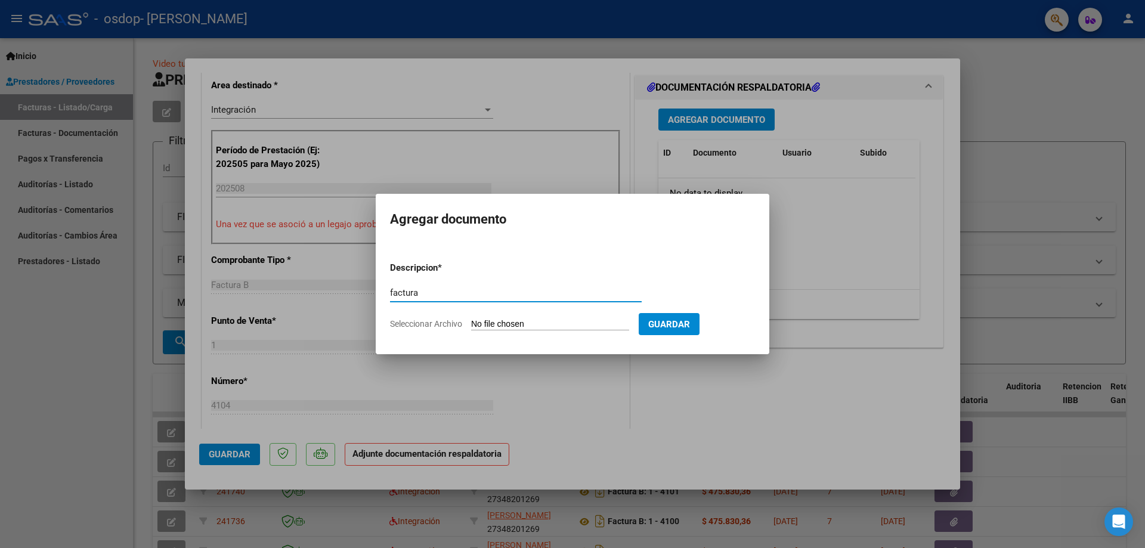
type input "factura"
click at [557, 329] on input "Seleccionar Archivo" at bounding box center [550, 324] width 158 height 11
type input "C:\fakepath\27348201269_006_00001_00004104.pdf"
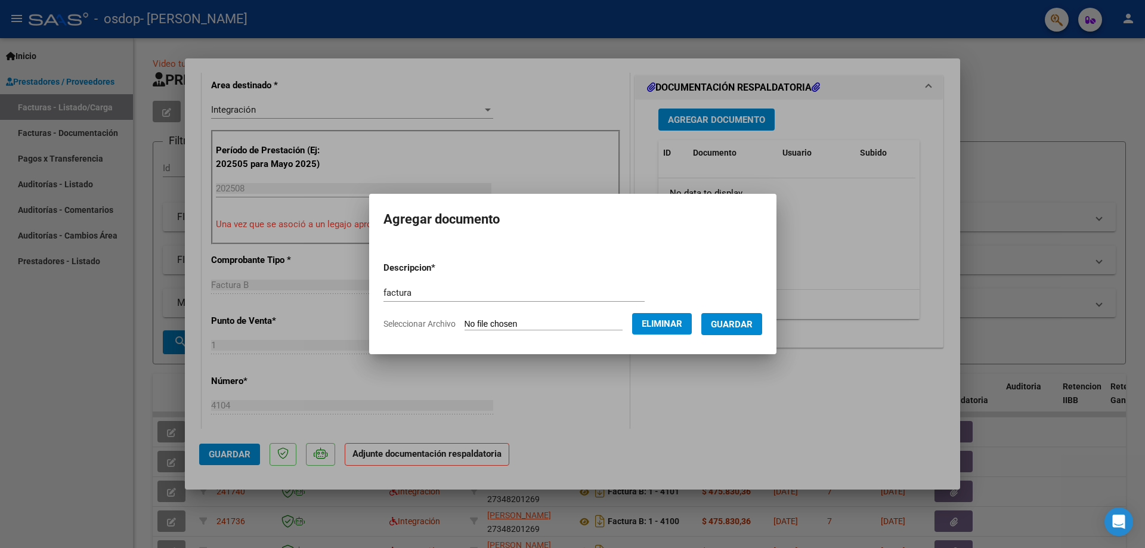
click at [753, 329] on span "Guardar" at bounding box center [732, 324] width 42 height 11
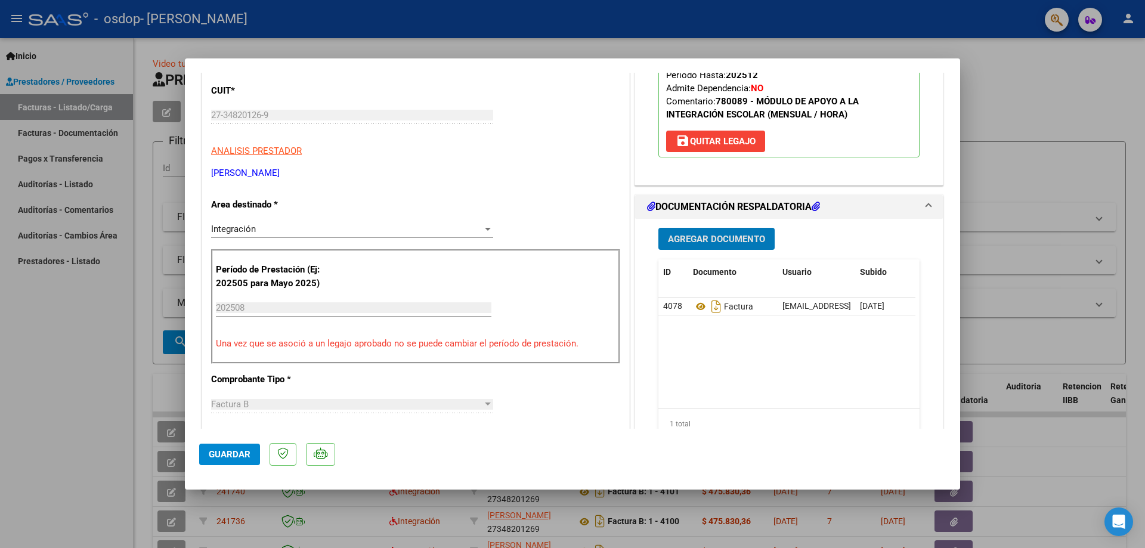
scroll to position [119, 0]
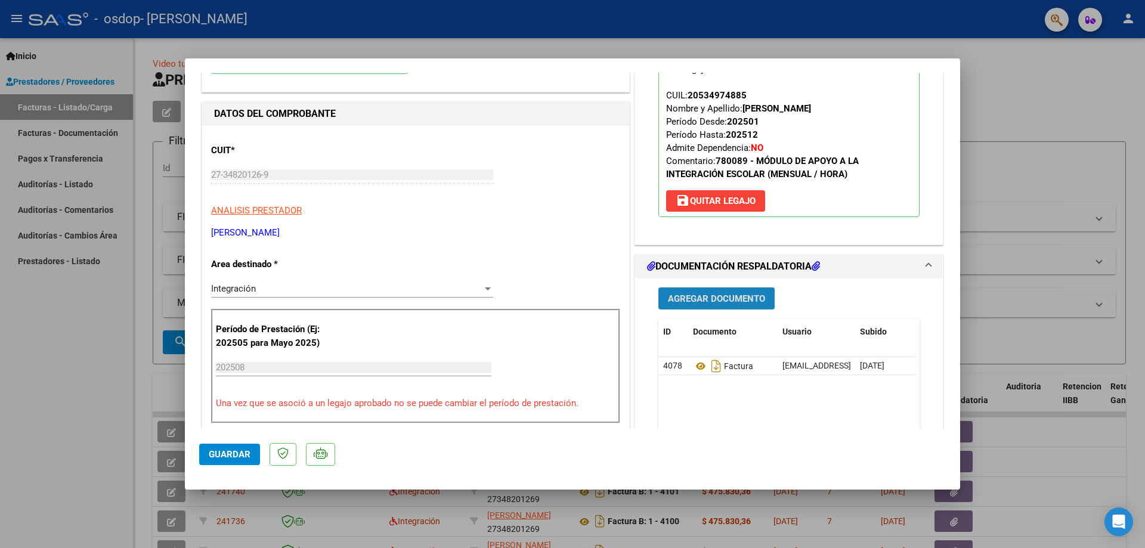
click at [731, 298] on span "Agregar Documento" at bounding box center [716, 299] width 97 height 11
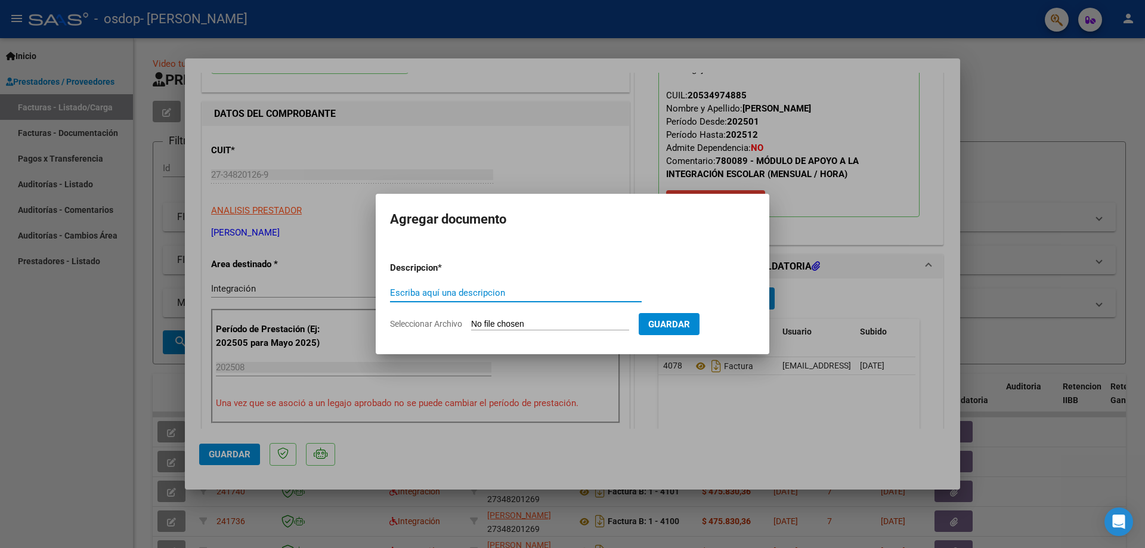
click at [479, 291] on input "Escriba aquí una descripcion" at bounding box center [516, 293] width 252 height 11
type input "autorizacion"
click at [497, 322] on input "Seleccionar Archivo" at bounding box center [550, 324] width 158 height 11
click at [580, 321] on input "Seleccionar Archivo" at bounding box center [550, 324] width 158 height 11
type input "C:\fakepath\WhatsApp Image [DATE] 11.11.56.jpeg"
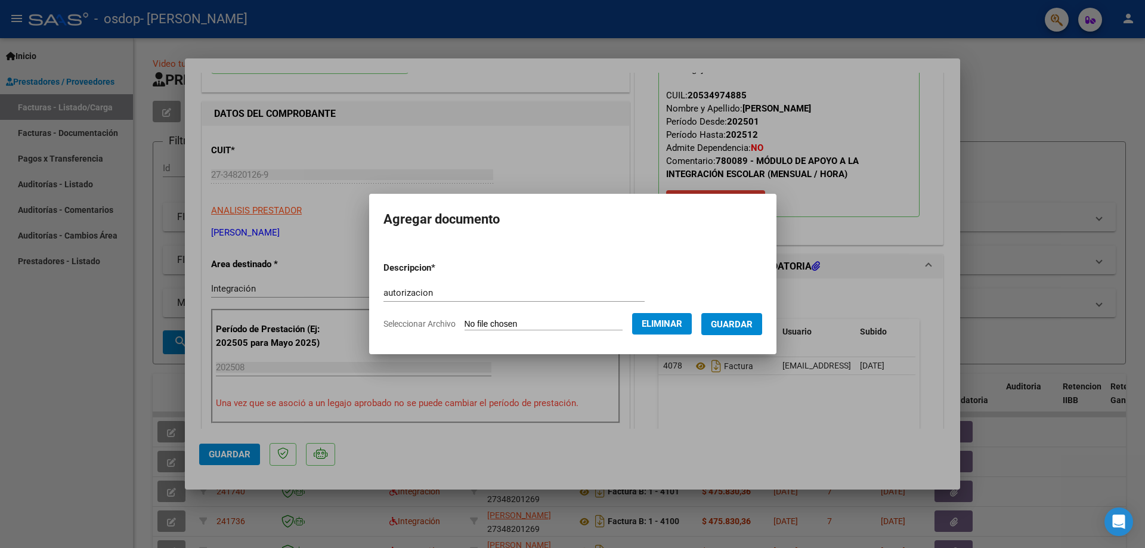
click at [737, 328] on span "Guardar" at bounding box center [732, 324] width 42 height 11
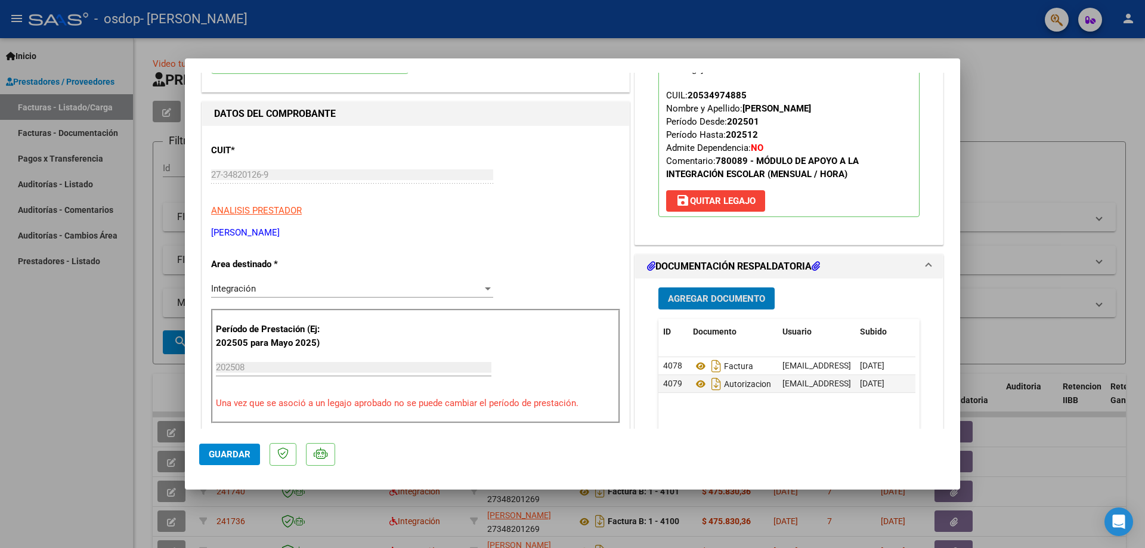
click at [721, 296] on span "Agregar Documento" at bounding box center [716, 299] width 97 height 11
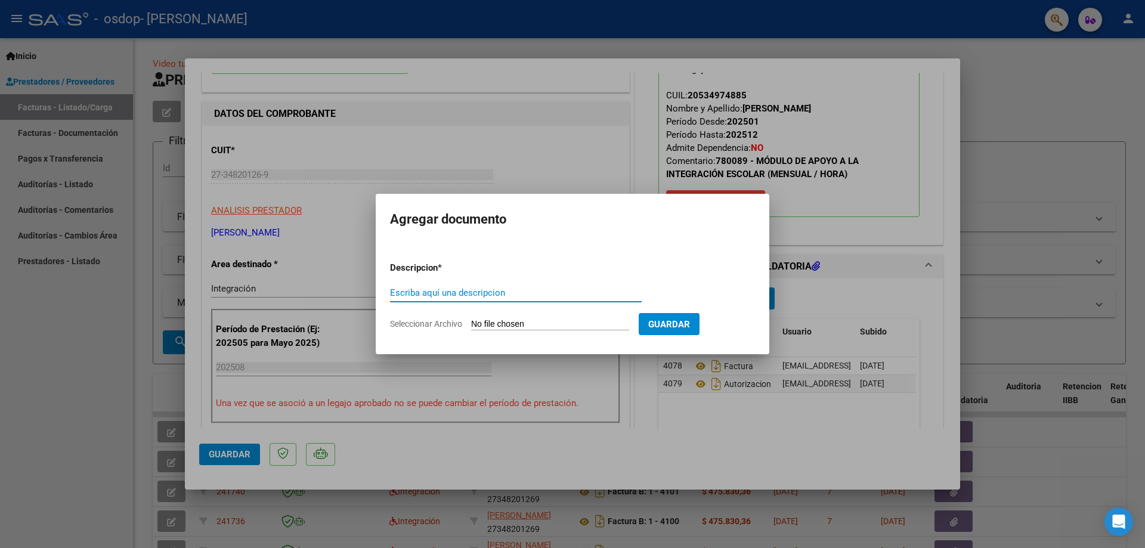
click at [486, 298] on input "Escriba aquí una descripcion" at bounding box center [516, 293] width 252 height 11
type input "p"
type input "asistencia"
click at [500, 320] on input "Seleccionar Archivo" at bounding box center [550, 324] width 158 height 11
type input "C:\fakepath\Adobe Scan [DATE].pdf"
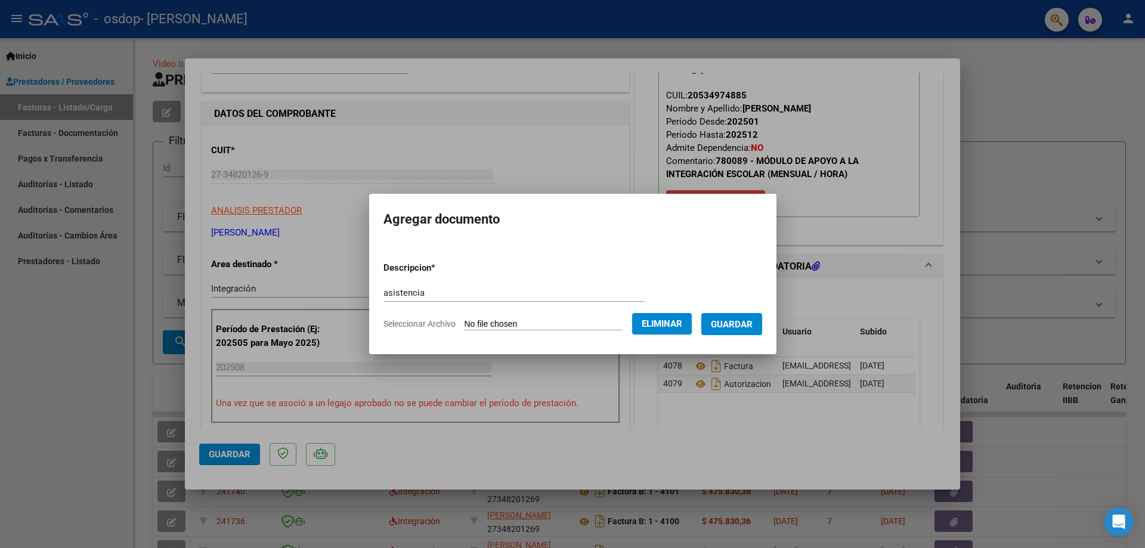
click at [752, 323] on span "Guardar" at bounding box center [732, 324] width 42 height 11
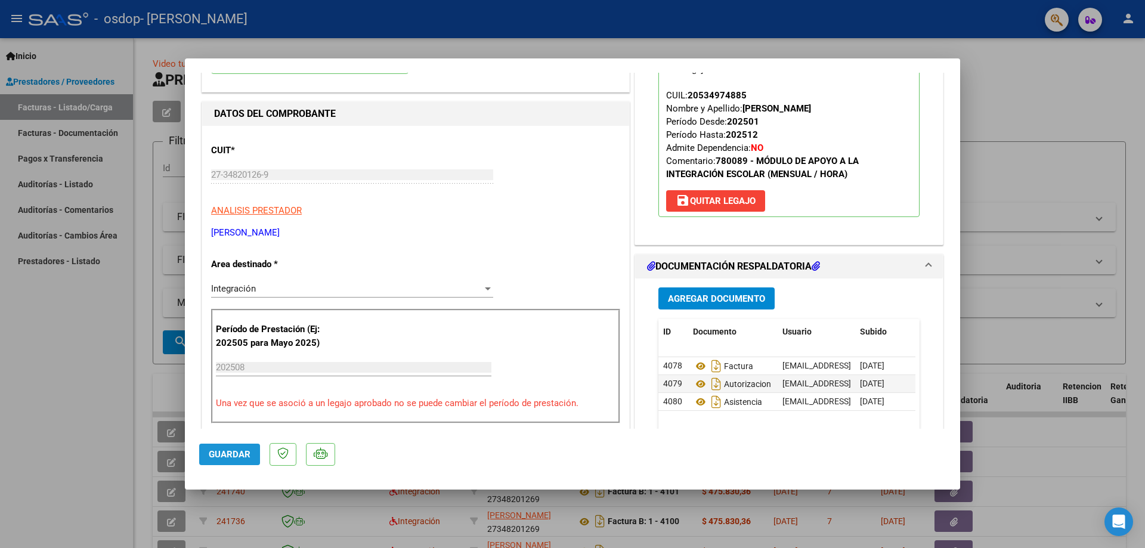
click at [242, 449] on button "Guardar" at bounding box center [229, 454] width 61 height 21
click at [82, 398] on div at bounding box center [572, 274] width 1145 height 548
type input "$ 0,00"
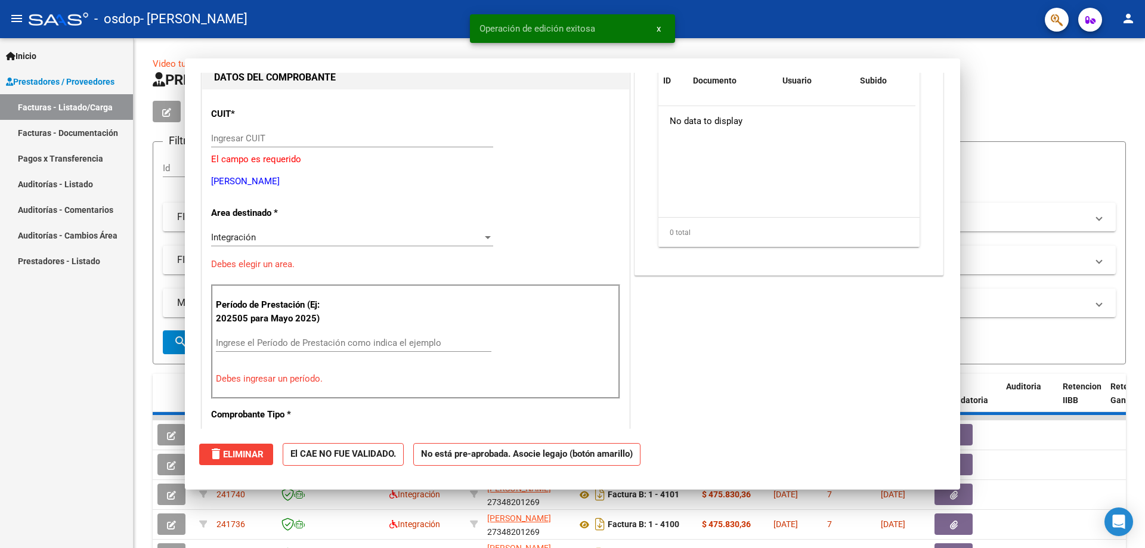
scroll to position [0, 0]
